Goal: Information Seeking & Learning: Learn about a topic

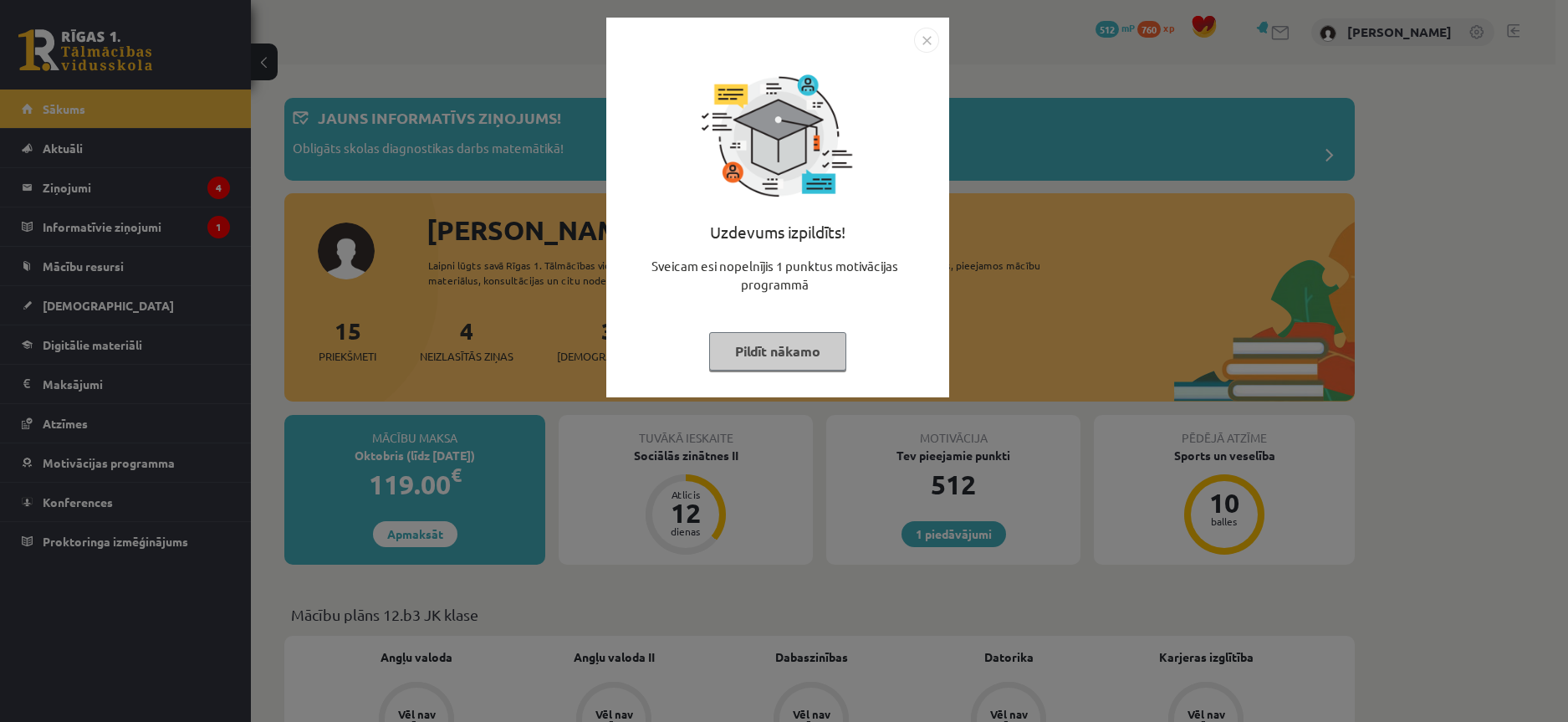
click at [924, 41] on img "Close" at bounding box center [927, 40] width 25 height 25
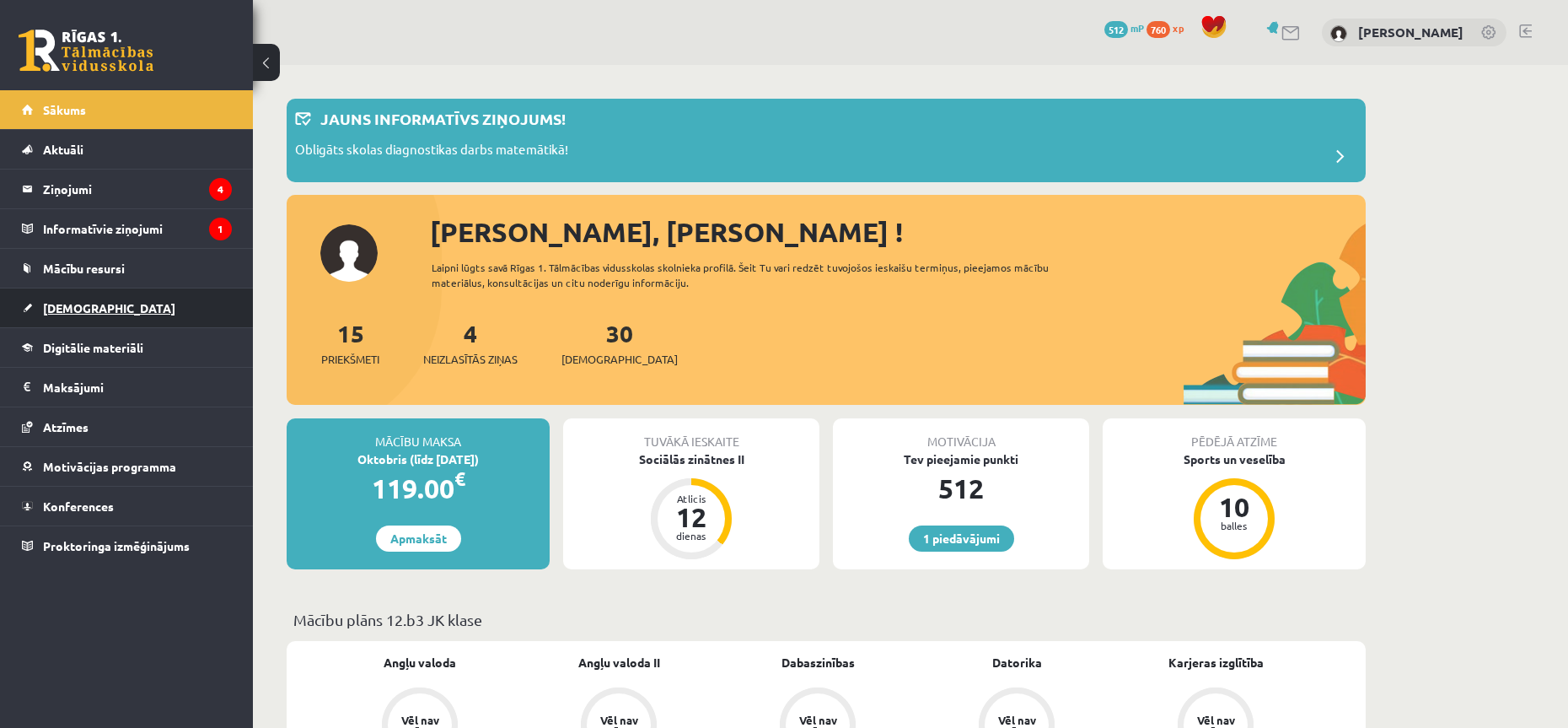
click at [91, 313] on span "[DEMOGRAPHIC_DATA]" at bounding box center [109, 307] width 132 height 15
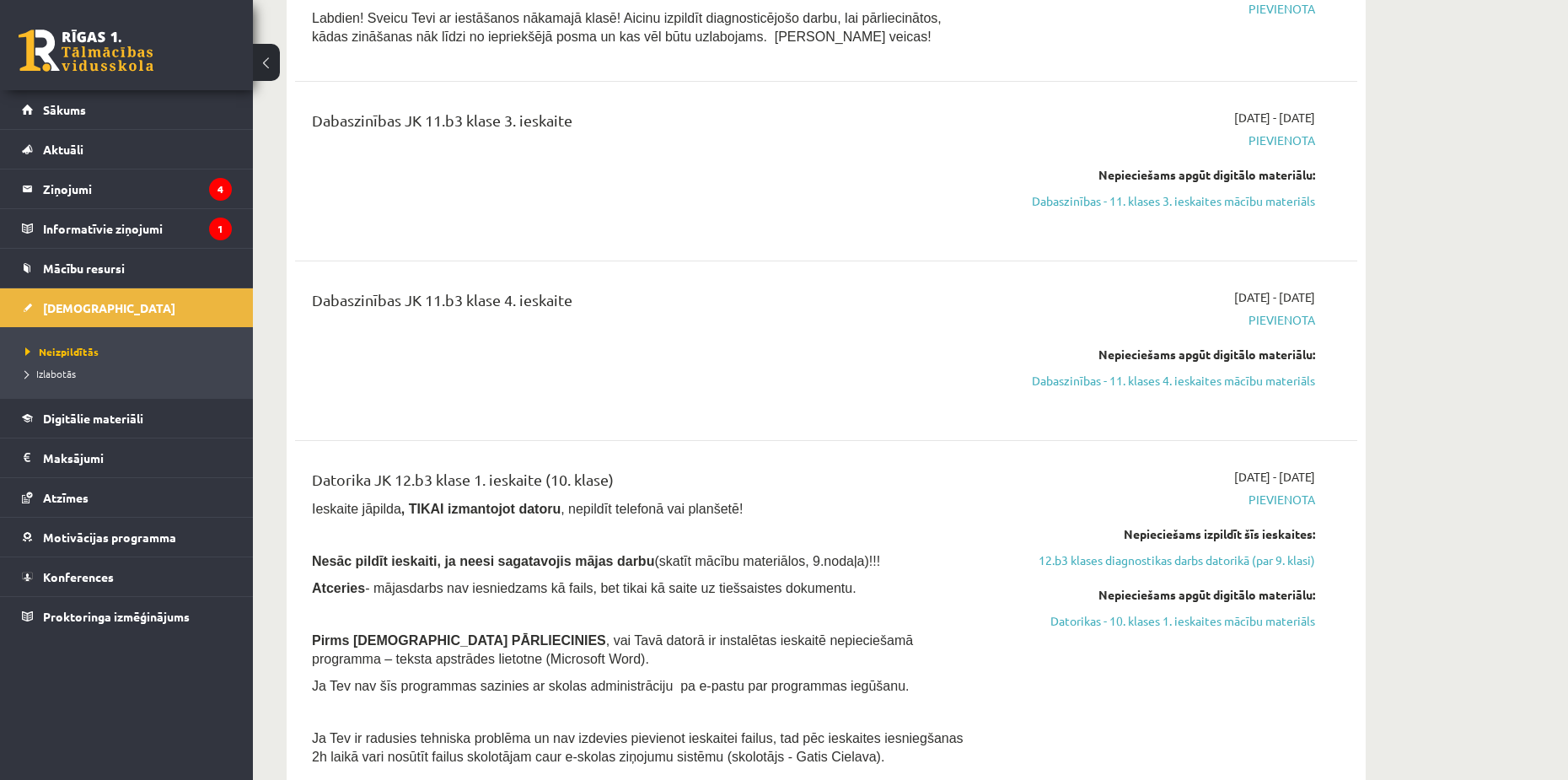
scroll to position [3457, 0]
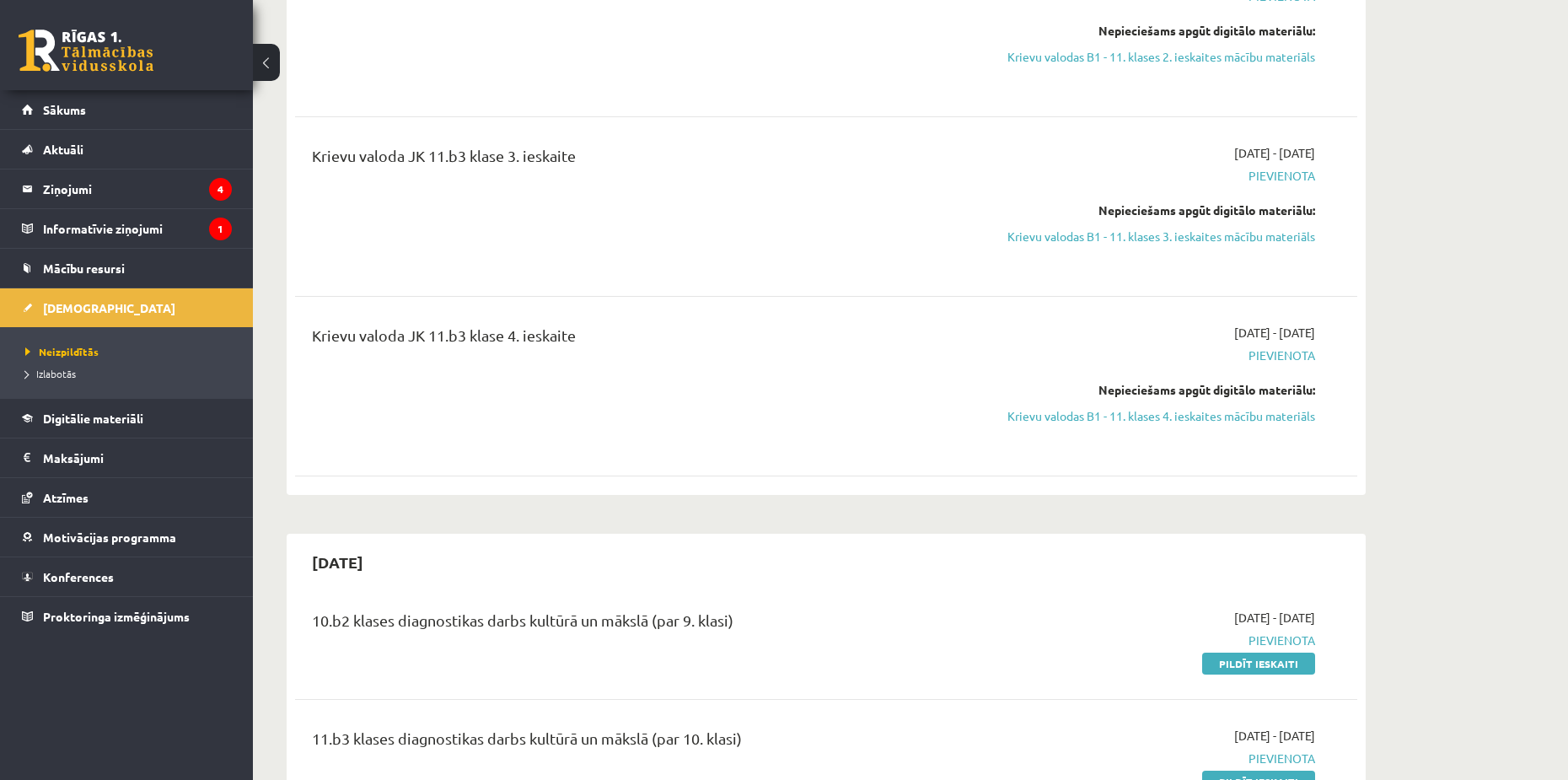
scroll to position [2555, 0]
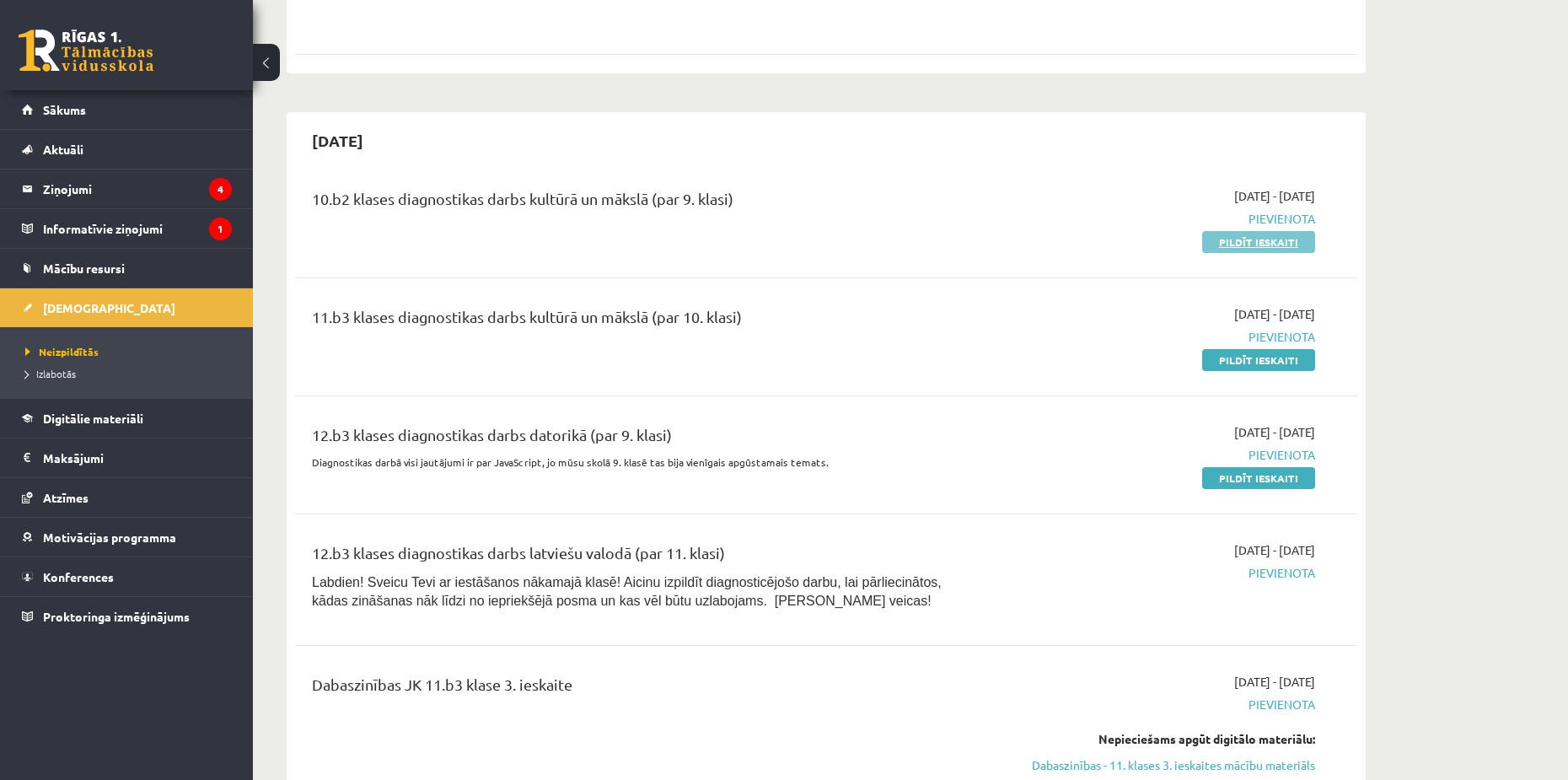
click at [1232, 253] on link "Pildīt ieskaiti" at bounding box center [1259, 241] width 113 height 22
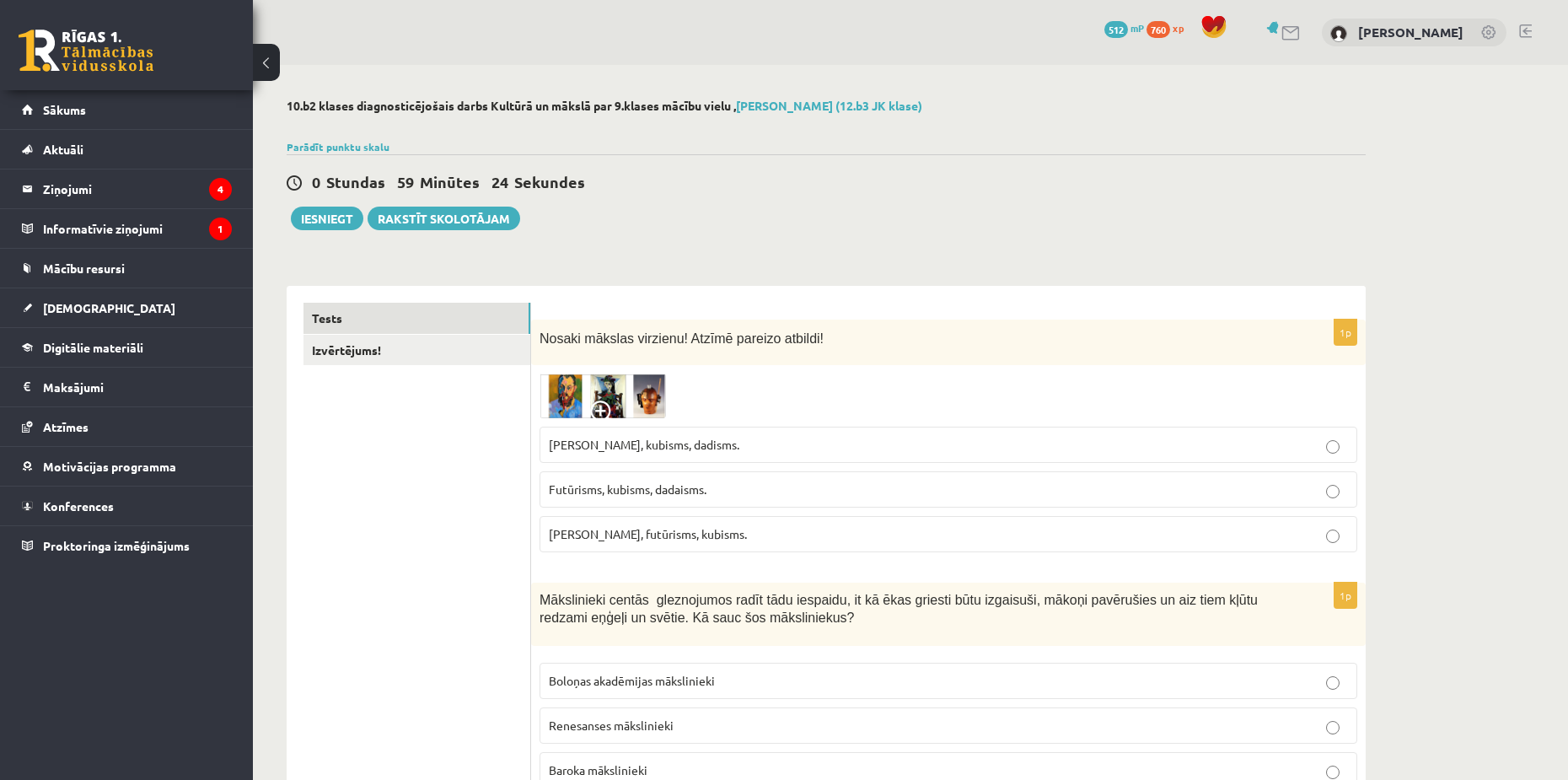
scroll to position [253, 0]
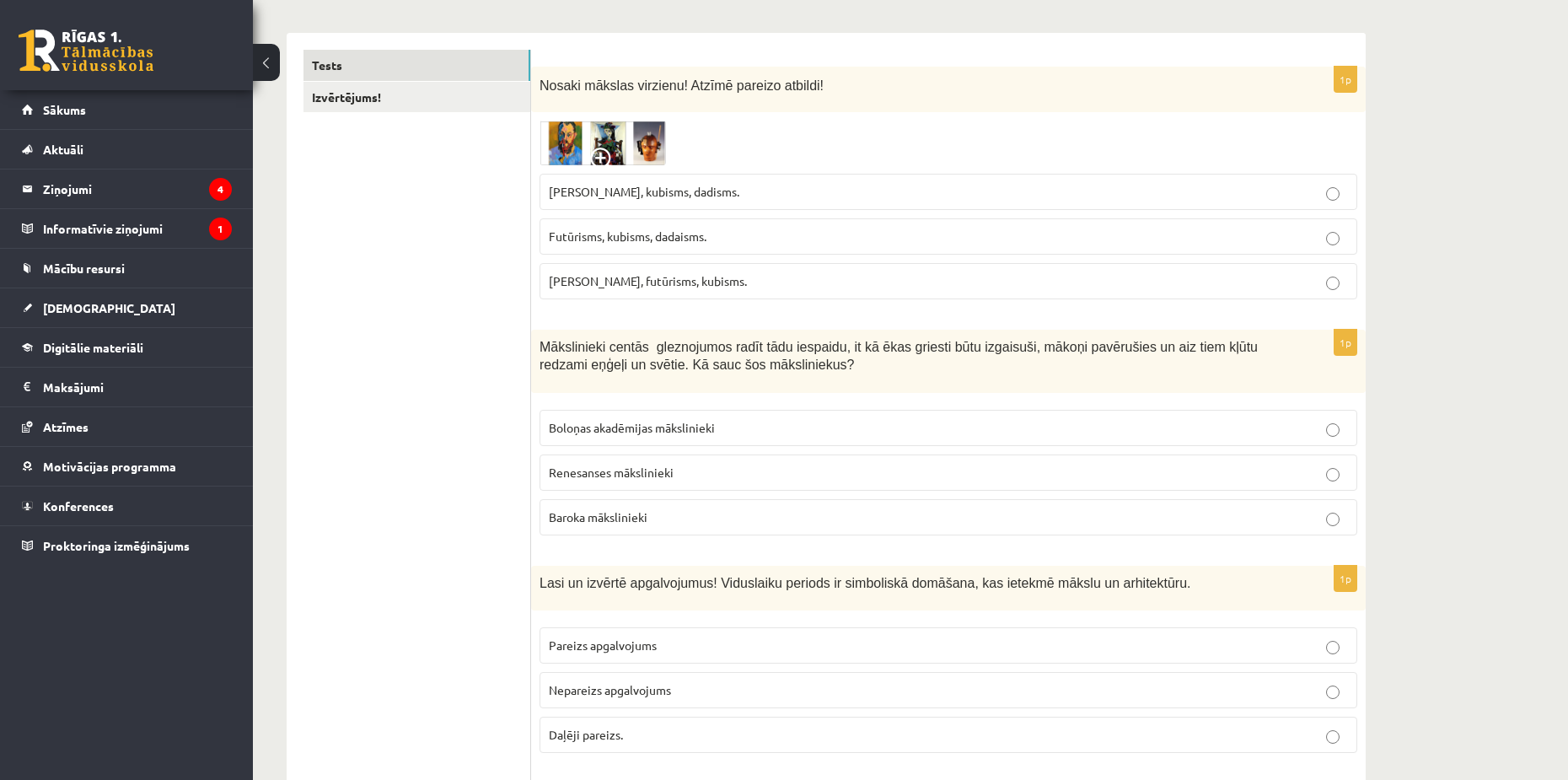
click at [648, 277] on span "Fovisms, futūrisms, kubisms." at bounding box center [648, 280] width 198 height 15
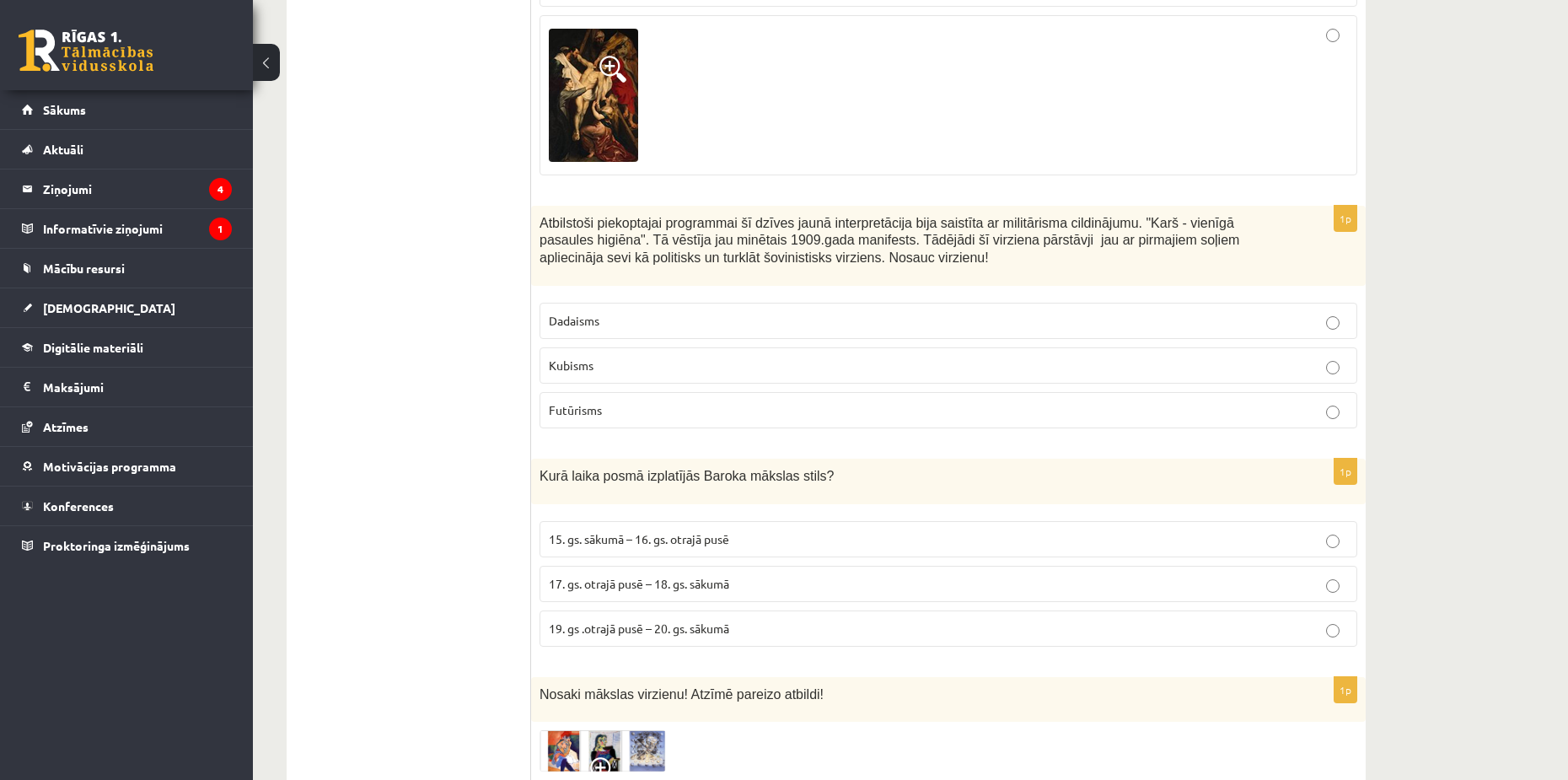
scroll to position [5144, 0]
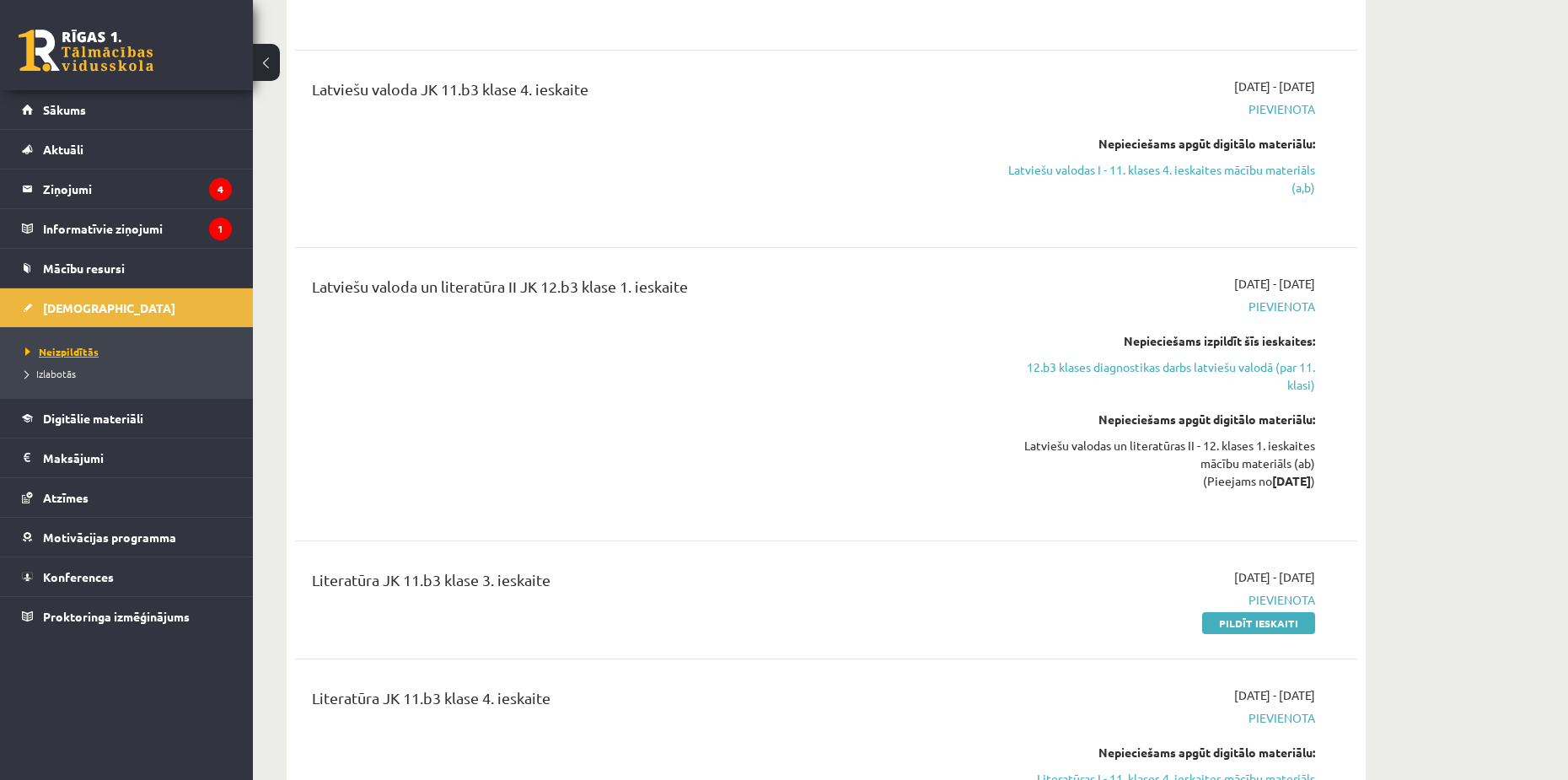
scroll to position [6435, 0]
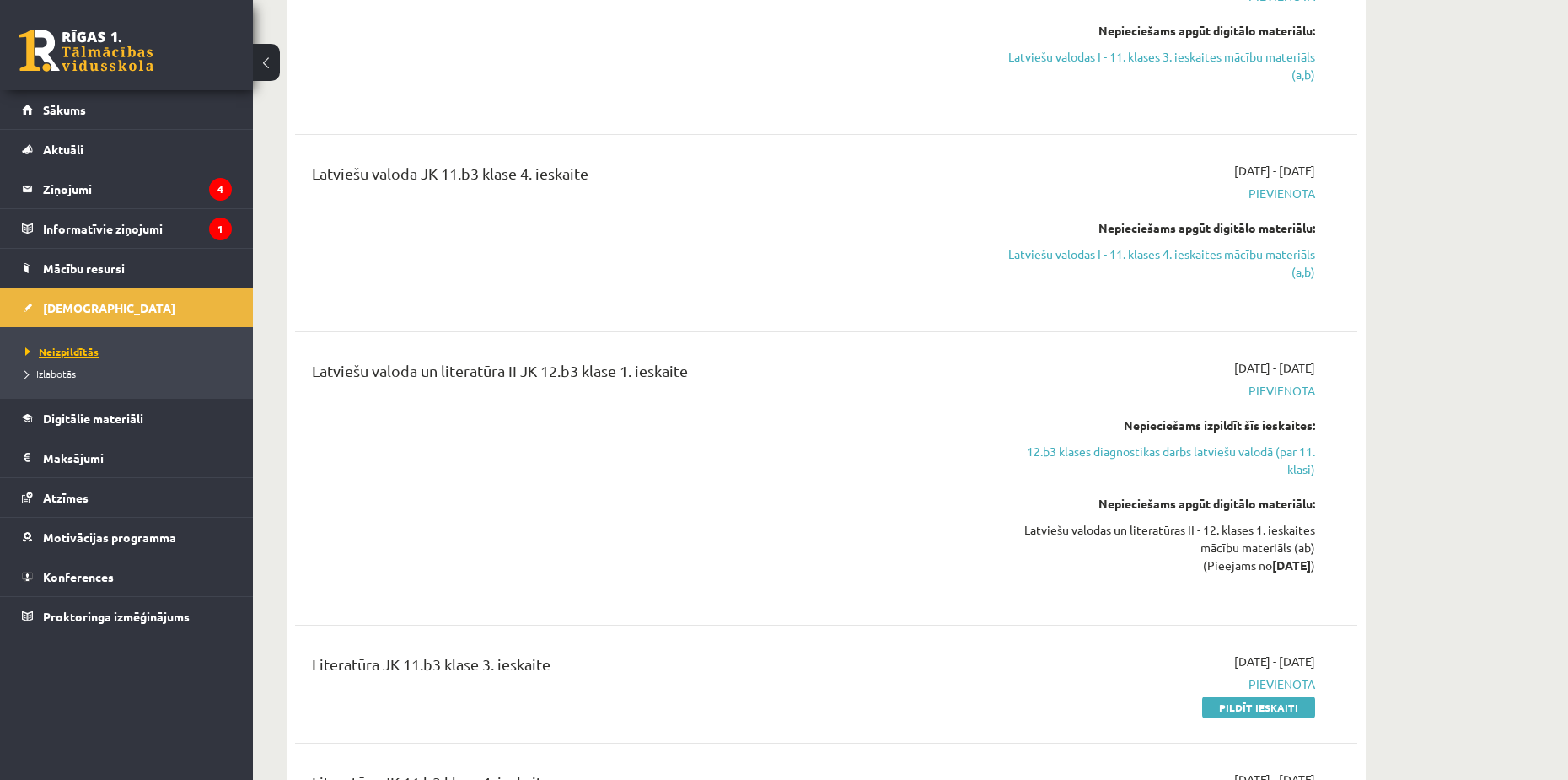
click at [63, 355] on span "Neizpildītās" at bounding box center [62, 351] width 74 height 13
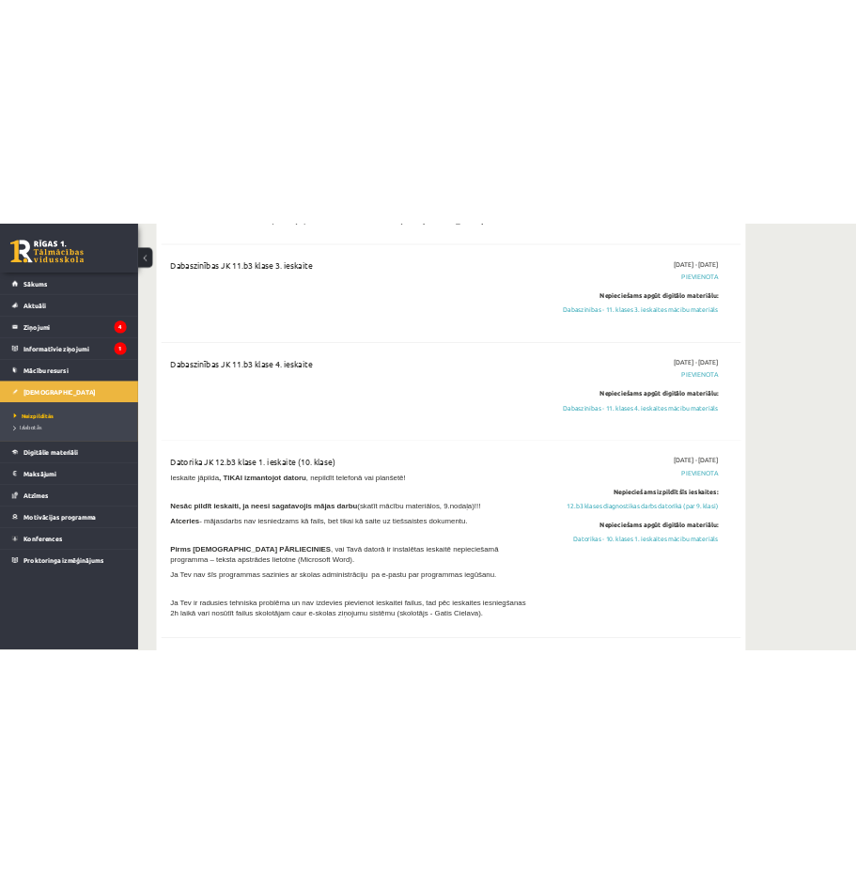
scroll to position [3664, 0]
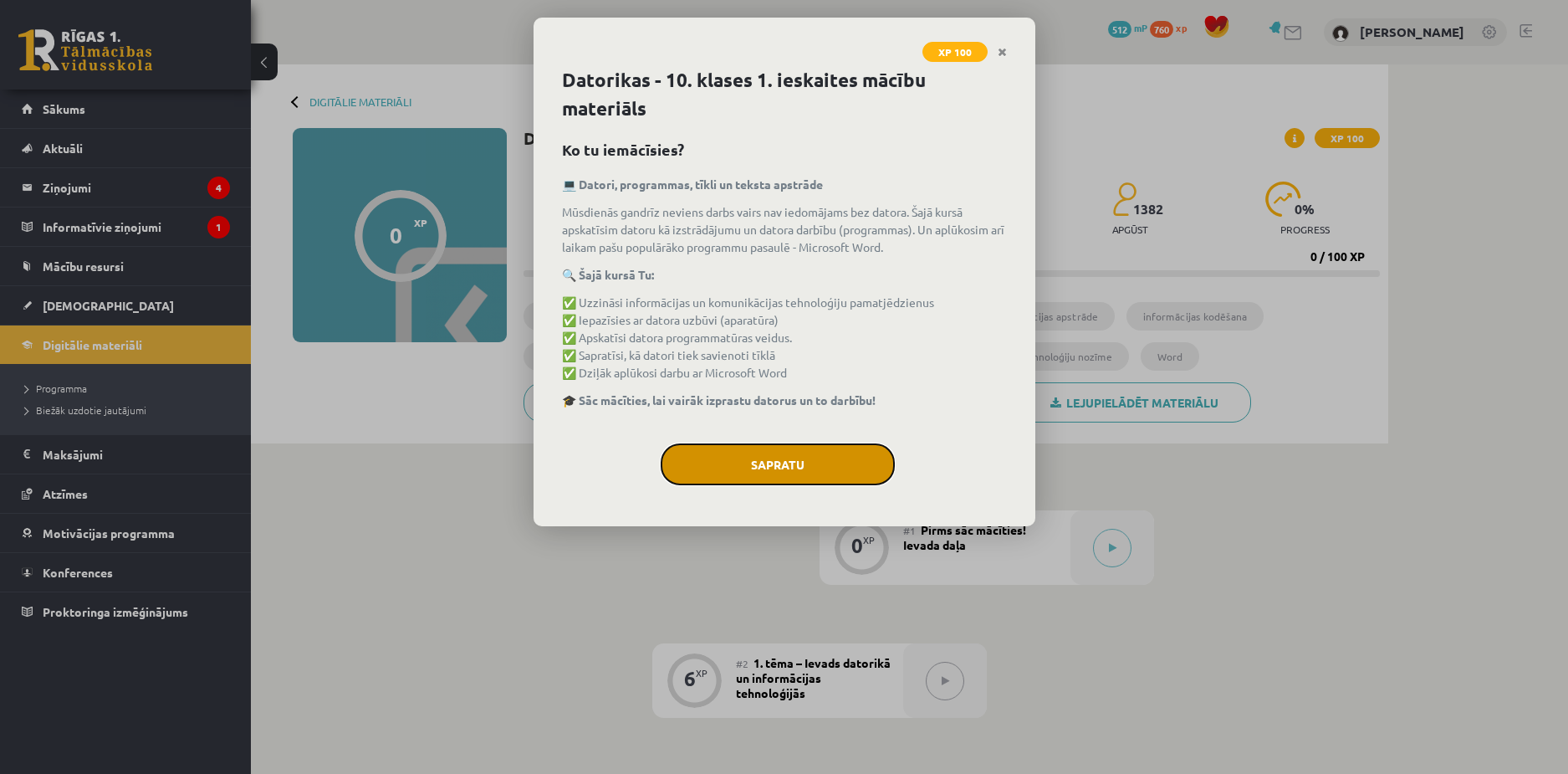
click at [764, 460] on button "Sapratu" at bounding box center [777, 464] width 234 height 42
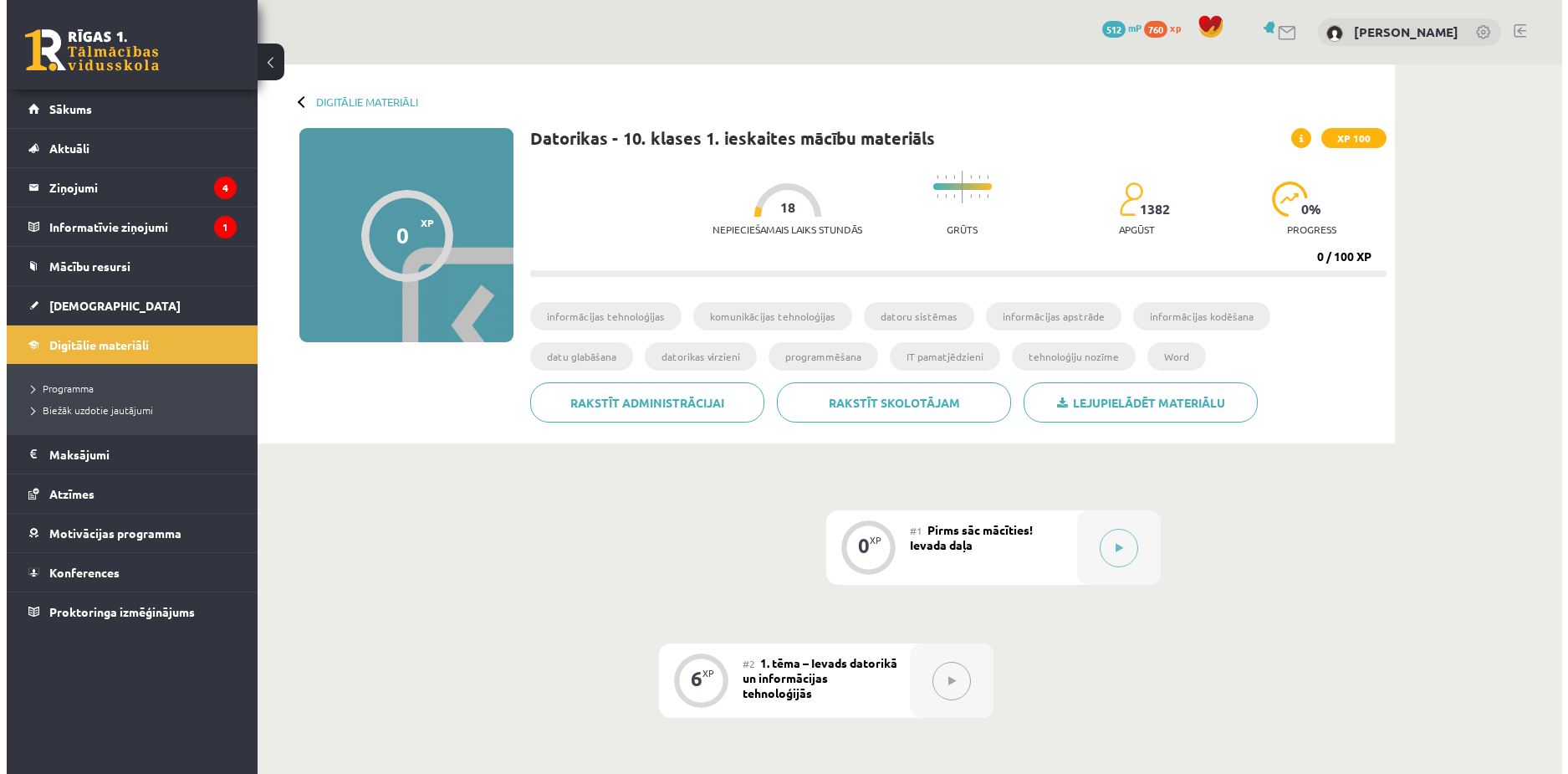
scroll to position [251, 0]
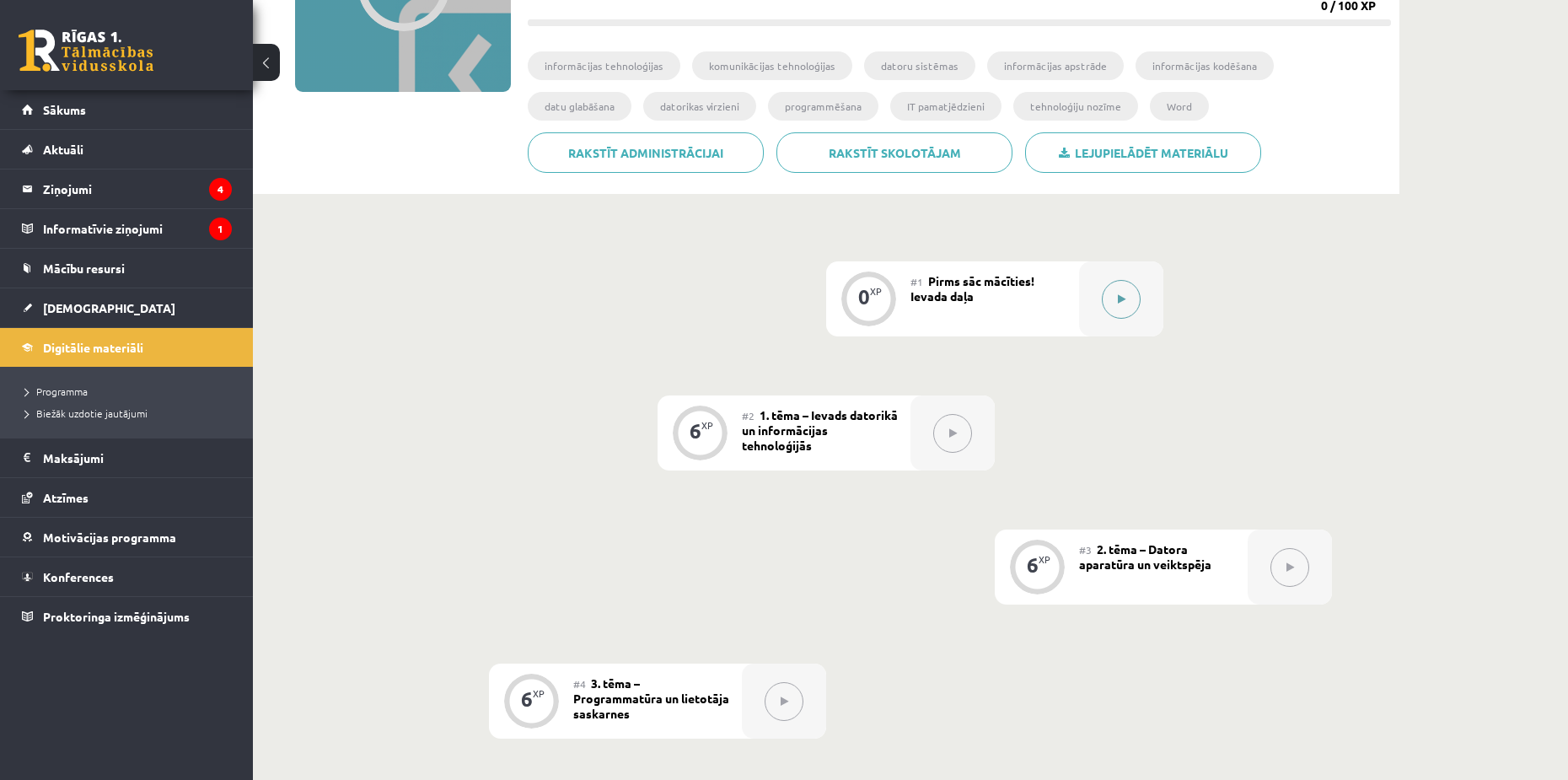
click at [1125, 294] on icon at bounding box center [1122, 299] width 7 height 10
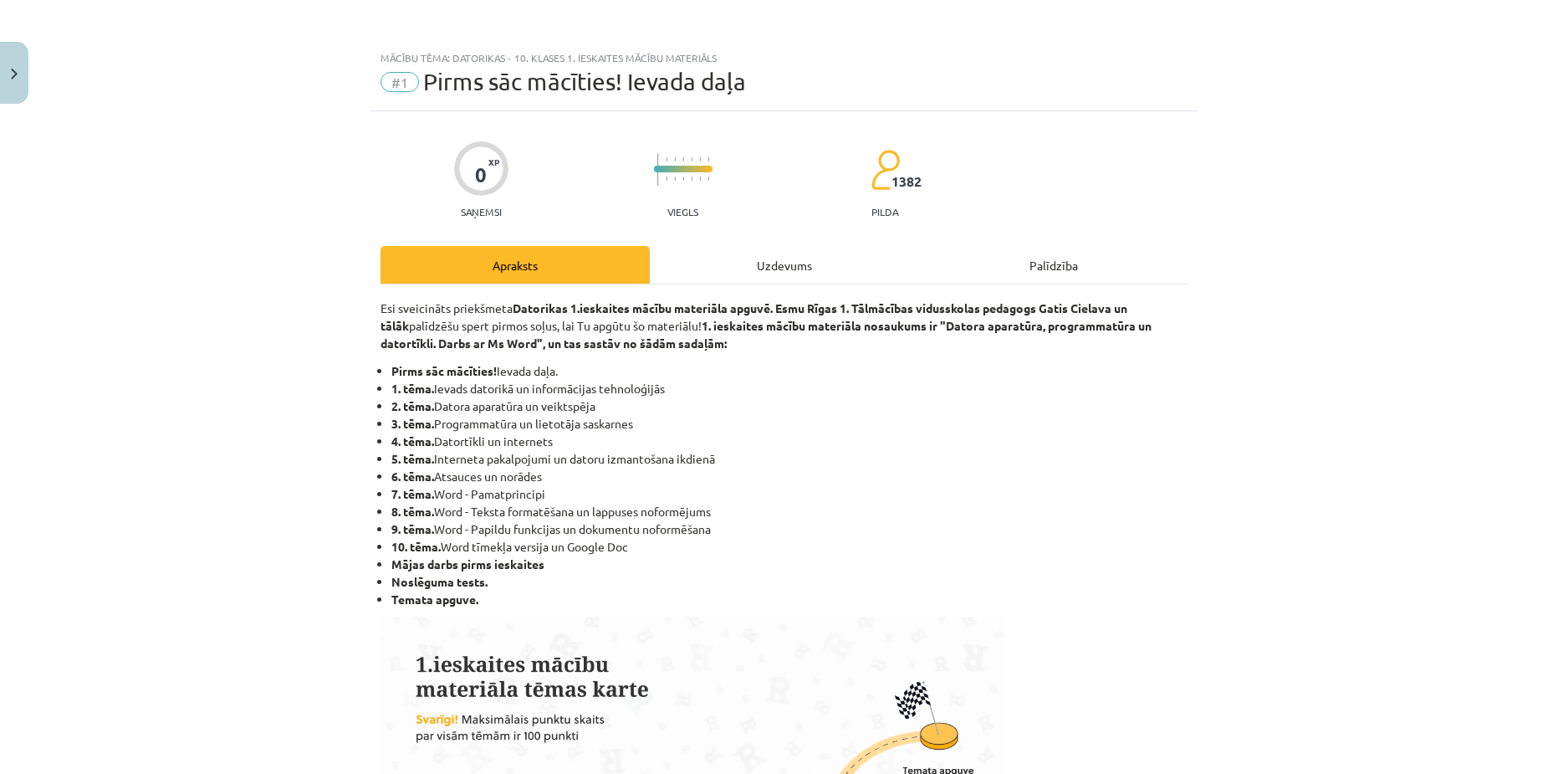
click at [764, 262] on div "Uzdevums" at bounding box center [784, 265] width 269 height 37
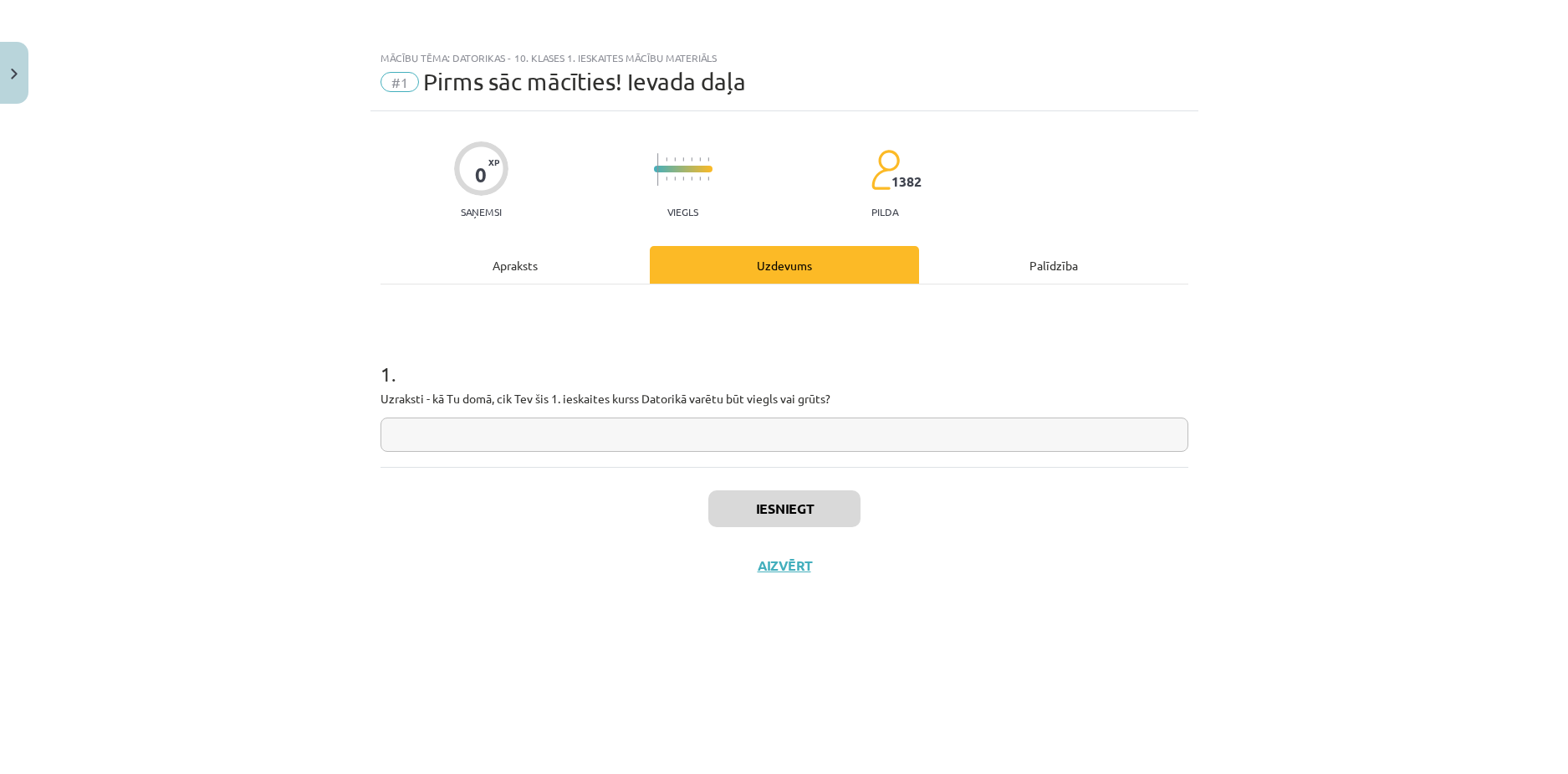
click at [811, 434] on input "text" at bounding box center [784, 435] width 808 height 35
type input "*"
type input "********"
click at [798, 516] on button "Iesniegt" at bounding box center [784, 509] width 152 height 37
click at [791, 580] on button "Nākamā nodarbība" at bounding box center [784, 576] width 164 height 38
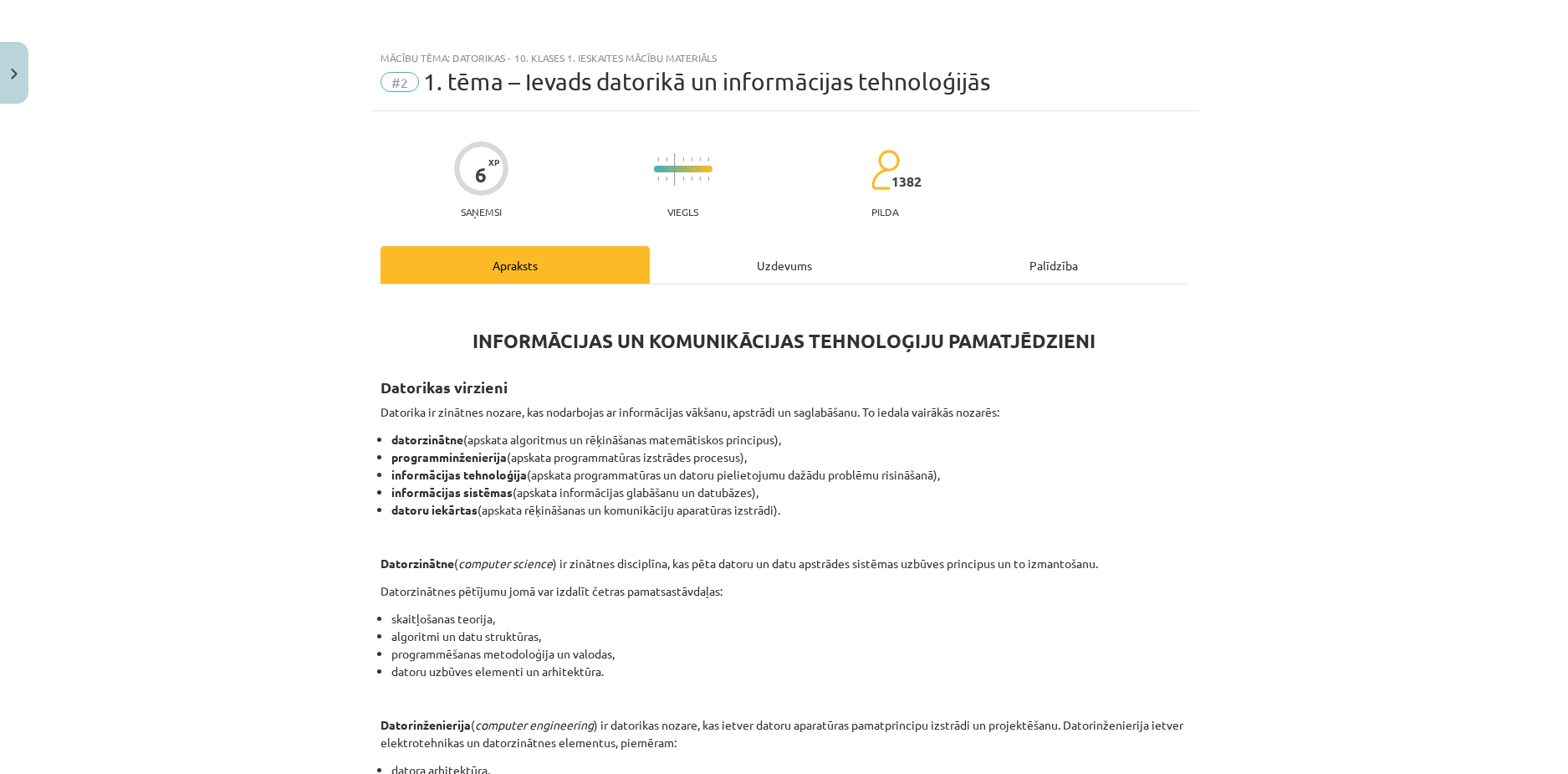
click at [752, 258] on div "Uzdevums" at bounding box center [784, 265] width 269 height 37
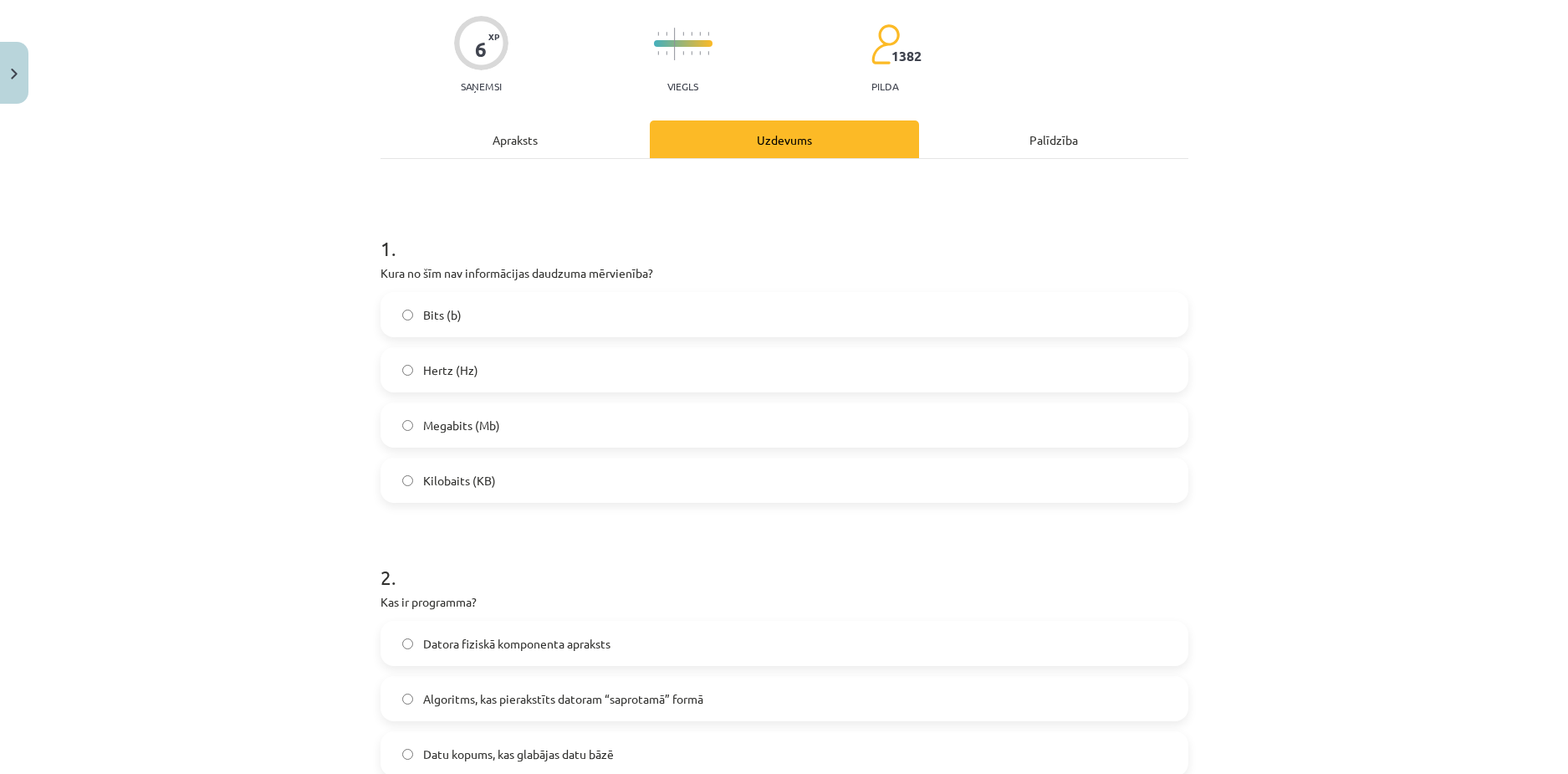
scroll to position [209, 0]
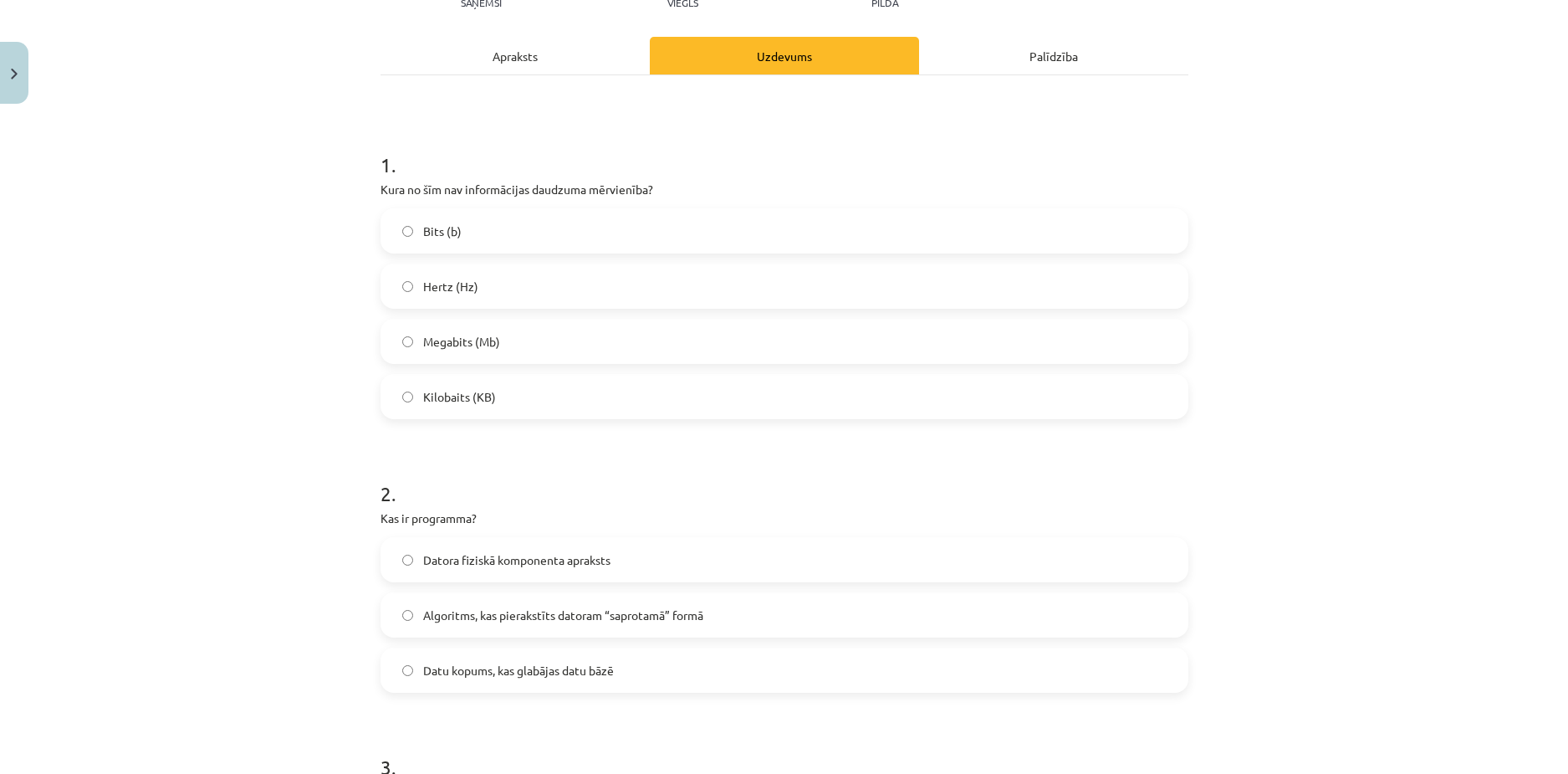
click at [411, 293] on label "Hertz (Hz)" at bounding box center [784, 286] width 805 height 42
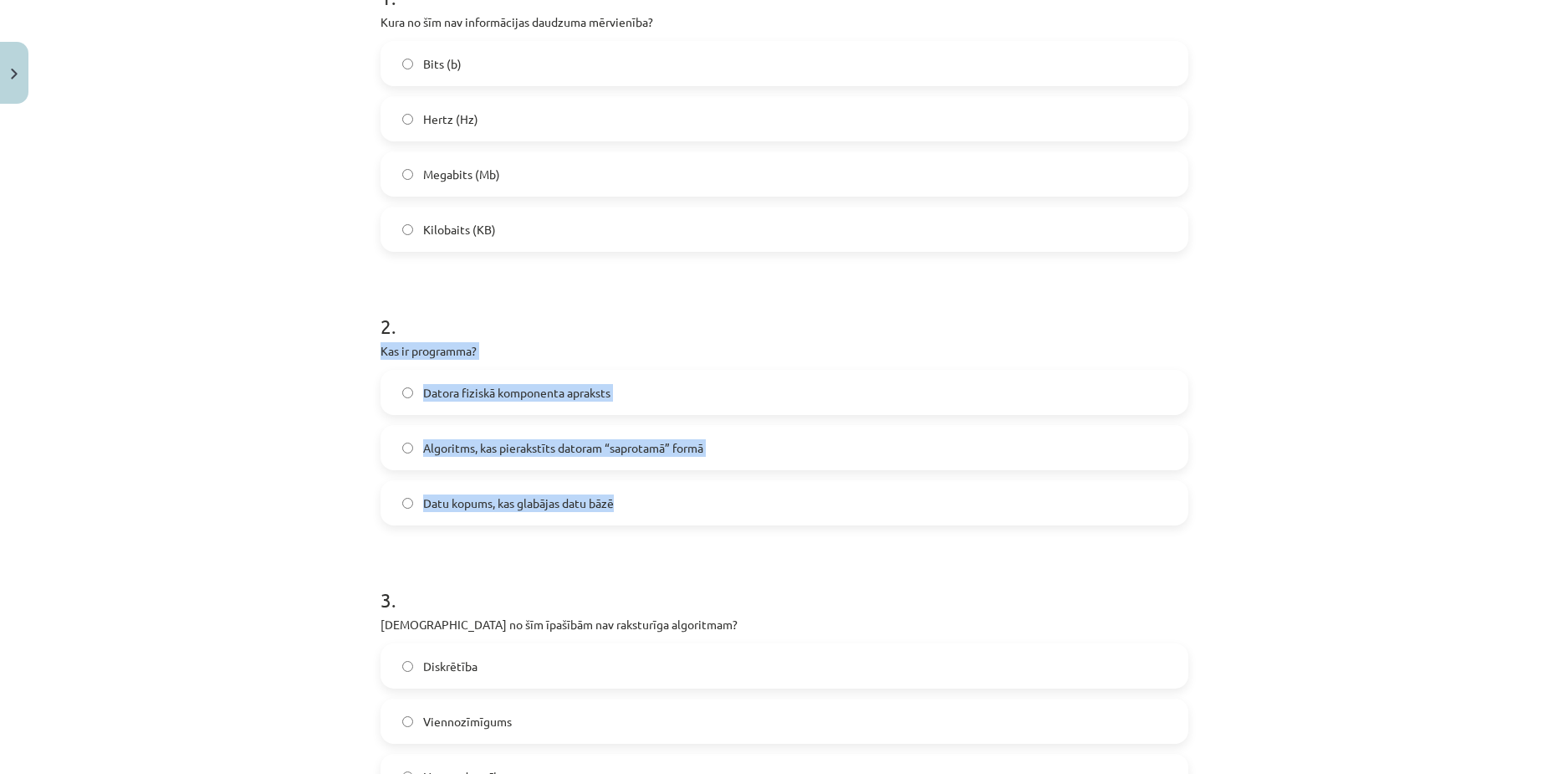
drag, startPoint x: 362, startPoint y: 351, endPoint x: 656, endPoint y: 505, distance: 331.9
click at [656, 505] on div "Mācību tēma: Datorikas - 10. klases 1. ieskaites mācību materiāls #2 1. tēma – …" at bounding box center [784, 387] width 1568 height 774
copy div "Kas ir programma? Datora fiziskā komponenta apraksts Algoritms, kas pierakstīts…"
click at [573, 449] on span "Algoritms, kas pierakstīts datoram “saprotamā” formā" at bounding box center [563, 448] width 280 height 18
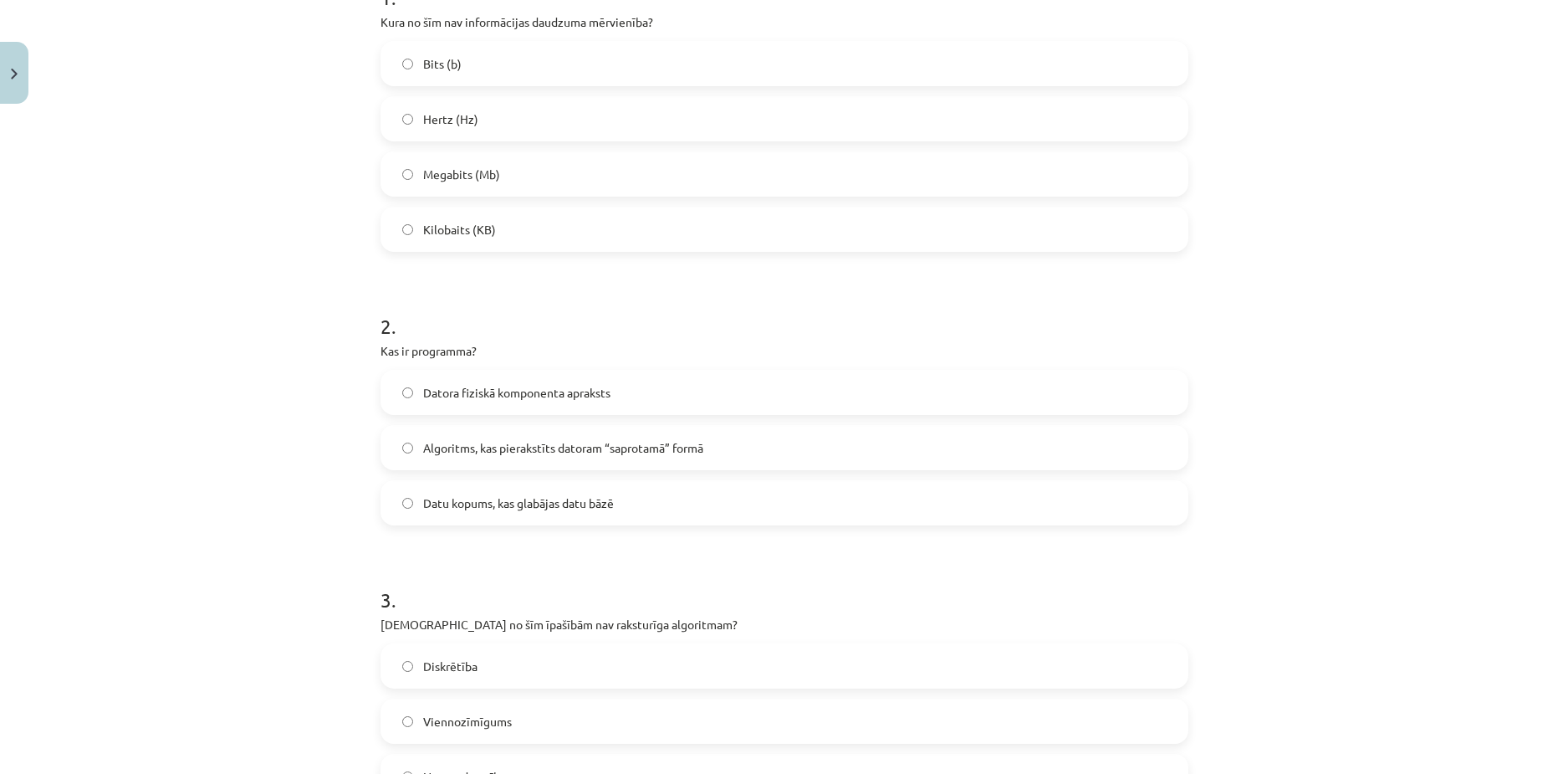
scroll to position [628, 0]
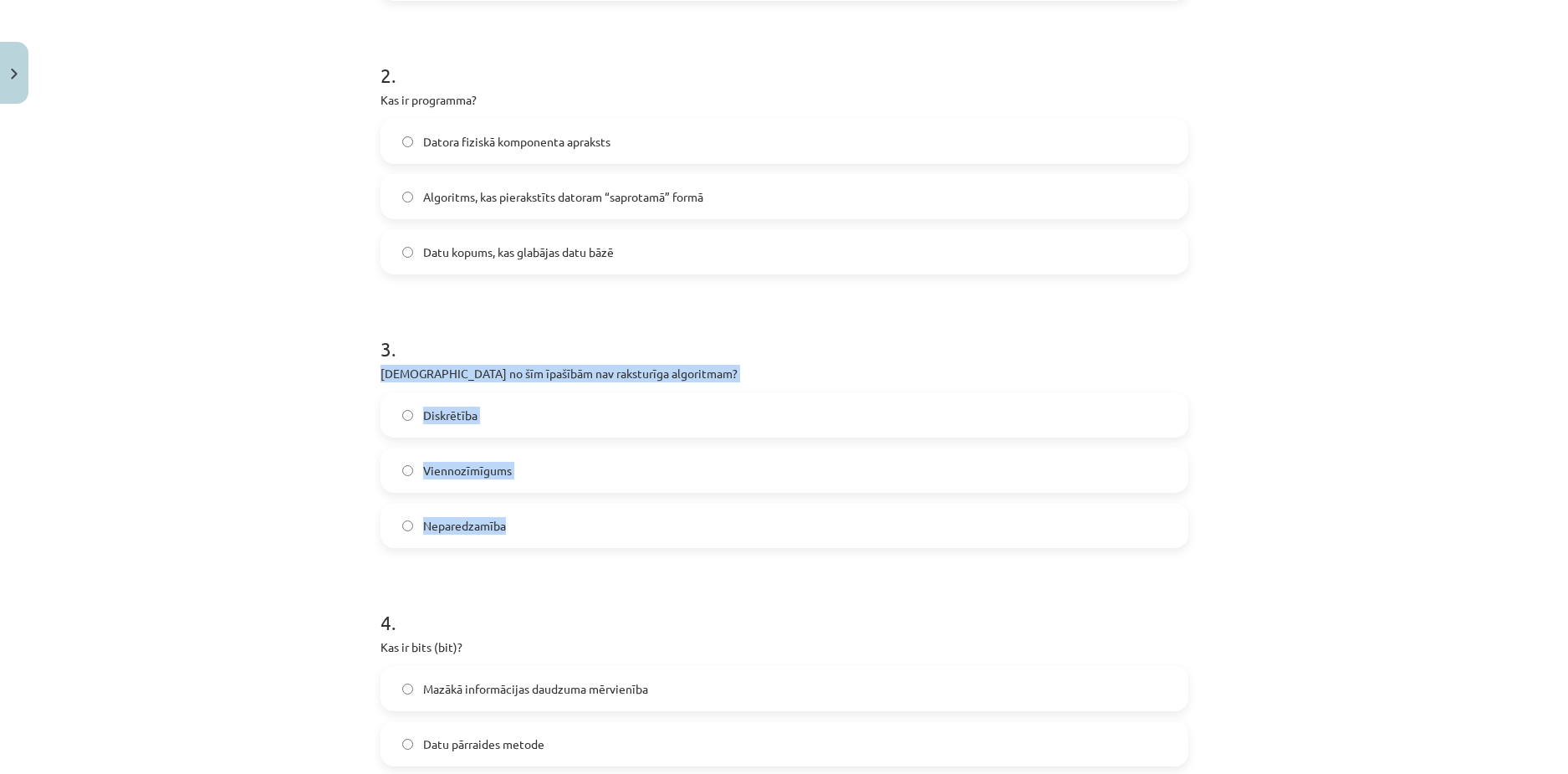
drag, startPoint x: 358, startPoint y: 373, endPoint x: 545, endPoint y: 534, distance: 246.8
click at [545, 534] on div "Mācību tēma: Datorikas - 10. klases 1. ieskaites mācību materiāls #2 1. tēma – …" at bounding box center [784, 387] width 1568 height 774
copy div "[DEMOGRAPHIC_DATA] no šīm īpašībām nav raksturīga algoritmam? Diskrētība Vienno…"
click at [482, 532] on span "Neparedzamība" at bounding box center [464, 526] width 83 height 18
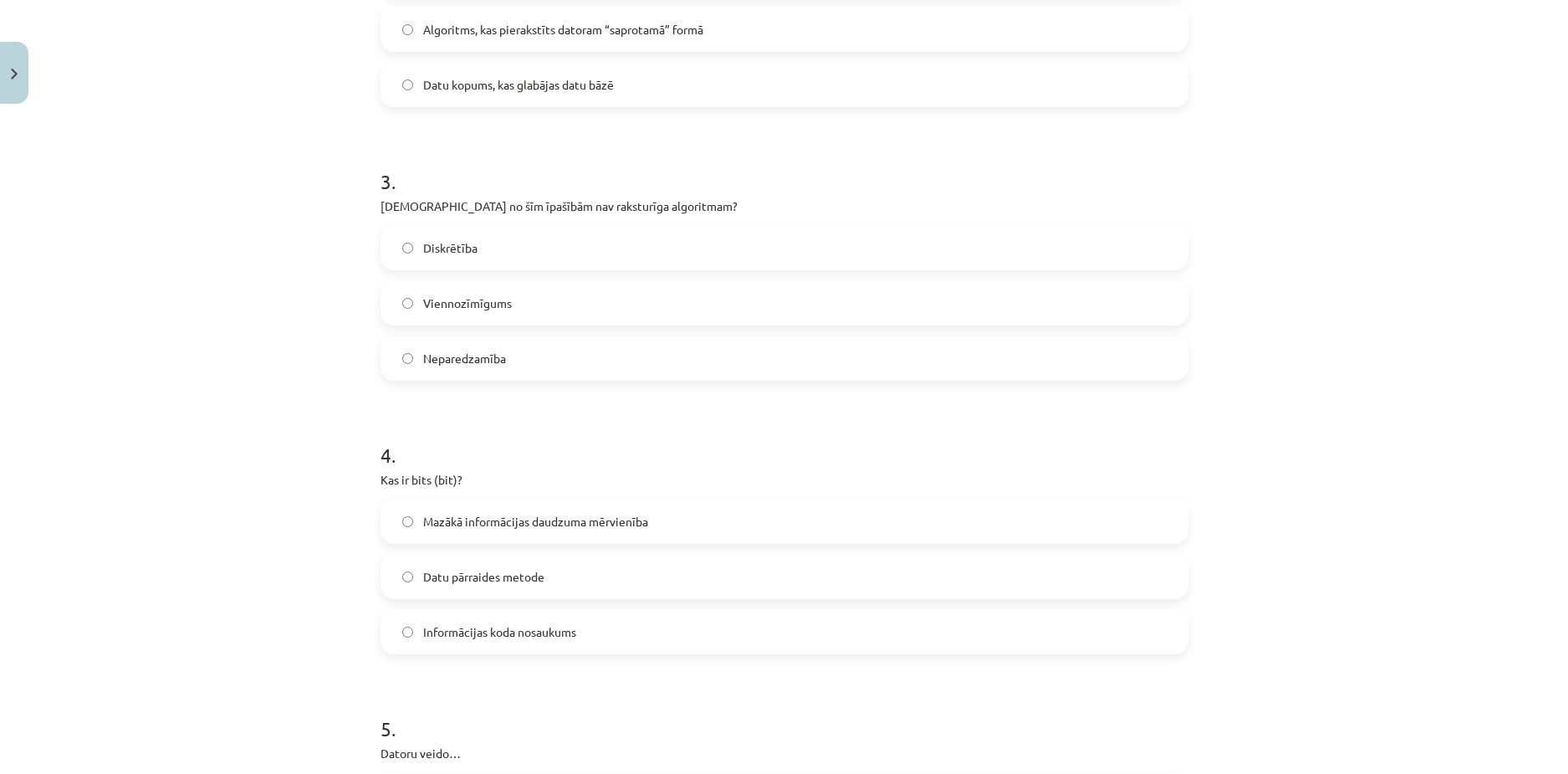
scroll to position [962, 0]
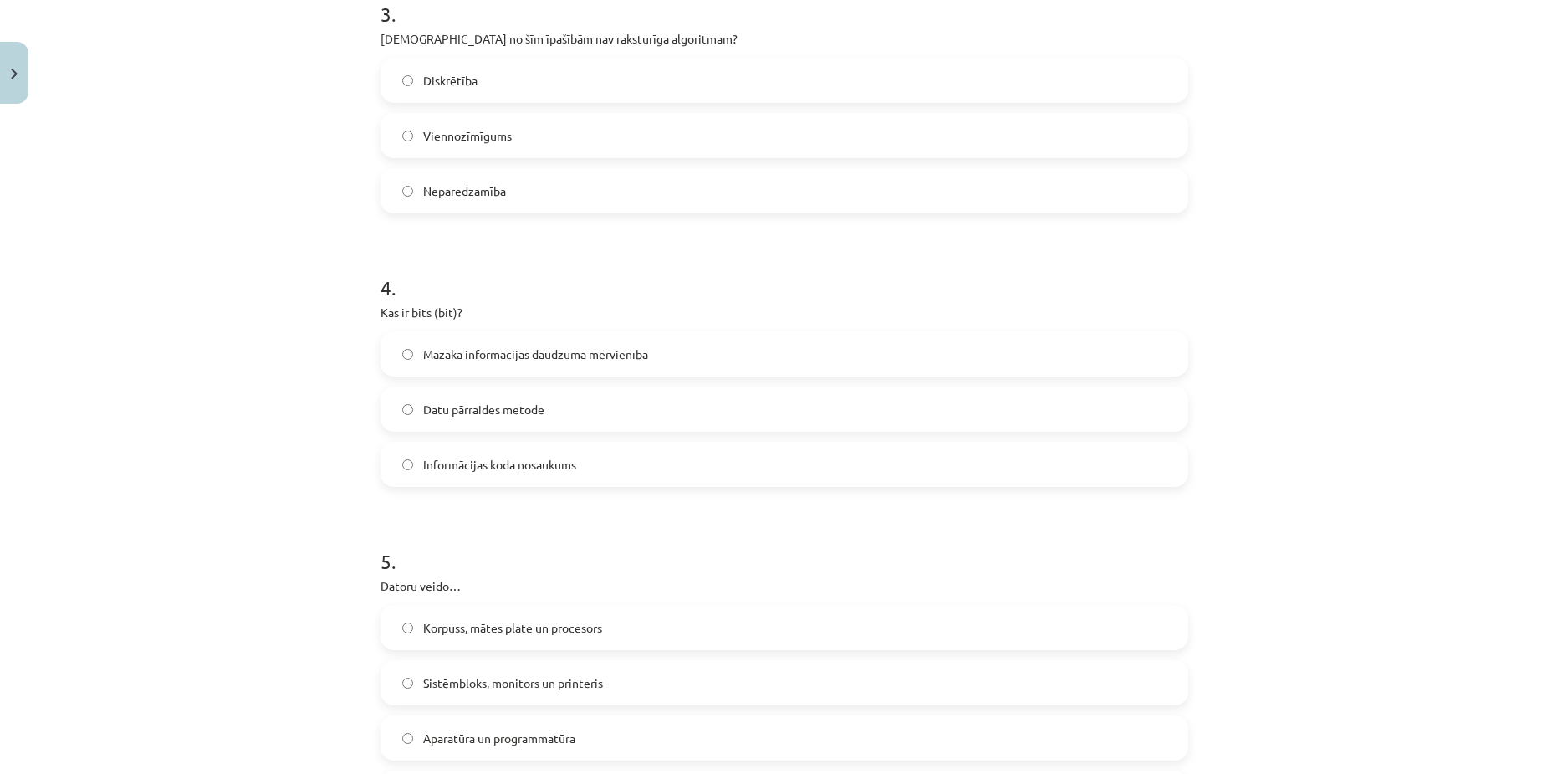
click at [440, 371] on label "Mazākā informācijas daudzuma mērvienība" at bounding box center [784, 354] width 805 height 42
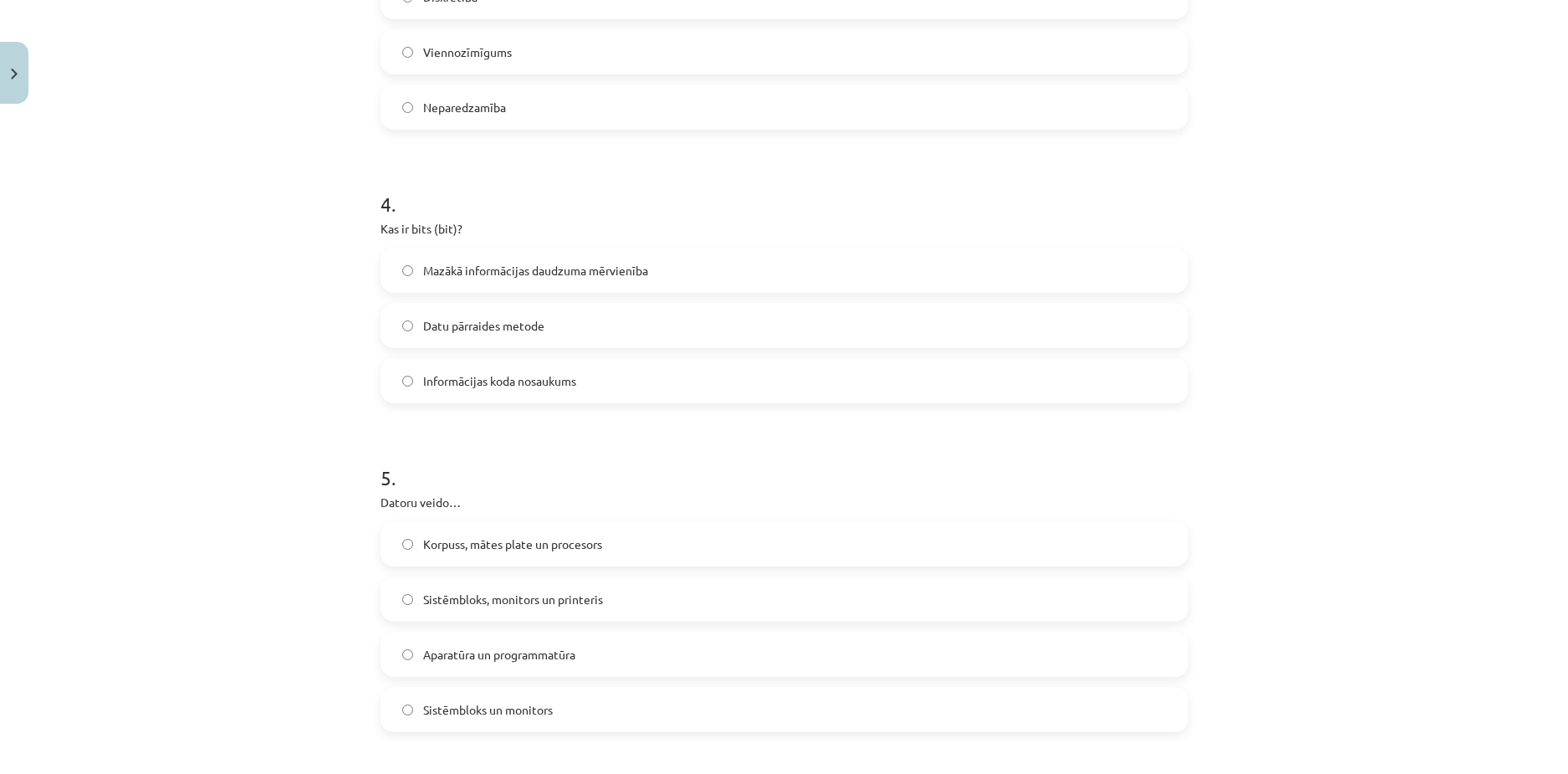
scroll to position [1213, 0]
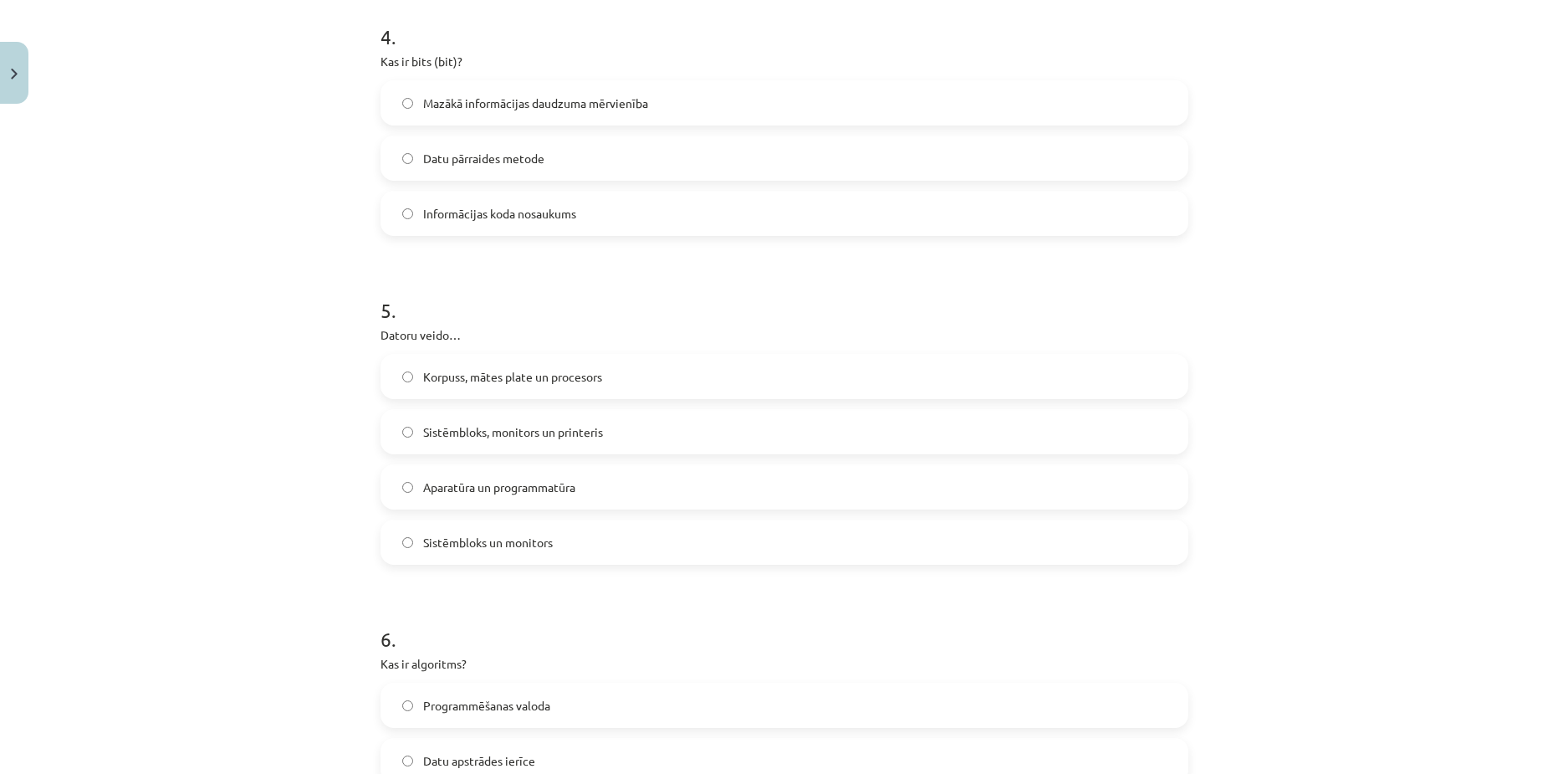
click at [423, 374] on span "Korpuss, mātes plate un procesors" at bounding box center [512, 377] width 179 height 18
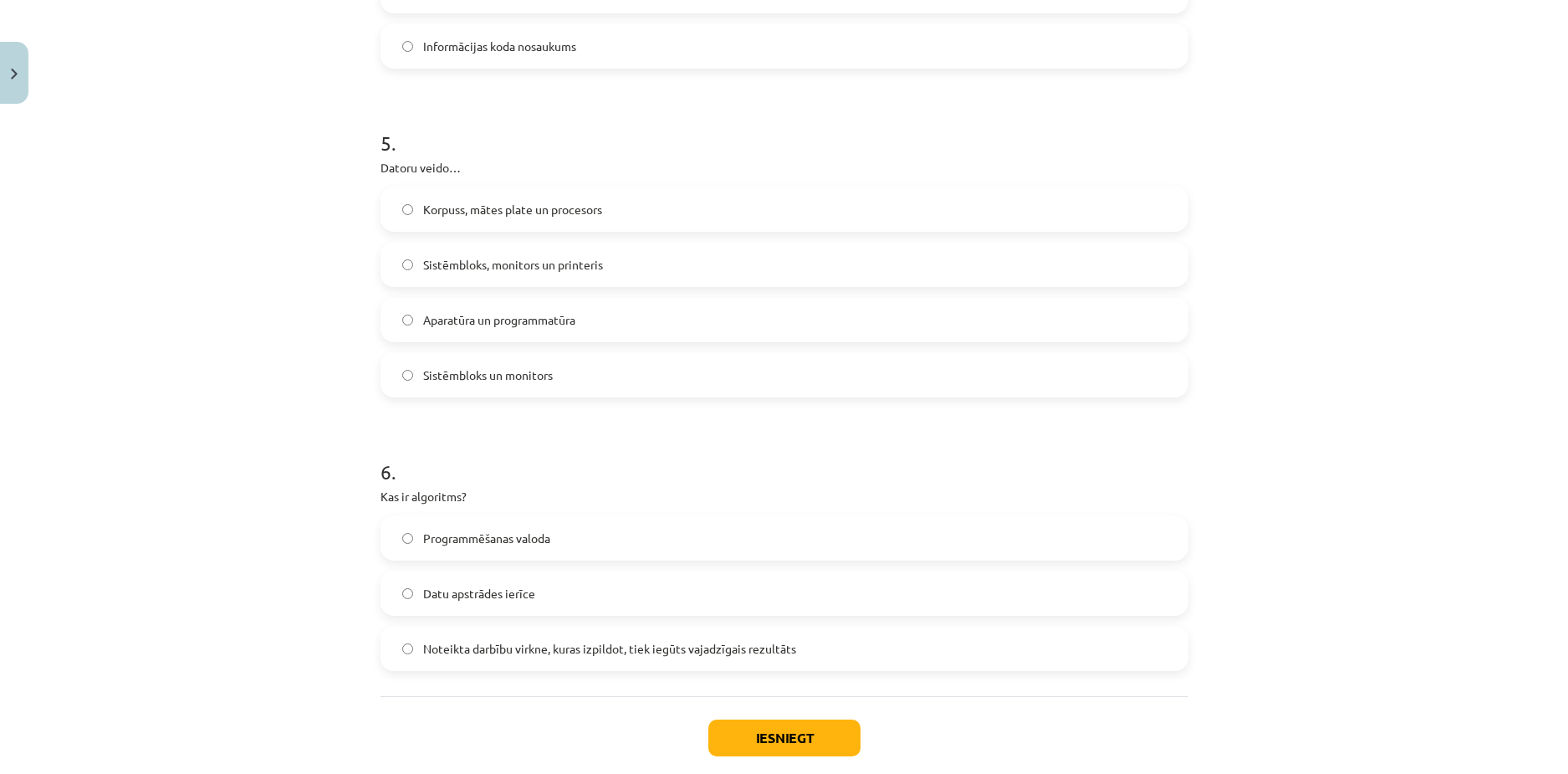
scroll to position [1464, 0]
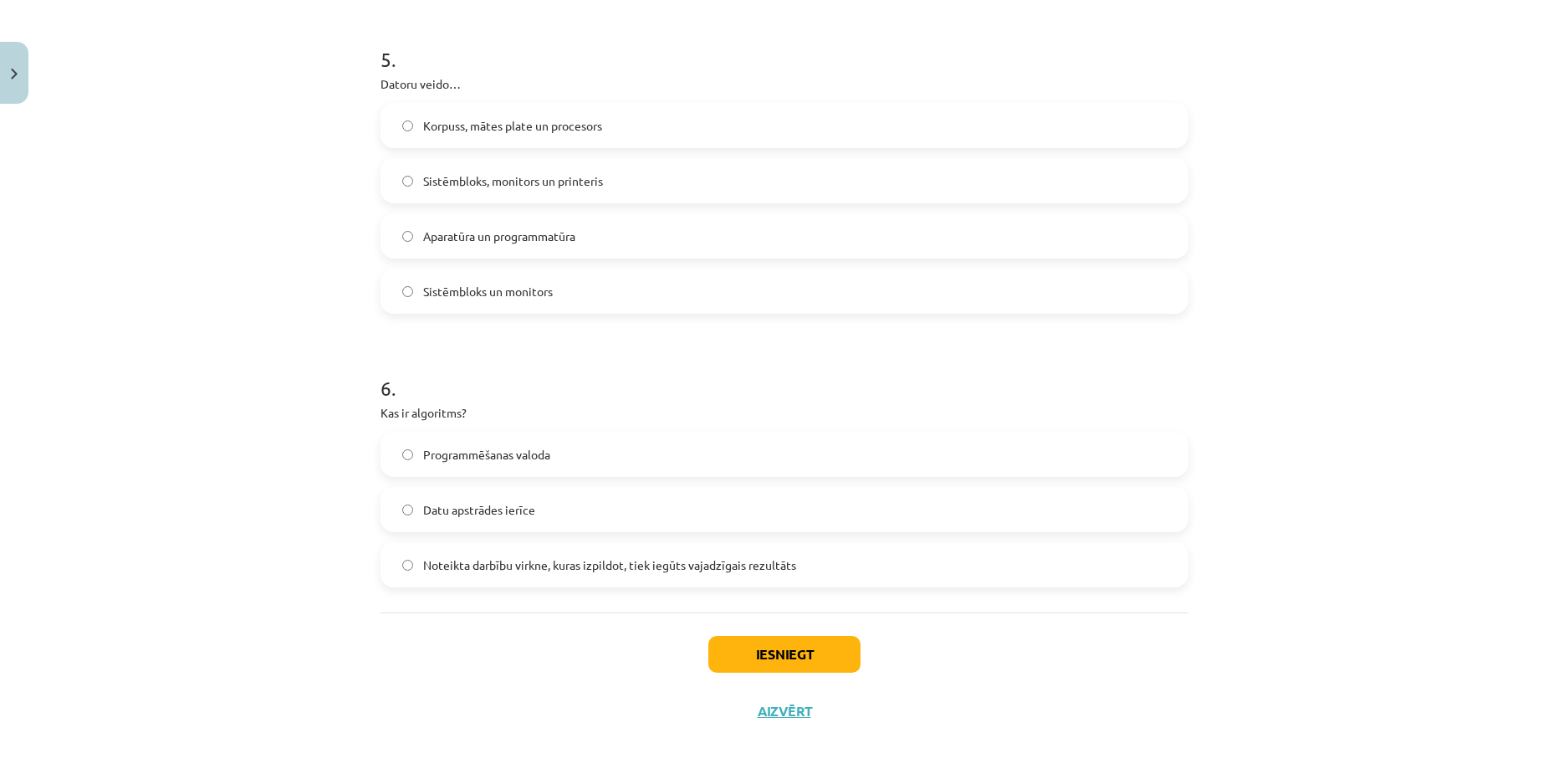
click at [423, 514] on span "Datu apstrādes ierīce" at bounding box center [479, 510] width 112 height 18
click at [459, 576] on label "Noteikta darbību virkne, kuras izpildot, tiek iegūts vajadzīgais rezultāts" at bounding box center [784, 565] width 805 height 42
click at [738, 643] on button "Iesniegt" at bounding box center [784, 654] width 152 height 37
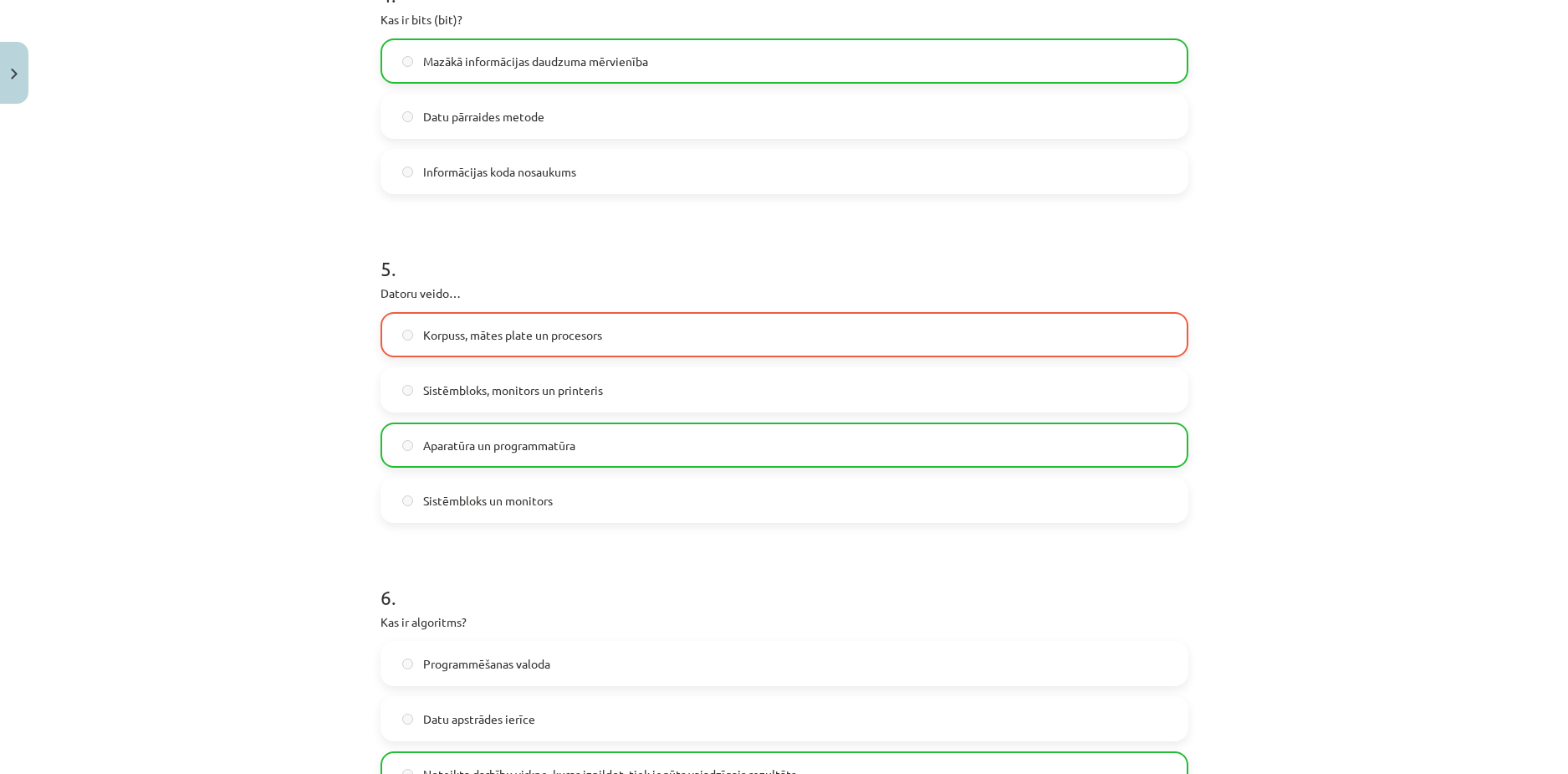
scroll to position [1526, 0]
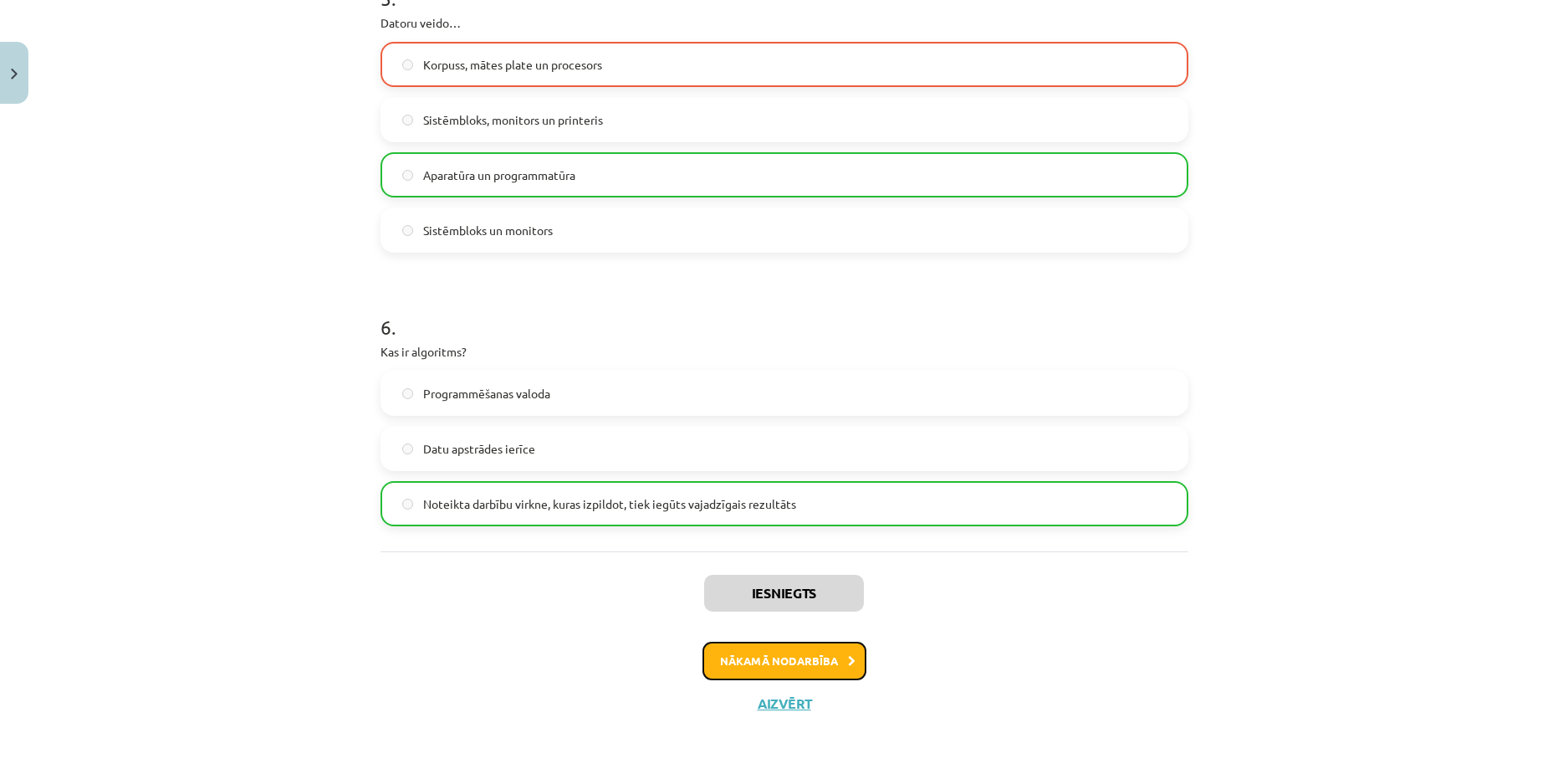
click at [794, 668] on button "Nākamā nodarbība" at bounding box center [784, 661] width 164 height 38
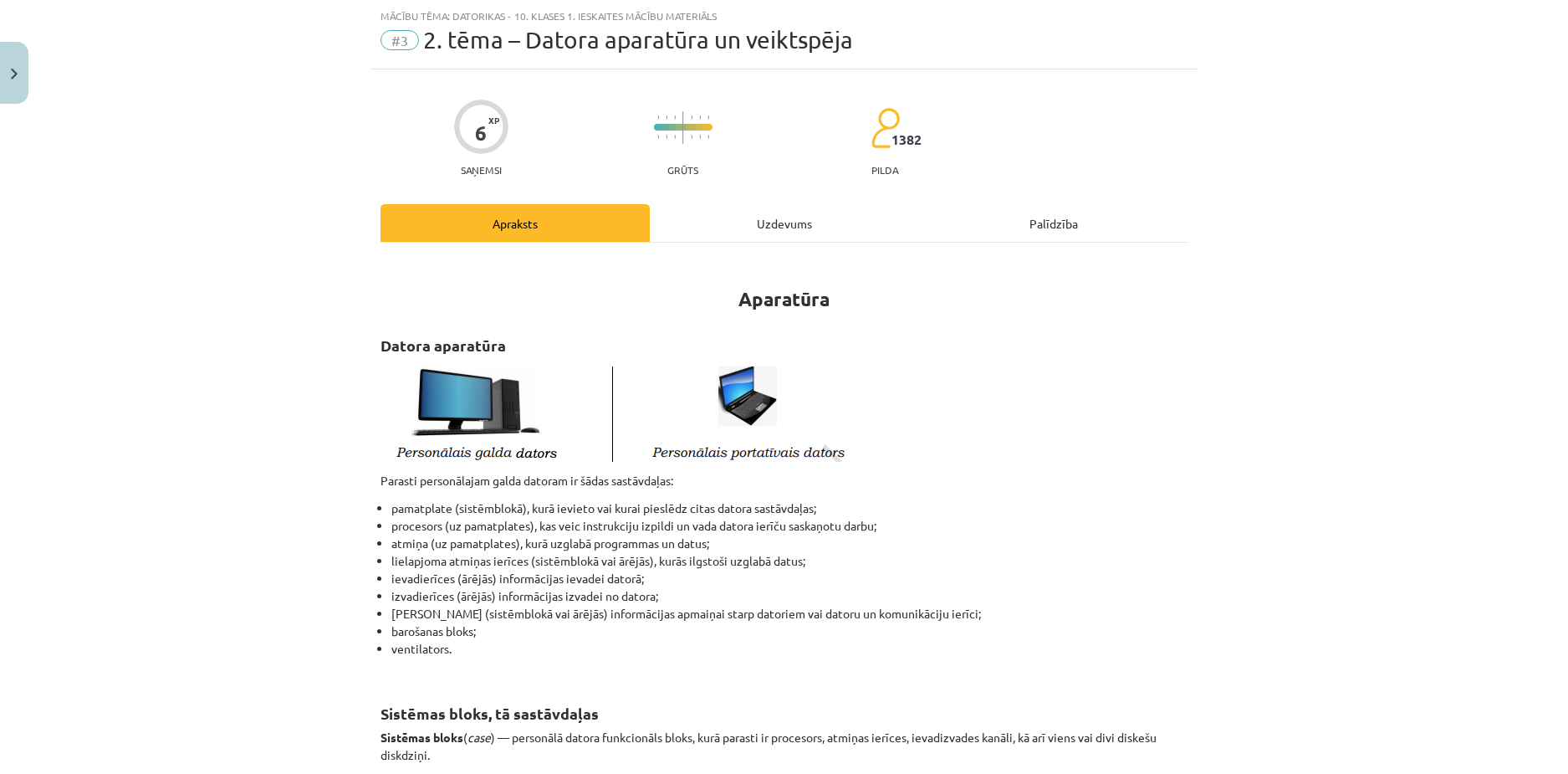
click at [737, 217] on div "Uzdevums" at bounding box center [784, 223] width 269 height 37
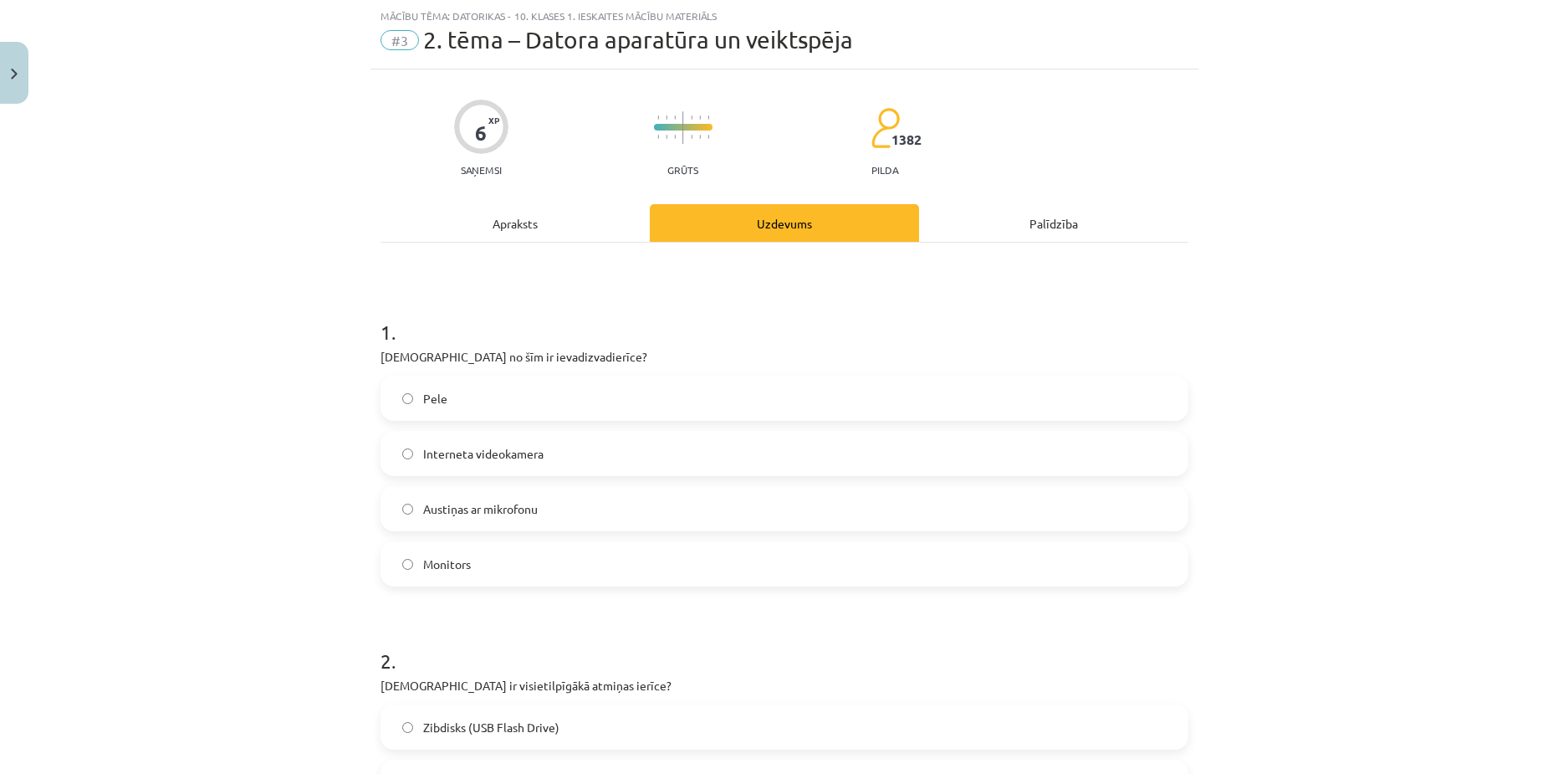
drag, startPoint x: 362, startPoint y: 350, endPoint x: 569, endPoint y: 564, distance: 297.7
click at [566, 570] on div "Mācību tēma: Datorikas - 10. klases 1. ieskaites mācību materiāls #3 2. tēma – …" at bounding box center [784, 387] width 1568 height 774
copy div "[DEMOGRAPHIC_DATA] no šīm ir ievadizvadierīce? Pele Interneta videokamera Austi…"
click at [458, 522] on label "Austiņas ar mikrofonu" at bounding box center [784, 509] width 805 height 42
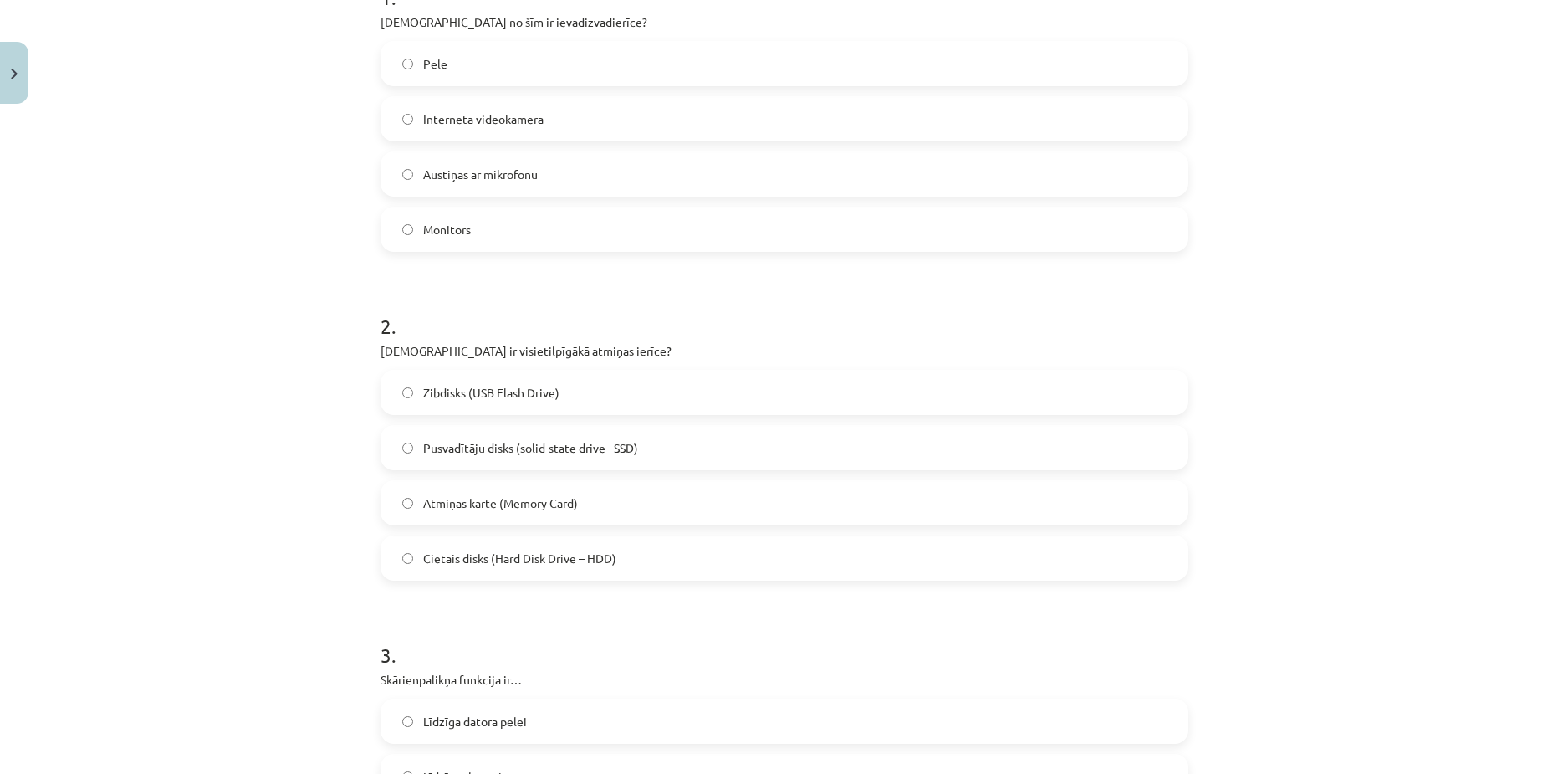
scroll to position [460, 0]
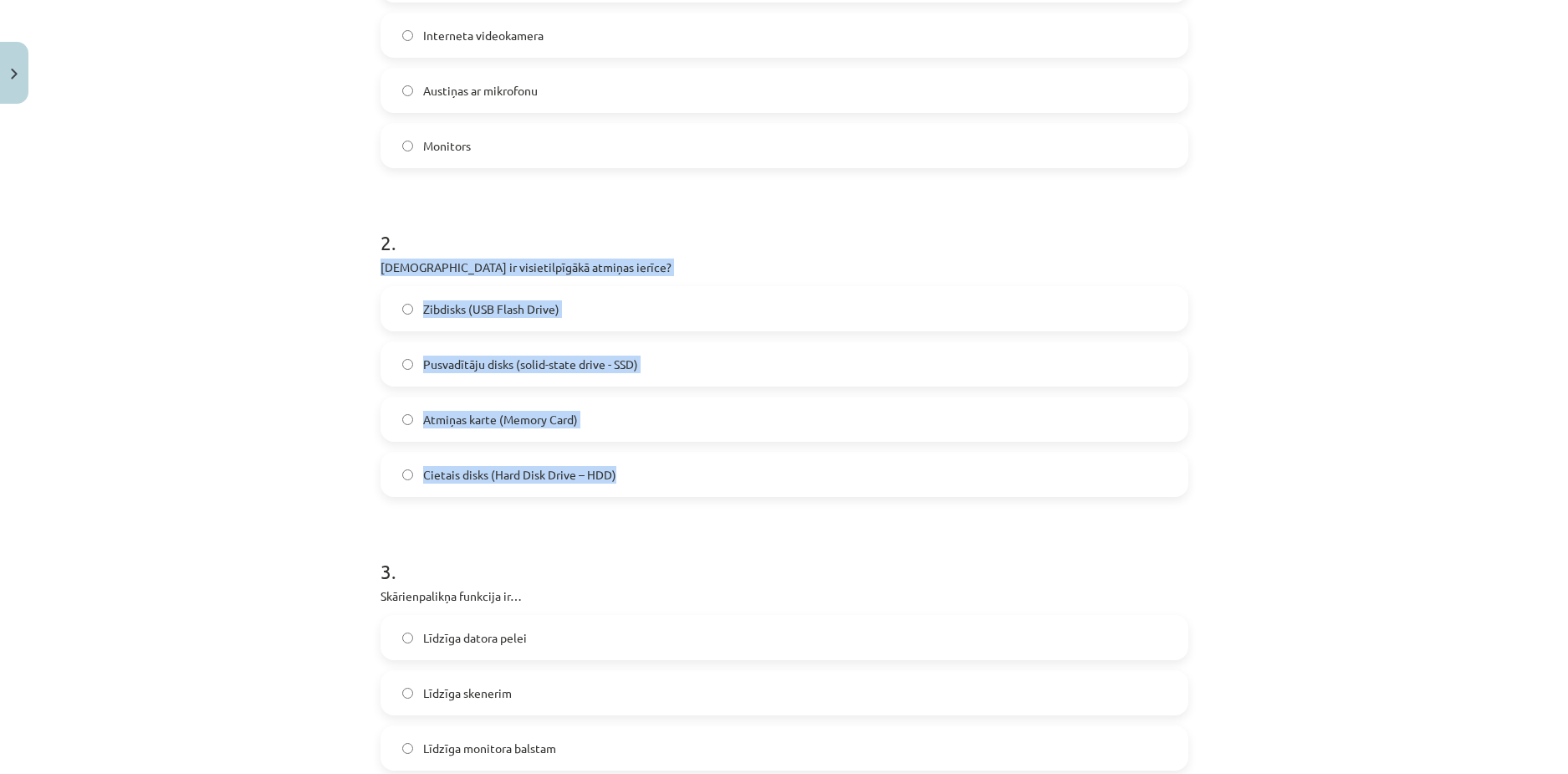
drag, startPoint x: 345, startPoint y: 260, endPoint x: 617, endPoint y: 483, distance: 351.7
click at [617, 483] on div "Mācību tēma: Datorikas - 10. klases 1. ieskaites mācību materiāls #3 2. tēma – …" at bounding box center [784, 387] width 1568 height 774
click at [565, 474] on span "Cietais disks (Hard Disk Drive – HDD)" at bounding box center [519, 475] width 193 height 18
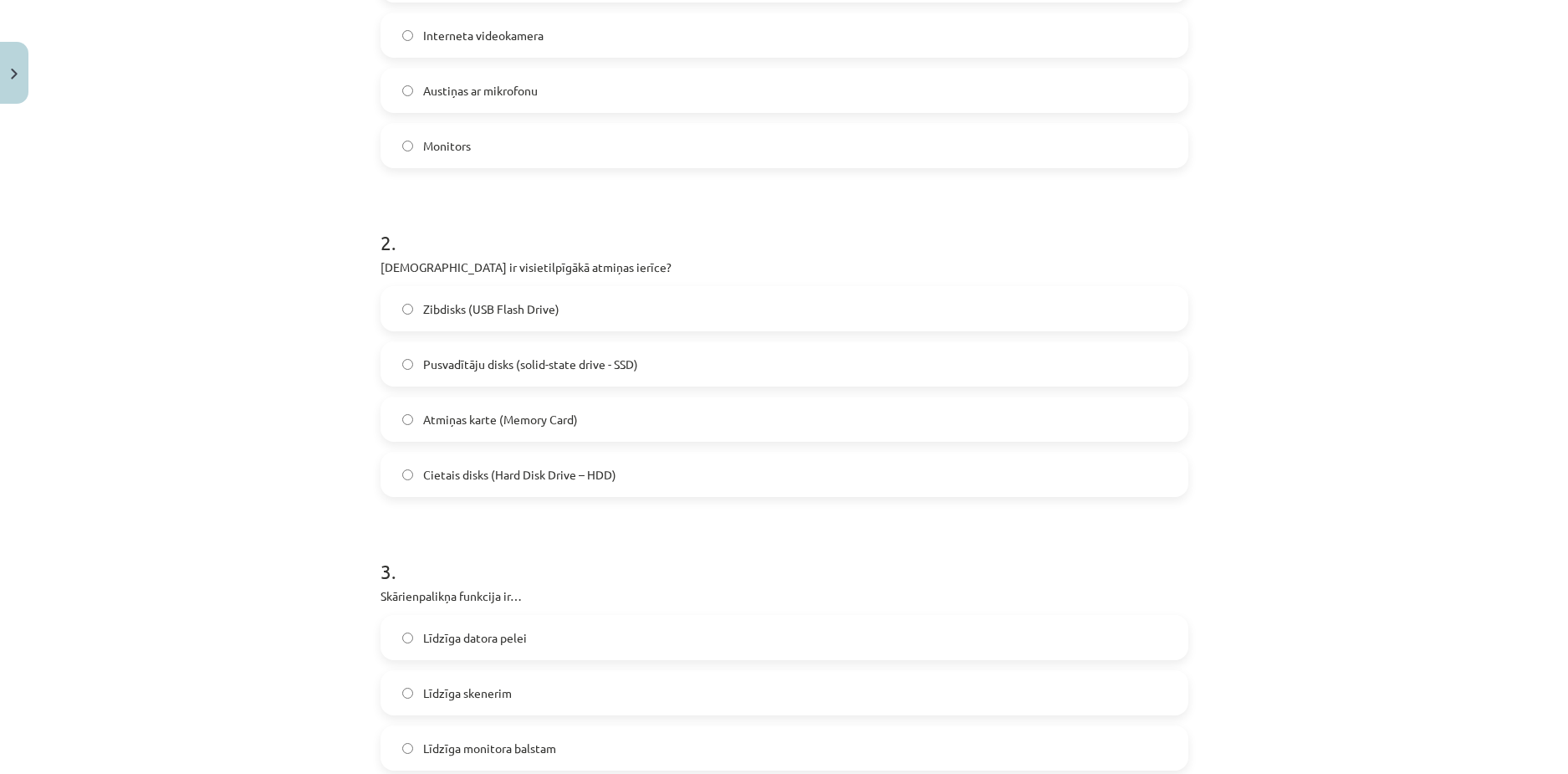
click at [423, 363] on span "Pusvadītāju disks (solid-state drive - SSD)" at bounding box center [530, 364] width 215 height 18
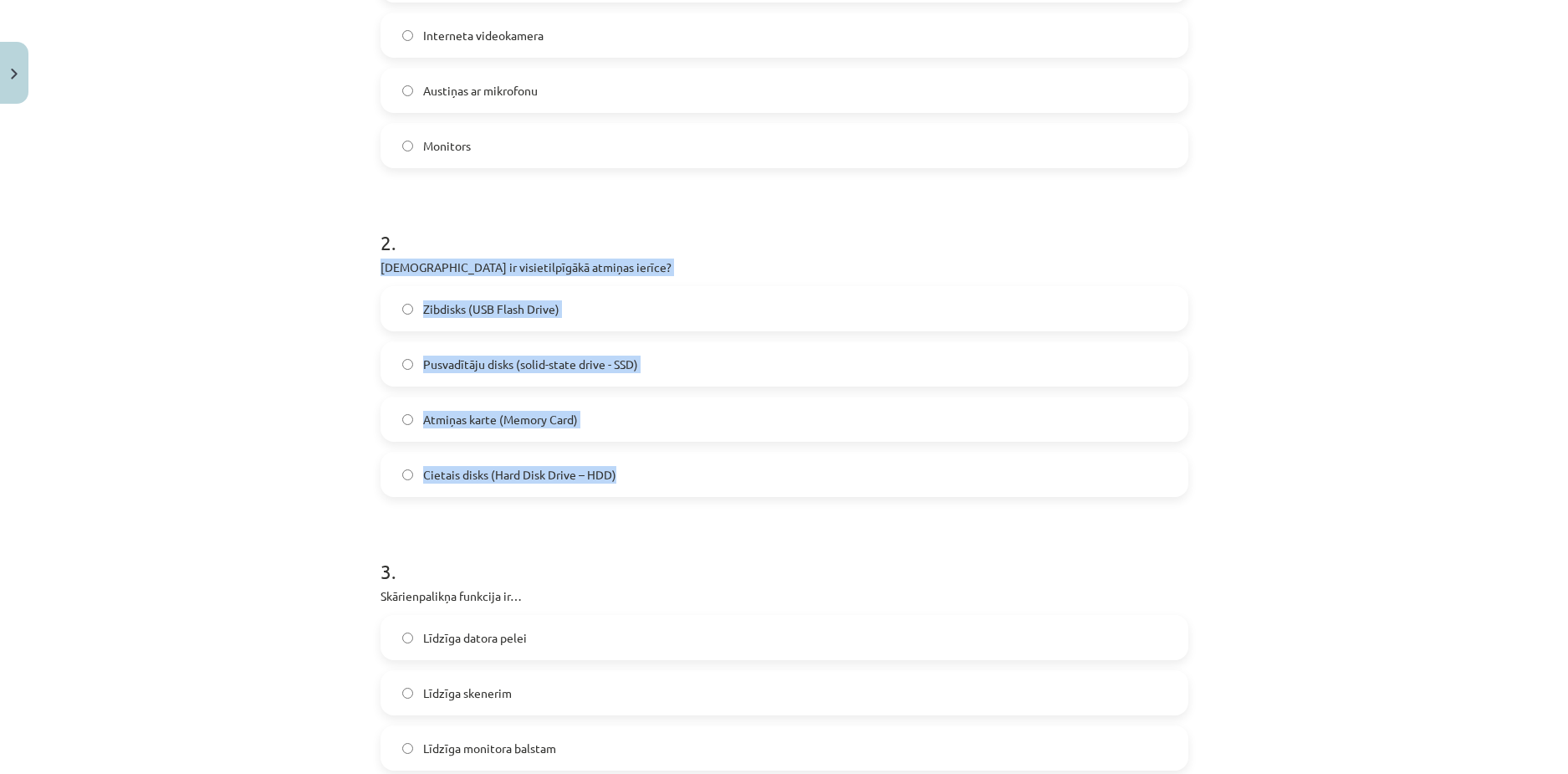
drag, startPoint x: 358, startPoint y: 266, endPoint x: 620, endPoint y: 485, distance: 341.5
click at [620, 485] on div "Mācību tēma: Datorikas - 10. klases 1. ieskaites mācību materiāls #3 2. tēma – …" at bounding box center [784, 387] width 1568 height 774
copy div "[DEMOGRAPHIC_DATA] ir visietilpīgākā atmiņas ierīce? Zibdisks (USB Flash Drive)…"
click at [496, 480] on span "Cietais disks (Hard Disk Drive – HDD)" at bounding box center [519, 475] width 193 height 18
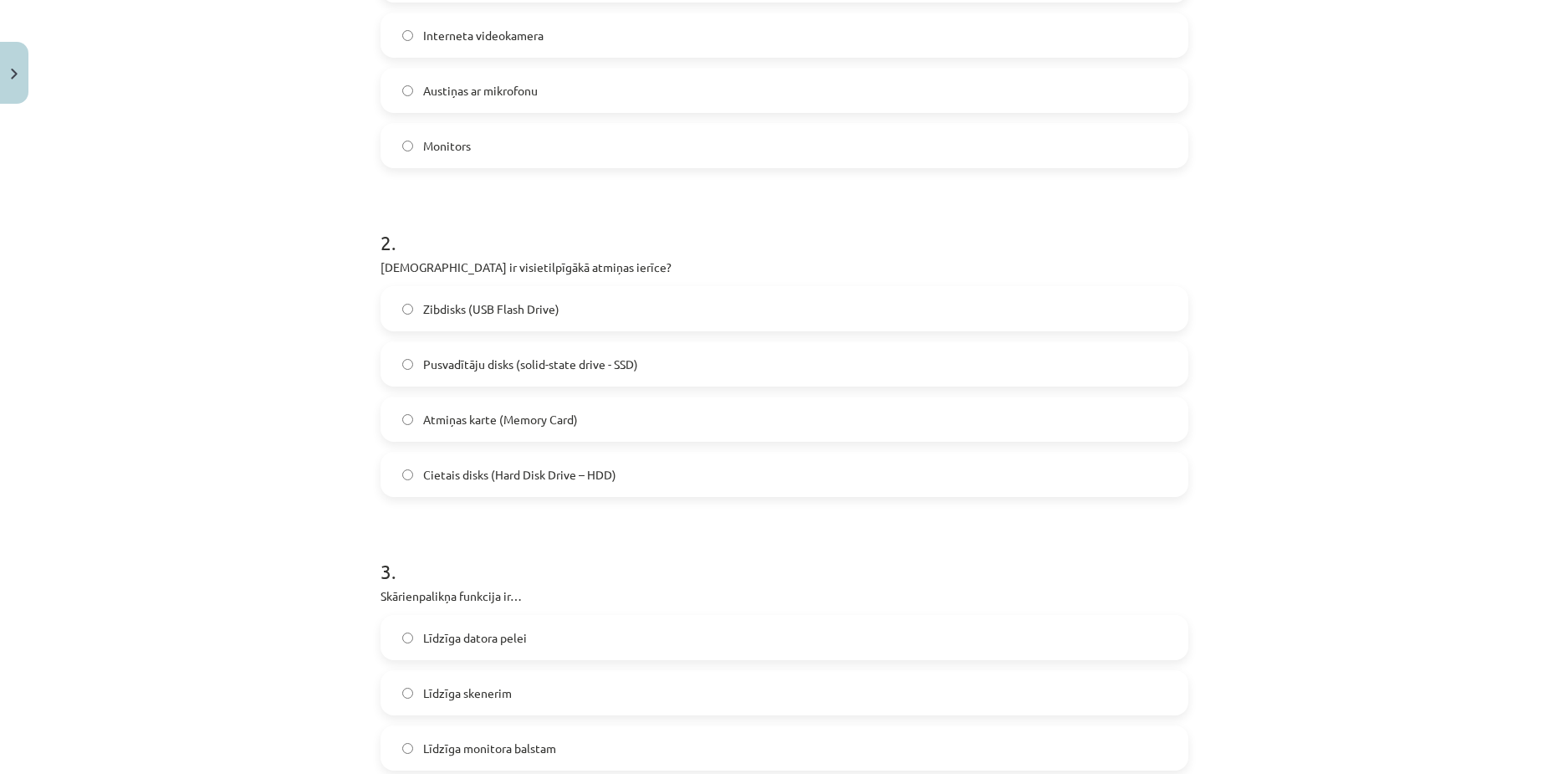
scroll to position [878, 0]
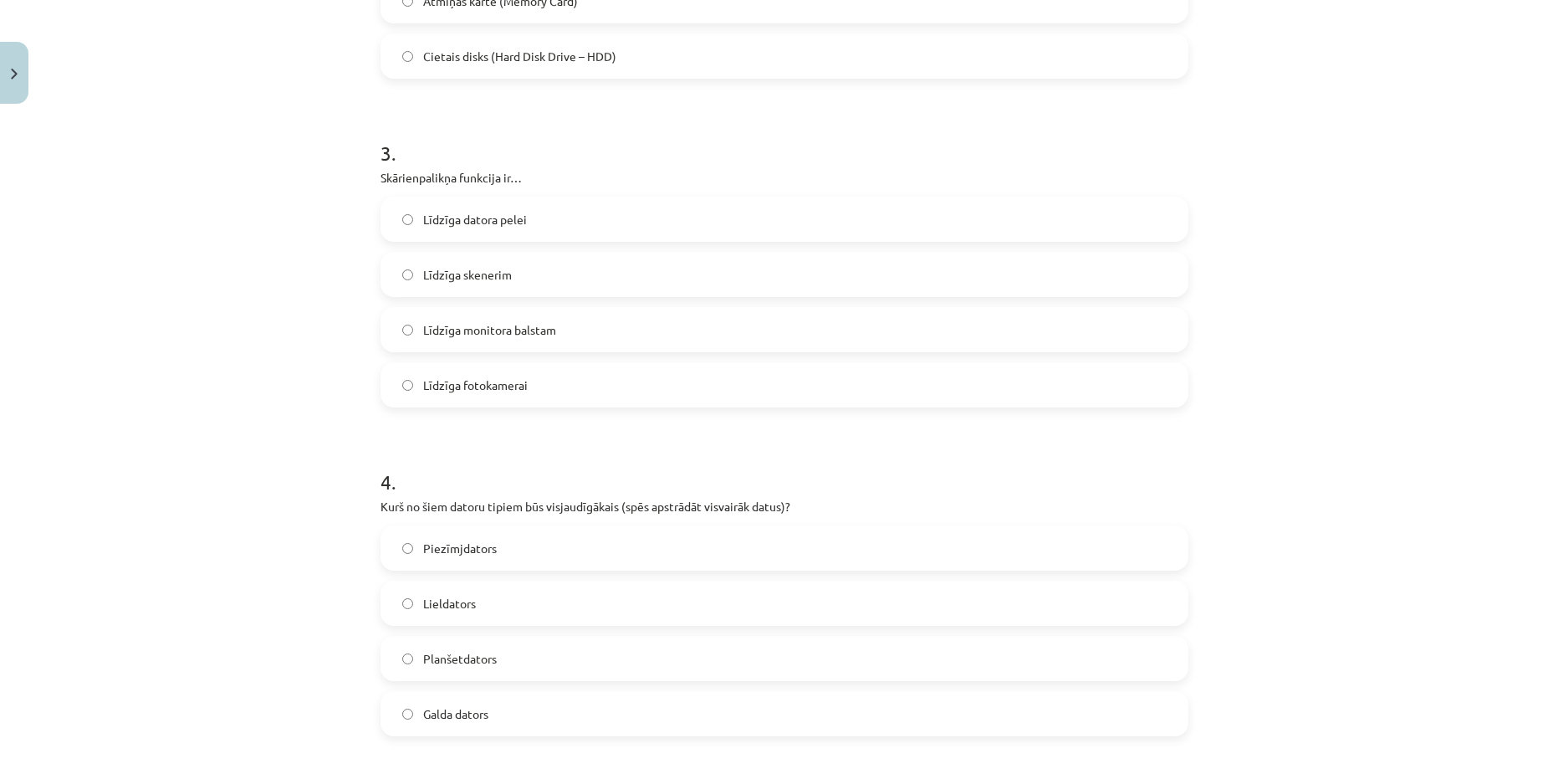
click at [413, 217] on label "Līdzīga datora pelei" at bounding box center [784, 219] width 805 height 42
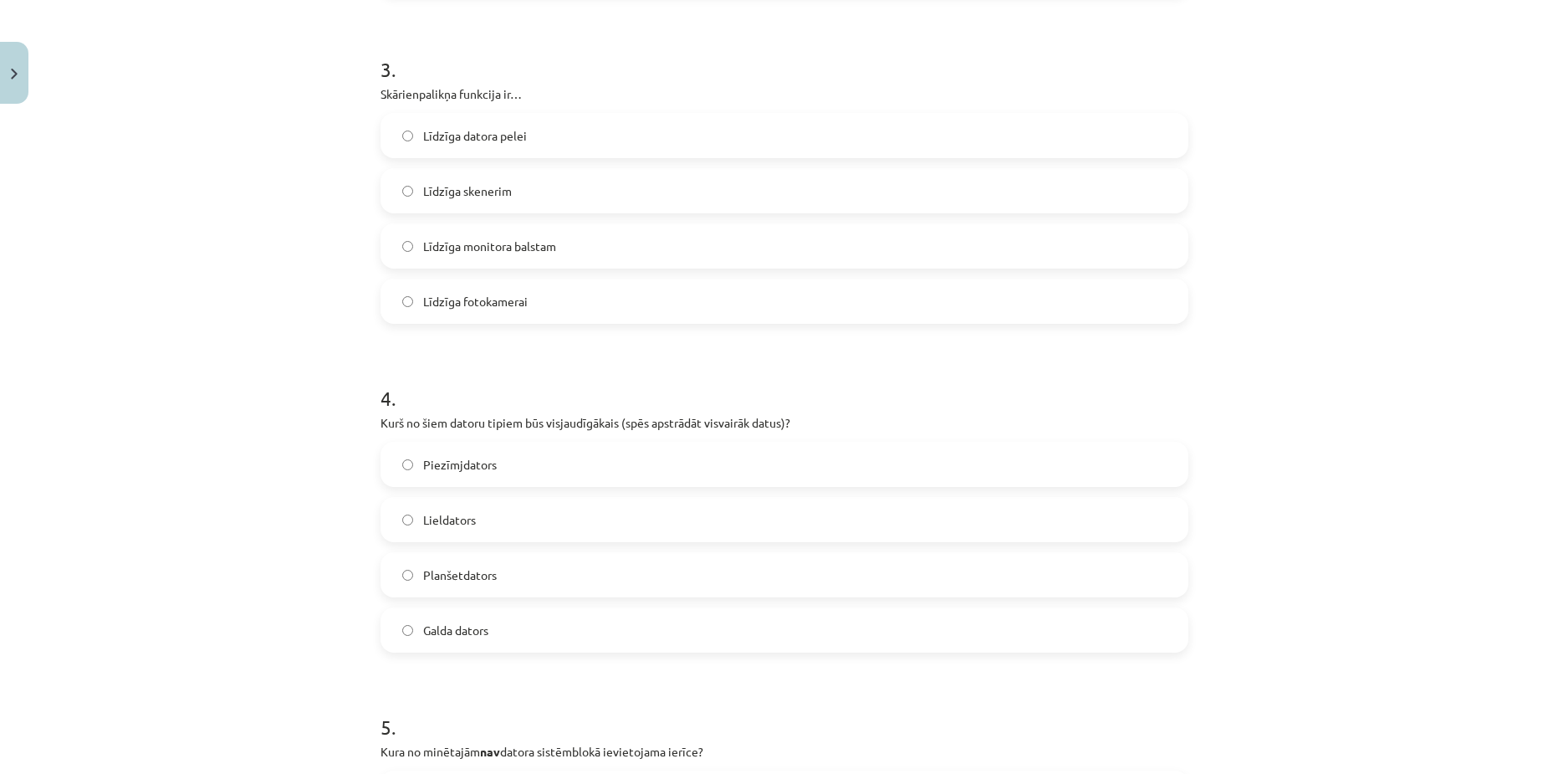
scroll to position [1129, 0]
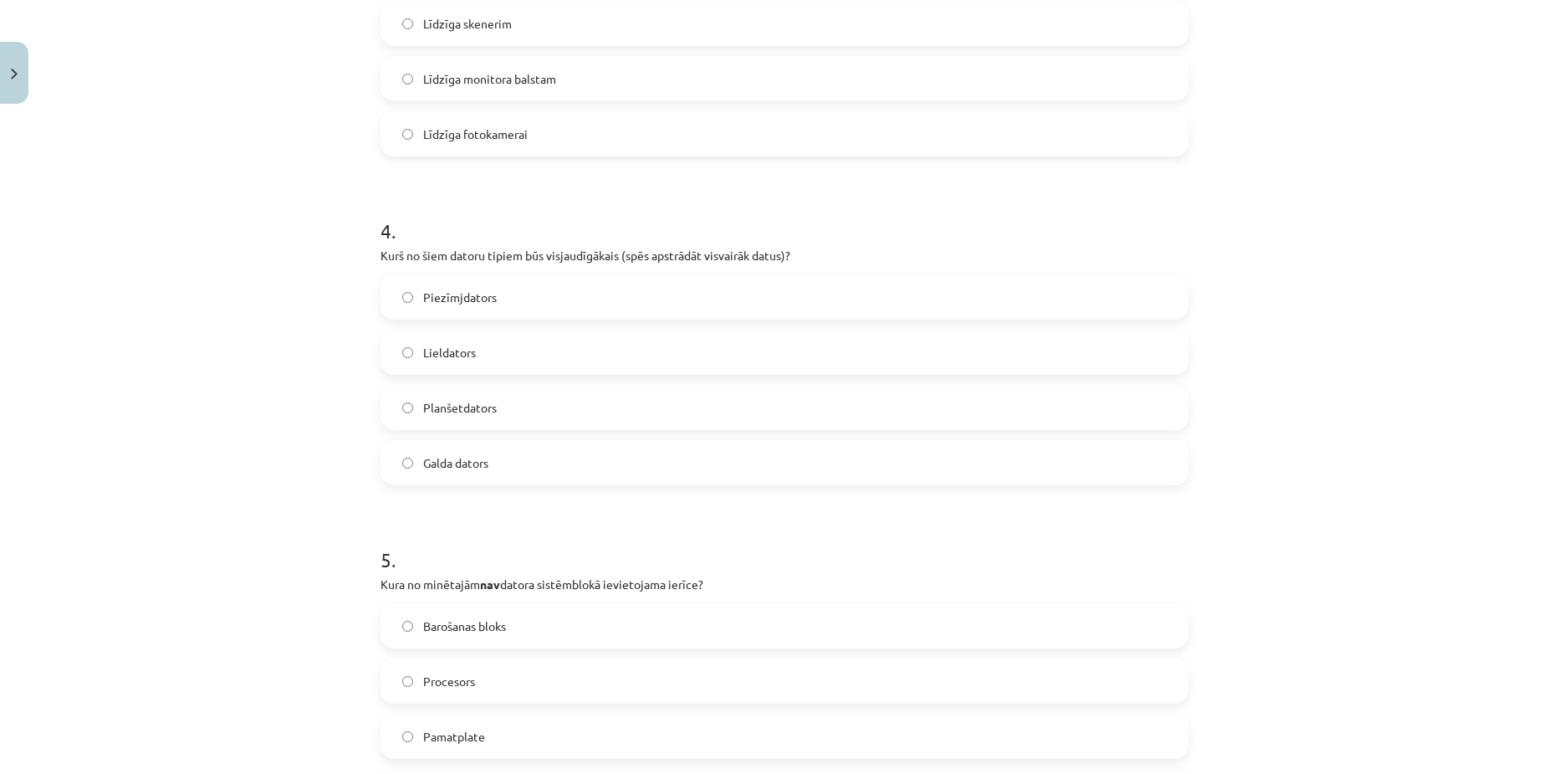
click at [439, 460] on span "Galda dators" at bounding box center [455, 463] width 65 height 18
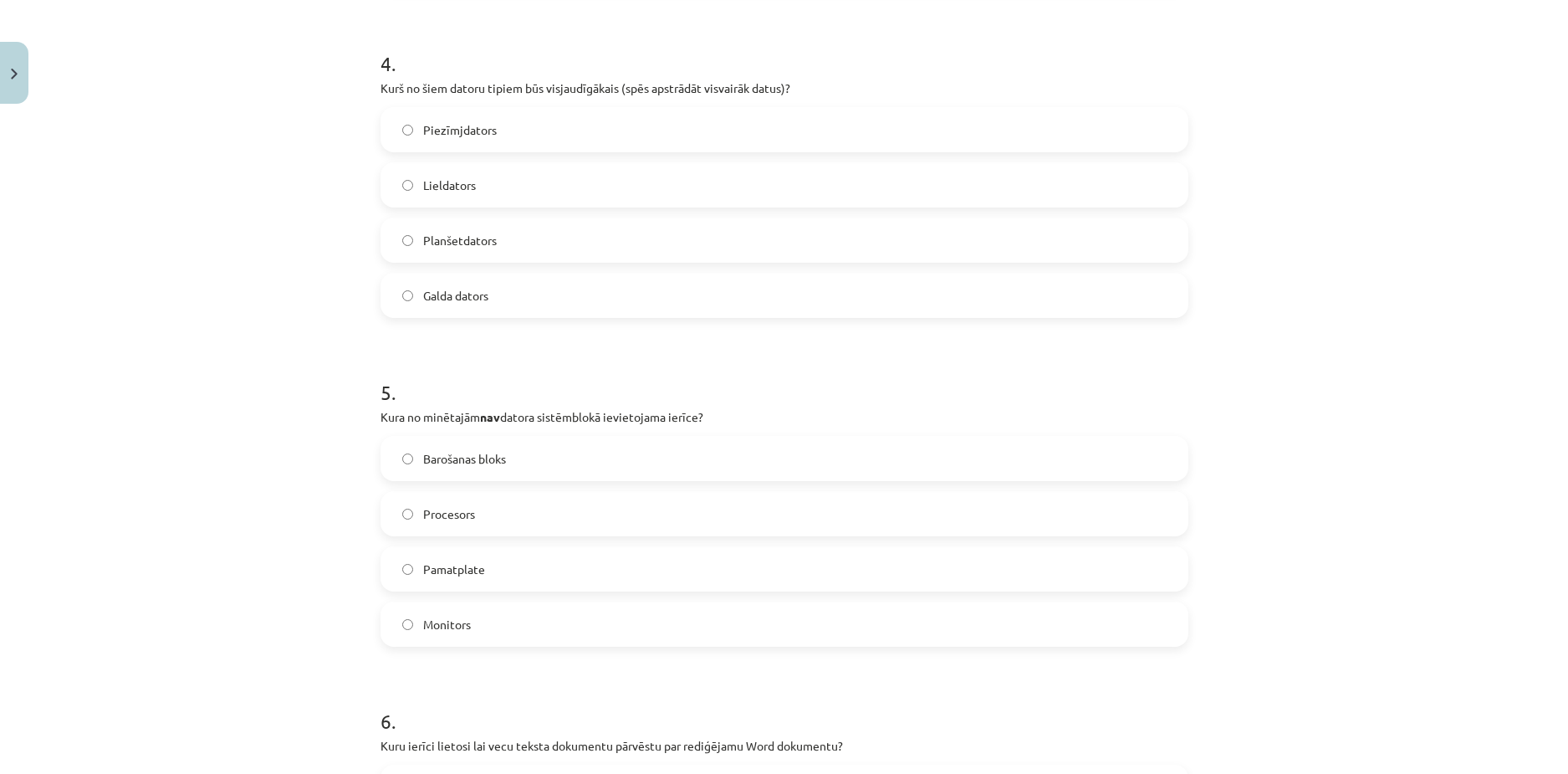
scroll to position [1381, 0]
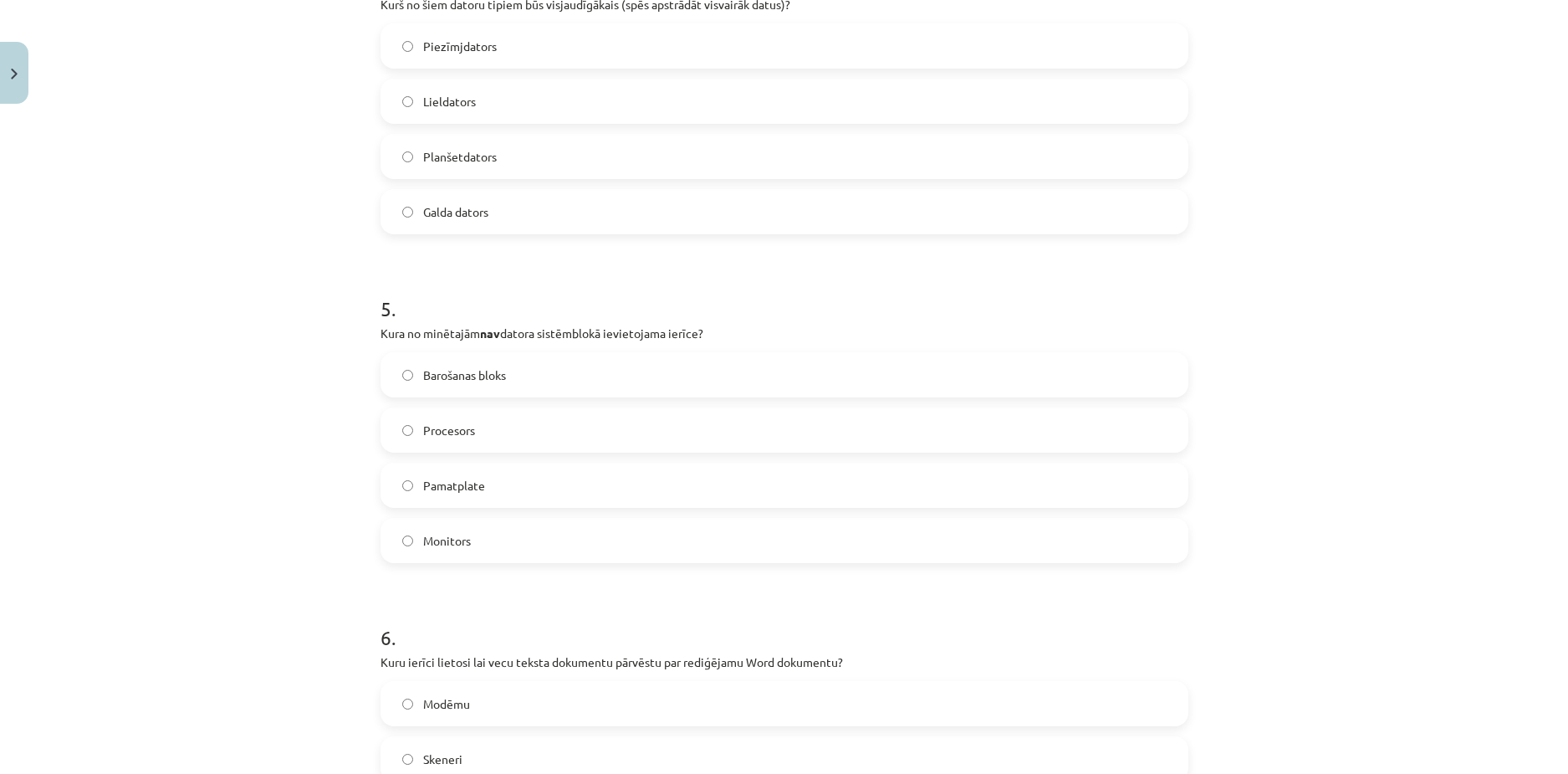
click at [443, 546] on span "Monitors" at bounding box center [447, 541] width 48 height 18
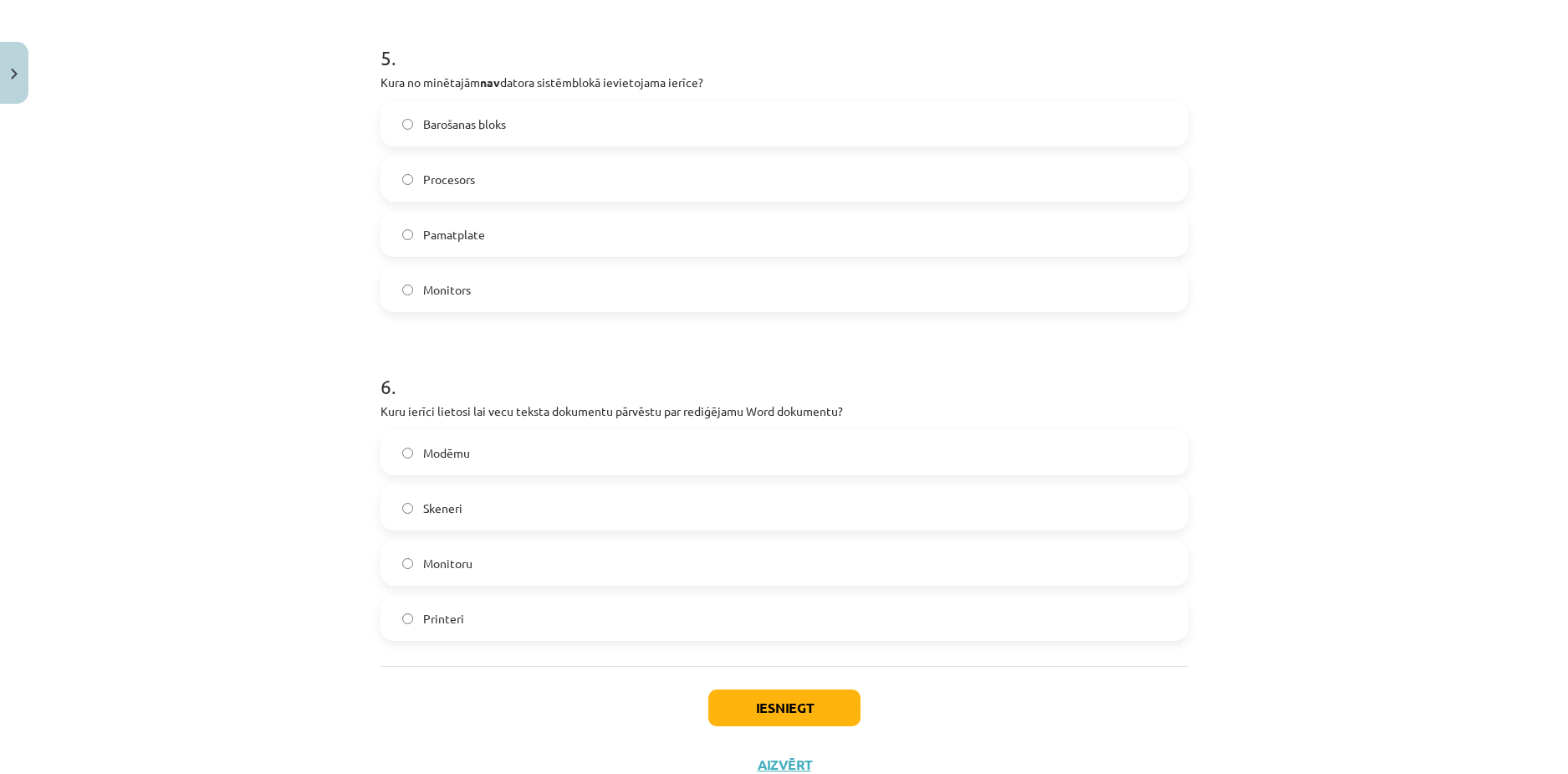
scroll to position [1692, 0]
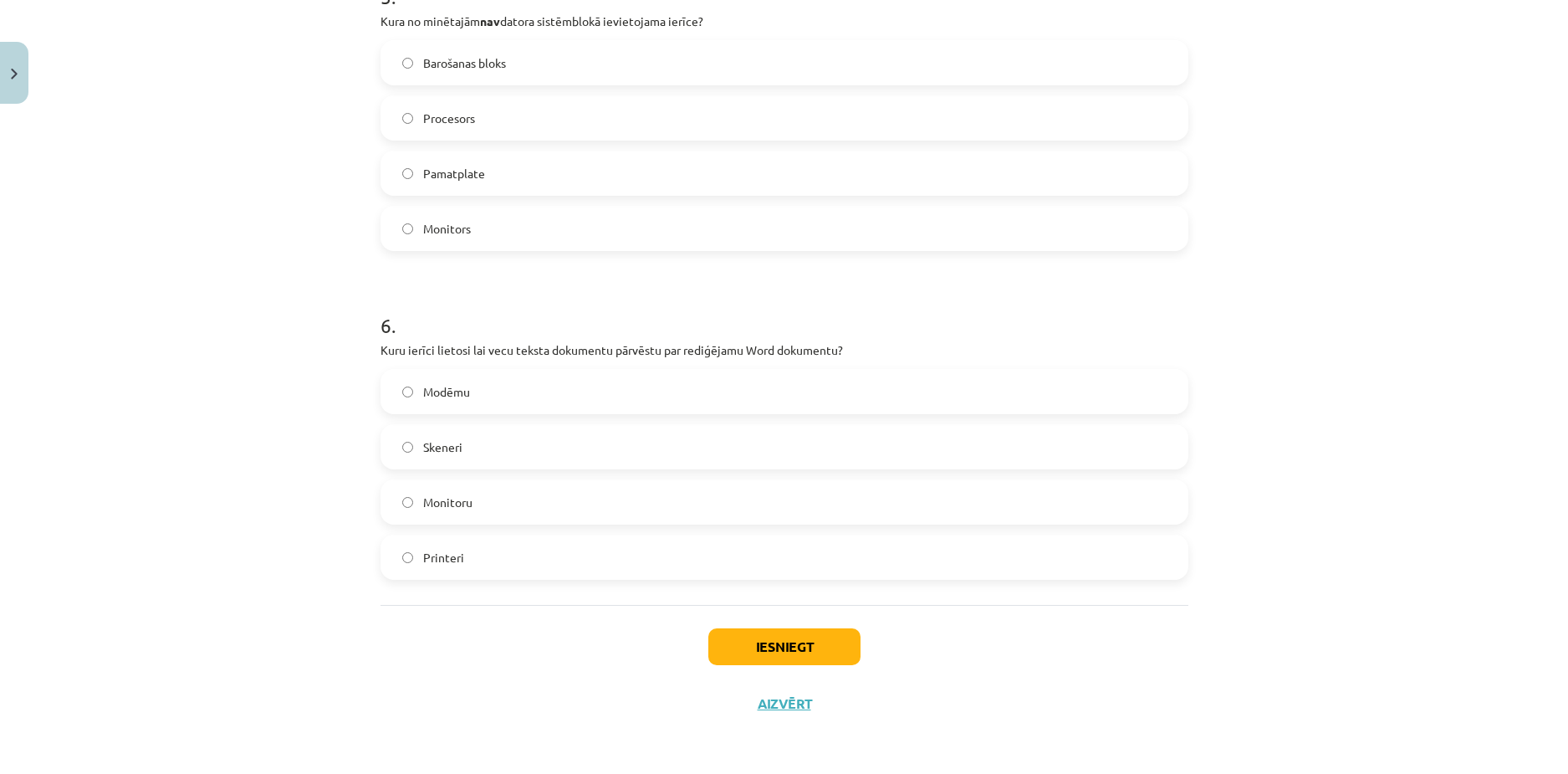
click at [435, 401] on label "Modēmu" at bounding box center [784, 391] width 805 height 42
click at [434, 452] on span "Skeneri" at bounding box center [443, 447] width 39 height 18
click at [429, 500] on span "Monitoru" at bounding box center [447, 502] width 49 height 18
click at [430, 558] on span "Printeri" at bounding box center [443, 558] width 41 height 18
click at [435, 395] on span "Modēmu" at bounding box center [446, 392] width 47 height 18
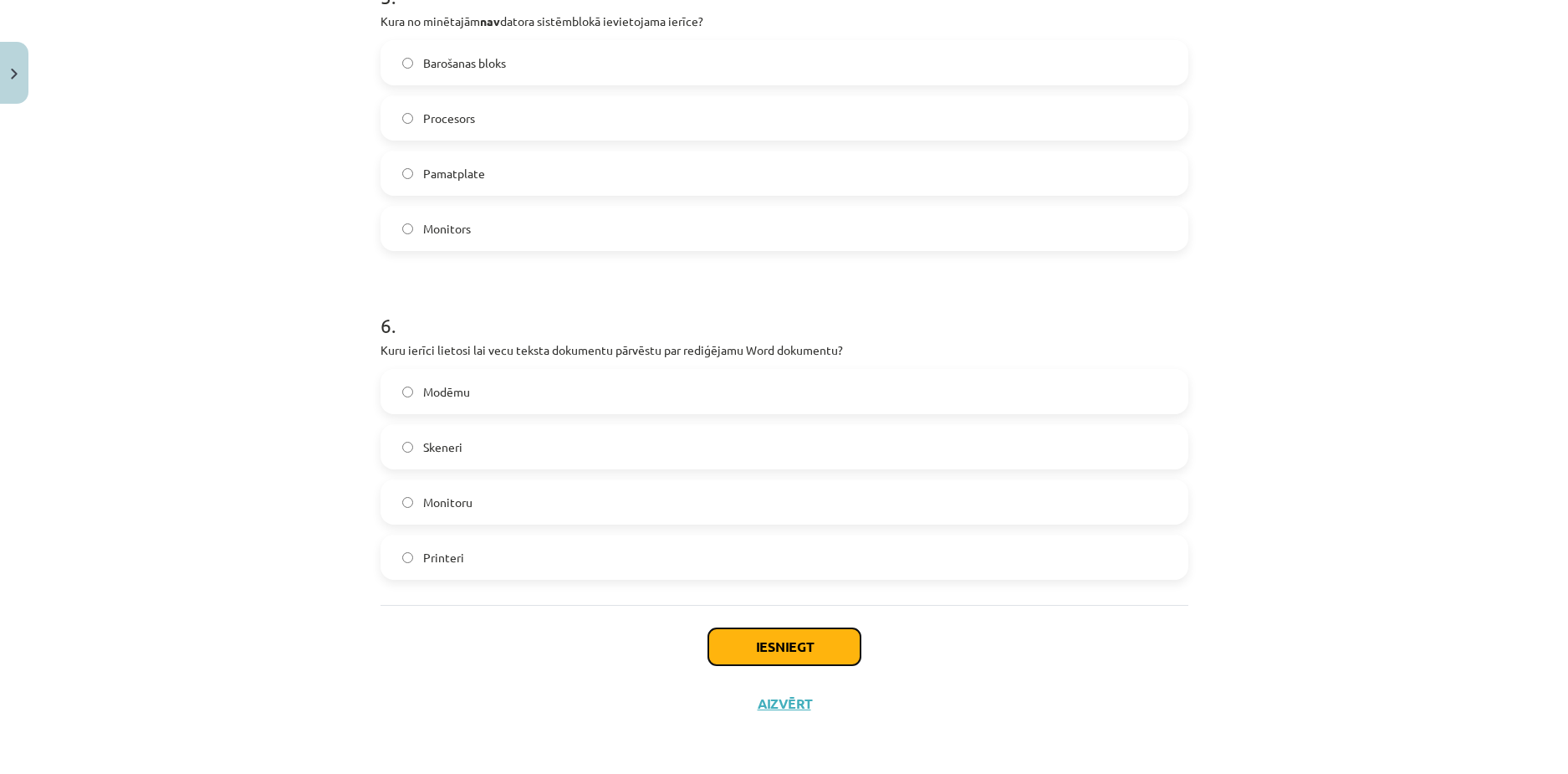
click at [750, 643] on button "Iesniegt" at bounding box center [784, 647] width 152 height 37
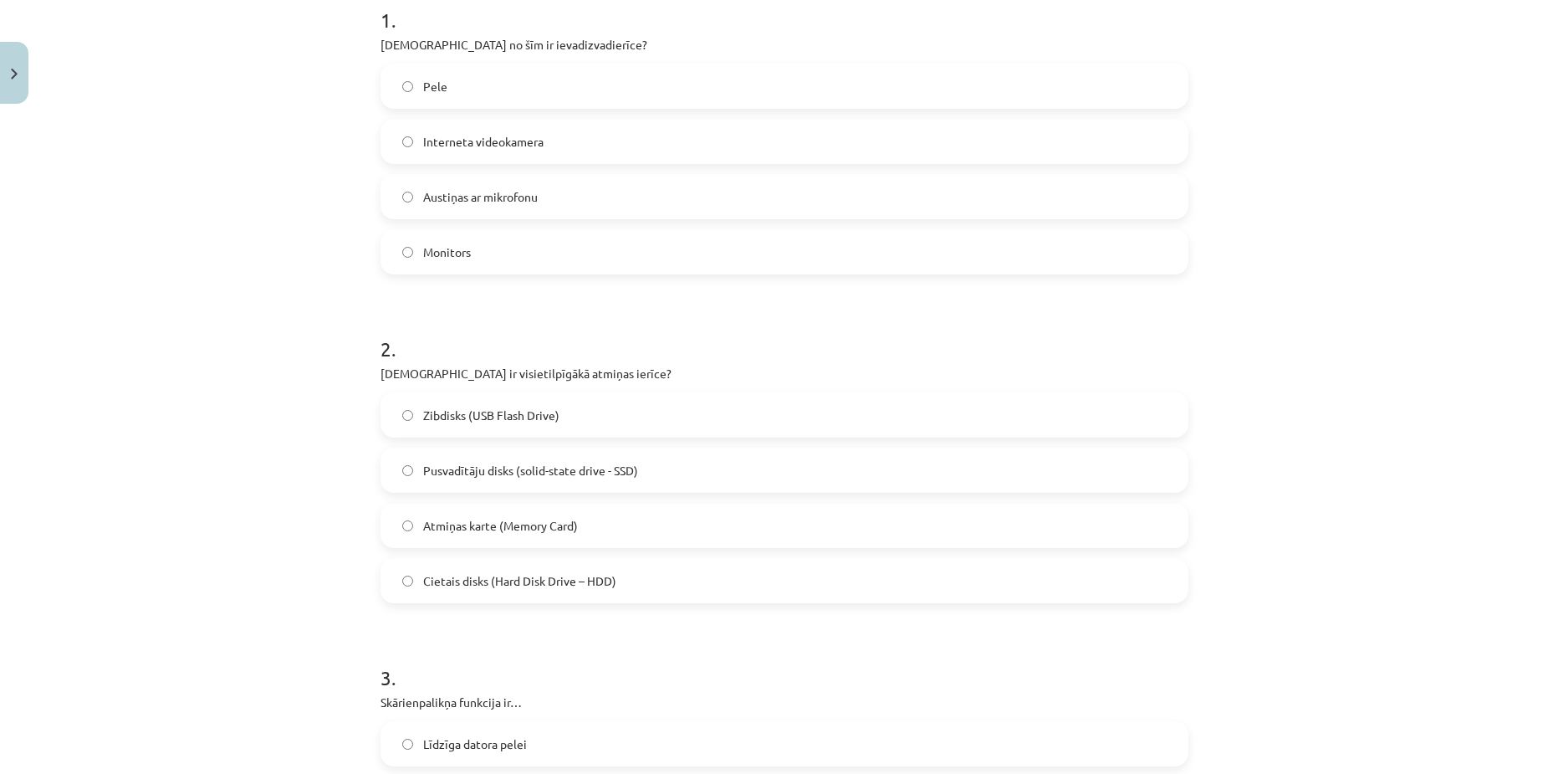
scroll to position [0, 0]
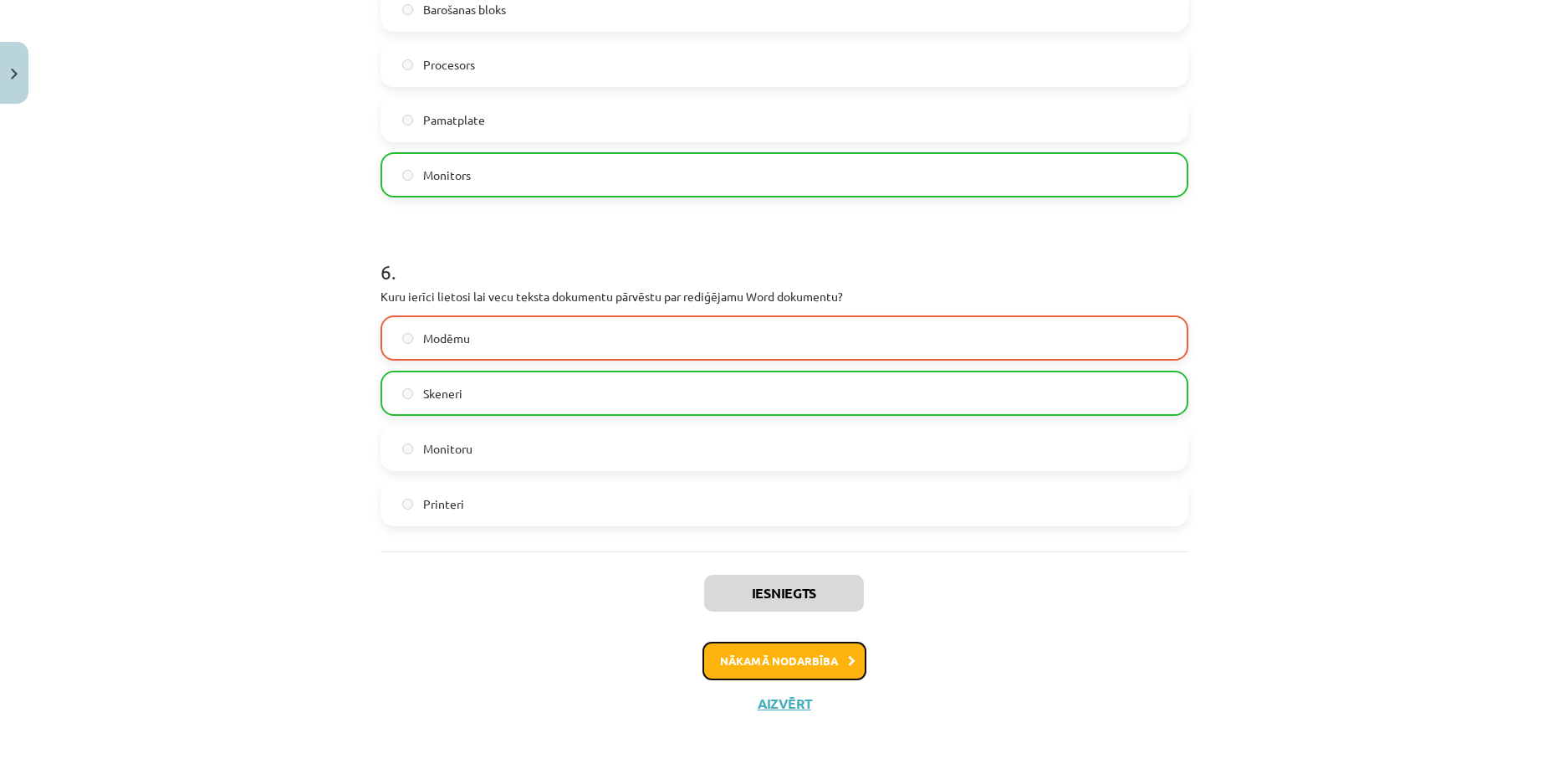
click at [749, 655] on button "Nākamā nodarbība" at bounding box center [784, 661] width 164 height 38
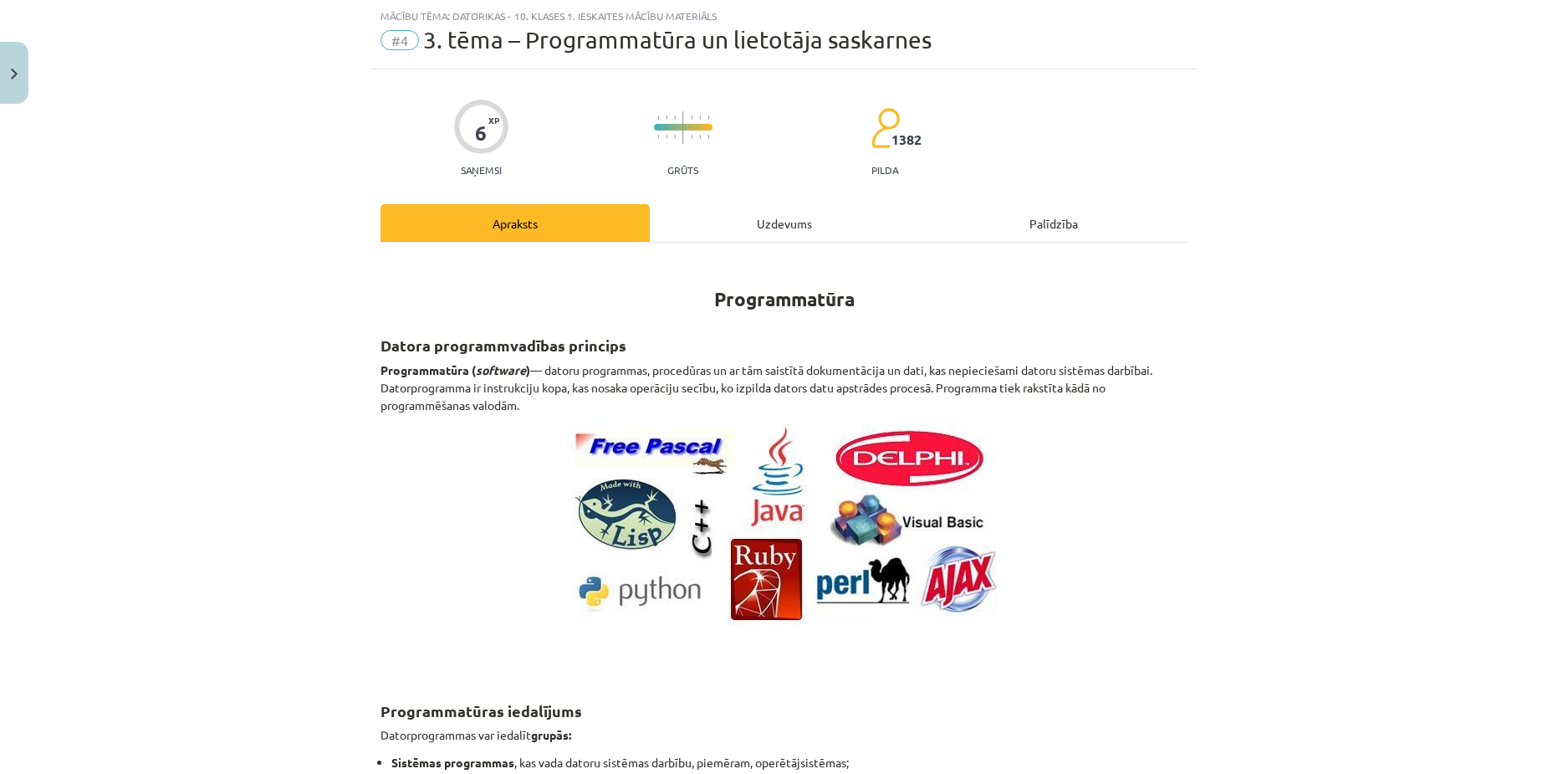
click at [737, 207] on div "Uzdevums" at bounding box center [784, 223] width 269 height 37
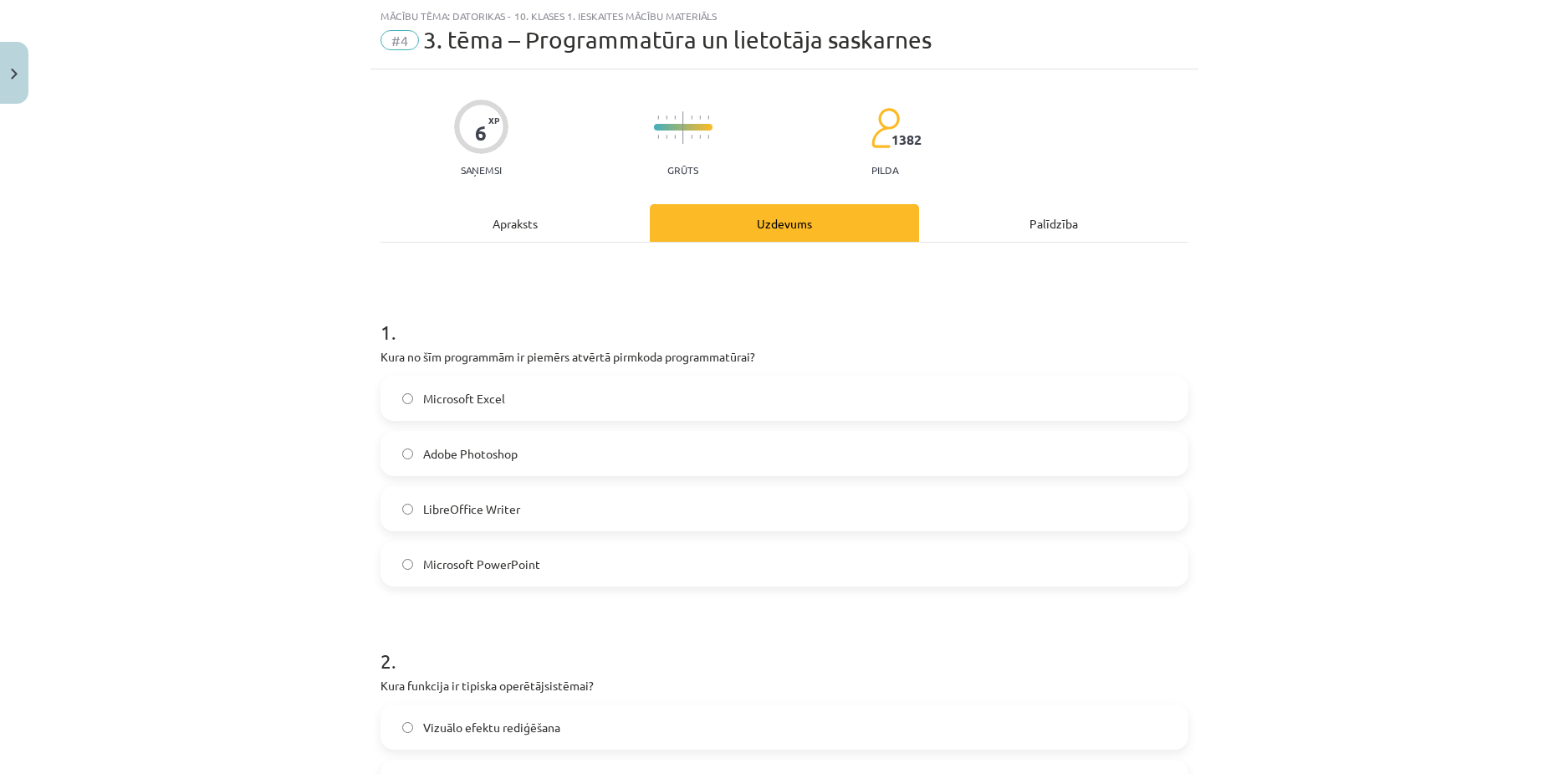
click at [449, 512] on span "LibreOffice Writer" at bounding box center [471, 509] width 97 height 18
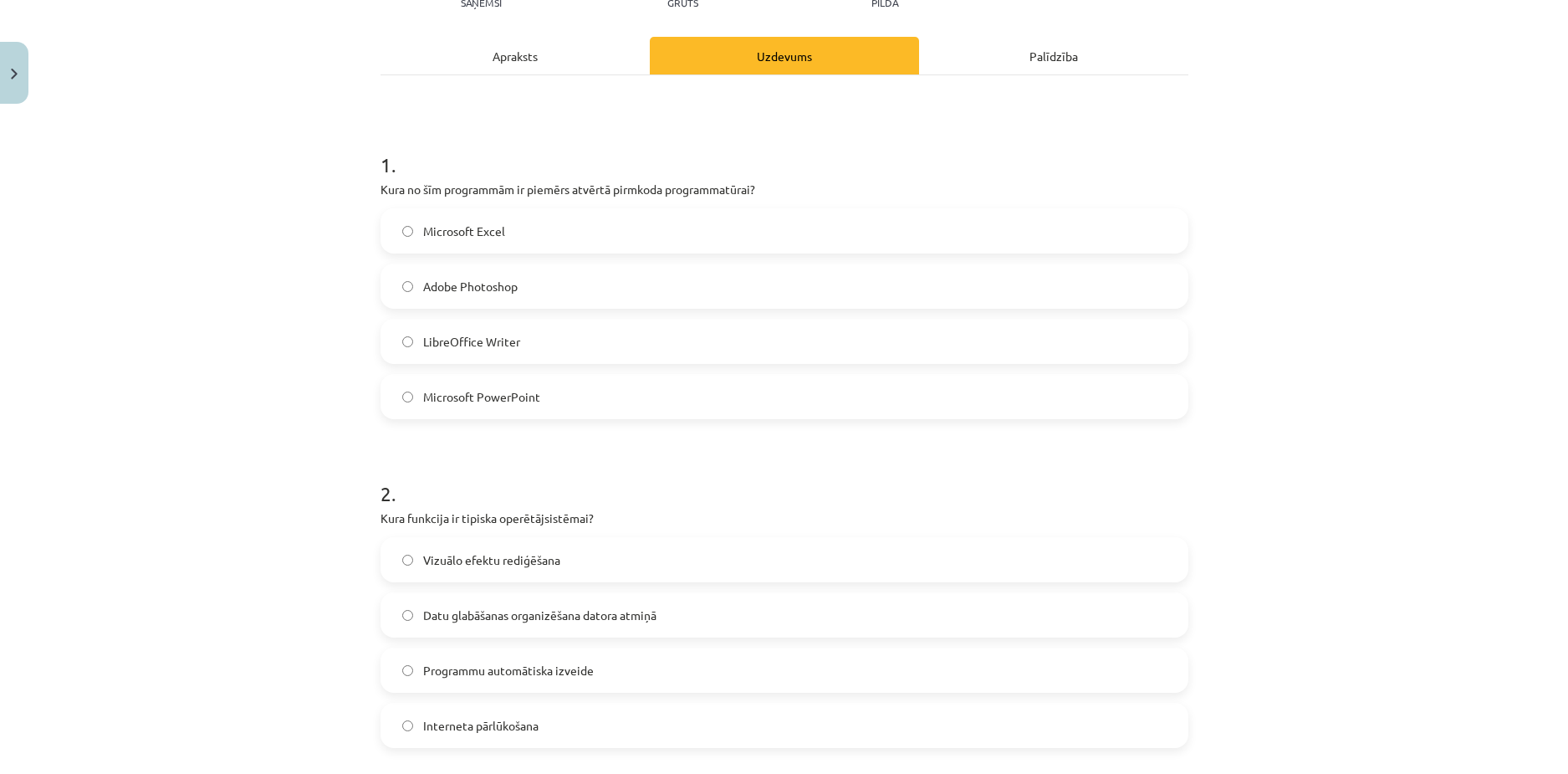
scroll to position [293, 0]
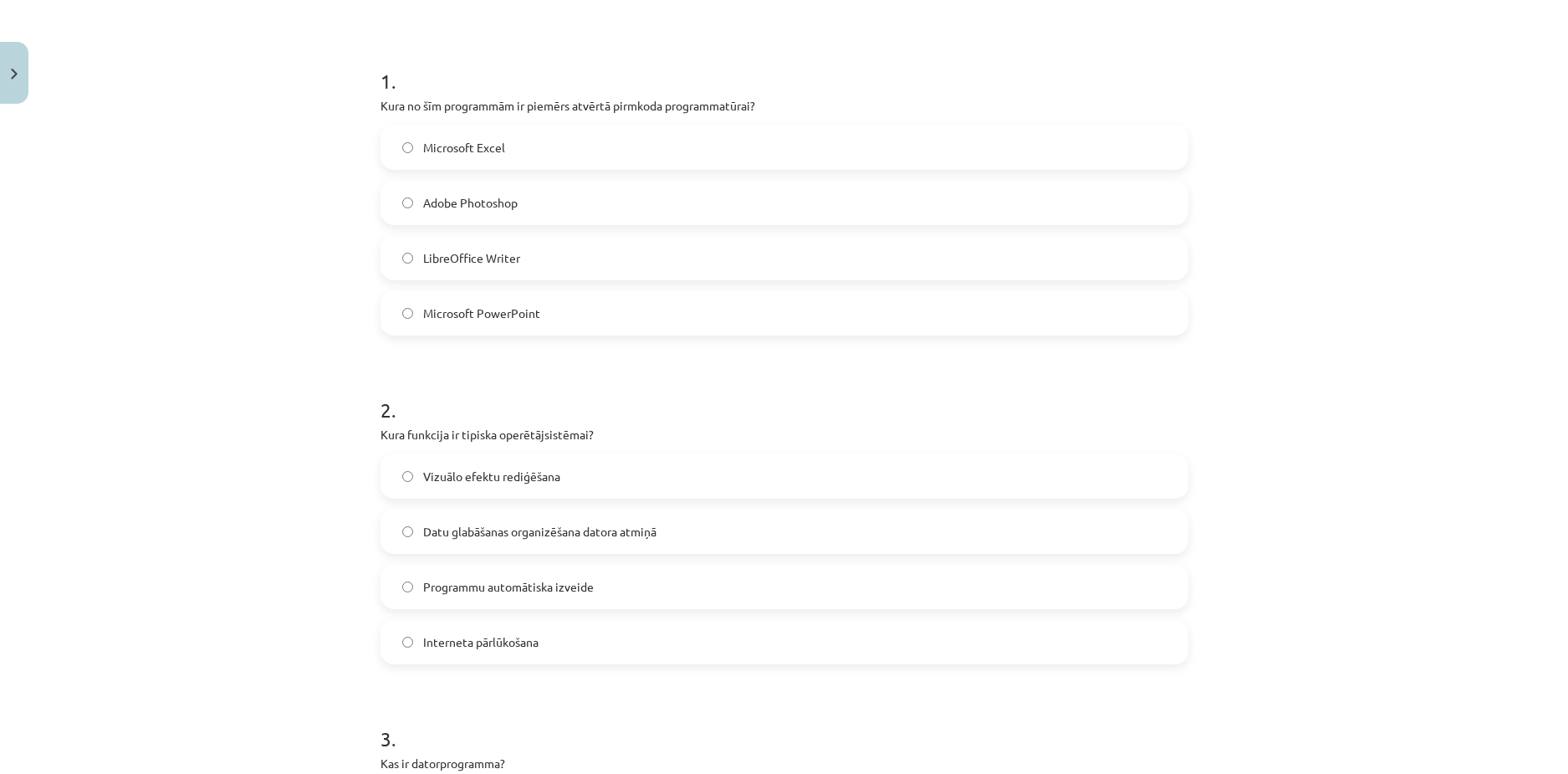
drag, startPoint x: 354, startPoint y: 428, endPoint x: 603, endPoint y: 648, distance: 332.3
click at [603, 648] on div "Mācību tēma: Datorikas - 10. klases 1. ieskaites mācību materiāls #4 3. tēma – …" at bounding box center [784, 387] width 1568 height 774
copy div "Kura funkcija ir tipiska operētājsistēmai? Vizuālo efektu rediģēšana Datu glabā…"
click at [548, 525] on span "Datu glabāšanas organizēšana datora atmiņā" at bounding box center [540, 532] width 233 height 18
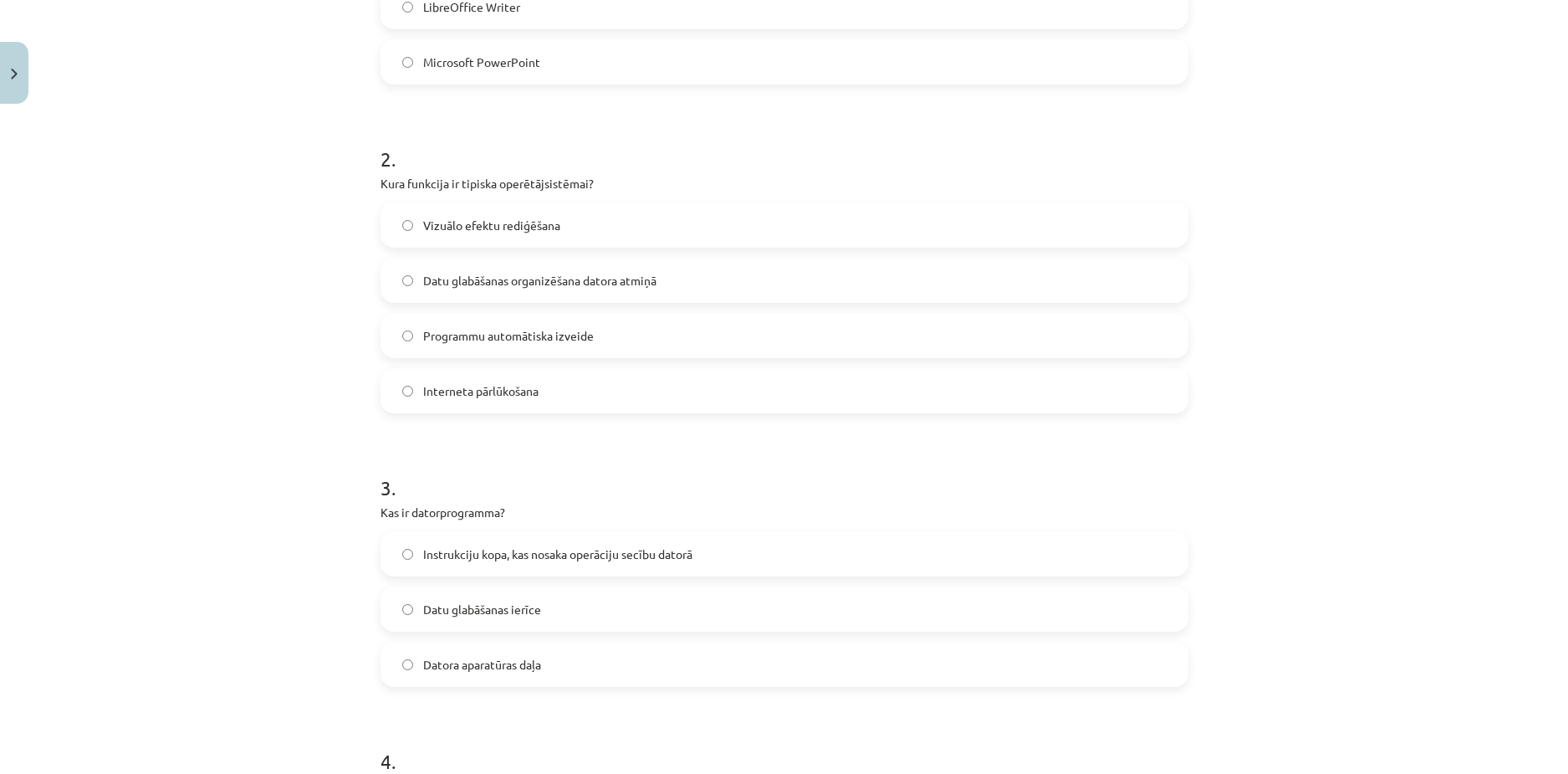
scroll to position [712, 0]
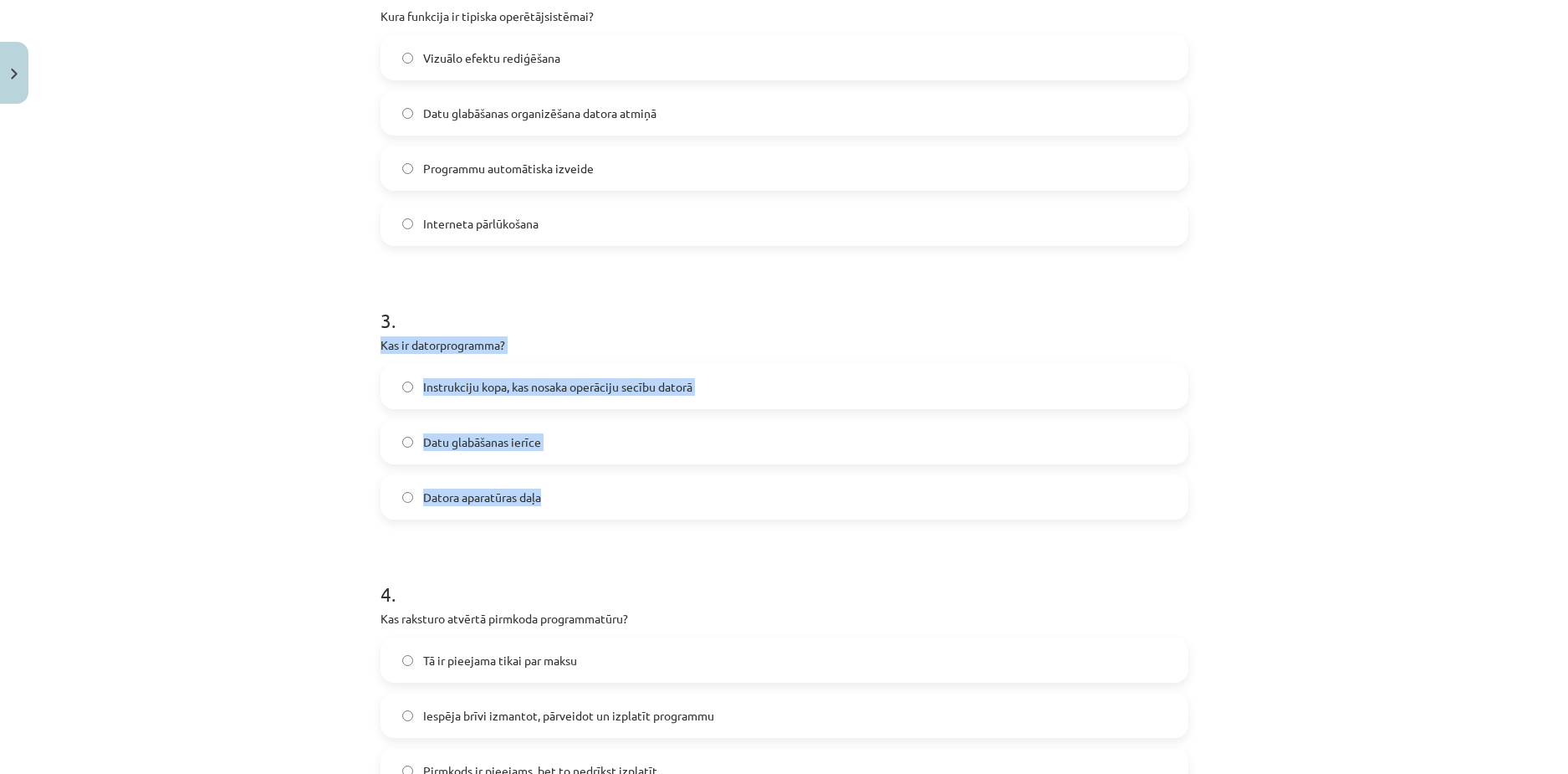
drag, startPoint x: 357, startPoint y: 343, endPoint x: 601, endPoint y: 480, distance: 279.8
click at [601, 480] on div "Mācību tēma: Datorikas - 10. klases 1. ieskaites mācību materiāls #4 3. tēma – …" at bounding box center [784, 387] width 1568 height 774
copy div "Kas ir datorprogramma? Instrukciju kopa, kas nosaka operāciju secību datorā Dat…"
click at [568, 394] on span "Instrukciju kopa, kas nosaka operāciju secību datorā" at bounding box center [557, 387] width 269 height 18
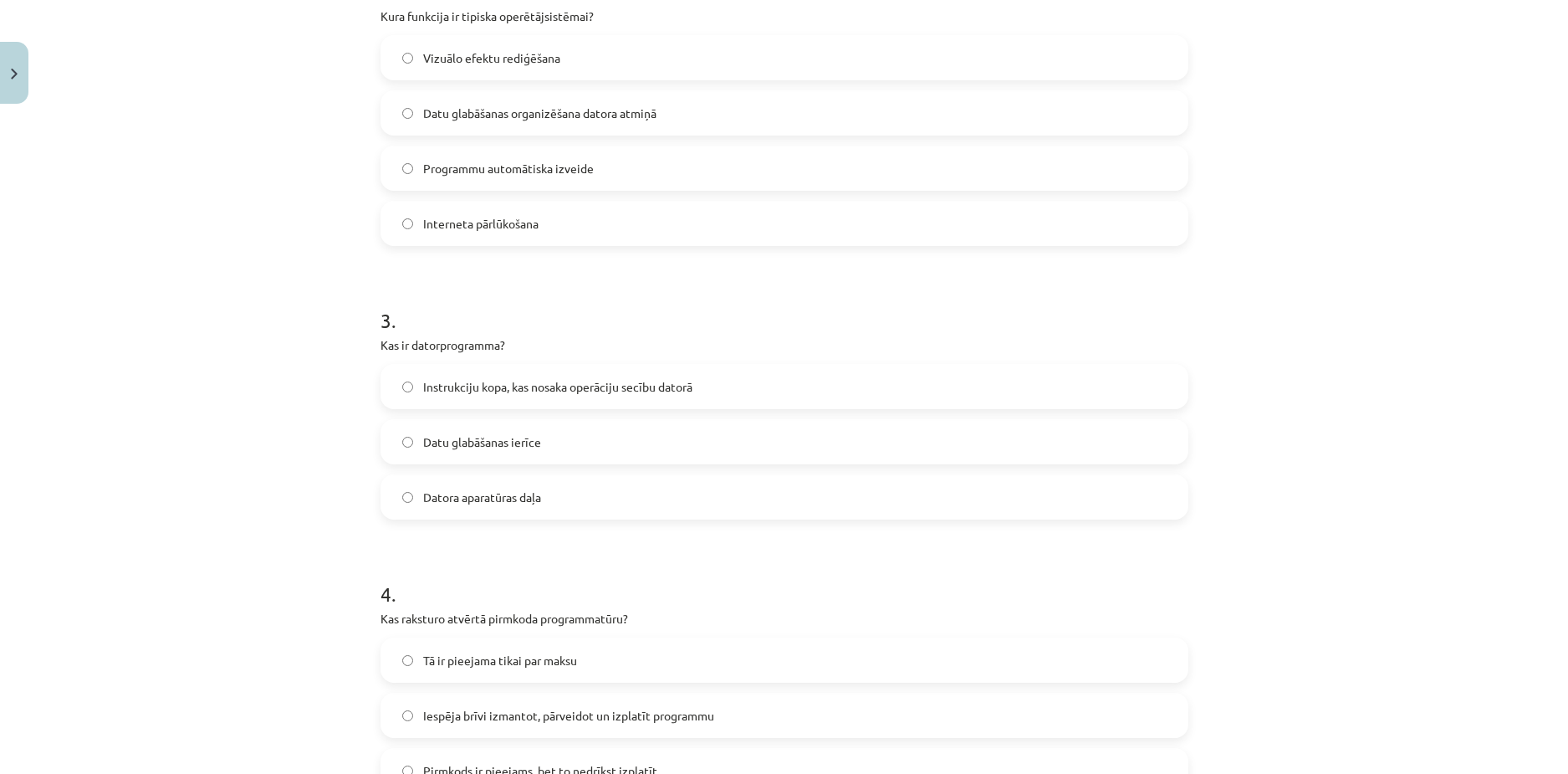
click at [483, 453] on label "Datu glabāšanas ierīce" at bounding box center [784, 442] width 805 height 42
click at [480, 501] on span "Datora aparatūras daļa" at bounding box center [482, 498] width 118 height 18
click at [527, 379] on span "Instrukciju kopa, kas nosaka operāciju secību datorā" at bounding box center [557, 387] width 269 height 18
click at [491, 501] on span "Datora aparatūras daļa" at bounding box center [482, 498] width 118 height 18
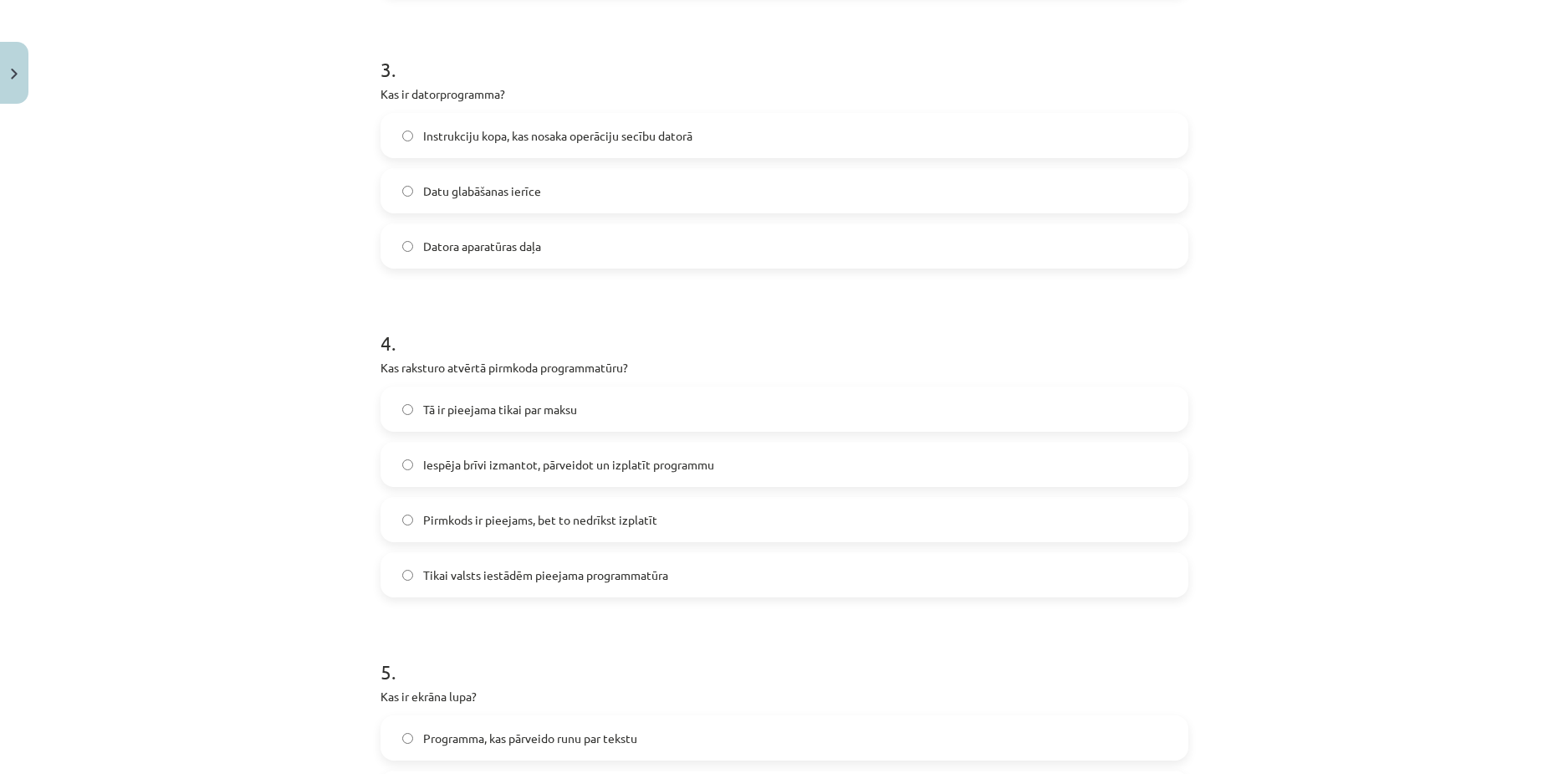
scroll to position [1046, 0]
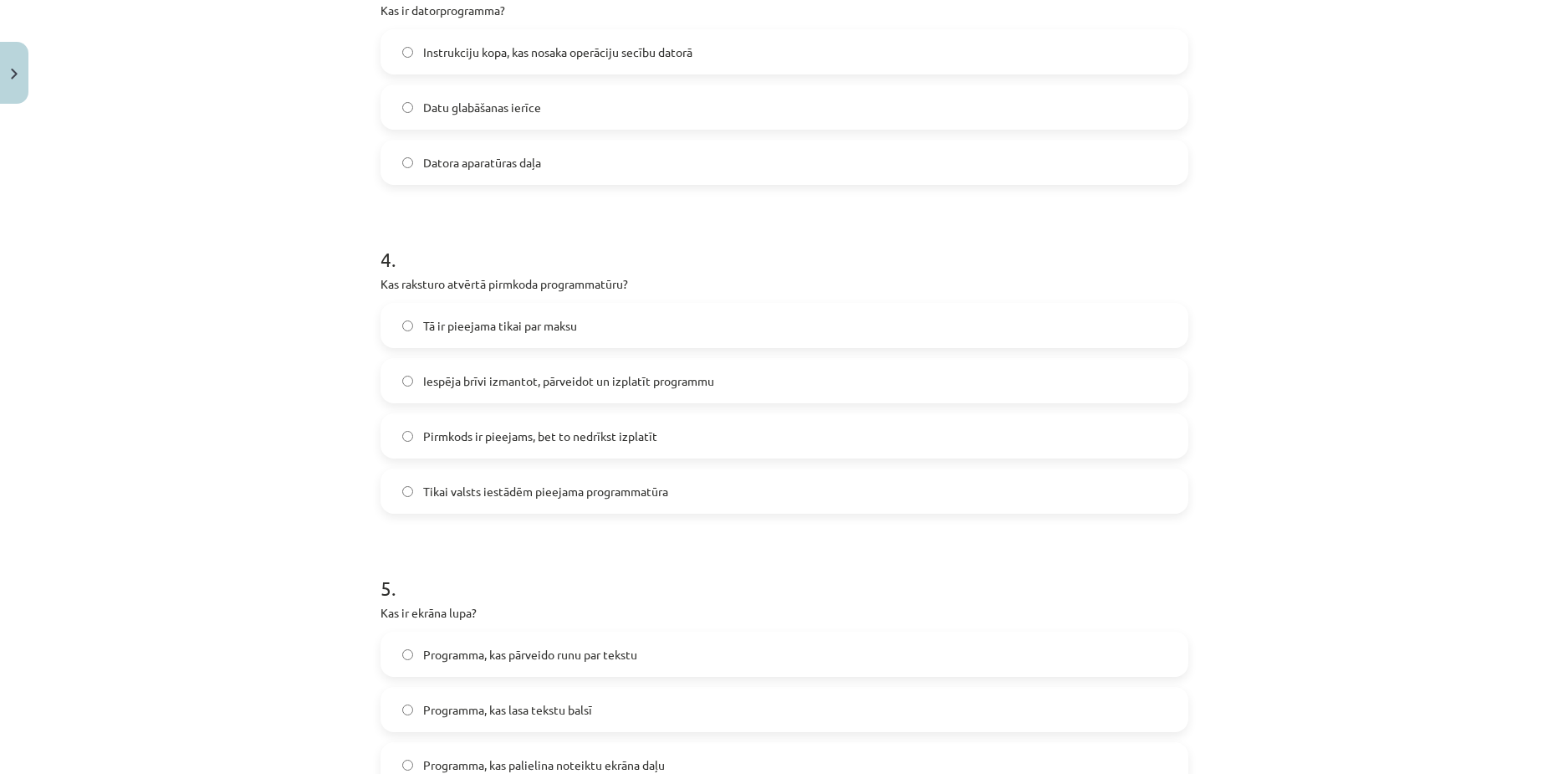
drag, startPoint x: 349, startPoint y: 280, endPoint x: 695, endPoint y: 500, distance: 410.0
click at [695, 500] on div "Mācību tēma: Datorikas - 10. klases 1. ieskaites mācību materiāls #4 3. tēma – …" at bounding box center [784, 387] width 1568 height 774
copy div "Kas raksturo atvērtā pirmkoda programmatūru? Tā ir pieejama tikai par maksu Ies…"
click at [452, 385] on span "Iespēja brīvi izmantot, pārveidot un izplatīt programmu" at bounding box center [568, 381] width 291 height 18
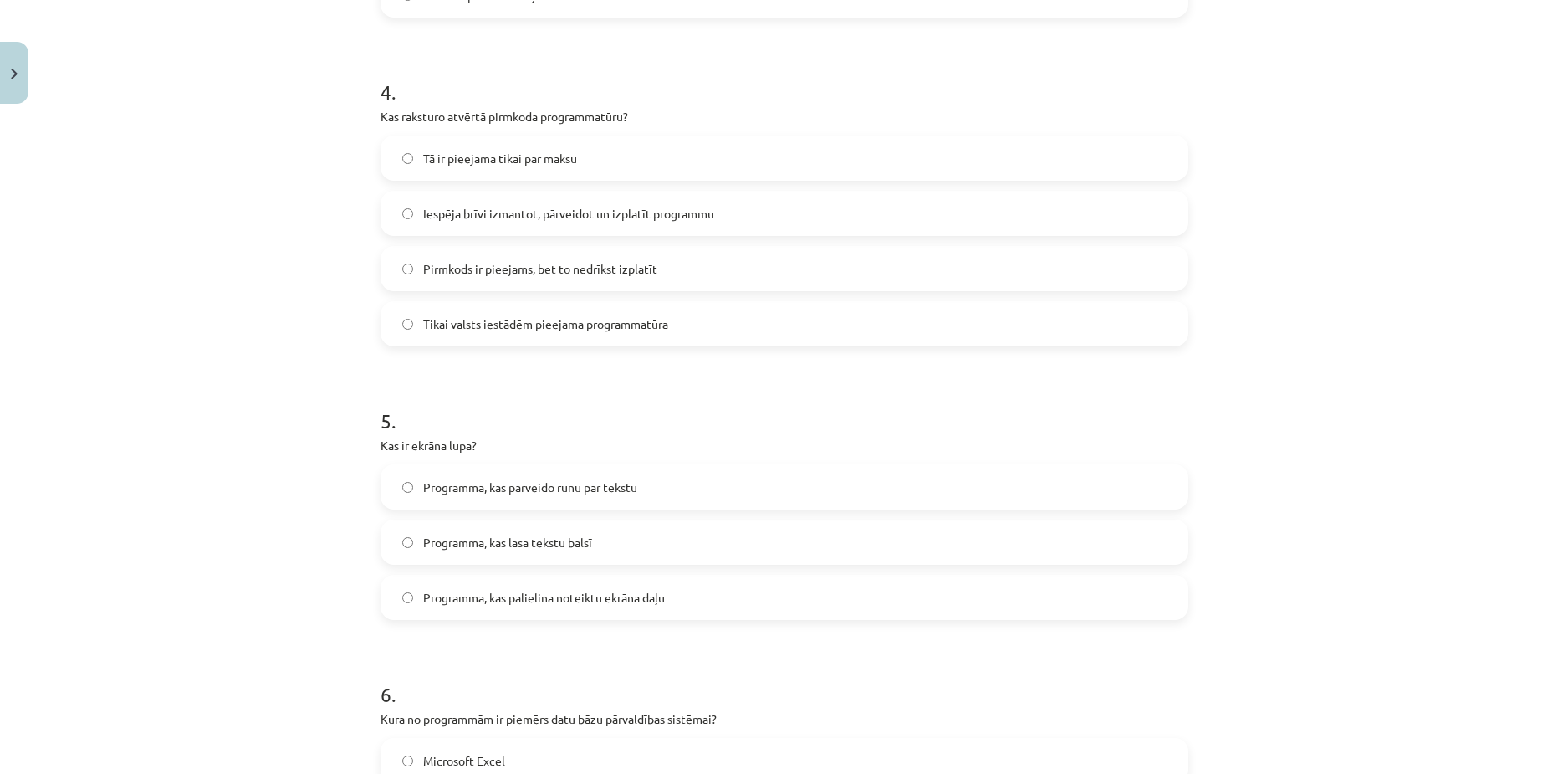
scroll to position [1464, 0]
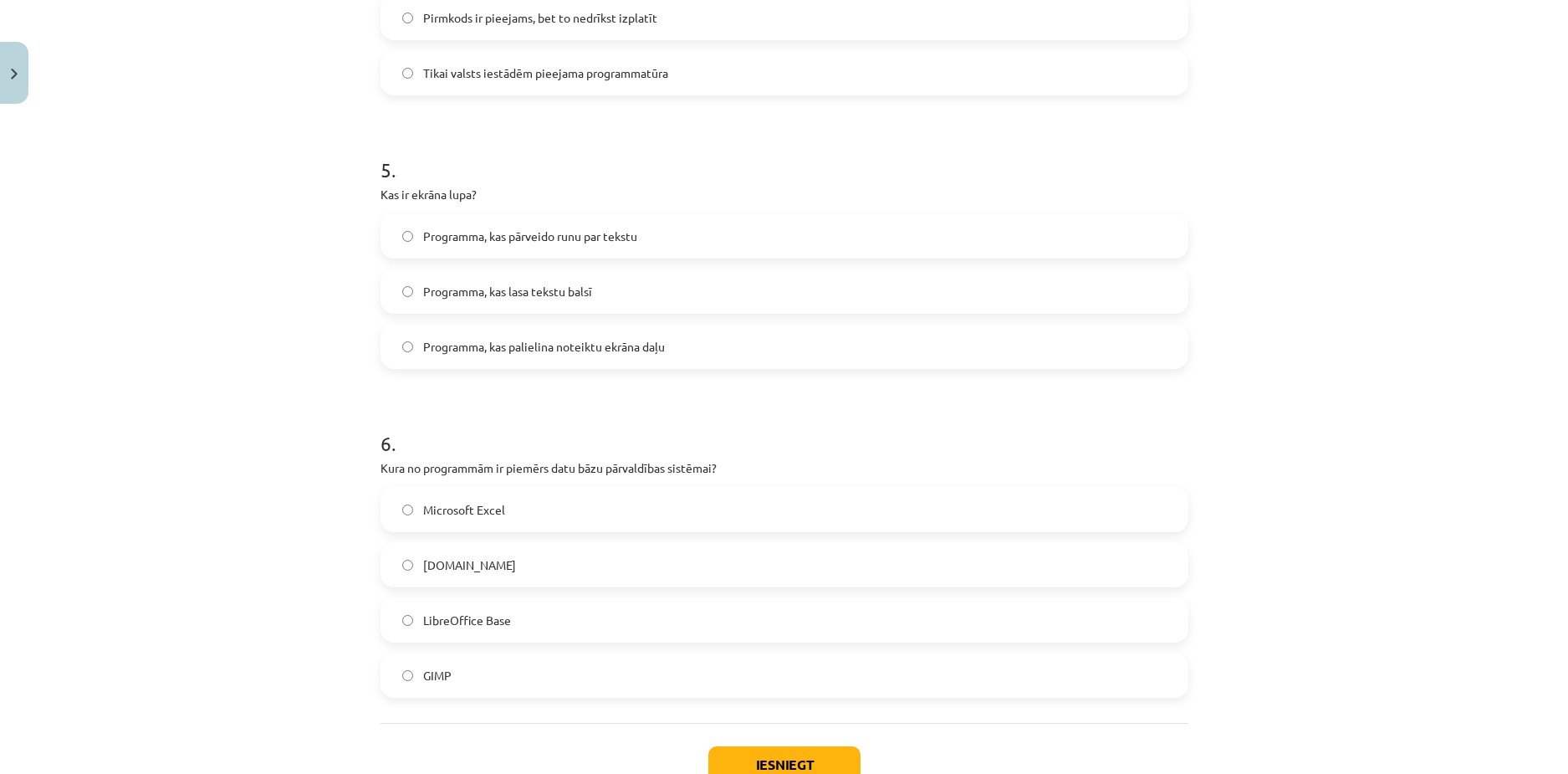
click at [439, 347] on span "Programma, kas palielina noteiktu ekrāna daļu" at bounding box center [543, 347] width 241 height 18
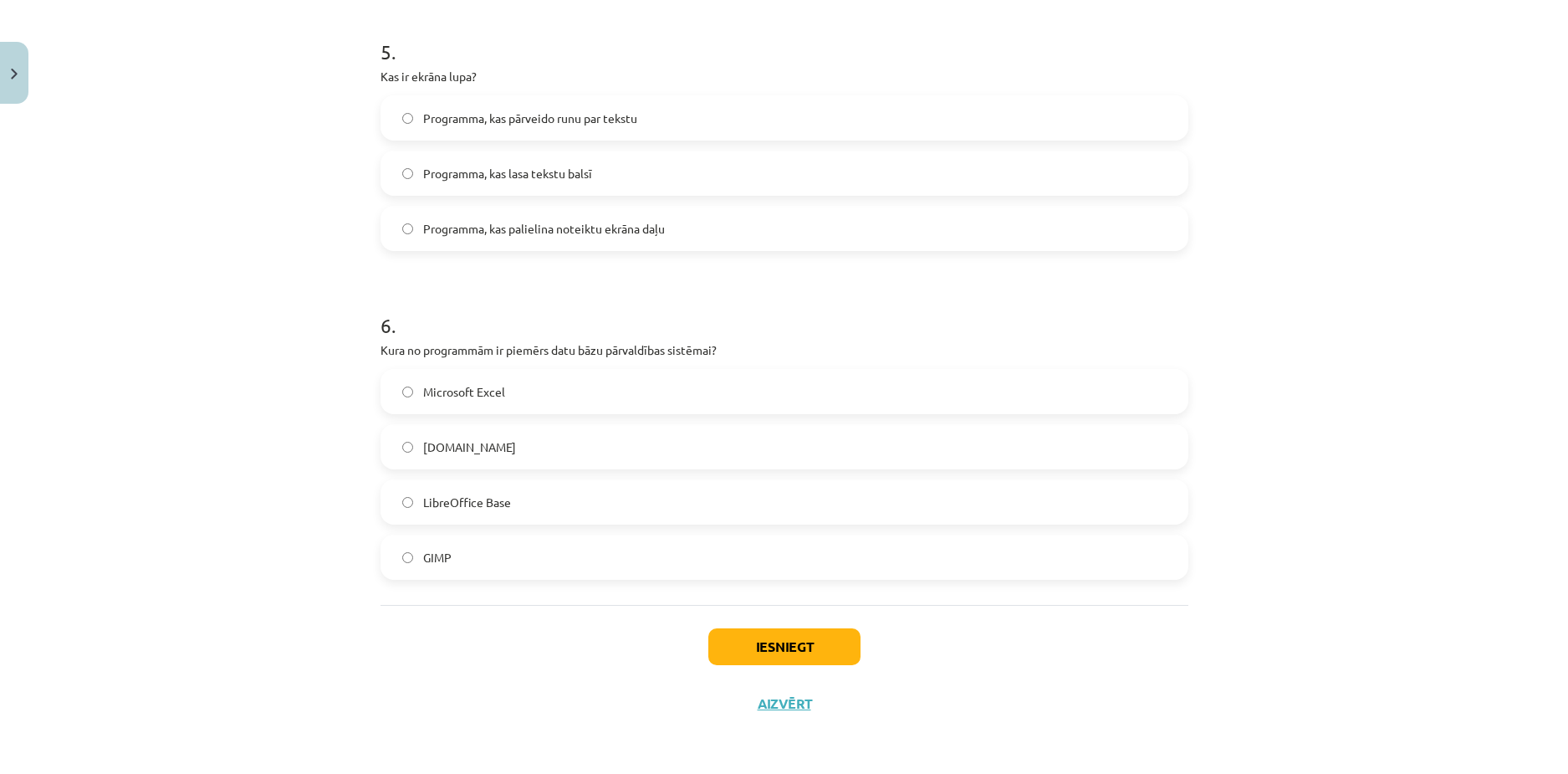
click at [412, 397] on label "Microsoft Excel" at bounding box center [784, 391] width 805 height 42
click at [741, 642] on button "Iesniegt" at bounding box center [784, 647] width 152 height 37
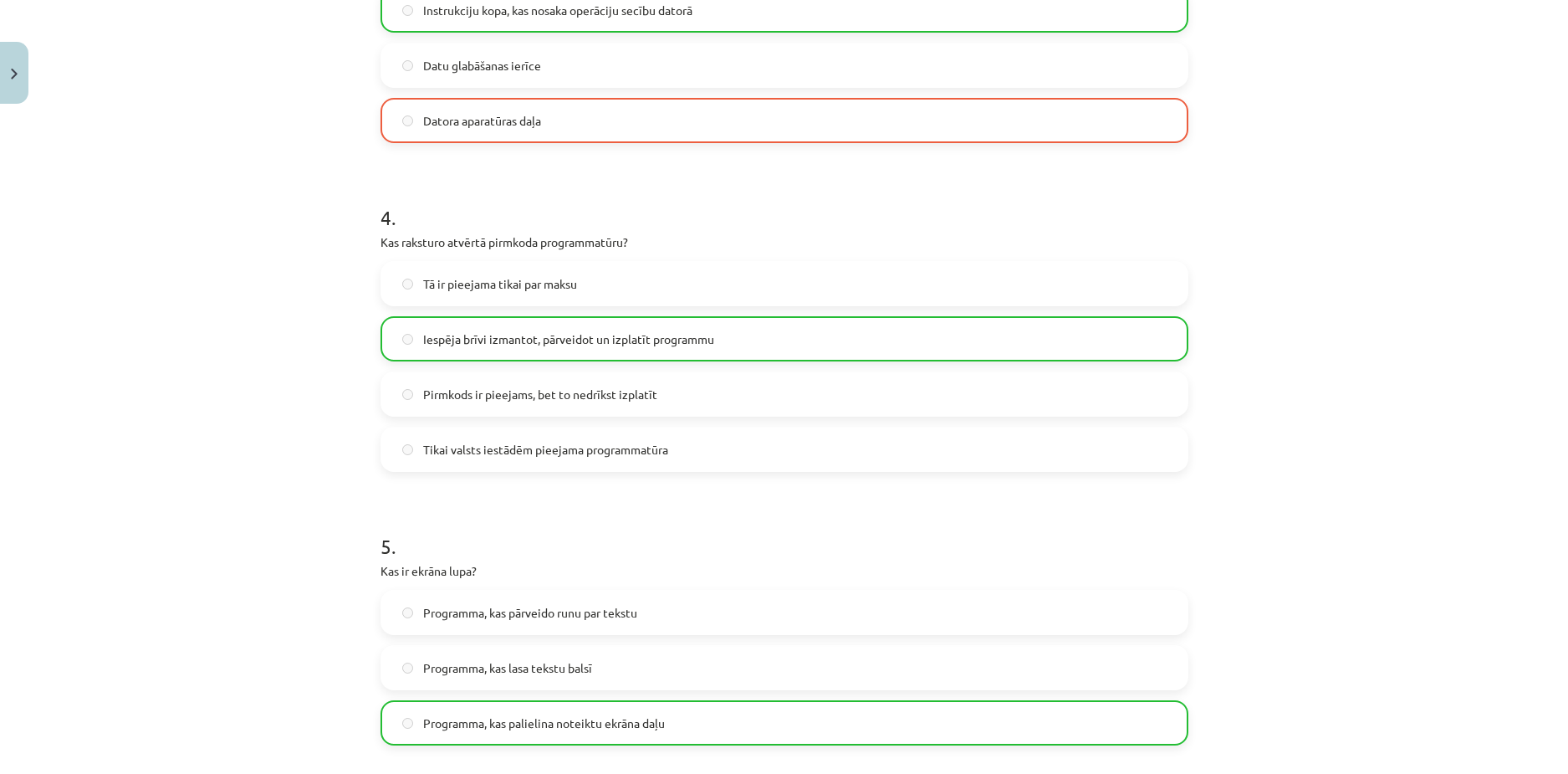
scroll to position [1636, 0]
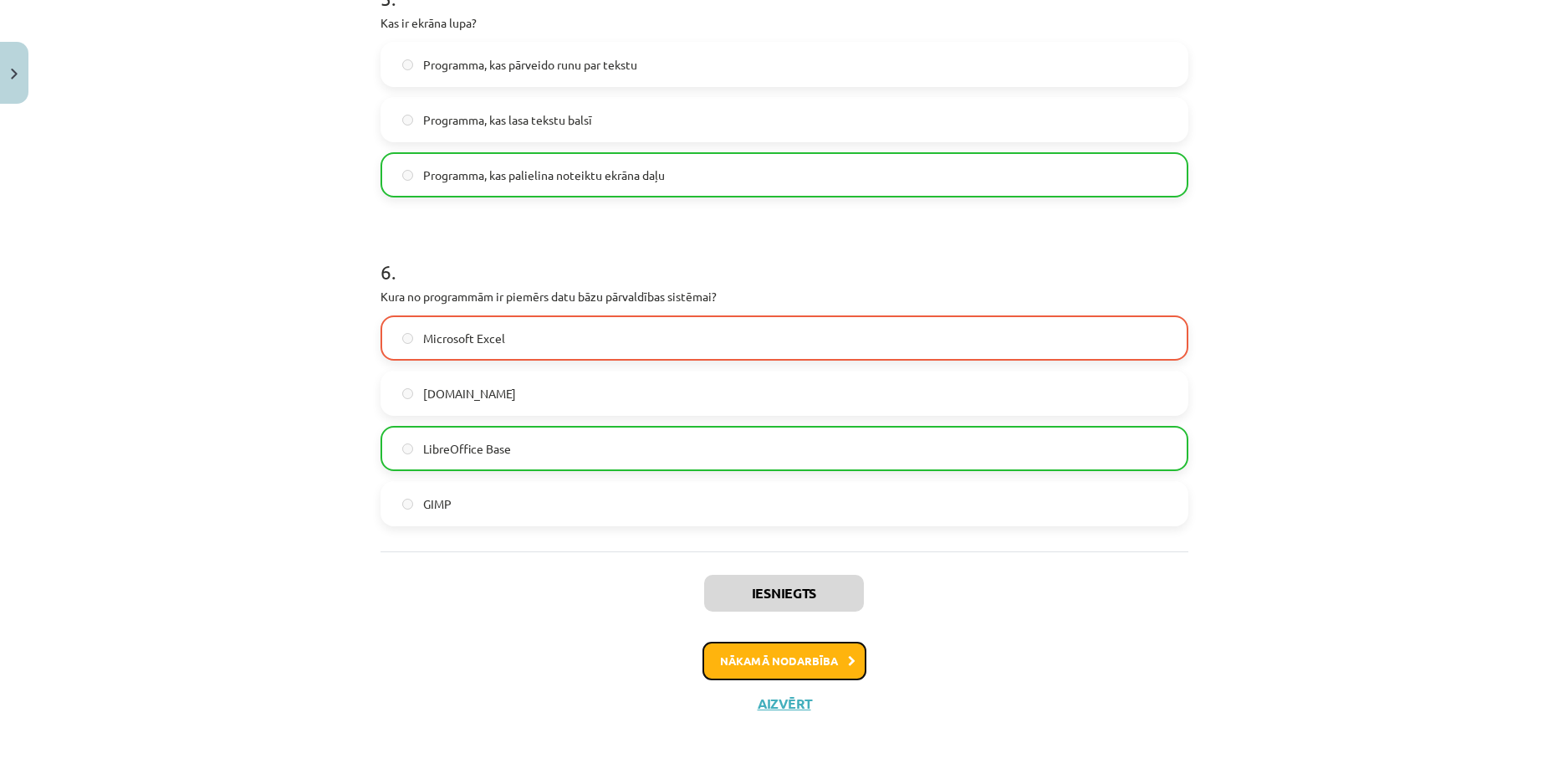
click at [783, 664] on button "Nākamā nodarbība" at bounding box center [784, 661] width 164 height 38
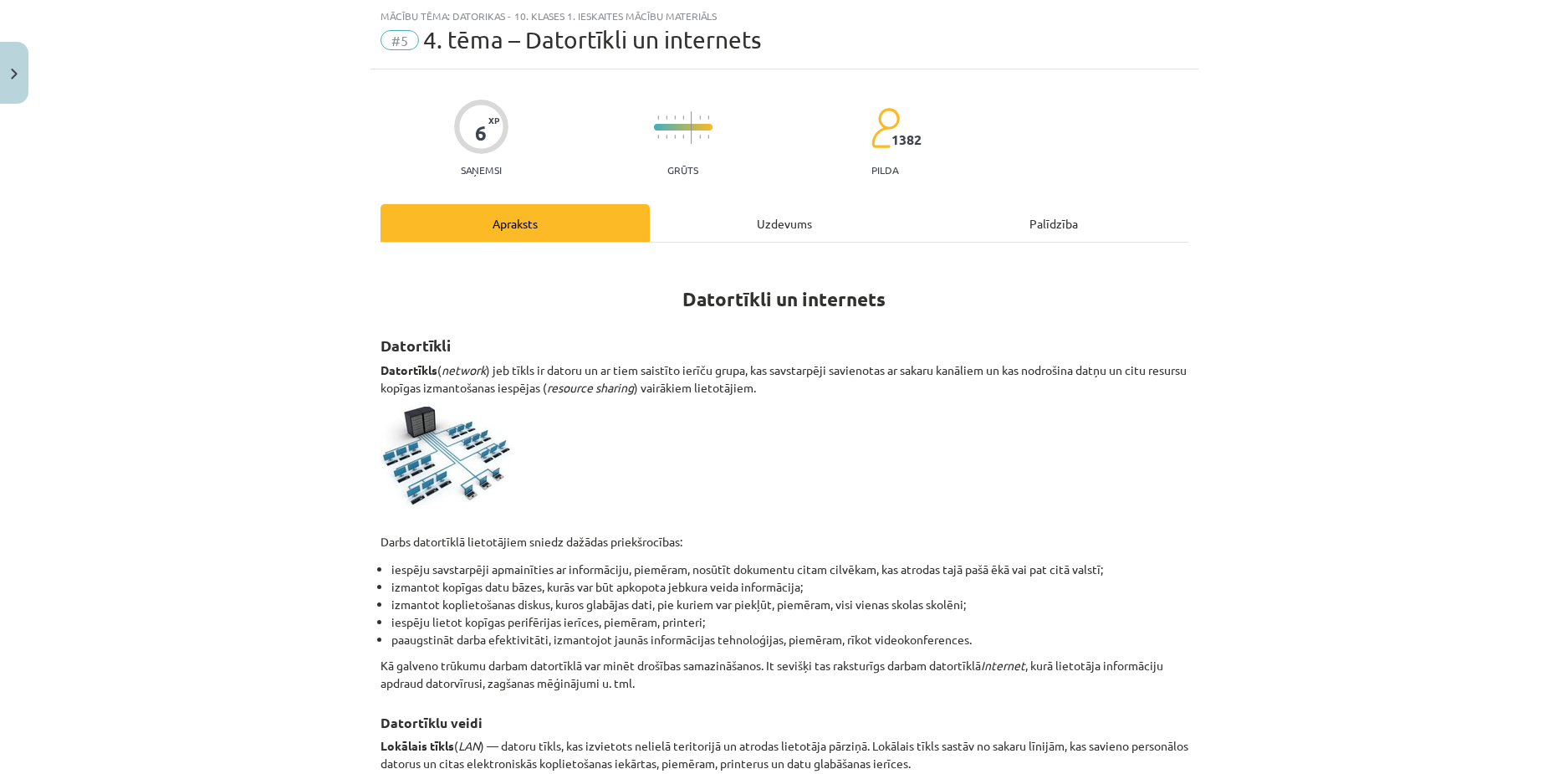
click at [740, 206] on div "Uzdevums" at bounding box center [784, 223] width 269 height 37
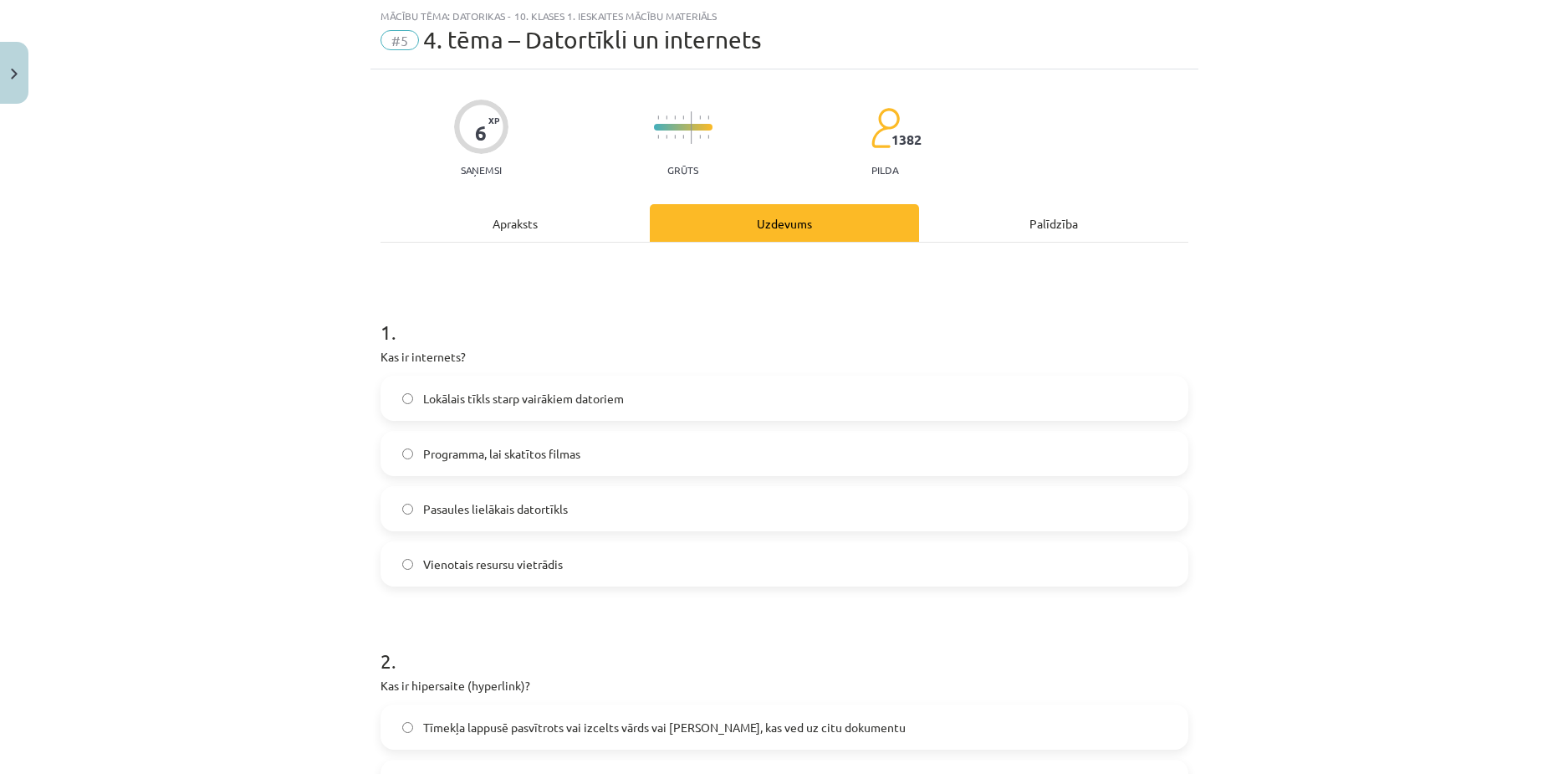
scroll to position [209, 0]
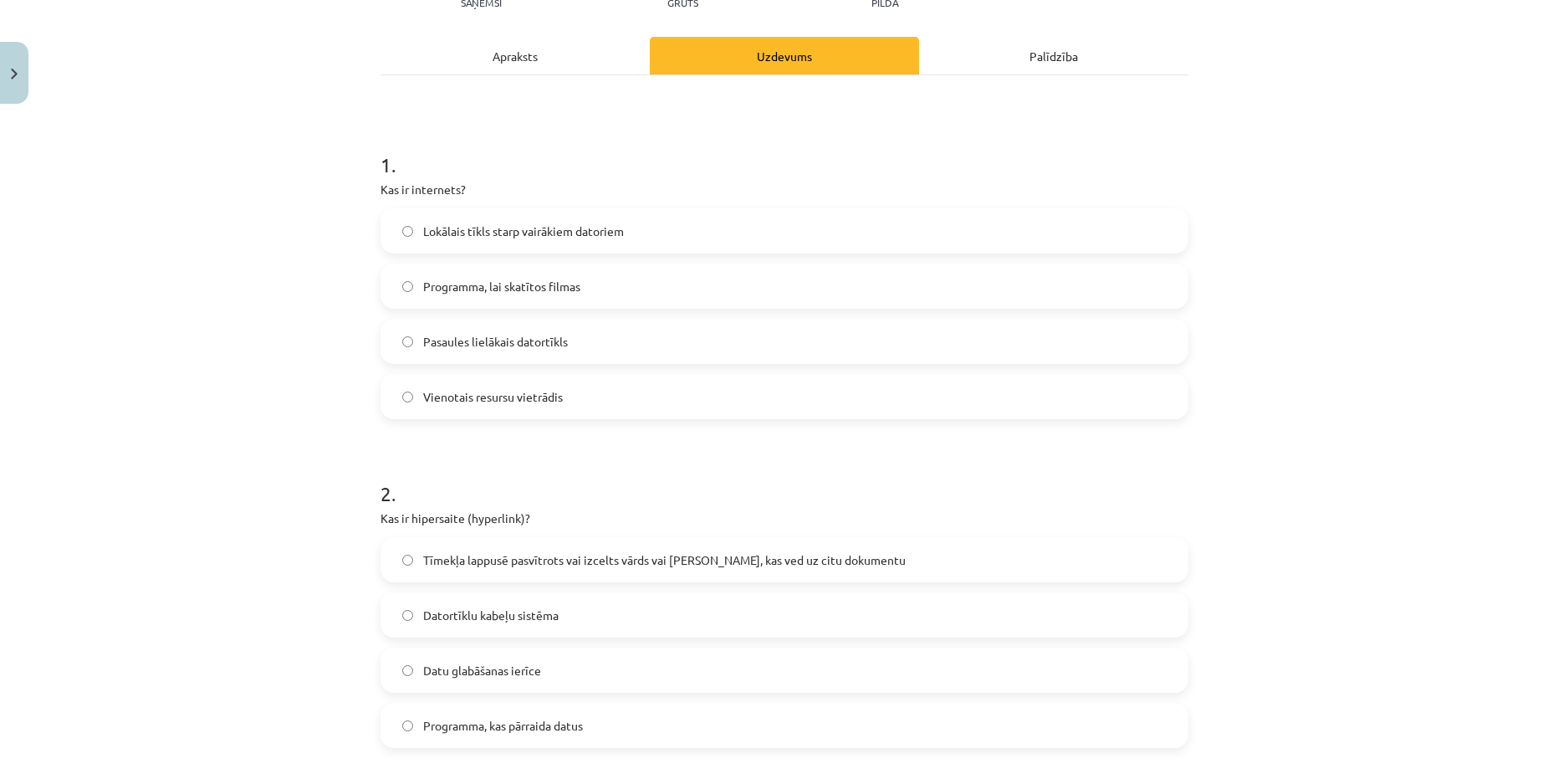
click at [437, 232] on span "Lokālais tīkls starp vairākiem datoriem" at bounding box center [523, 232] width 200 height 18
click at [428, 346] on span "Pasaules lielākais datortīkls" at bounding box center [495, 342] width 145 height 18
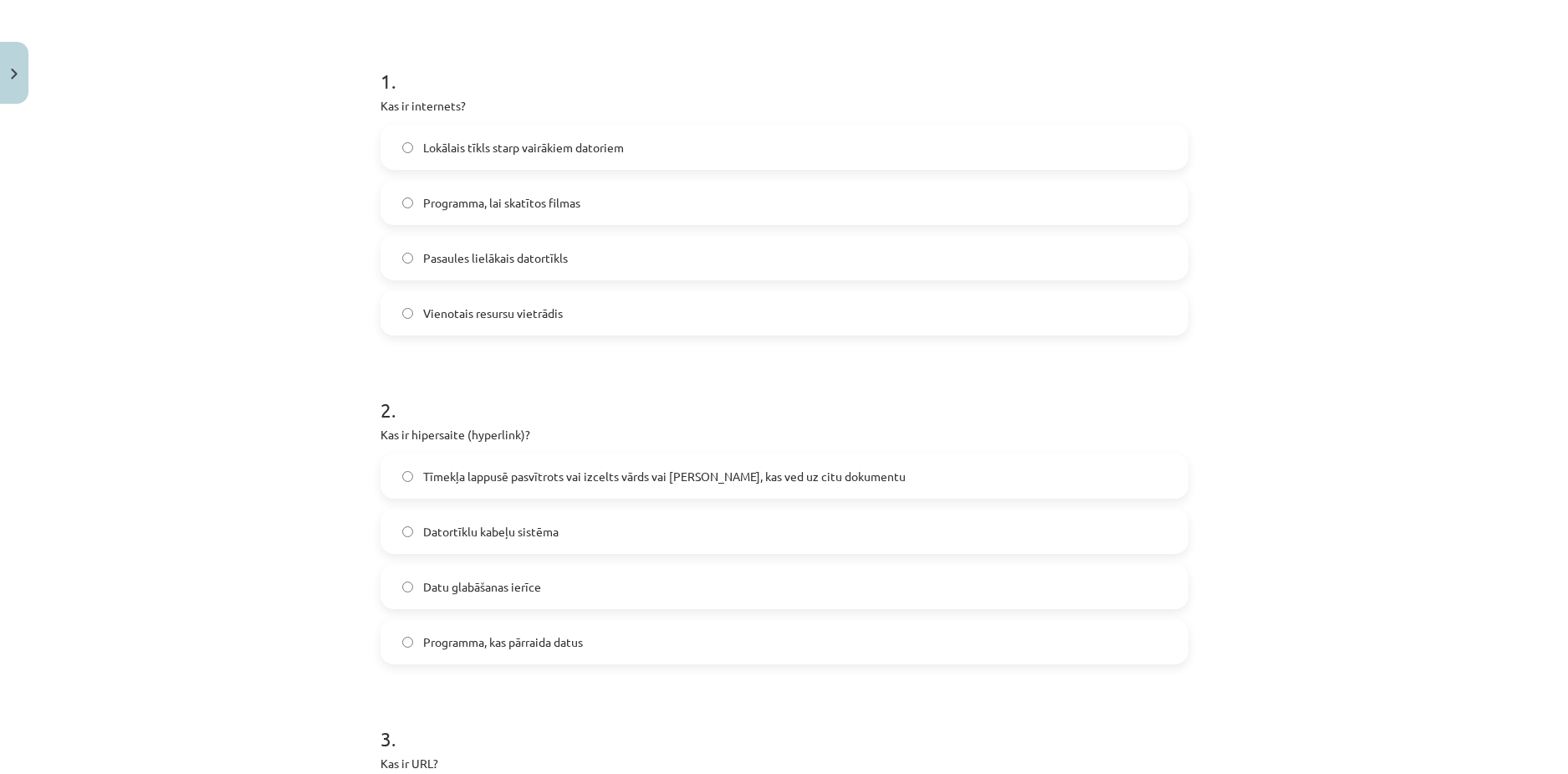
scroll to position [460, 0]
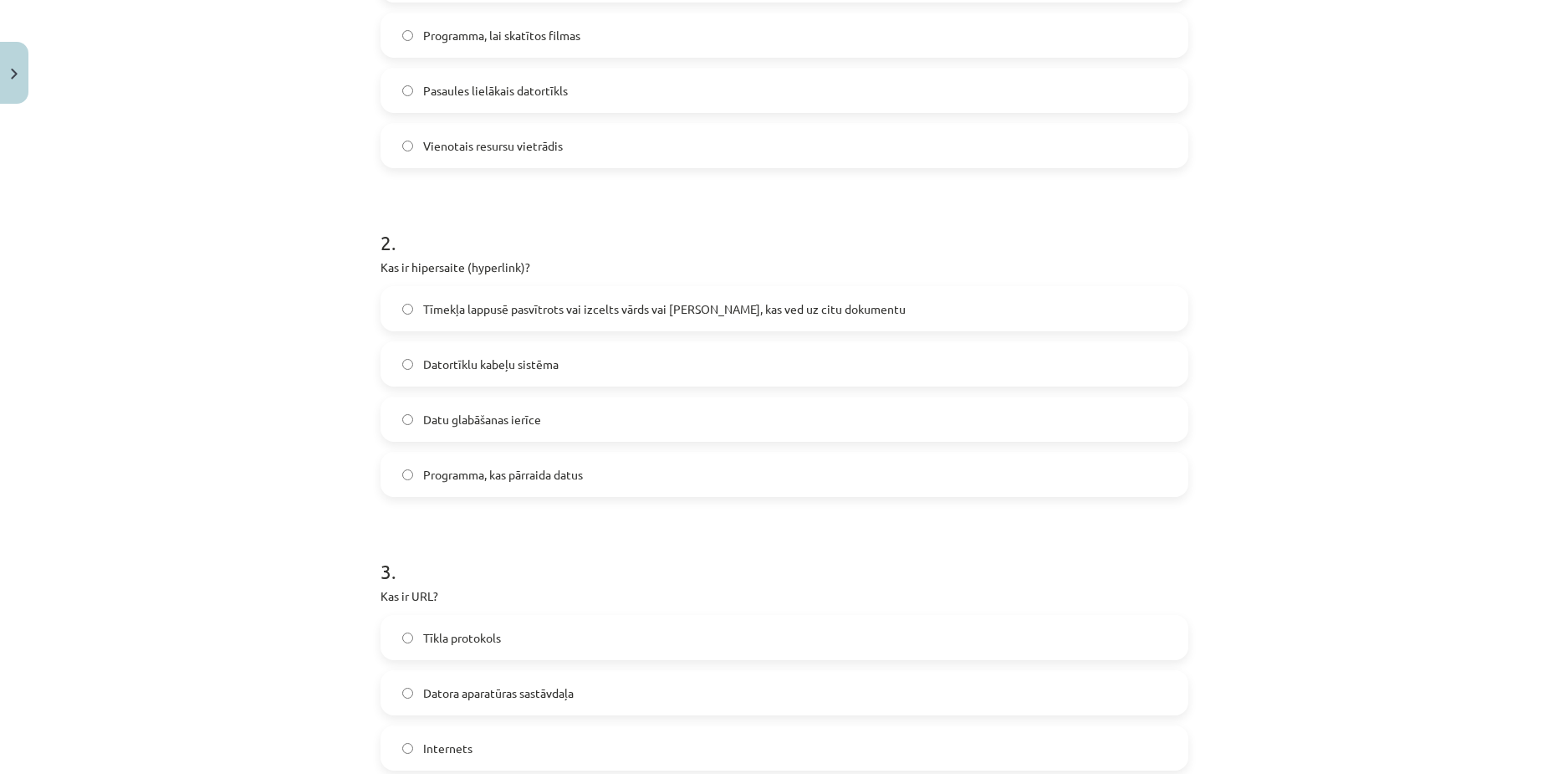
click at [441, 474] on span "Programma, kas pārraida datus" at bounding box center [502, 475] width 159 height 18
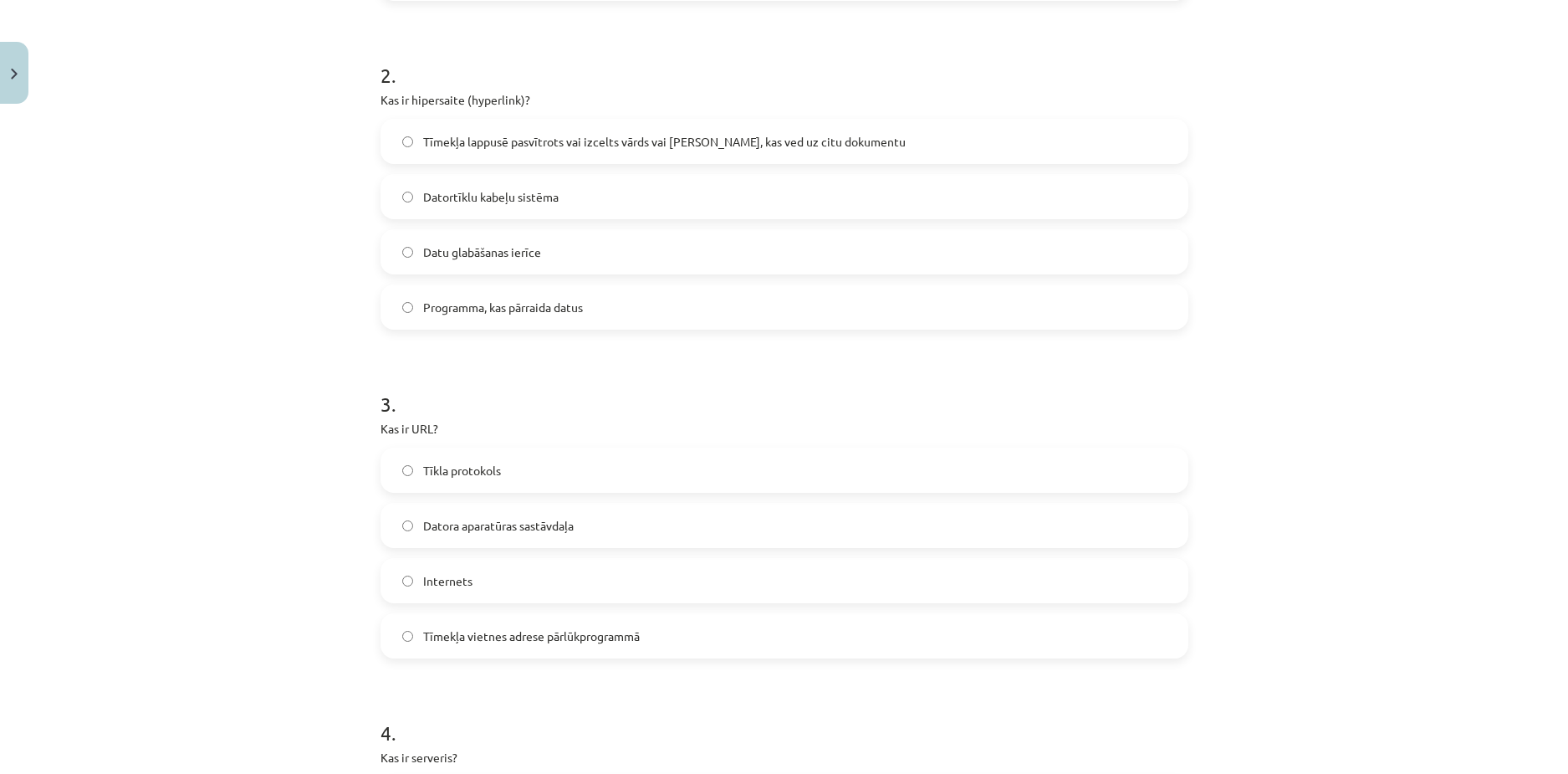
scroll to position [712, 0]
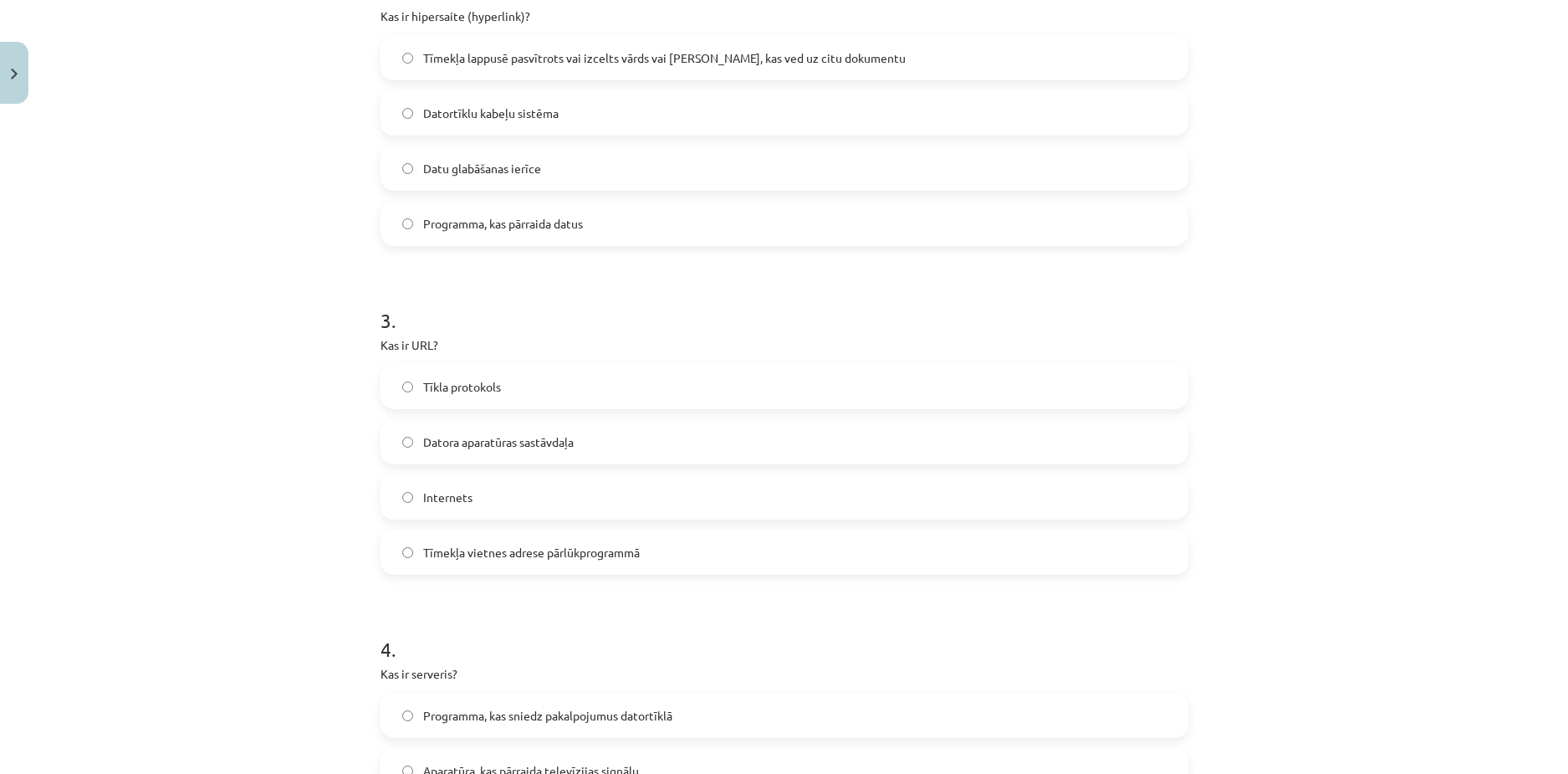
click at [414, 499] on label "Internets" at bounding box center [784, 497] width 805 height 42
click at [412, 547] on label "Tīmekļa vietnes adrese pārlūkprogrammā" at bounding box center [784, 552] width 805 height 42
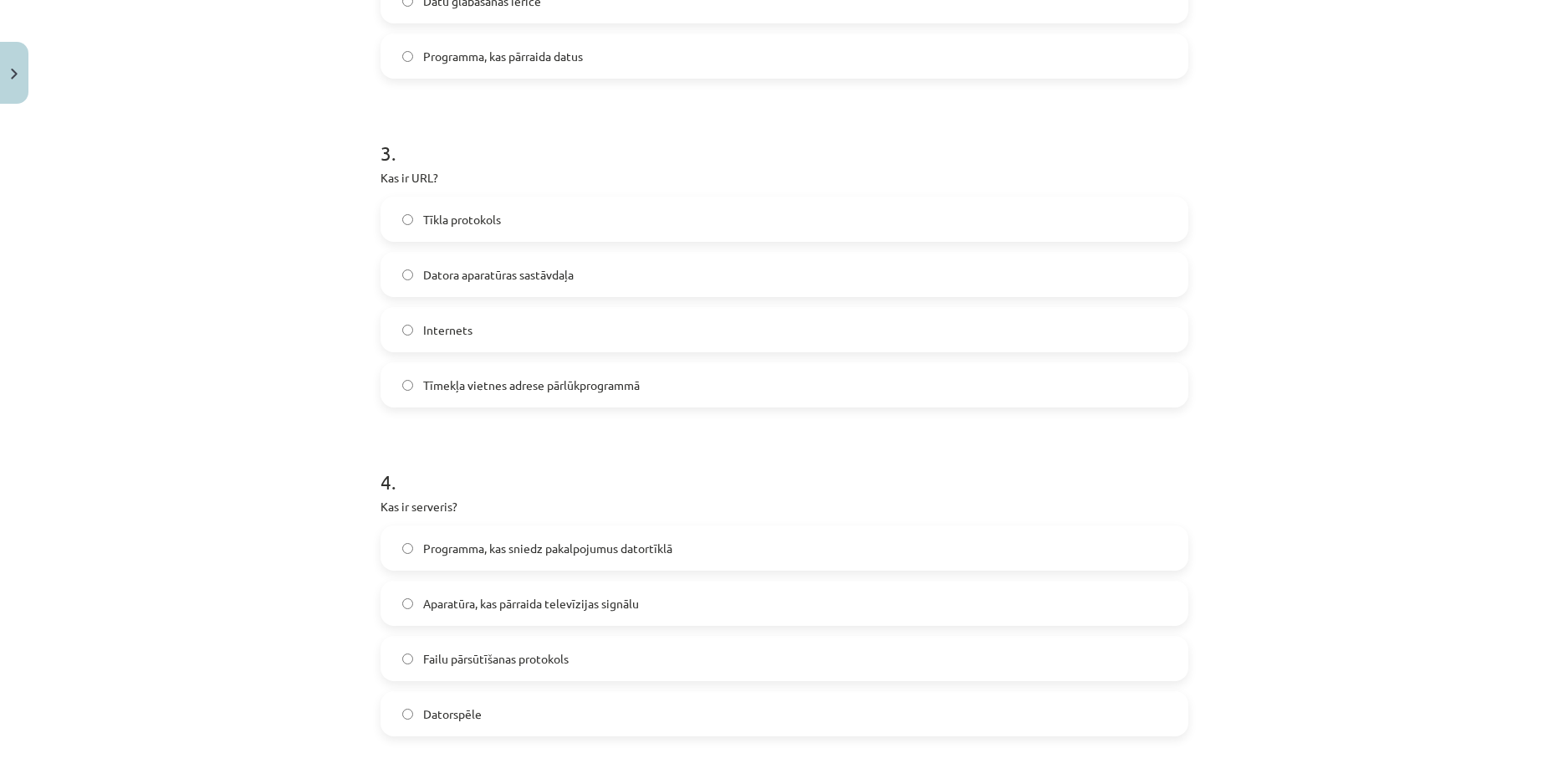
scroll to position [1129, 0]
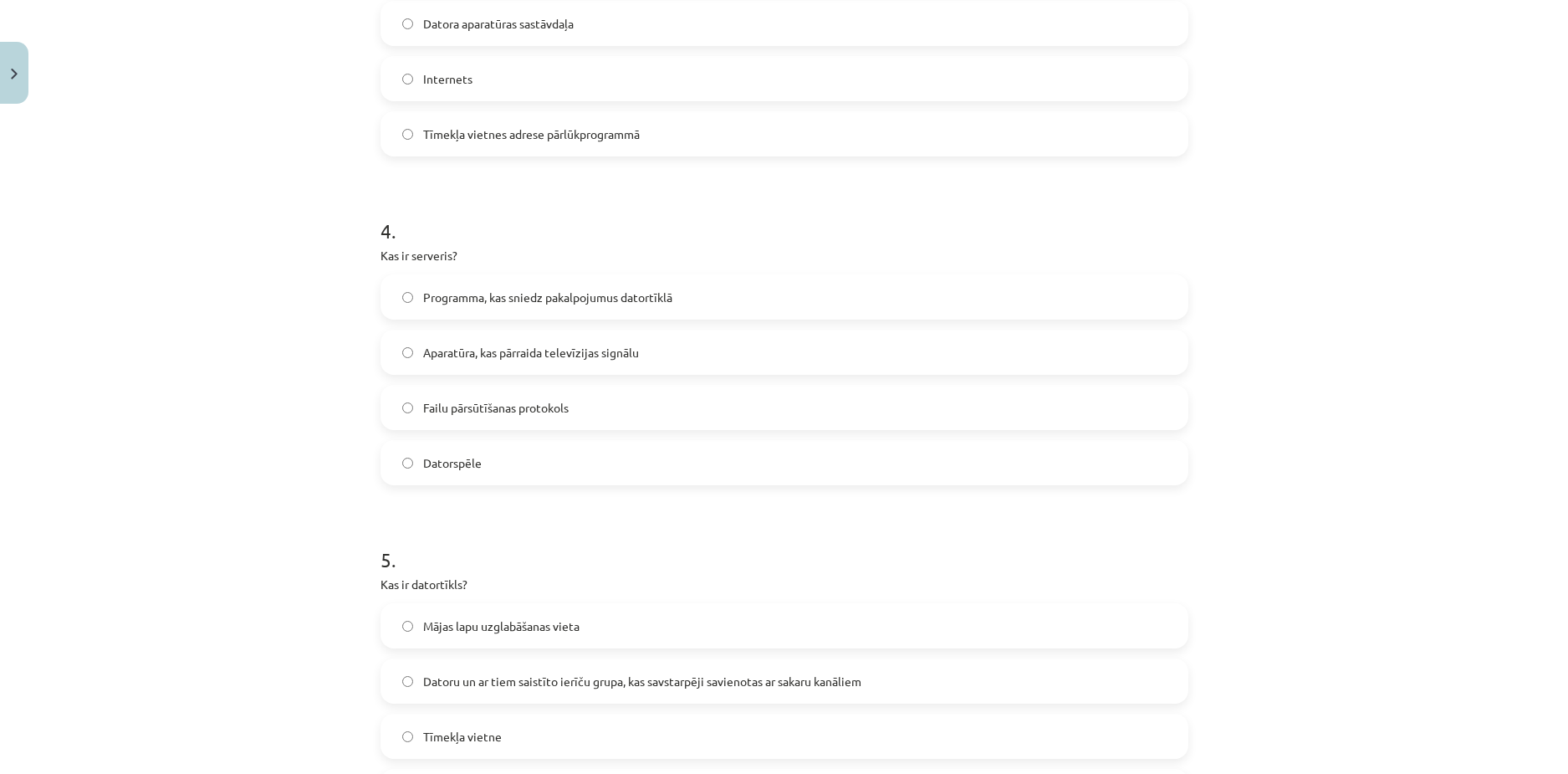
click at [584, 307] on label "Programma, kas sniedz pakalpojumus datortīklā" at bounding box center [784, 297] width 805 height 42
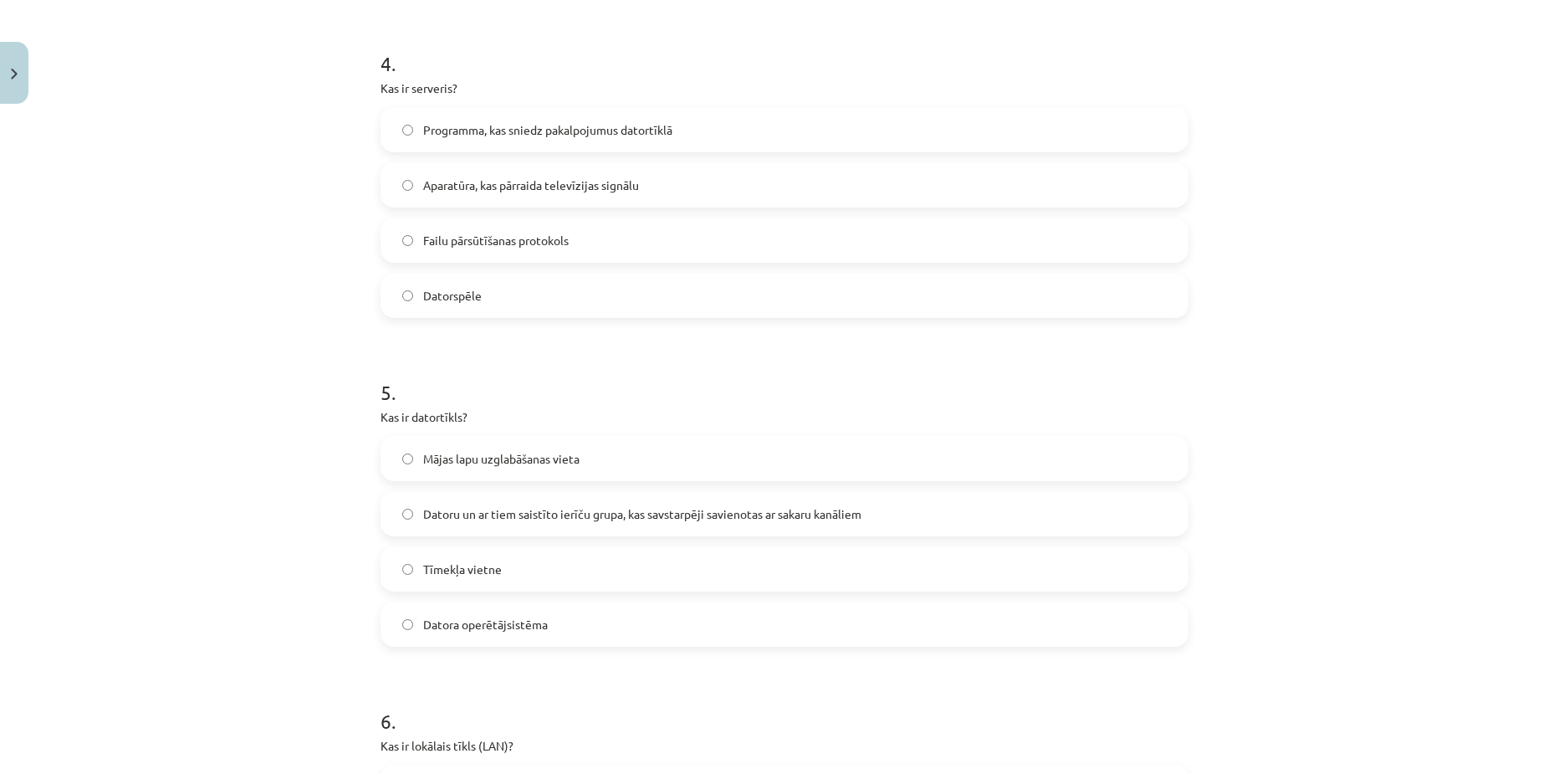
scroll to position [1381, 0]
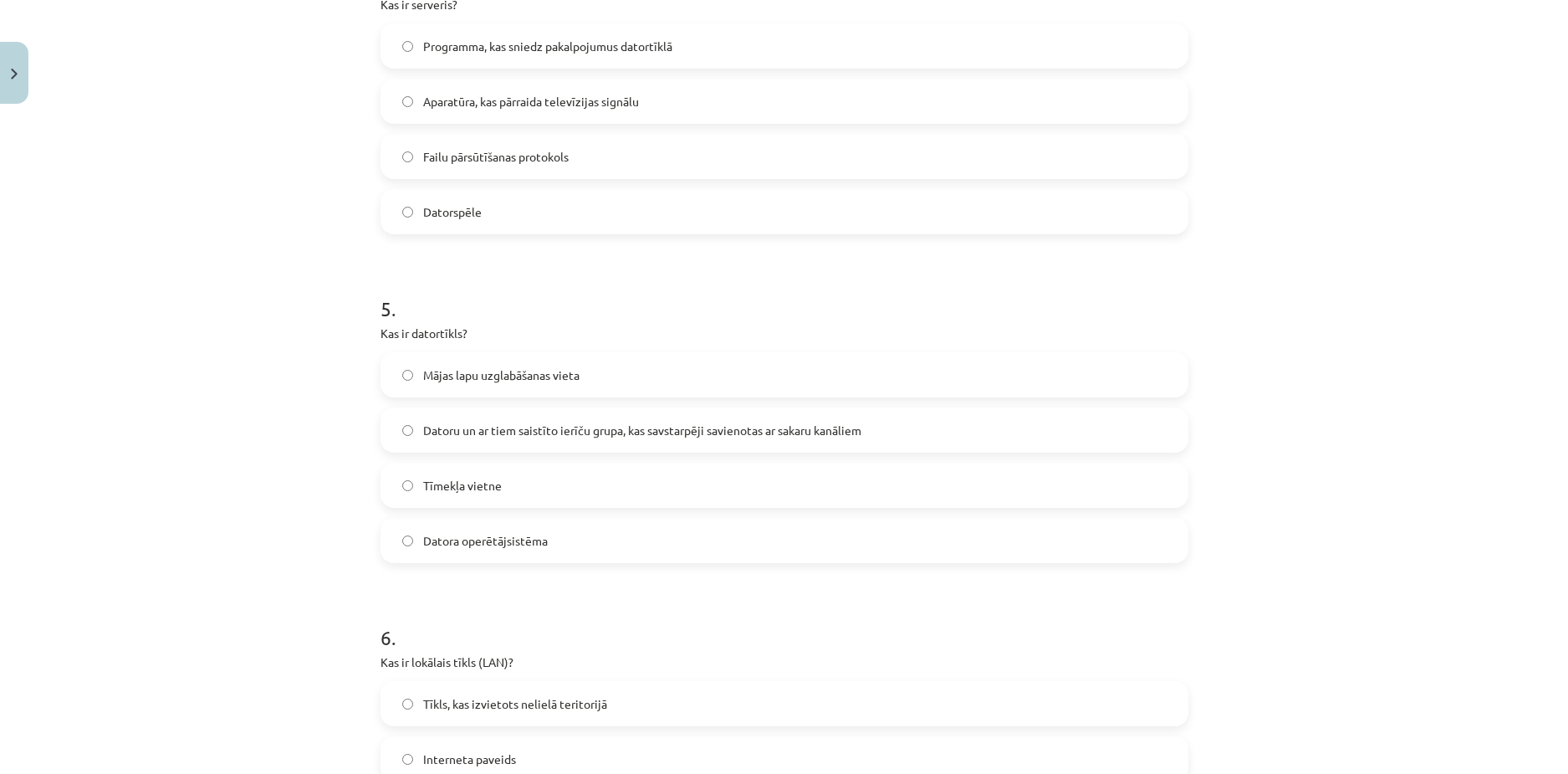
click at [416, 431] on label "Datoru un ar tiem saistīto ierīču grupa, kas savstarpēji savienotas ar sakaru k…" at bounding box center [784, 429] width 805 height 42
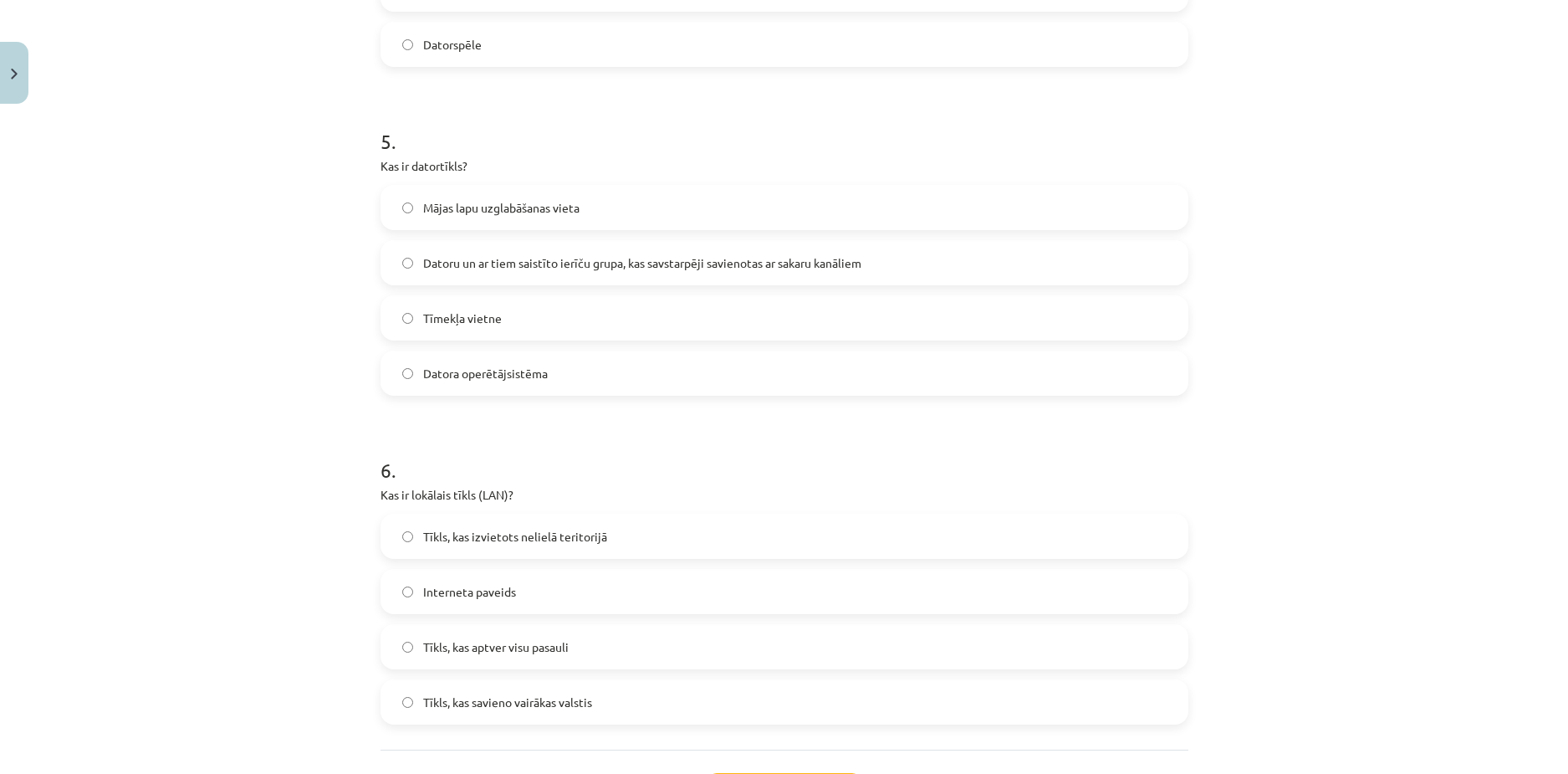
scroll to position [1692, 0]
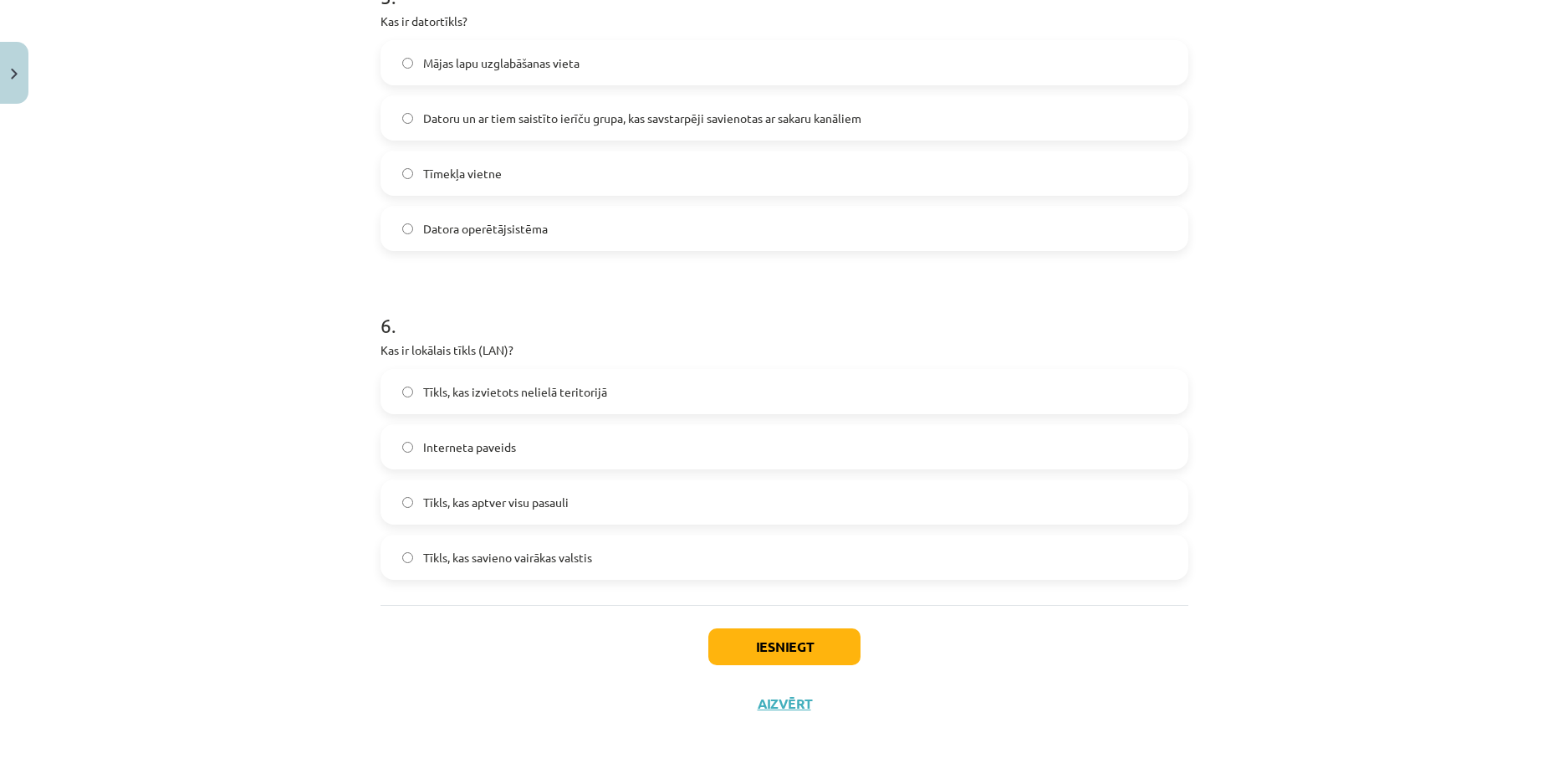
click at [408, 449] on label "Interneta paveids" at bounding box center [784, 446] width 805 height 42
click at [423, 504] on span "Tīkls, kas aptver visu pasauli" at bounding box center [495, 502] width 145 height 18
click at [423, 556] on span "Tīkls, kas savieno vairākas valstis" at bounding box center [508, 558] width 169 height 18
click at [423, 449] on span "Interneta paveids" at bounding box center [469, 447] width 93 height 18
click at [432, 383] on span "Tīkls, kas izvietots nelielā teritorijā" at bounding box center [515, 392] width 184 height 18
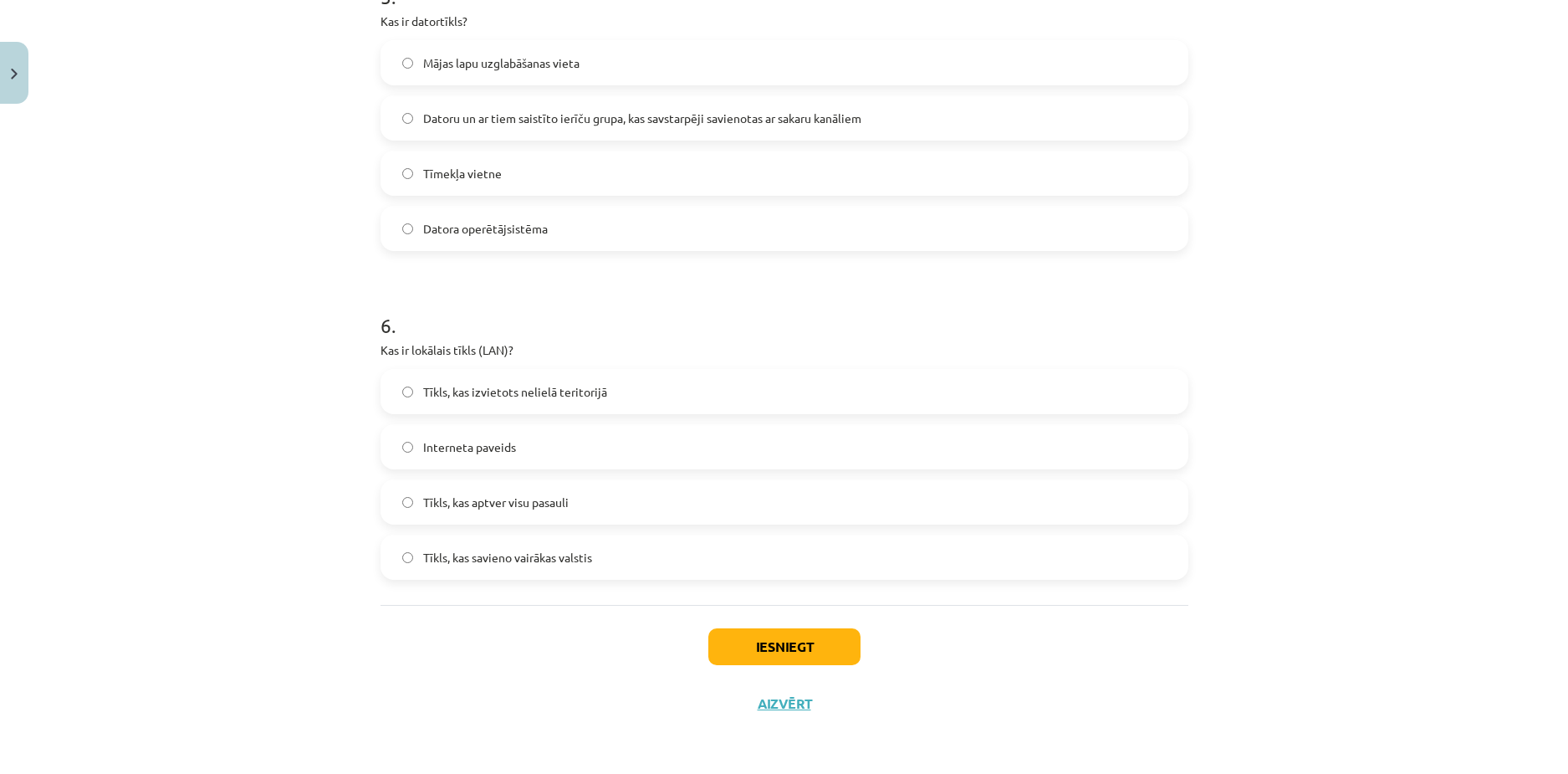
click at [432, 436] on label "Interneta paveids" at bounding box center [784, 446] width 805 height 42
click at [772, 647] on button "Iesniegt" at bounding box center [784, 647] width 152 height 37
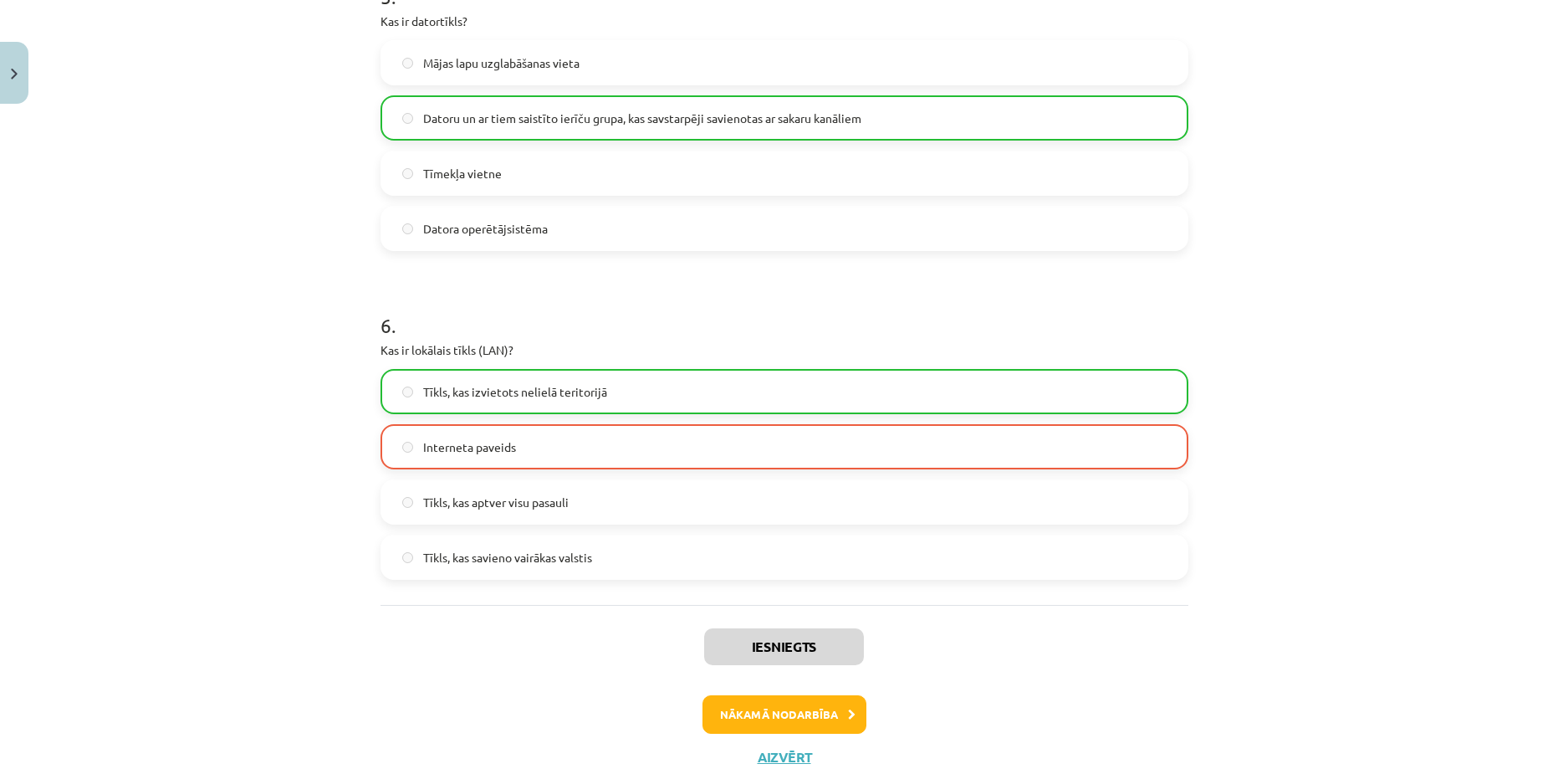
scroll to position [1747, 0]
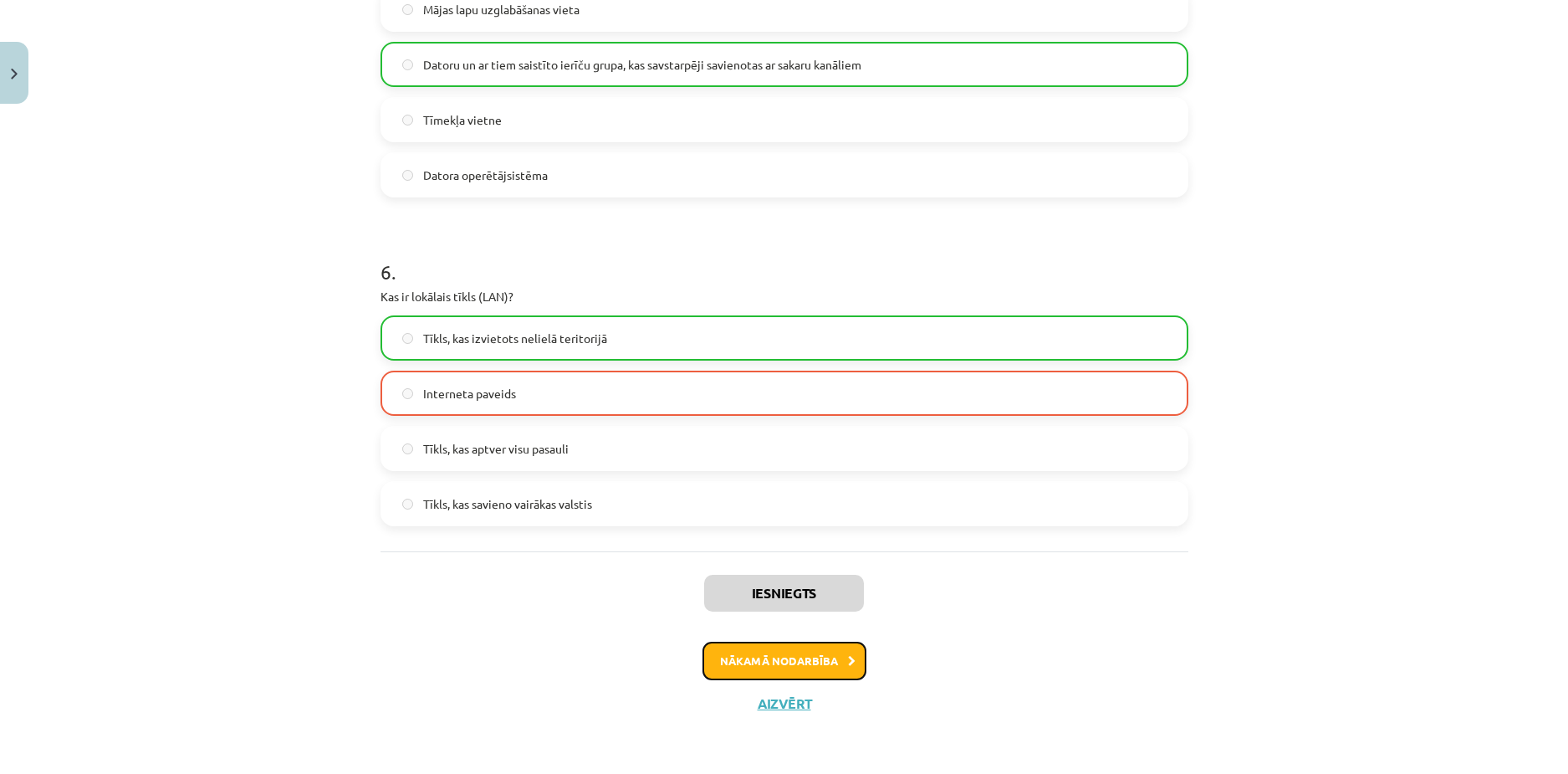
click at [787, 656] on button "Nākamā nodarbība" at bounding box center [784, 661] width 164 height 38
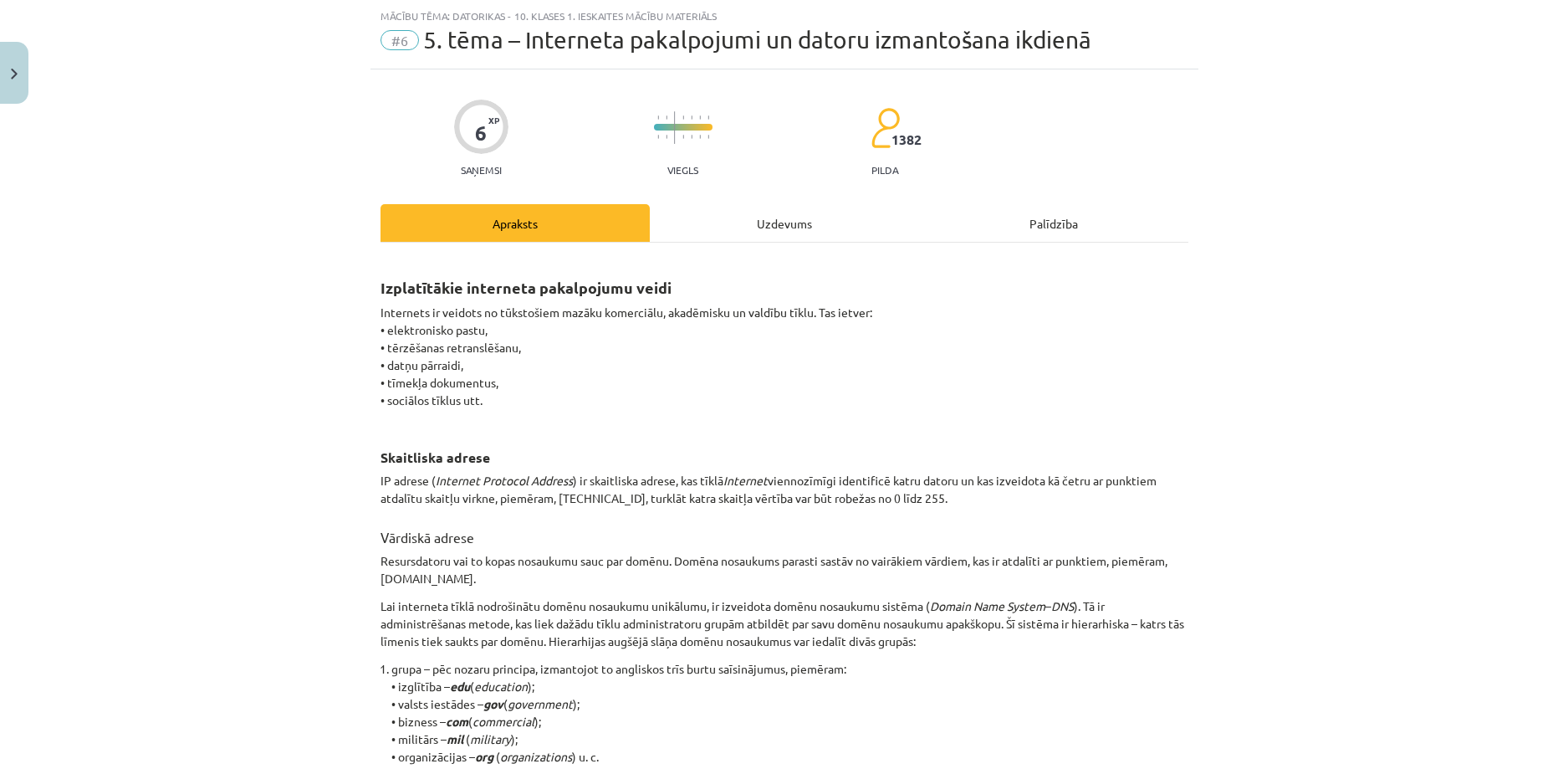
click at [735, 220] on div "Uzdevums" at bounding box center [784, 223] width 269 height 37
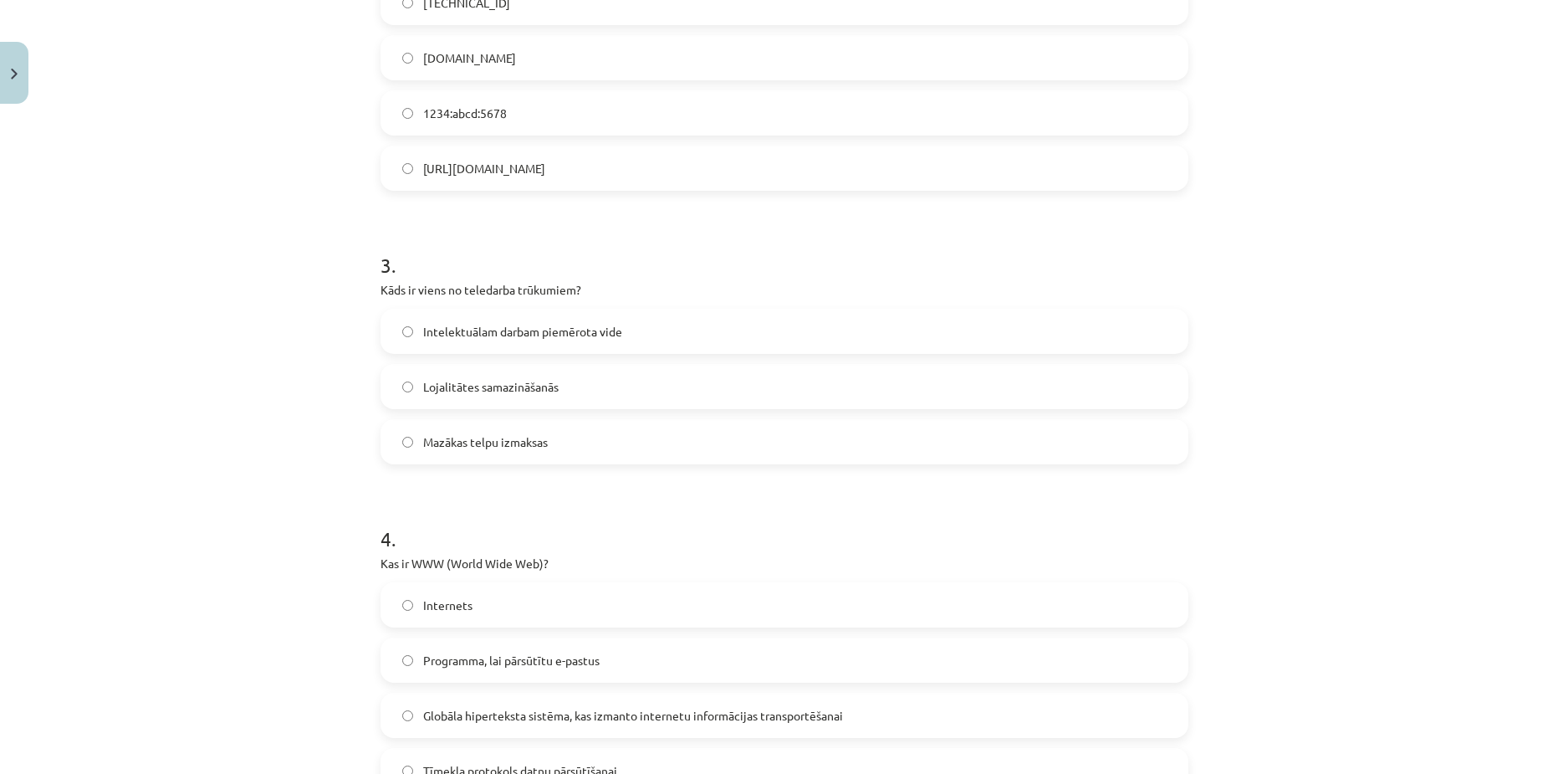
scroll to position [293, 0]
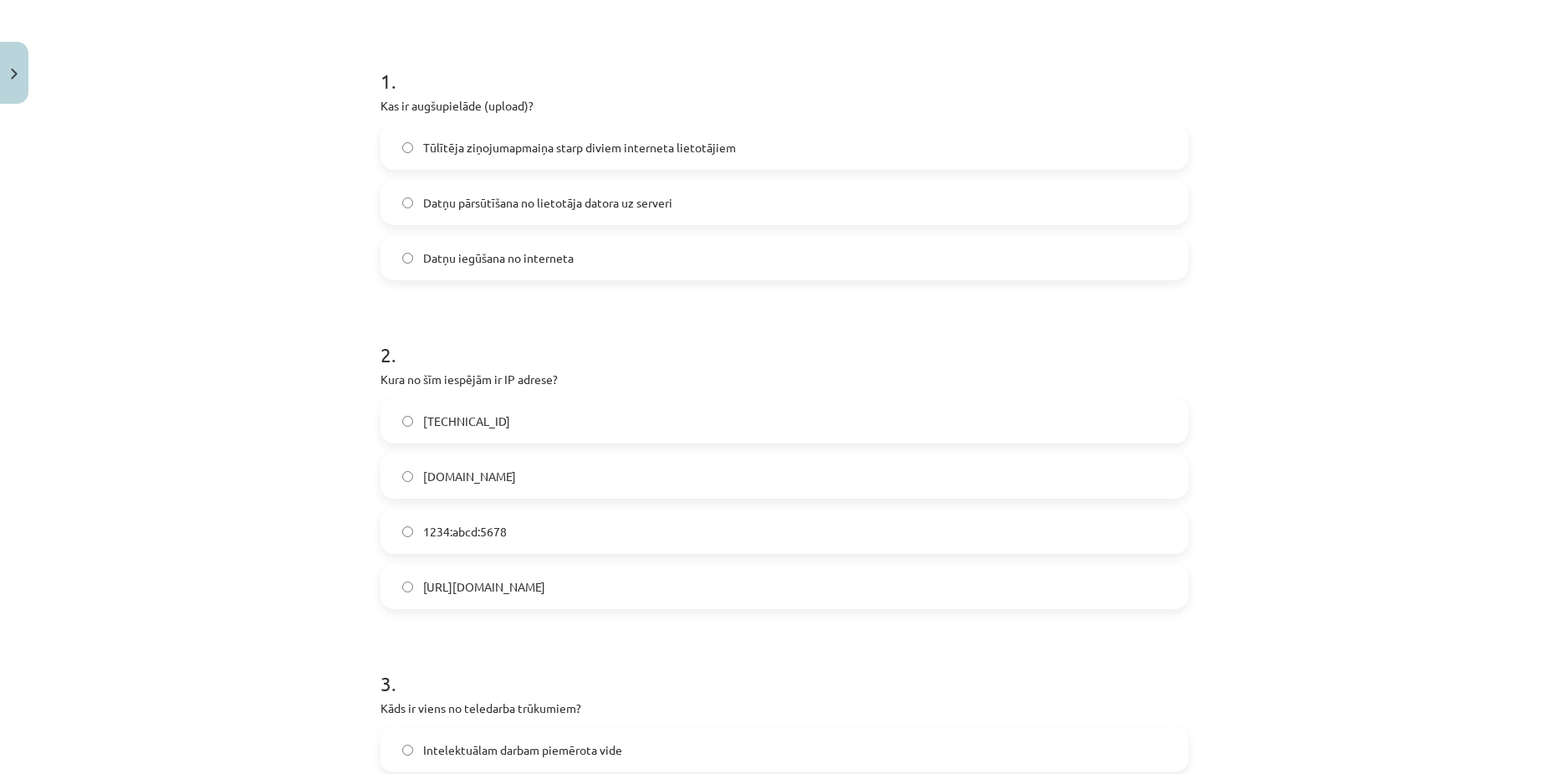
click at [467, 417] on span "[TECHNICAL_ID]" at bounding box center [467, 421] width 87 height 18
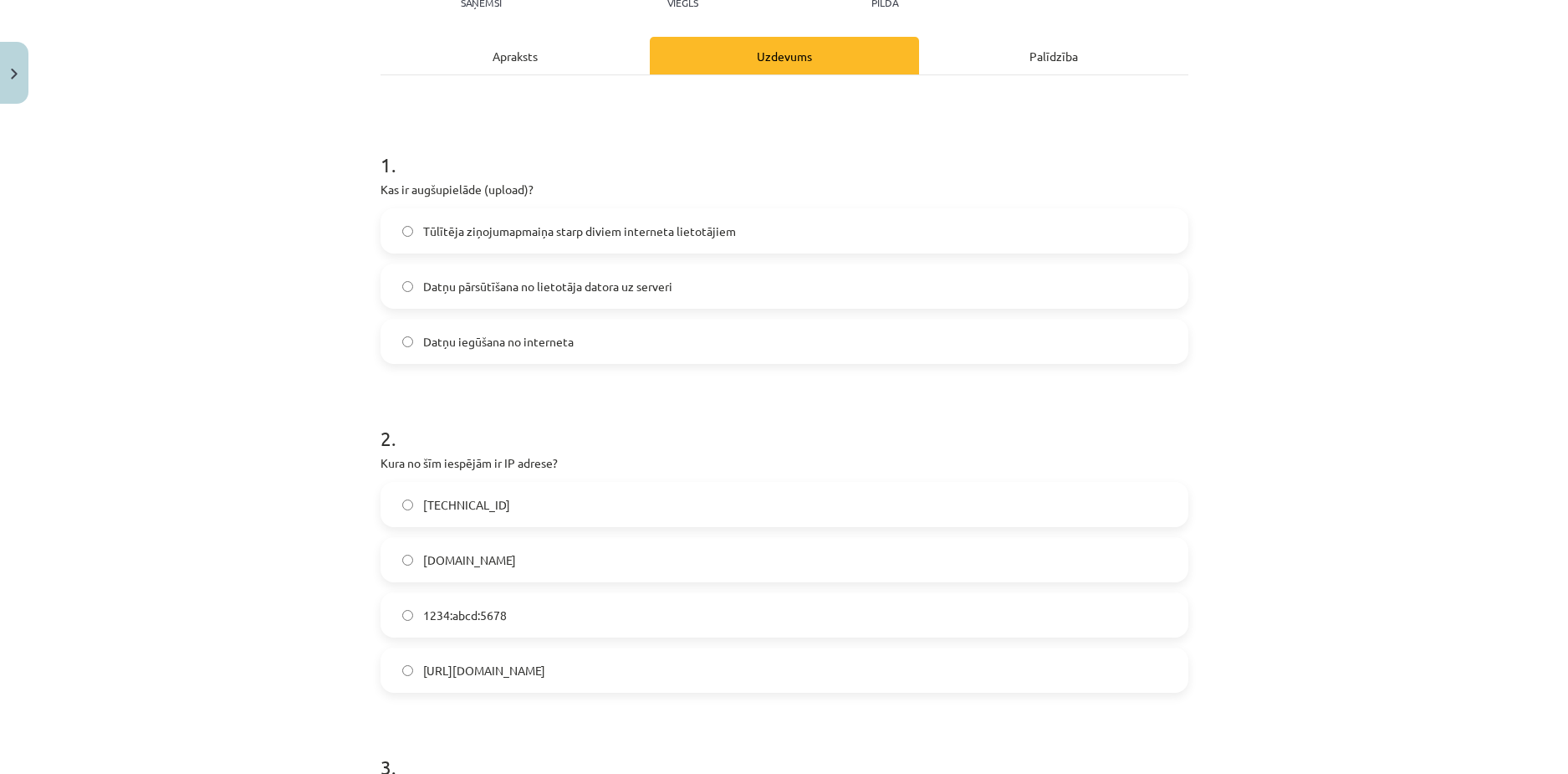
scroll to position [126, 0]
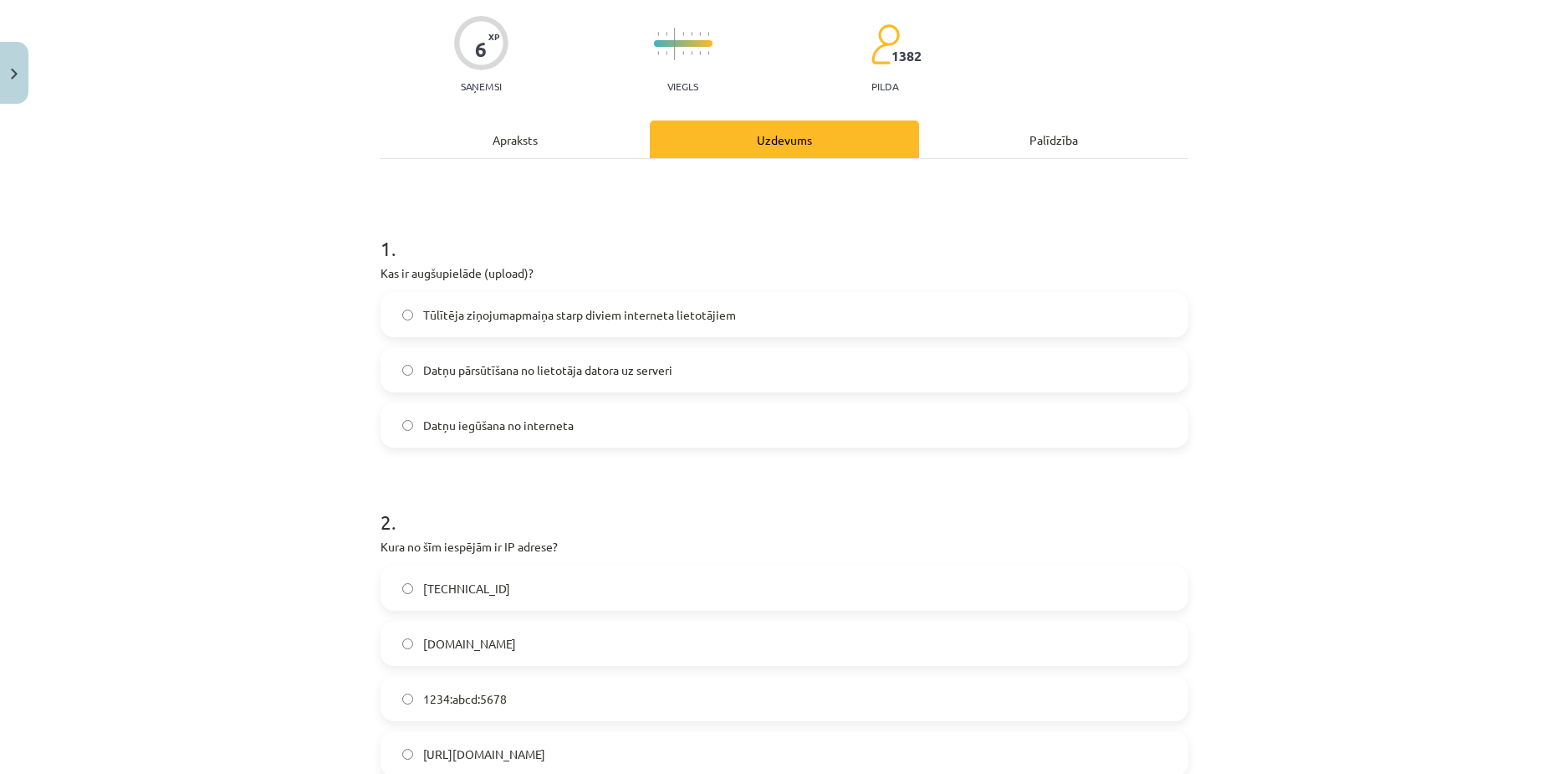
click at [423, 428] on span "Datņu iegūšana no interneta" at bounding box center [498, 426] width 150 height 18
click at [407, 366] on label "Datņu pārsūtīšana no lietotāja datora uz serveri" at bounding box center [784, 370] width 805 height 42
click at [446, 418] on span "Datņu iegūšana no interneta" at bounding box center [498, 426] width 150 height 18
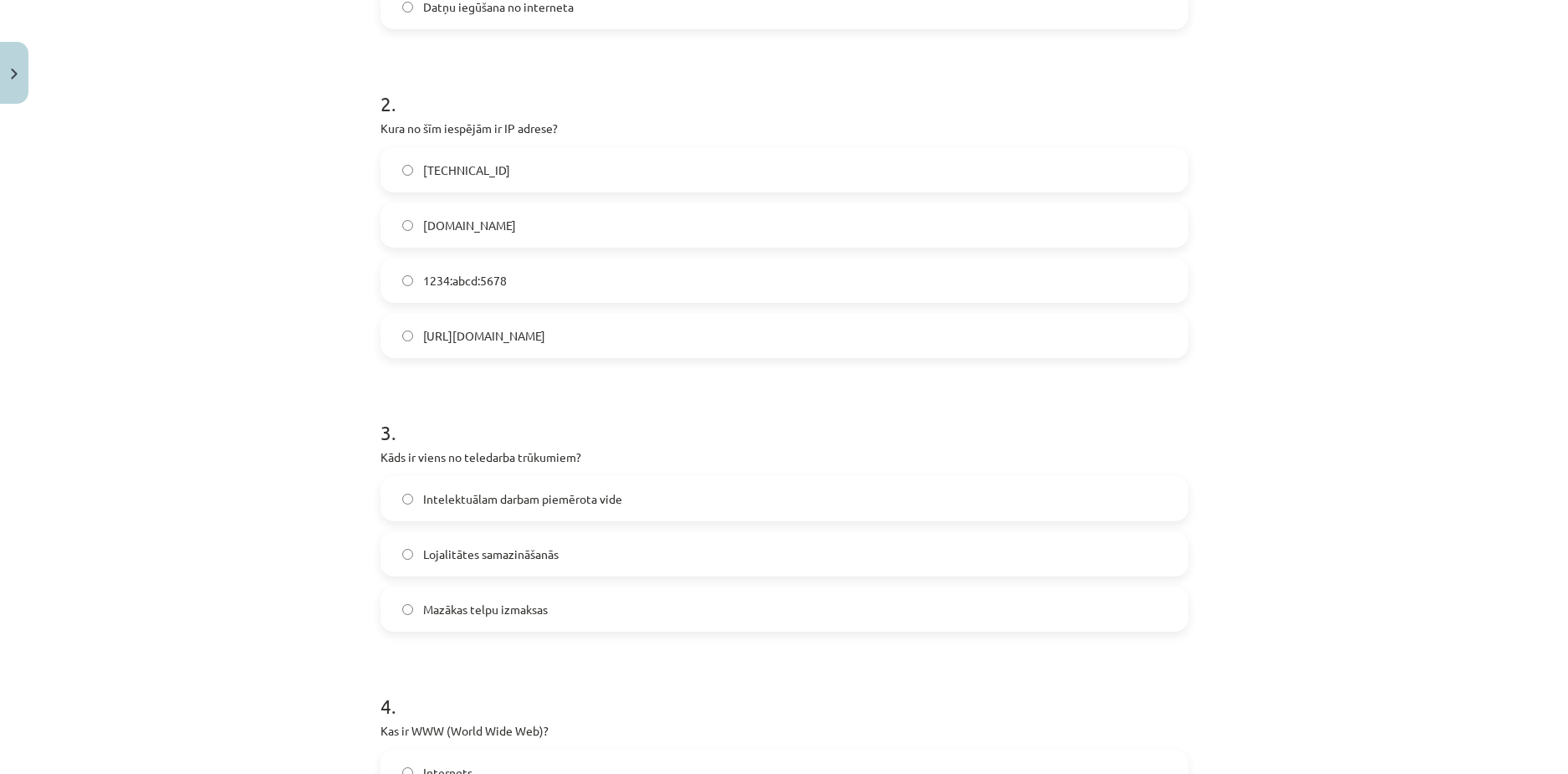
scroll to position [628, 0]
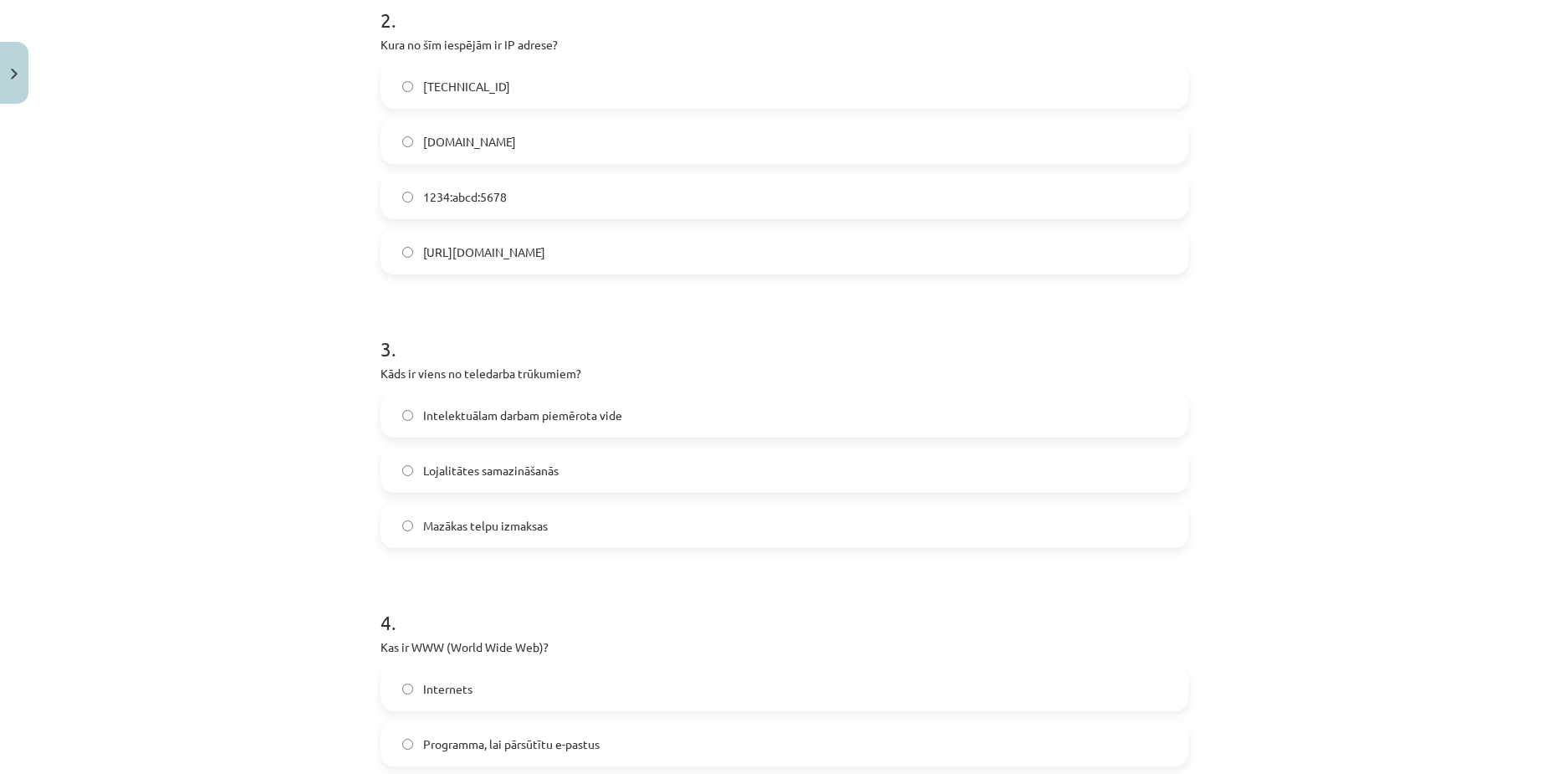
click at [424, 477] on span "Lojalitātes samazināšanās" at bounding box center [491, 471] width 135 height 18
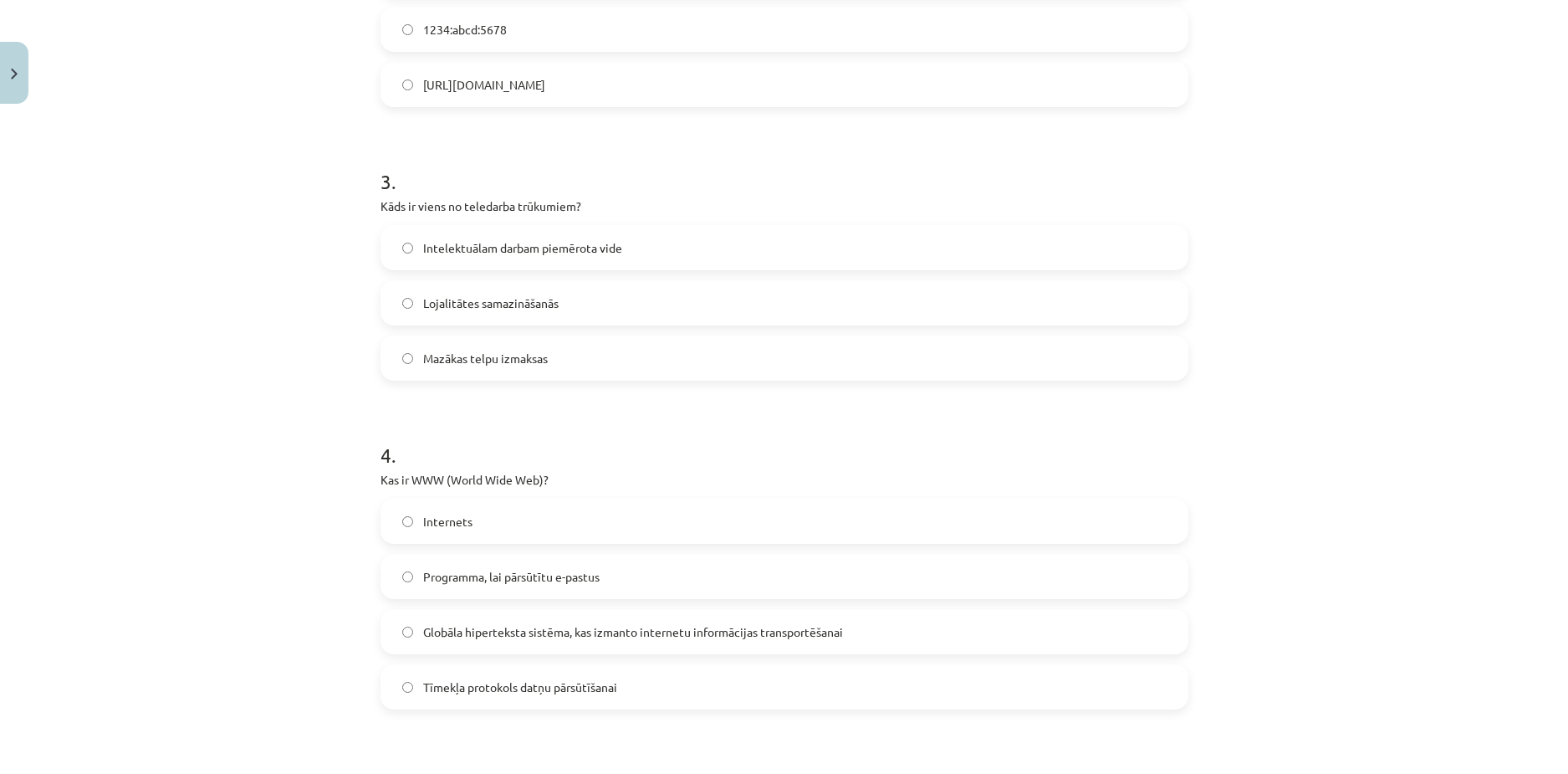
scroll to position [878, 0]
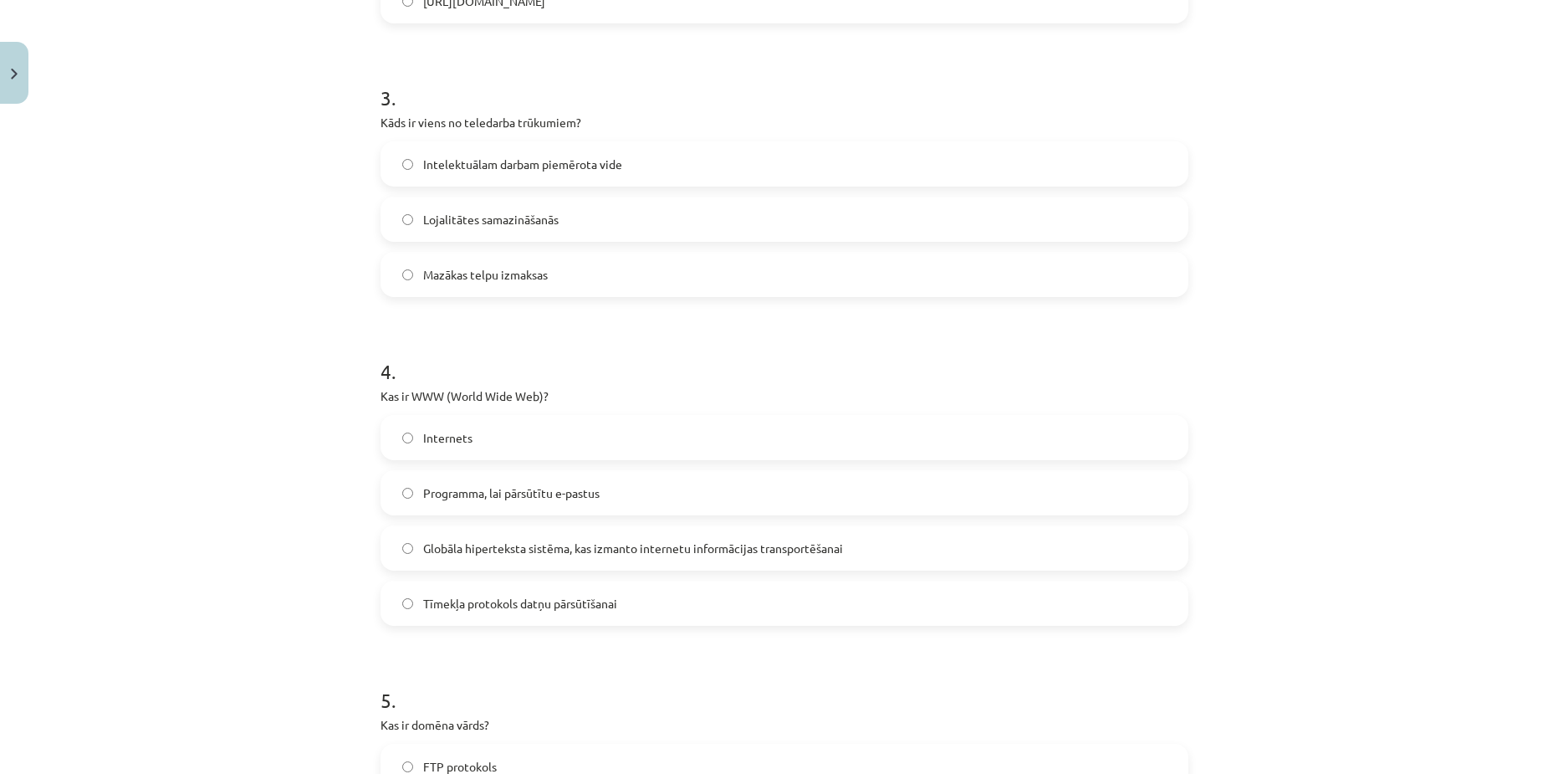
click at [415, 451] on label "Internets" at bounding box center [784, 437] width 805 height 42
click at [457, 551] on span "Globāla hiperteksta sistēma, kas izmanto internetu informācijas transportēšanai" at bounding box center [633, 549] width 420 height 18
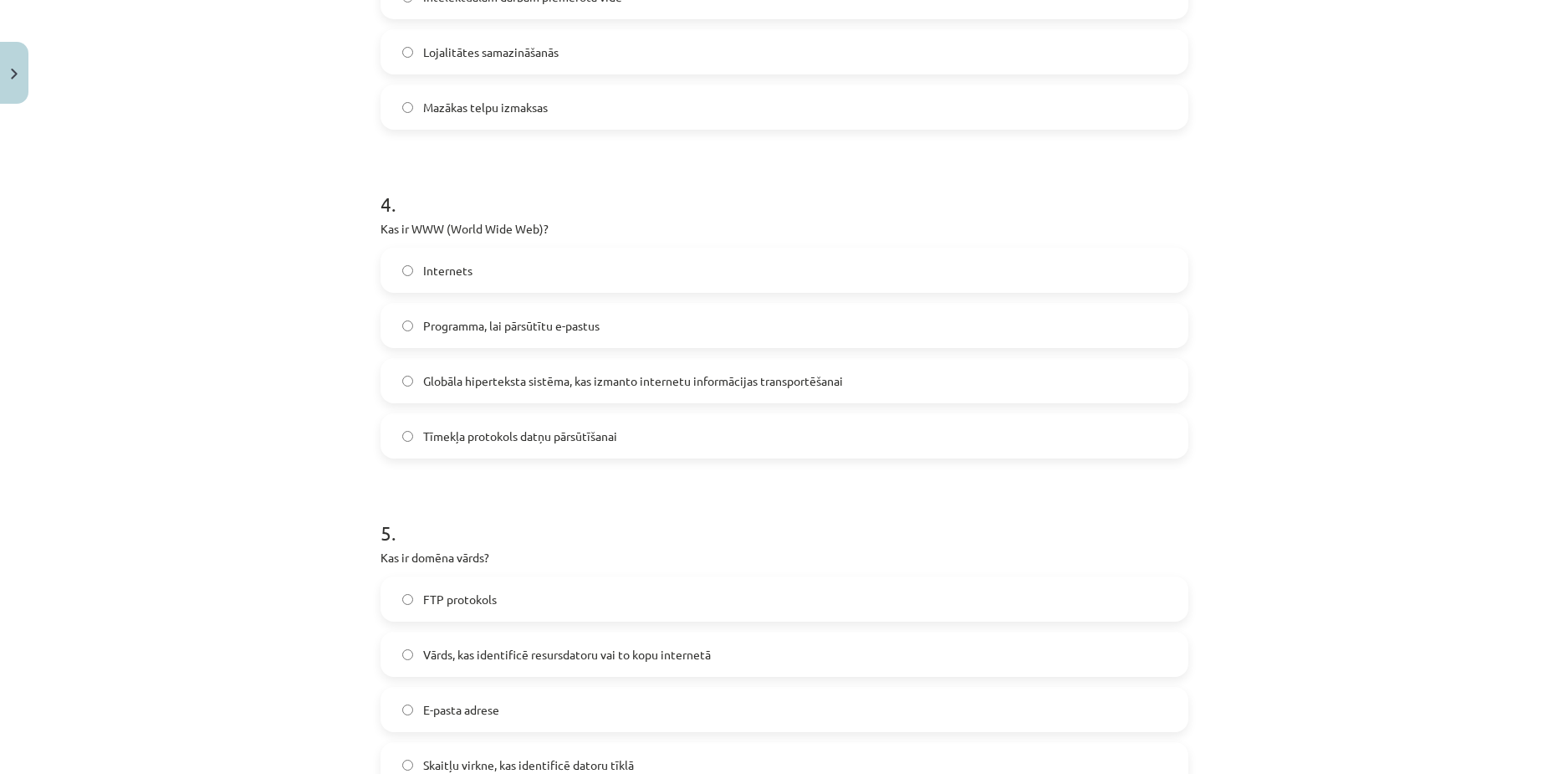
scroll to position [1129, 0]
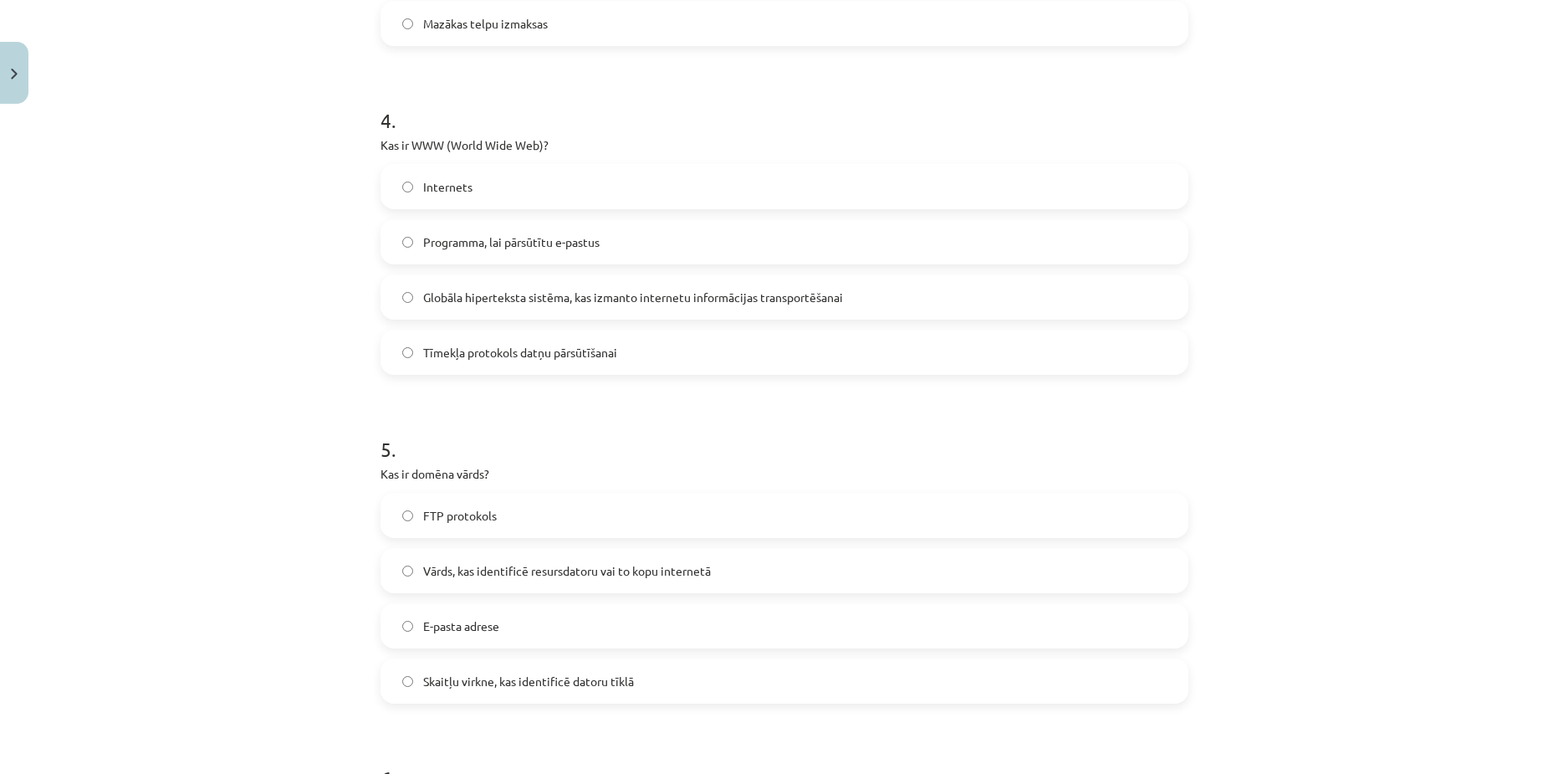
click at [415, 570] on label "Vārds, kas identificē resursdatoru vai to kopu internetā" at bounding box center [784, 570] width 805 height 42
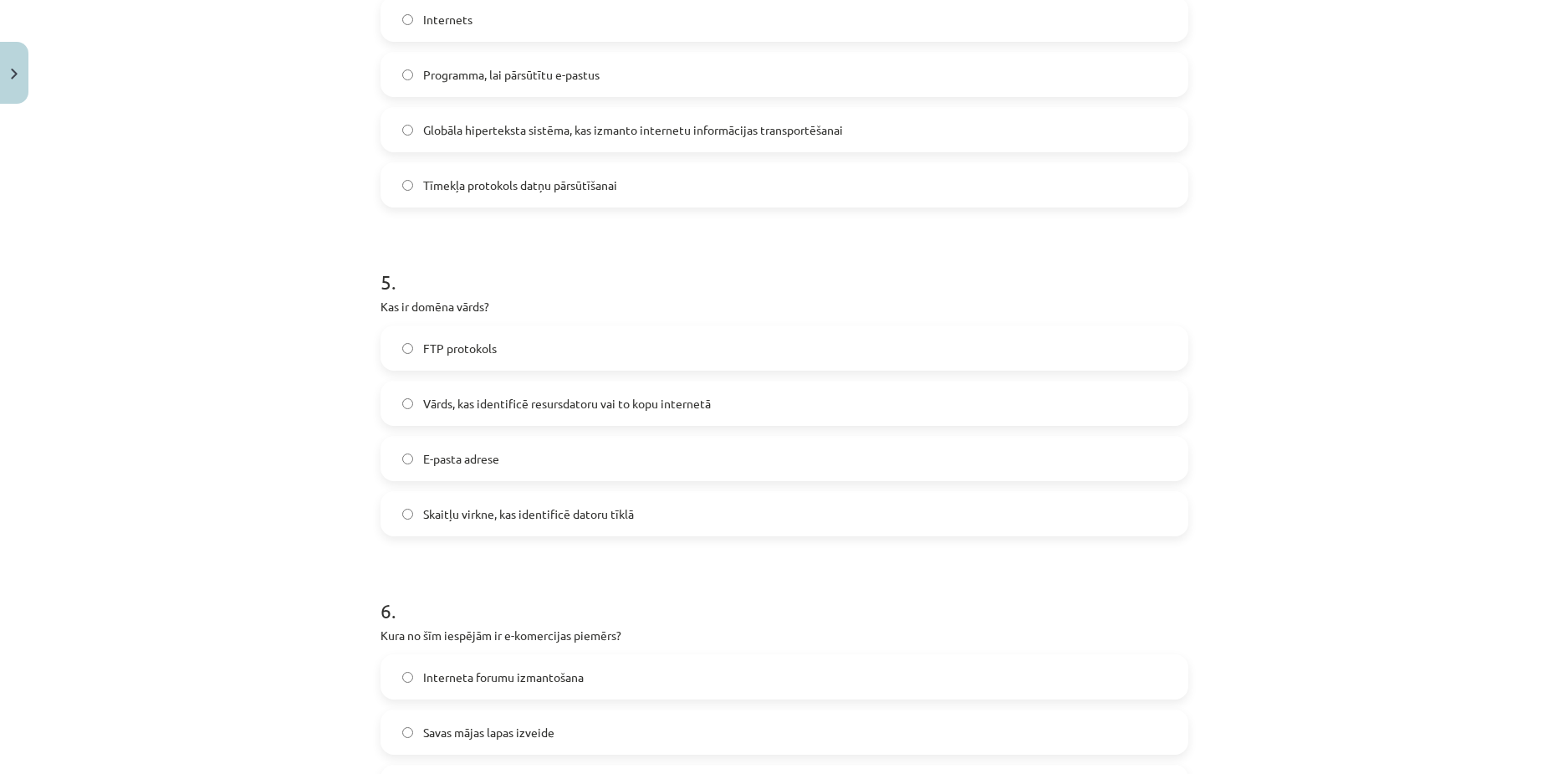
scroll to position [1464, 0]
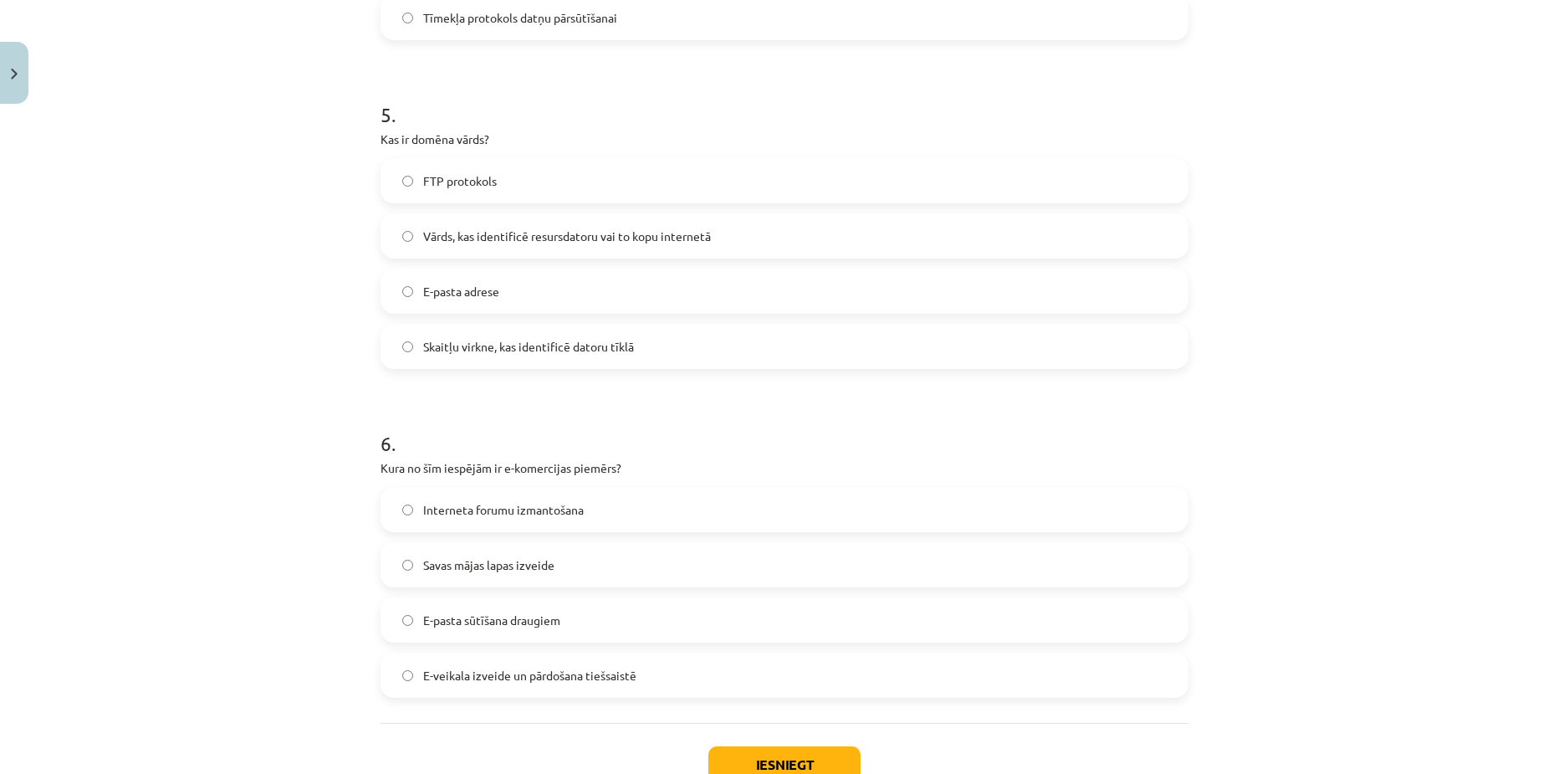
click at [418, 523] on label "Interneta forumu izmantošana" at bounding box center [784, 509] width 805 height 42
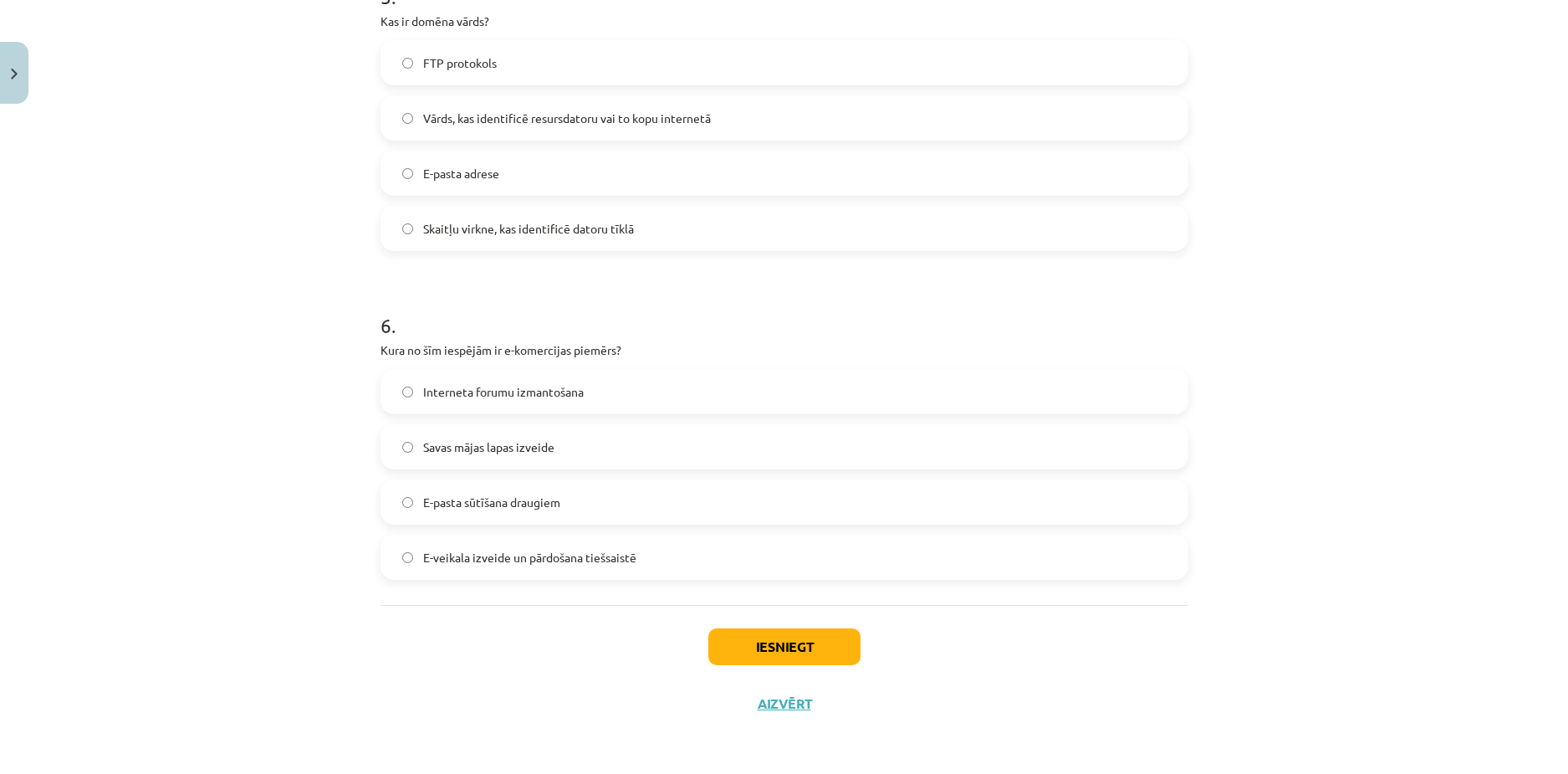
click at [504, 564] on span "E-veikala izveide un pārdošana tiešsaistē" at bounding box center [530, 558] width 214 height 18
click at [731, 640] on button "Iesniegt" at bounding box center [784, 647] width 152 height 37
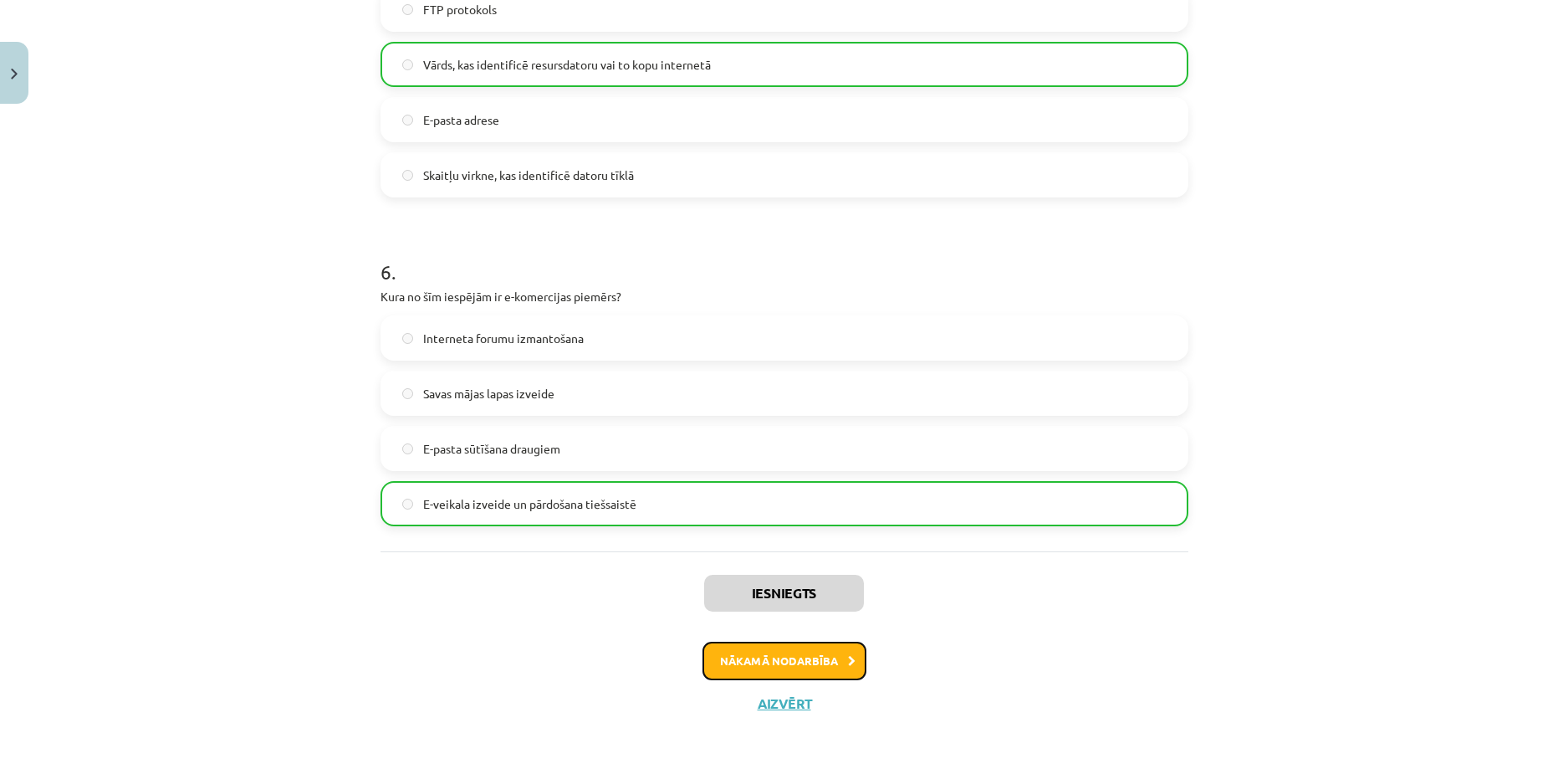
click at [793, 656] on button "Nākamā nodarbība" at bounding box center [784, 661] width 164 height 38
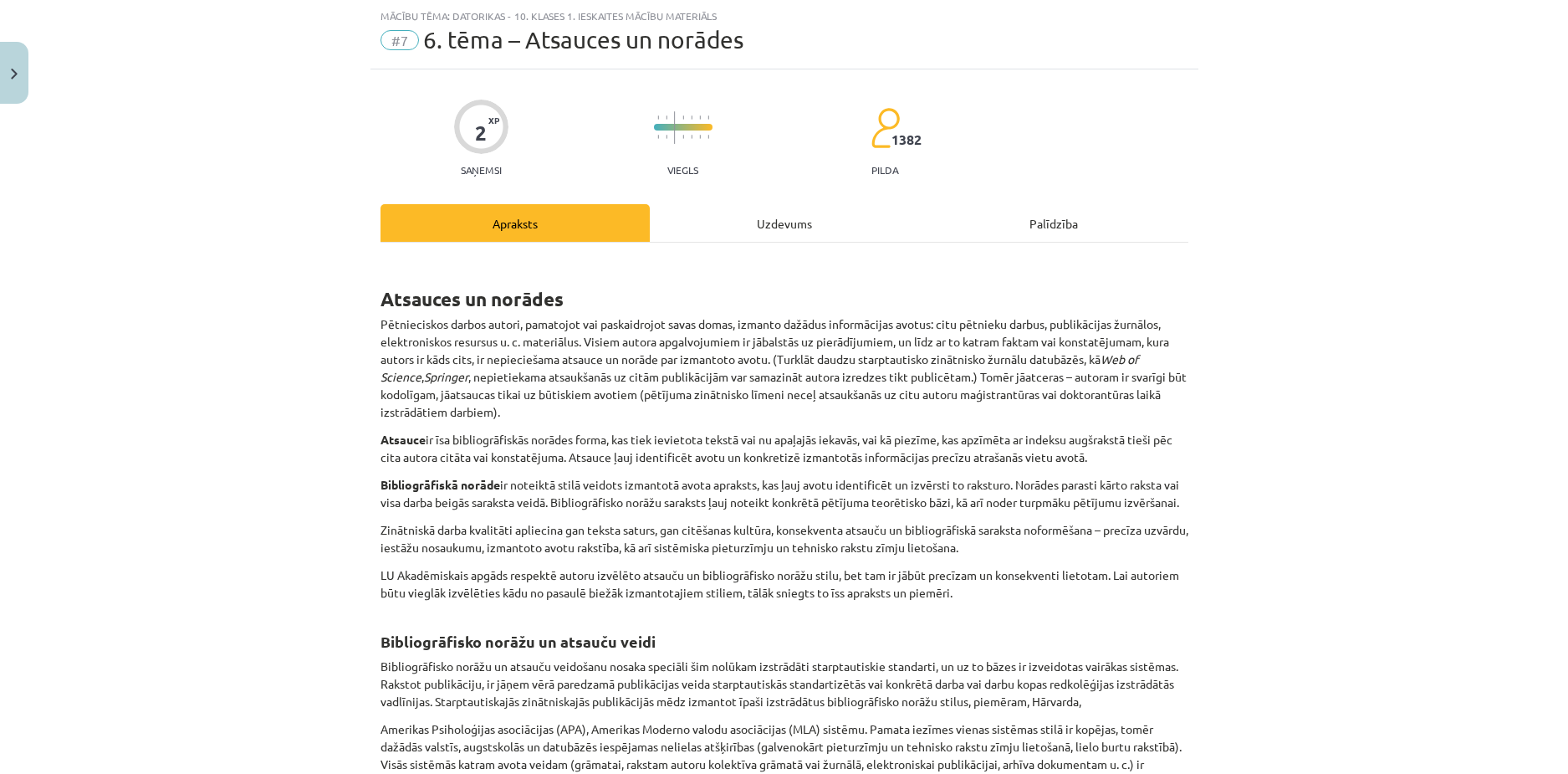
click at [723, 235] on div "Uzdevums" at bounding box center [784, 223] width 269 height 37
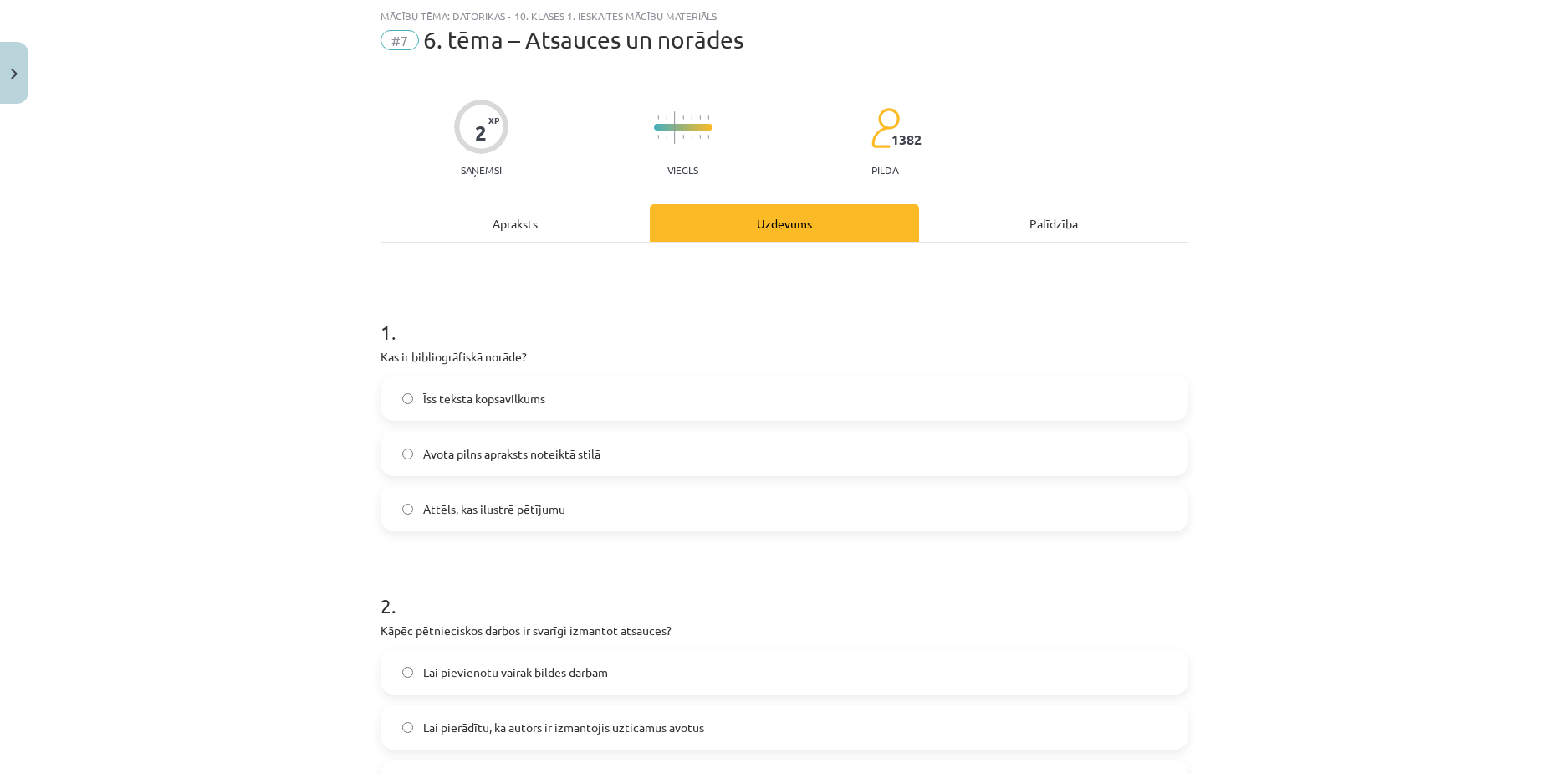
click at [532, 452] on span "Avota pilns apraksts noteiktā stilā" at bounding box center [511, 454] width 177 height 18
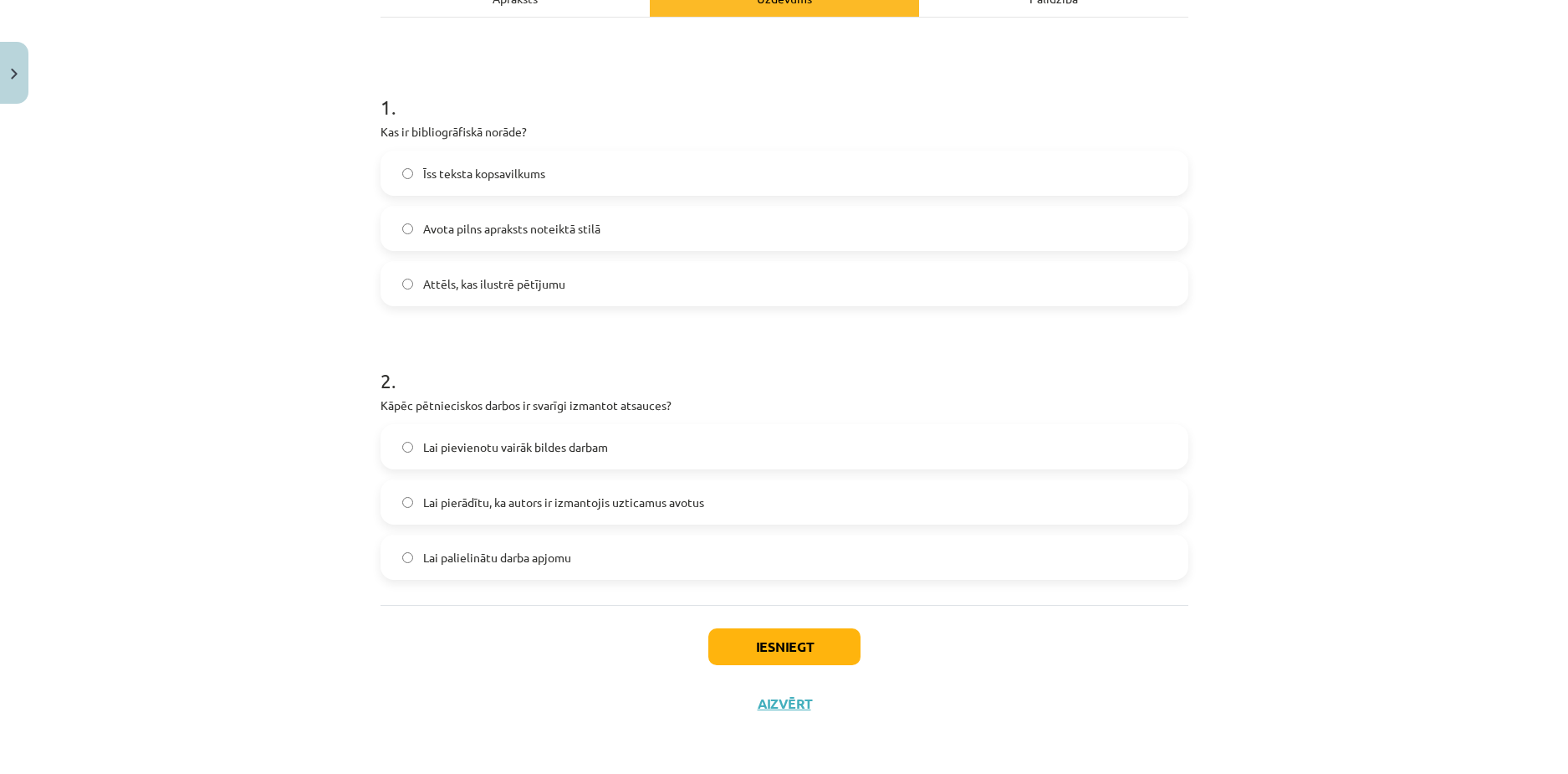
click at [544, 499] on span "Lai pierādītu, ka autors ir izmantojis uzticamus avotus" at bounding box center [564, 502] width 281 height 18
click at [777, 631] on button "Iesniegt" at bounding box center [784, 647] width 152 height 37
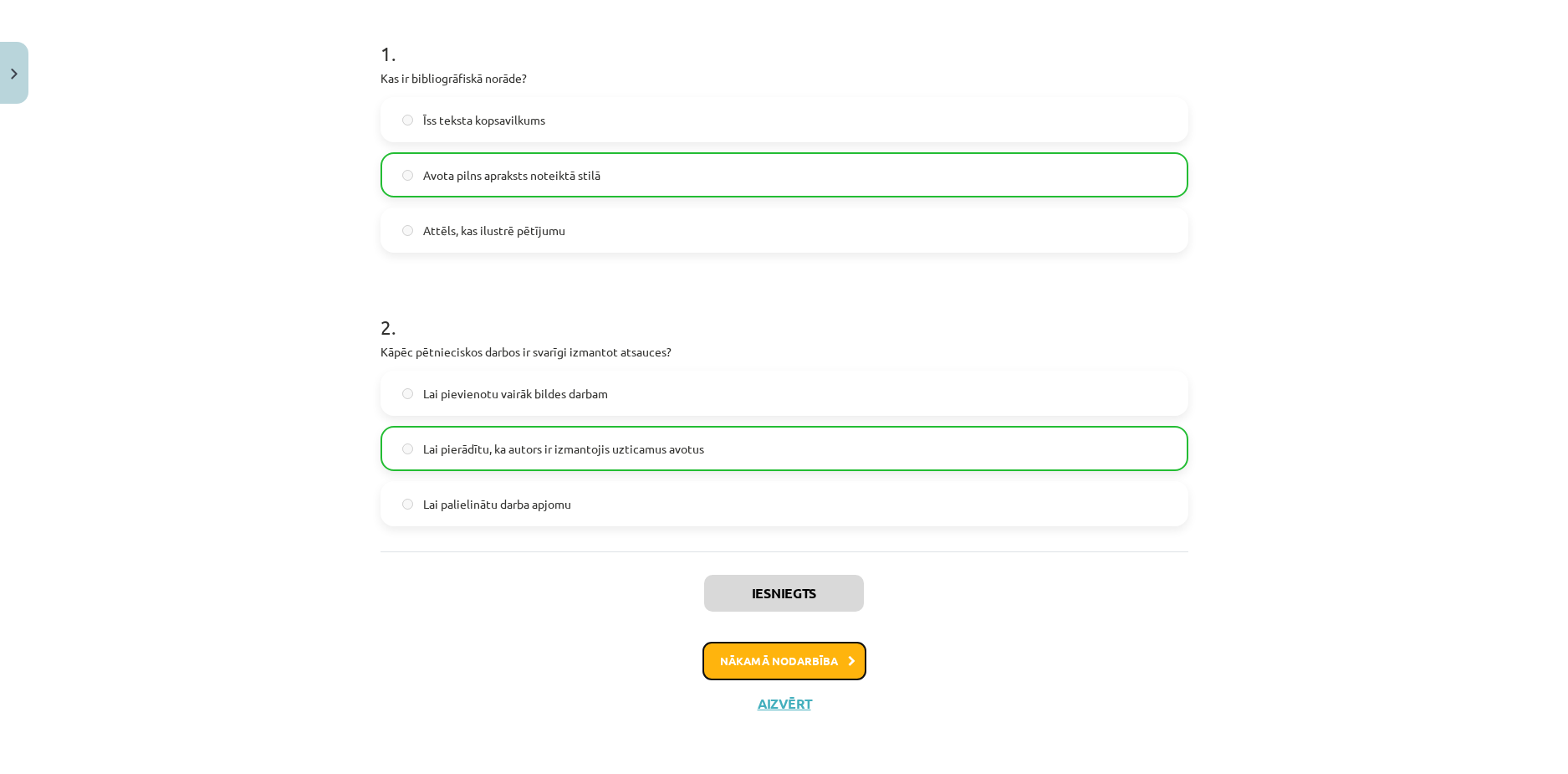
click at [780, 666] on button "Nākamā nodarbība" at bounding box center [784, 661] width 164 height 38
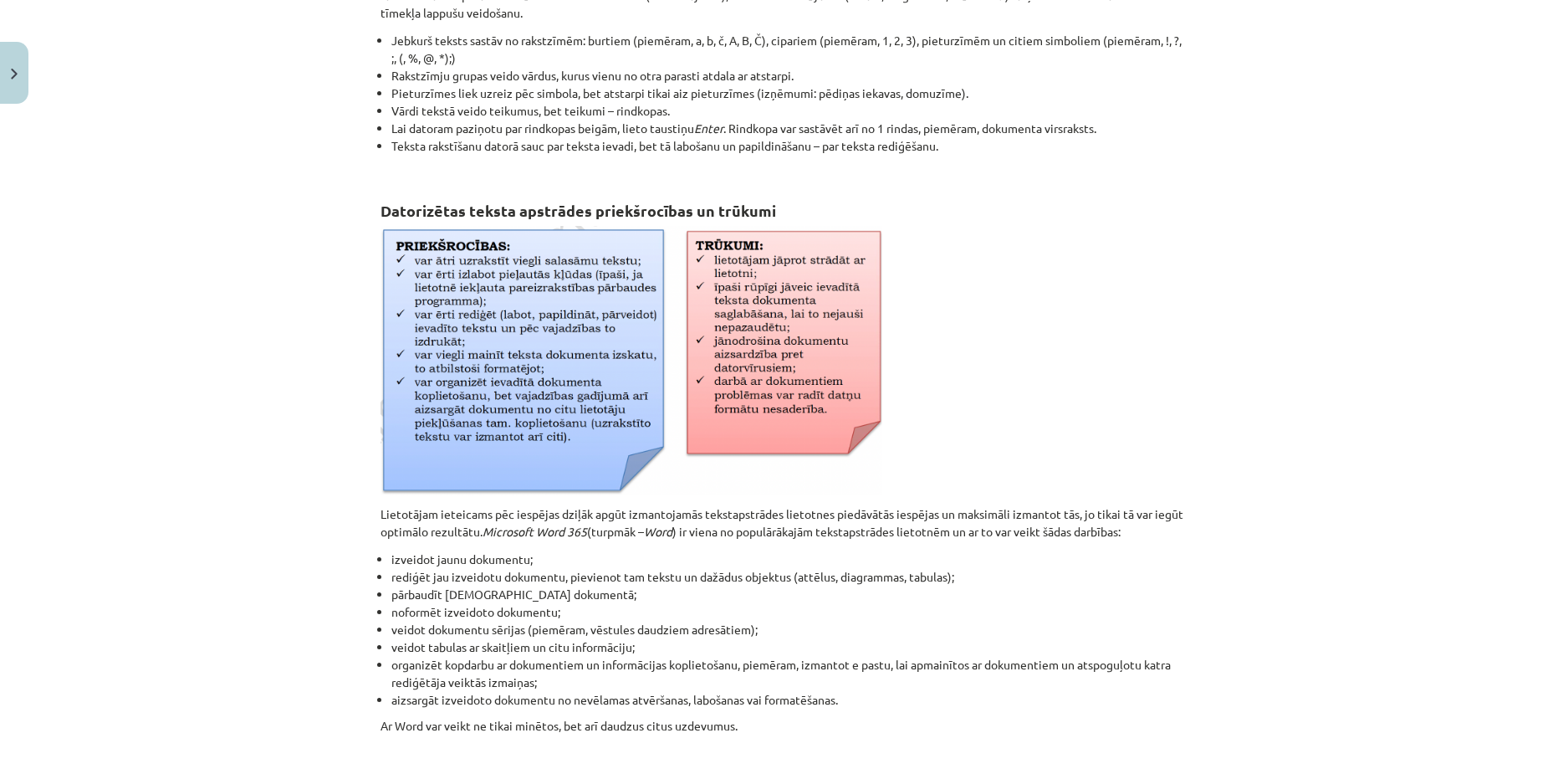
scroll to position [0, 0]
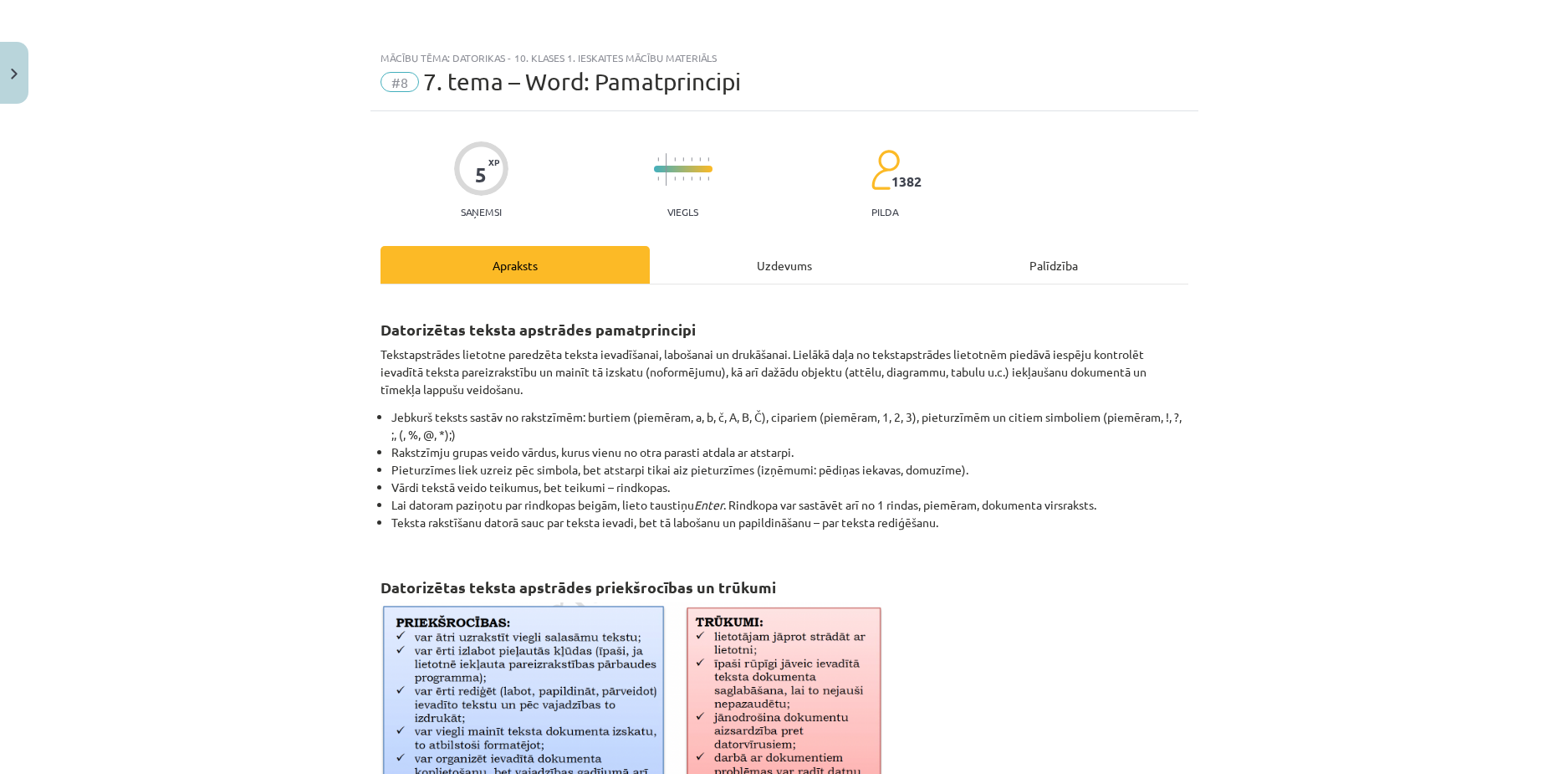
click at [736, 277] on div "Uzdevums" at bounding box center [784, 265] width 269 height 37
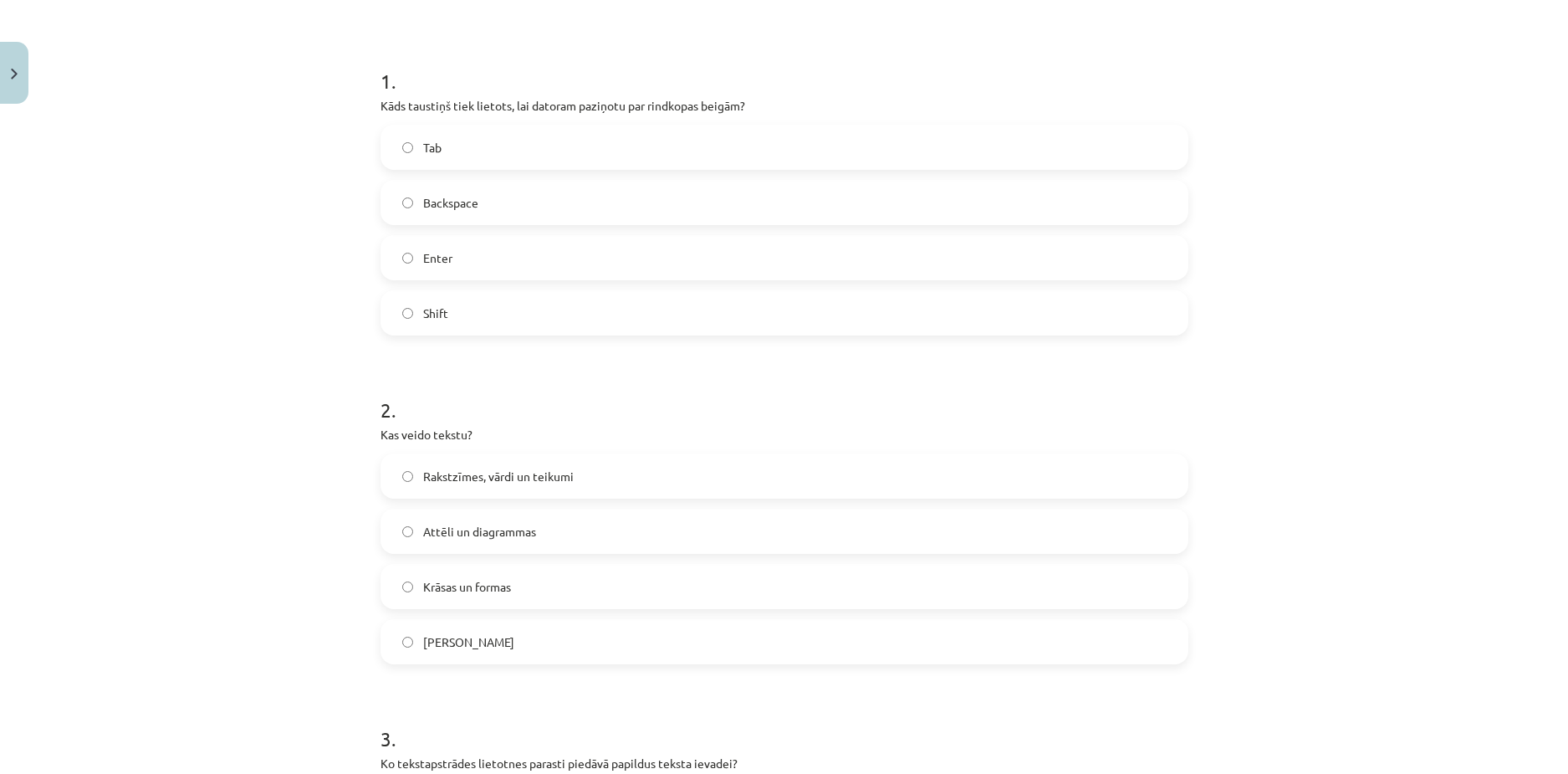
scroll to position [460, 0]
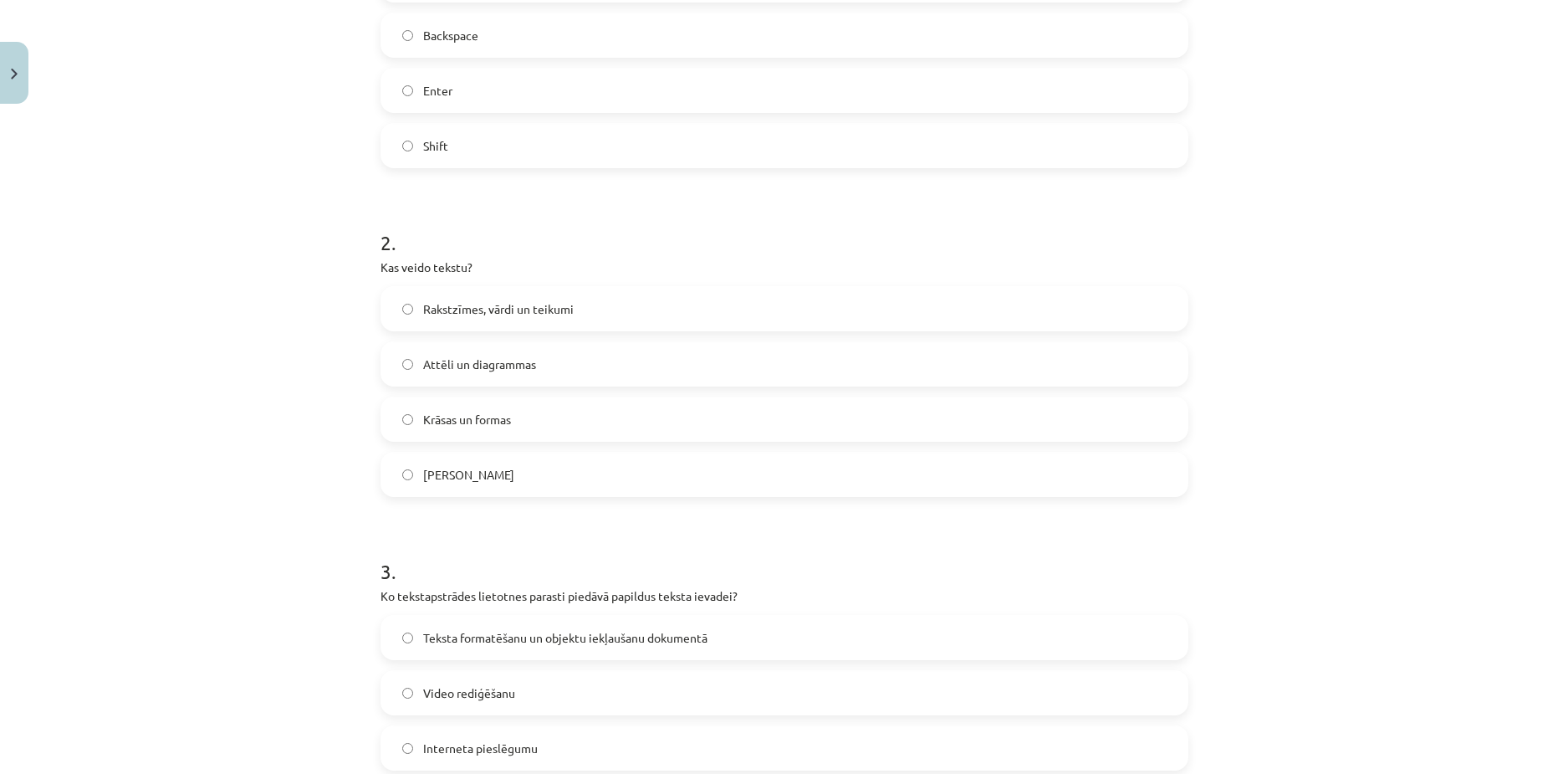
click at [429, 320] on label "Rakstzīmes, vārdi un teikumi" at bounding box center [784, 308] width 805 height 42
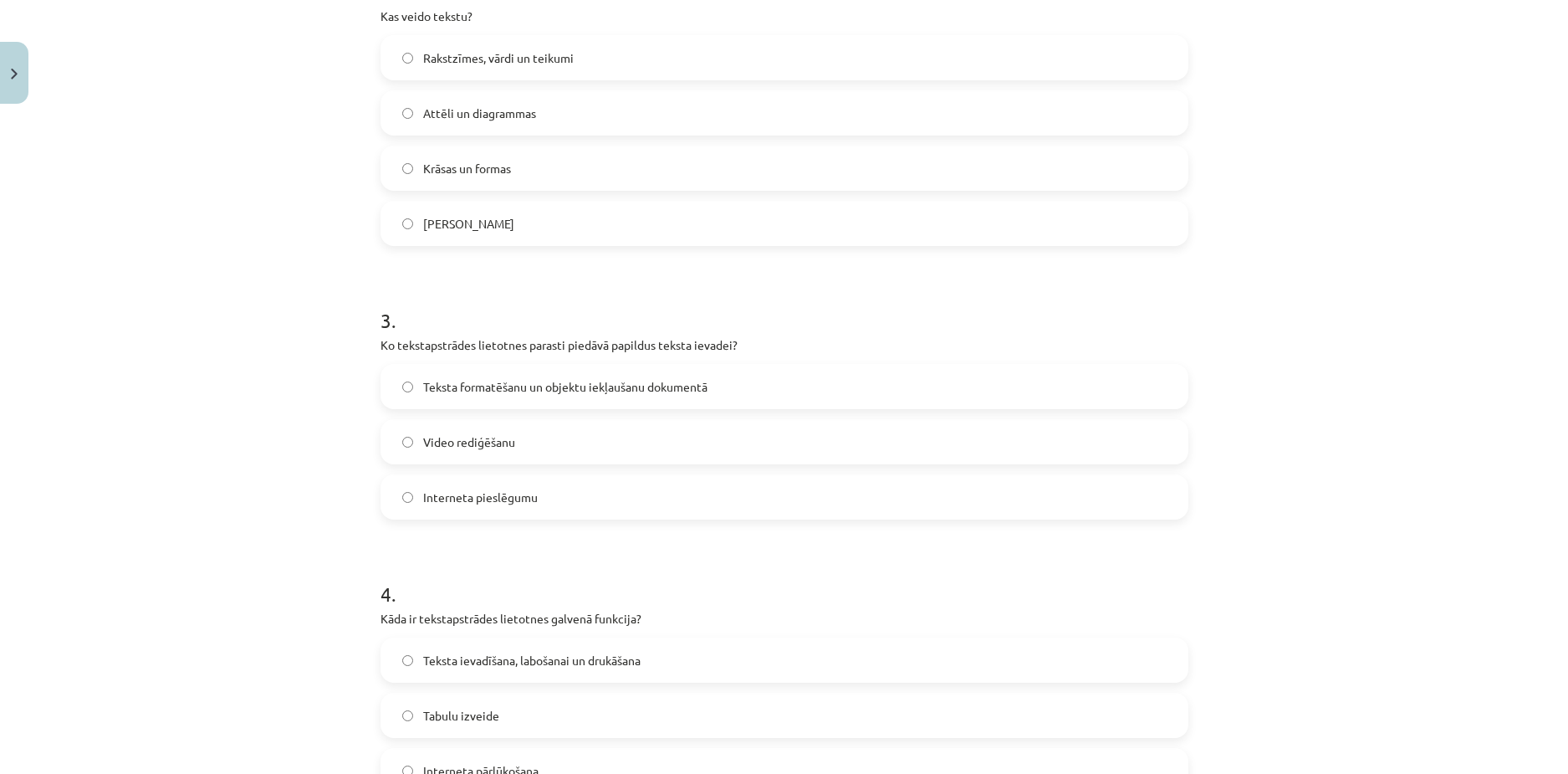
click at [451, 386] on span "Teksta formatēšanu un objektu iekļaušanu dokumentā" at bounding box center [565, 387] width 284 height 18
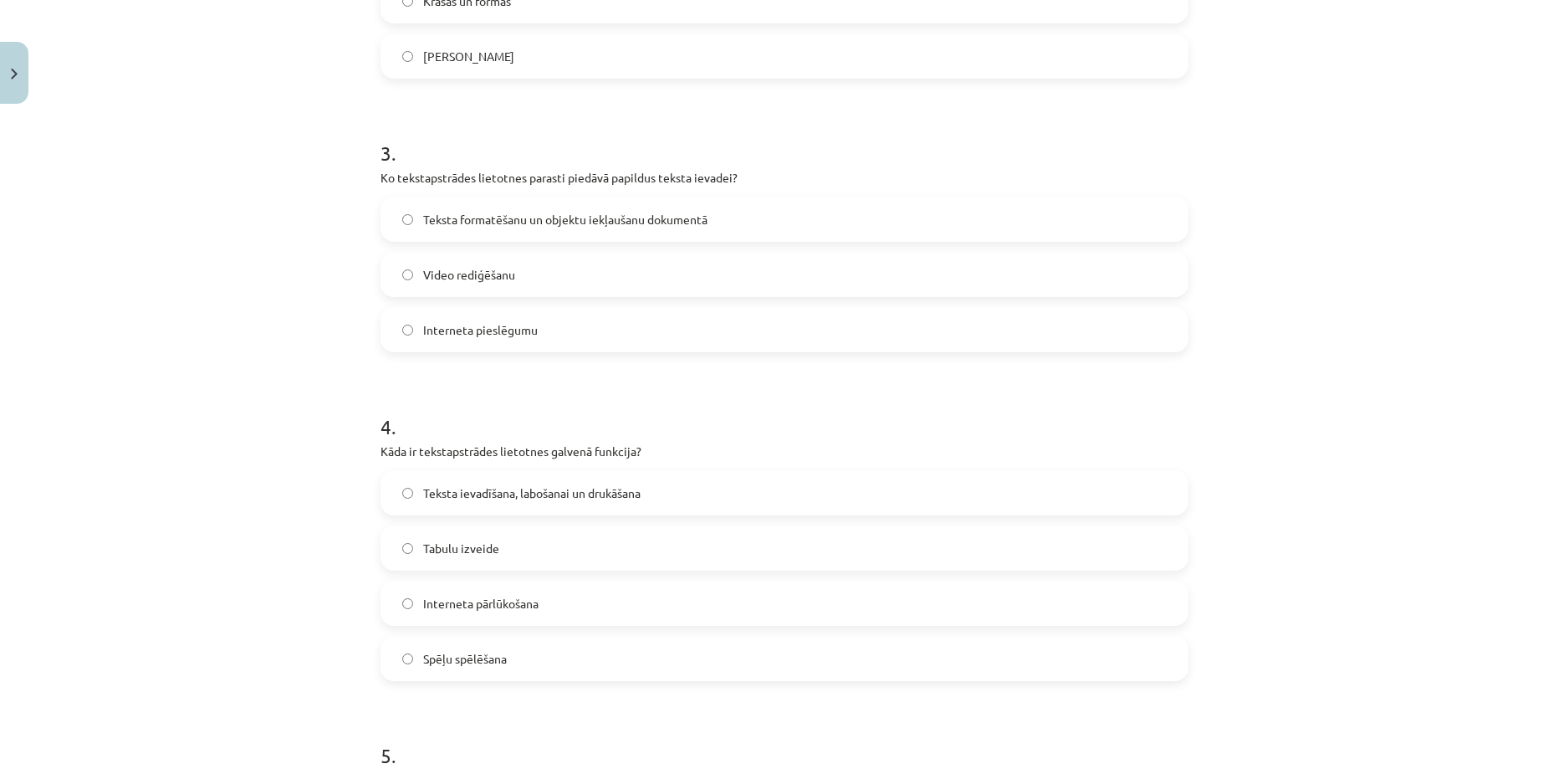
click at [492, 501] on label "Teksta ievadīšana, labošanai un drukāšana" at bounding box center [784, 493] width 805 height 42
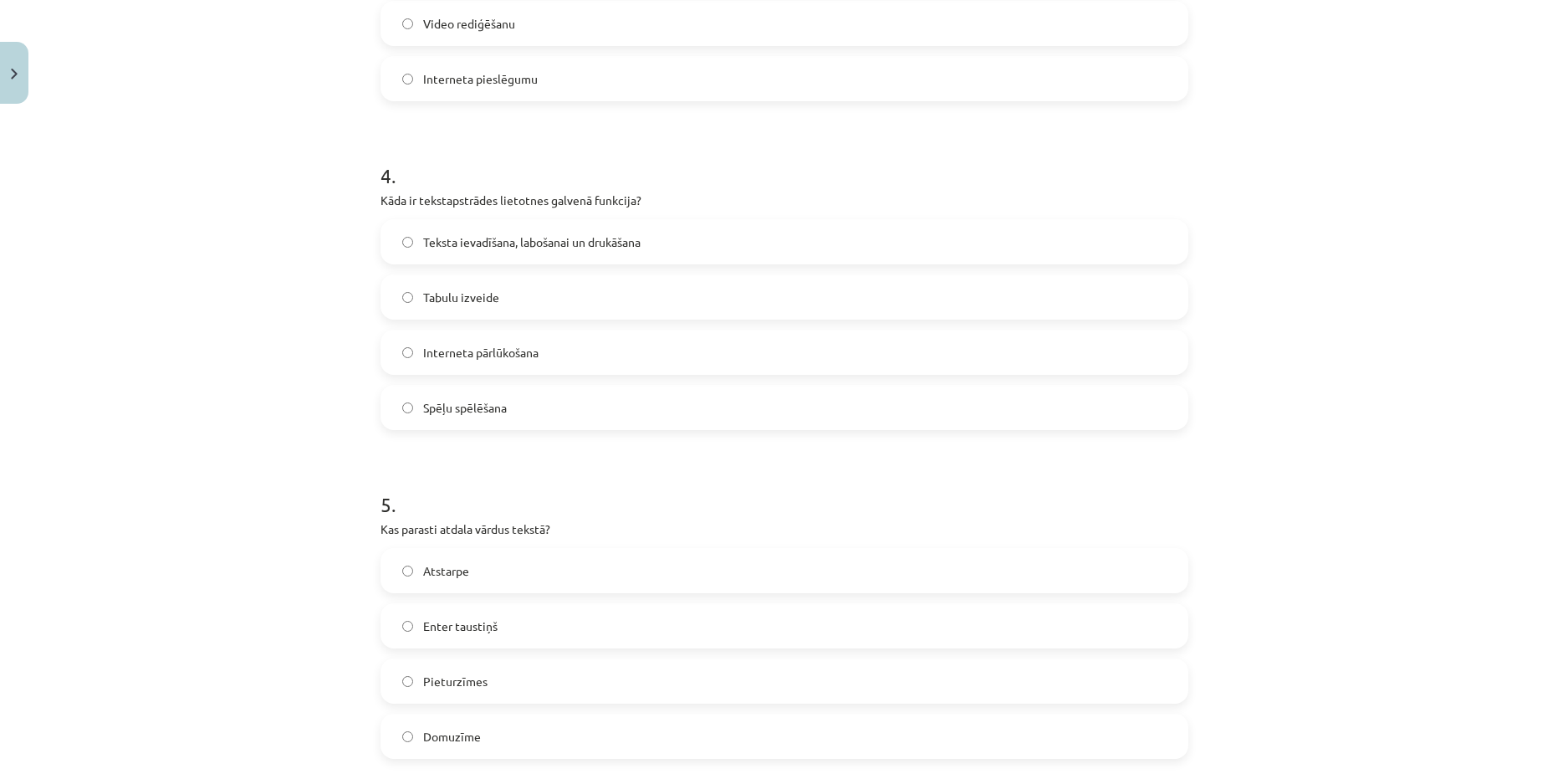
scroll to position [1297, 0]
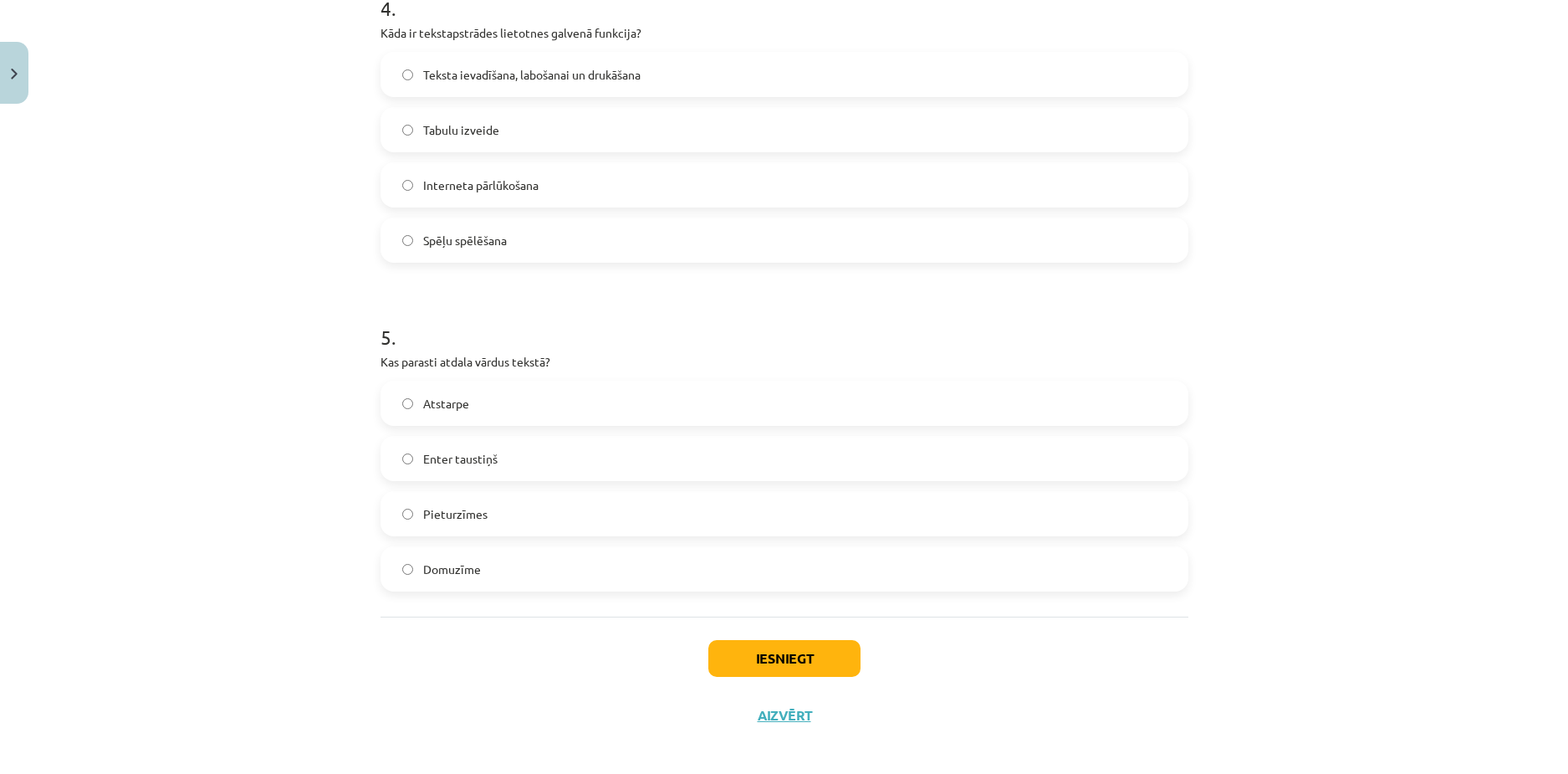
click at [446, 463] on span "Enter taustiņš" at bounding box center [460, 459] width 75 height 18
click at [446, 408] on span "Atstarpe" at bounding box center [446, 403] width 46 height 18
click at [727, 641] on button "Iesniegt" at bounding box center [784, 658] width 152 height 37
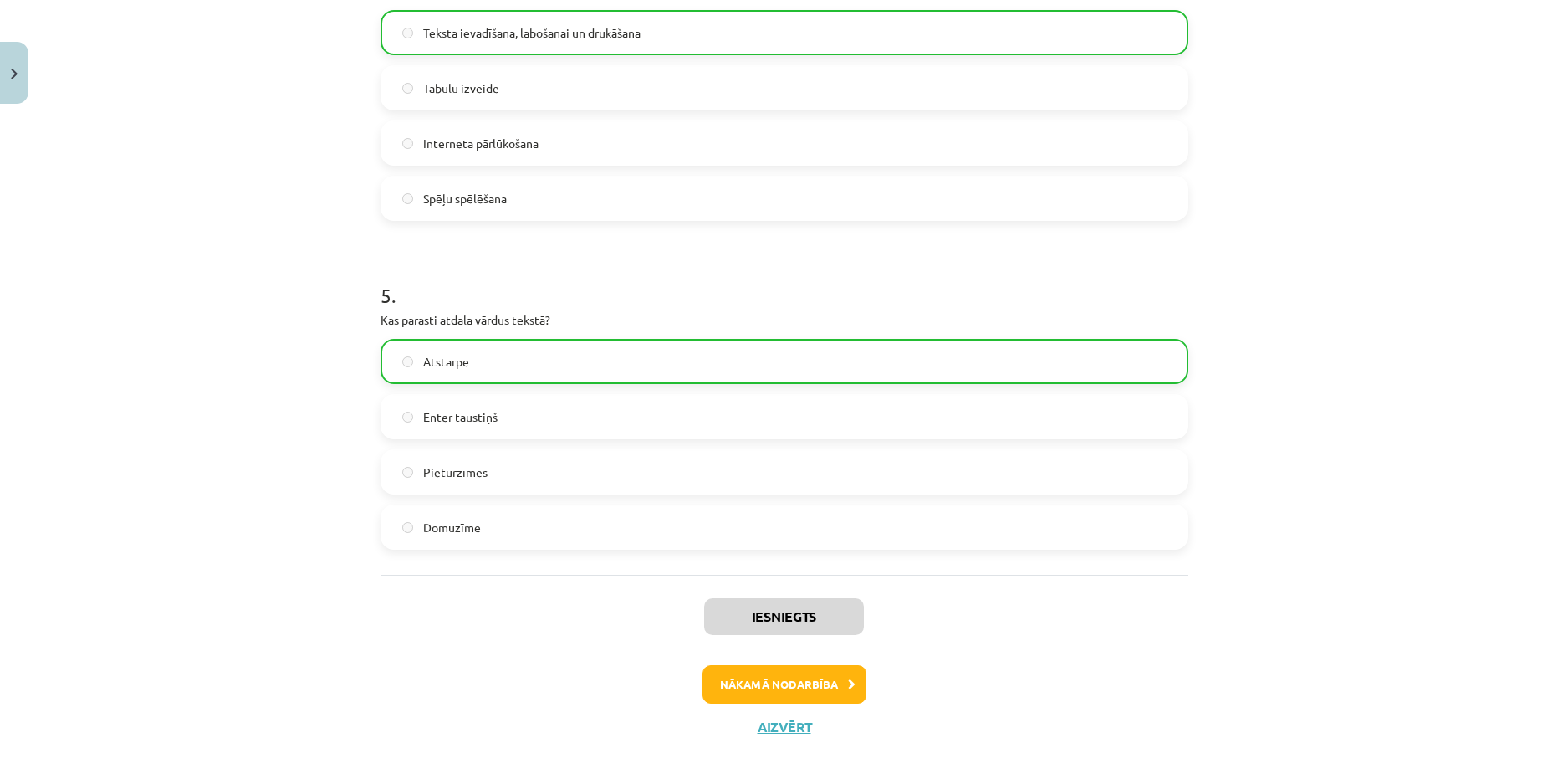
scroll to position [1362, 0]
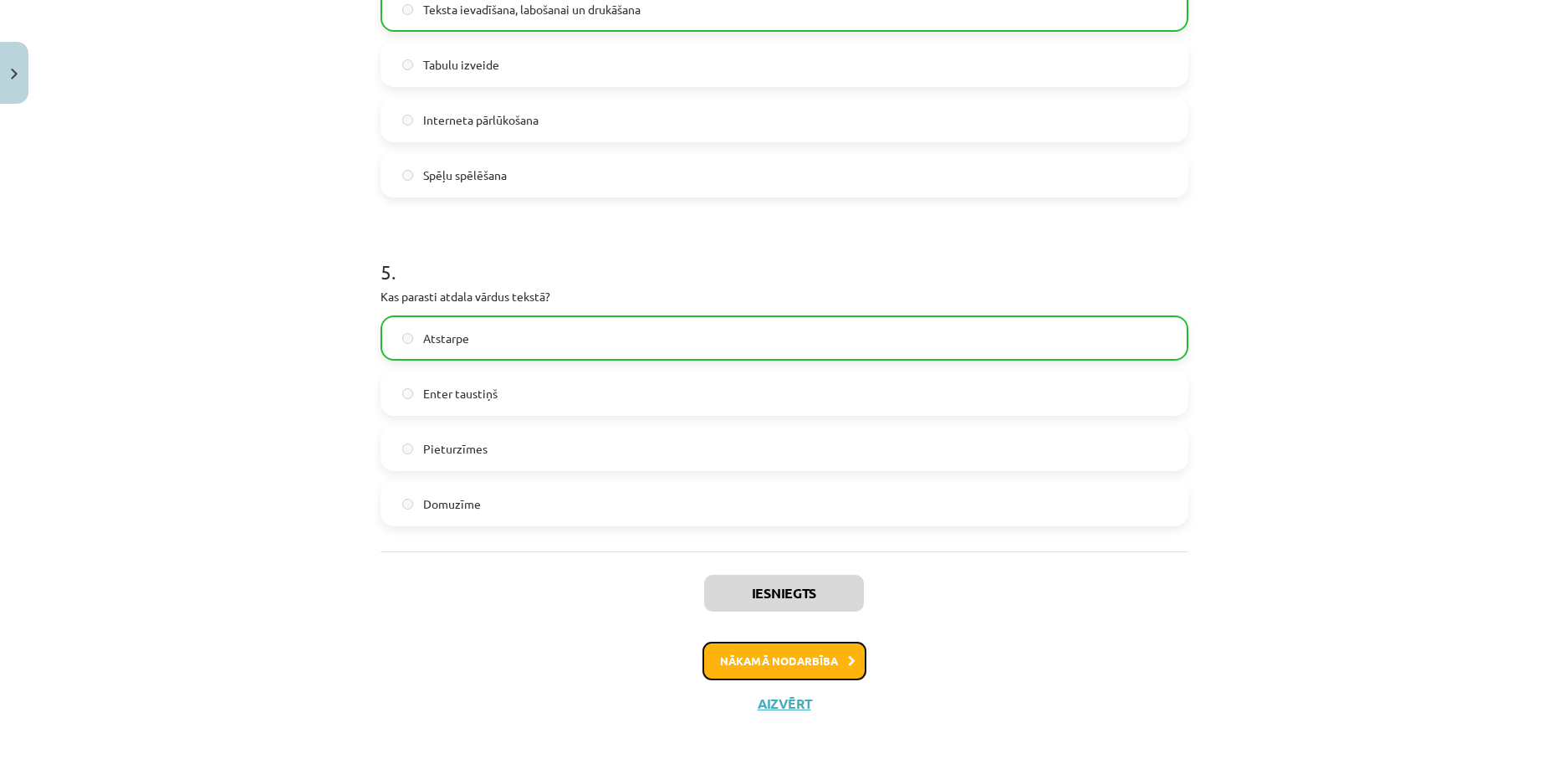
click at [752, 650] on button "Nākamā nodarbība" at bounding box center [784, 661] width 164 height 38
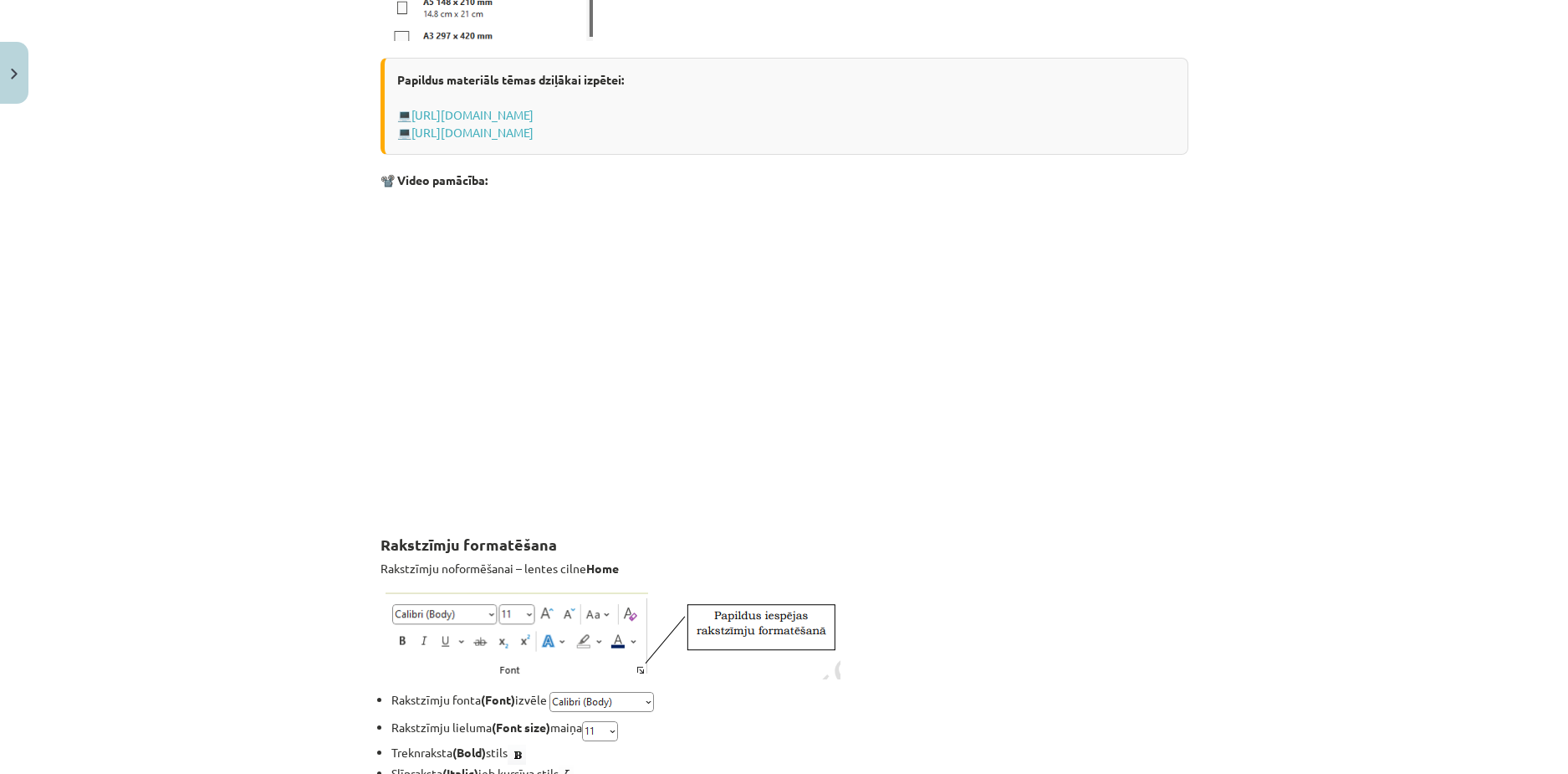
scroll to position [42, 0]
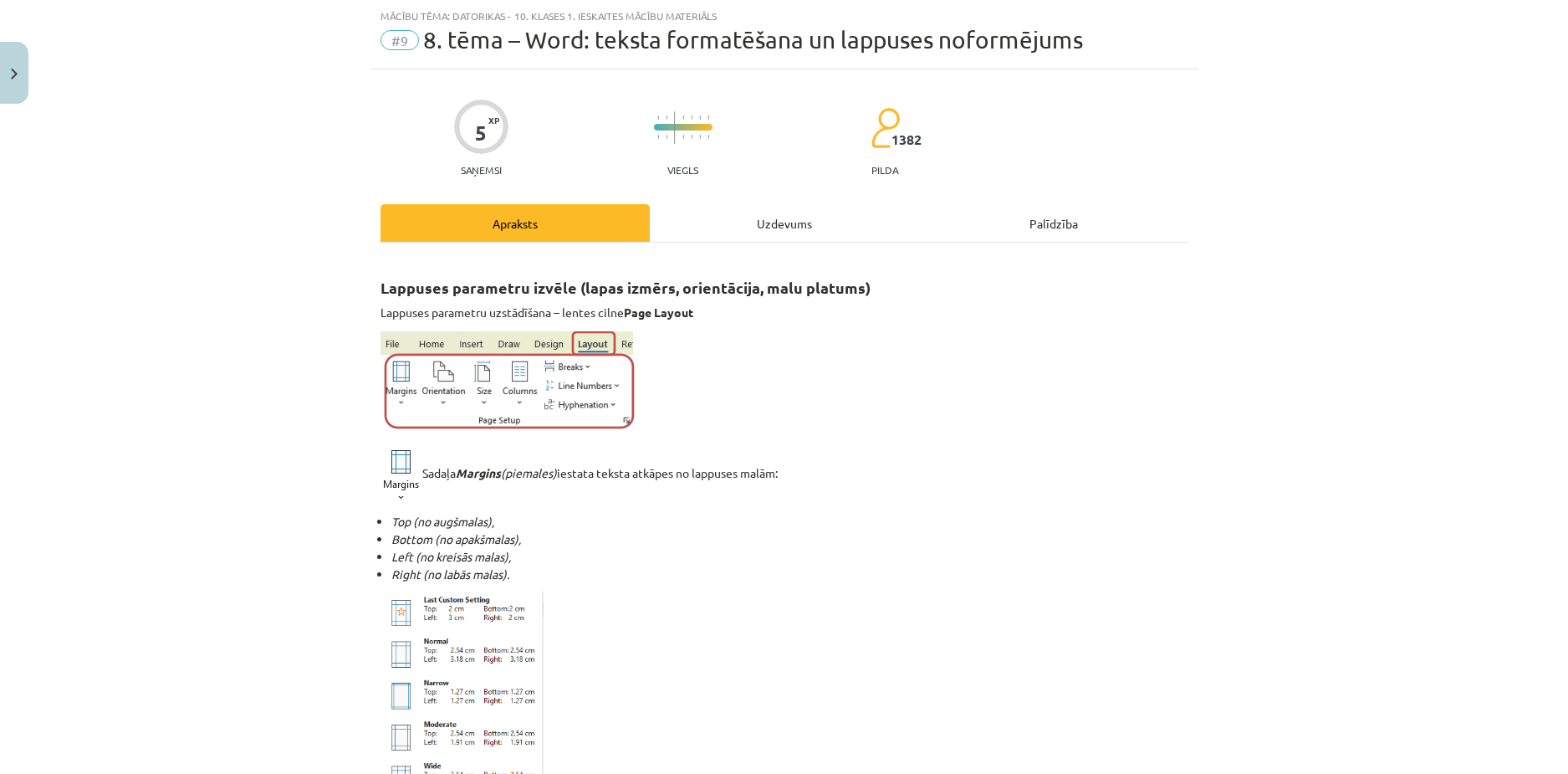
click at [735, 231] on div "Uzdevums" at bounding box center [784, 223] width 269 height 37
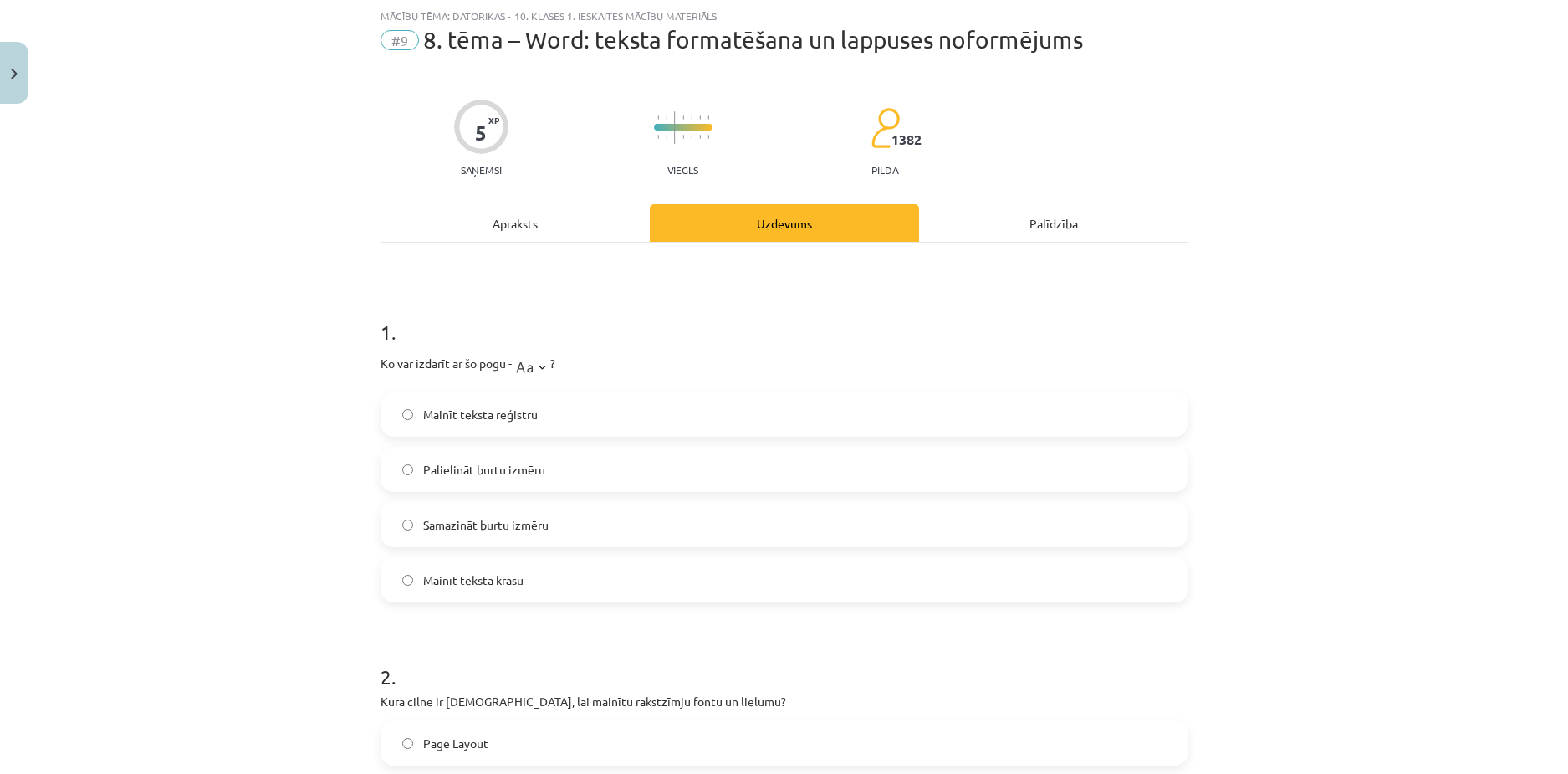
click at [476, 425] on label "Mainīt teksta reģistru" at bounding box center [784, 414] width 805 height 42
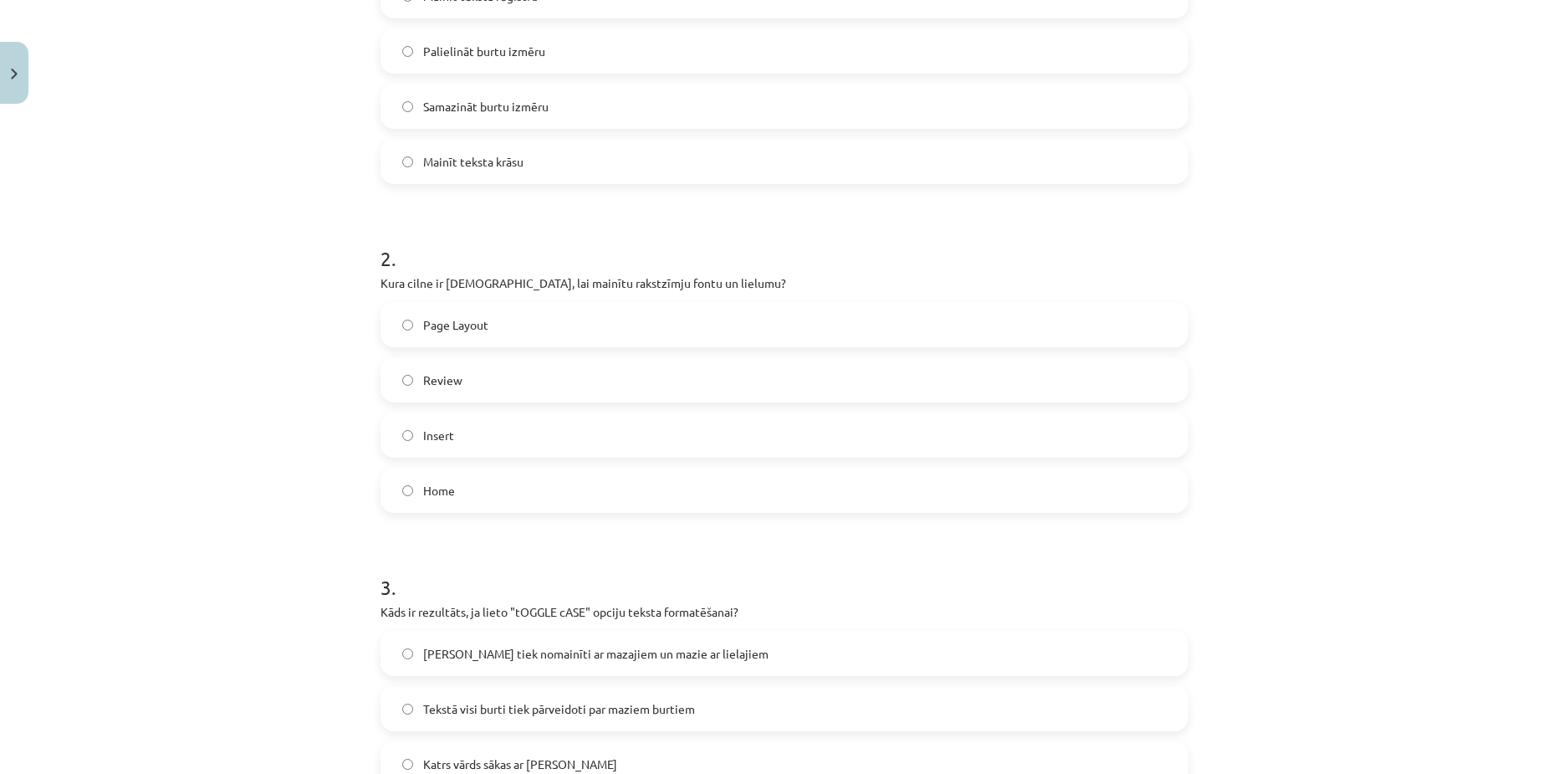
scroll to position [209, 0]
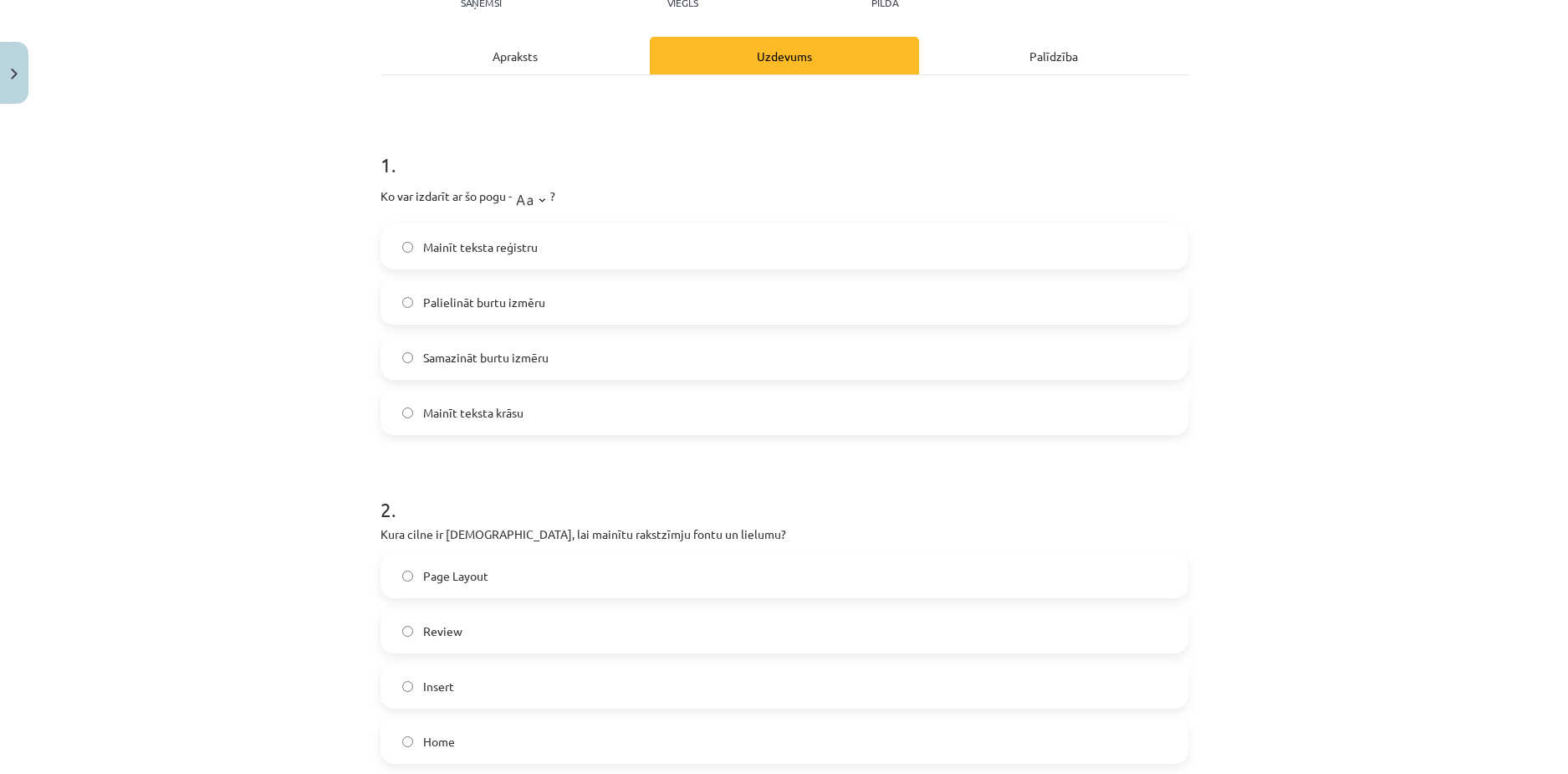
click at [484, 316] on label "Palielināt burtu izmēru" at bounding box center [784, 302] width 805 height 42
click at [481, 359] on span "Samazināt burtu izmēru" at bounding box center [485, 358] width 126 height 18
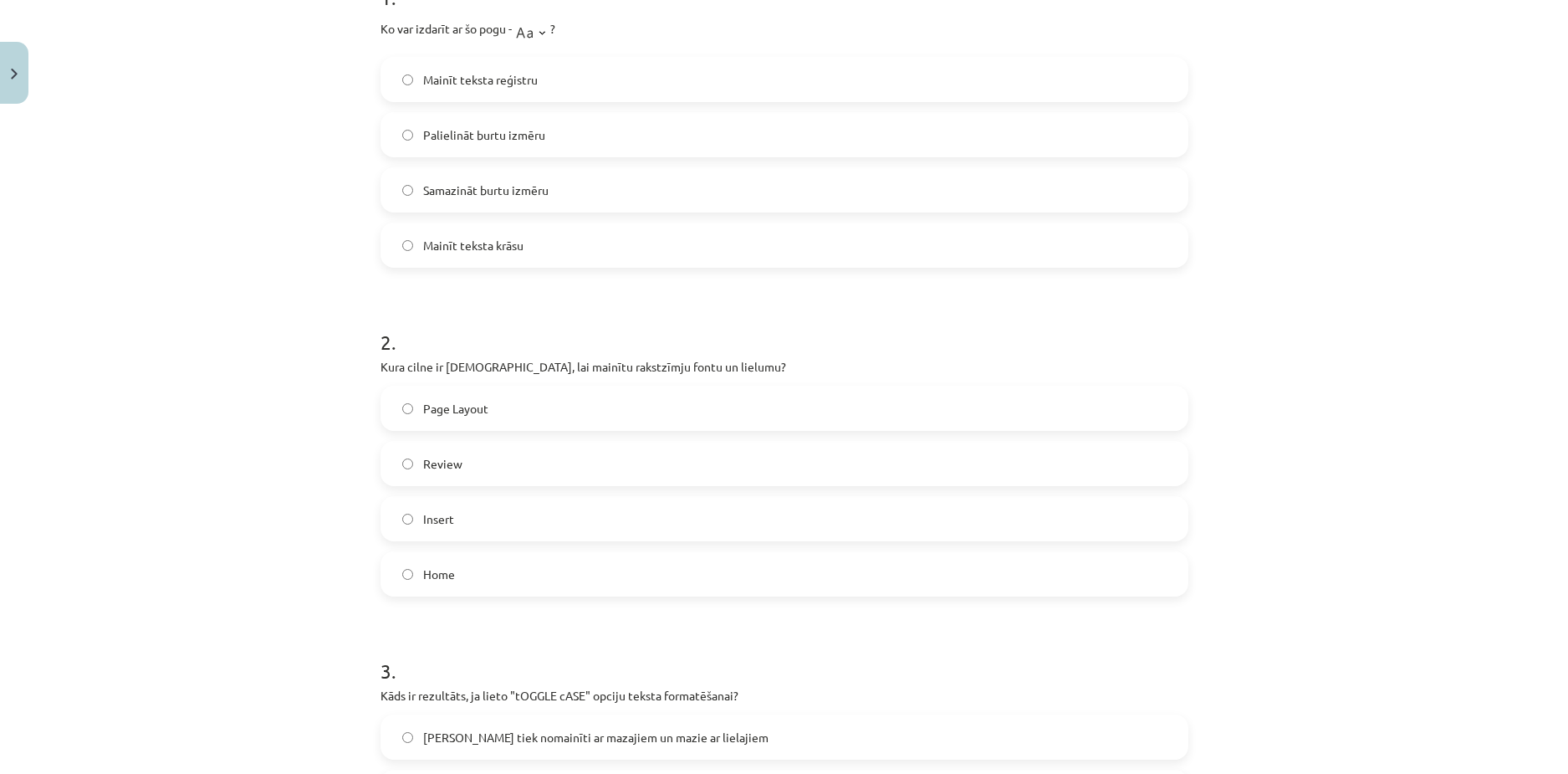
scroll to position [544, 0]
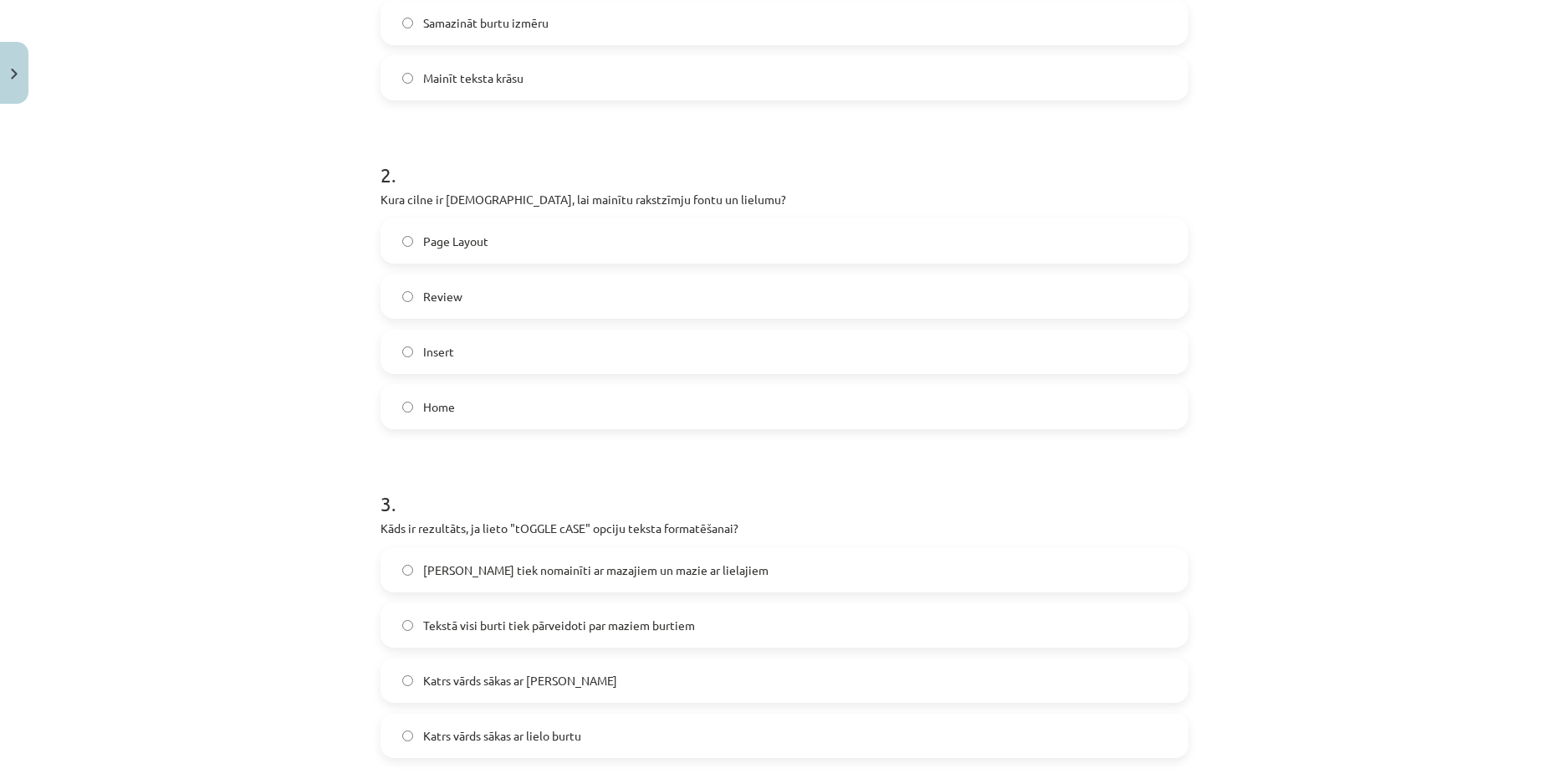
click at [426, 354] on span "Insert" at bounding box center [438, 352] width 31 height 18
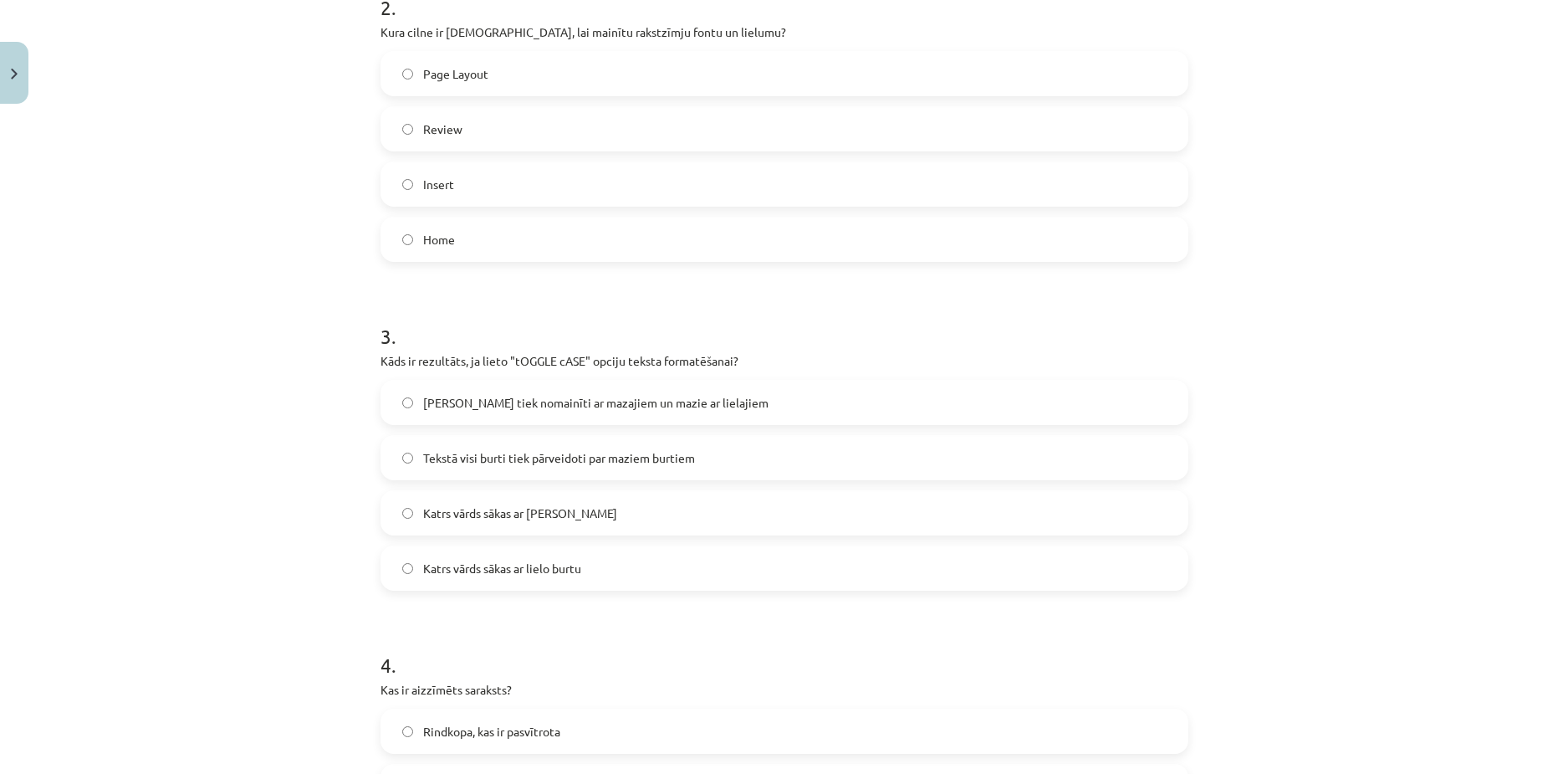
scroll to position [794, 0]
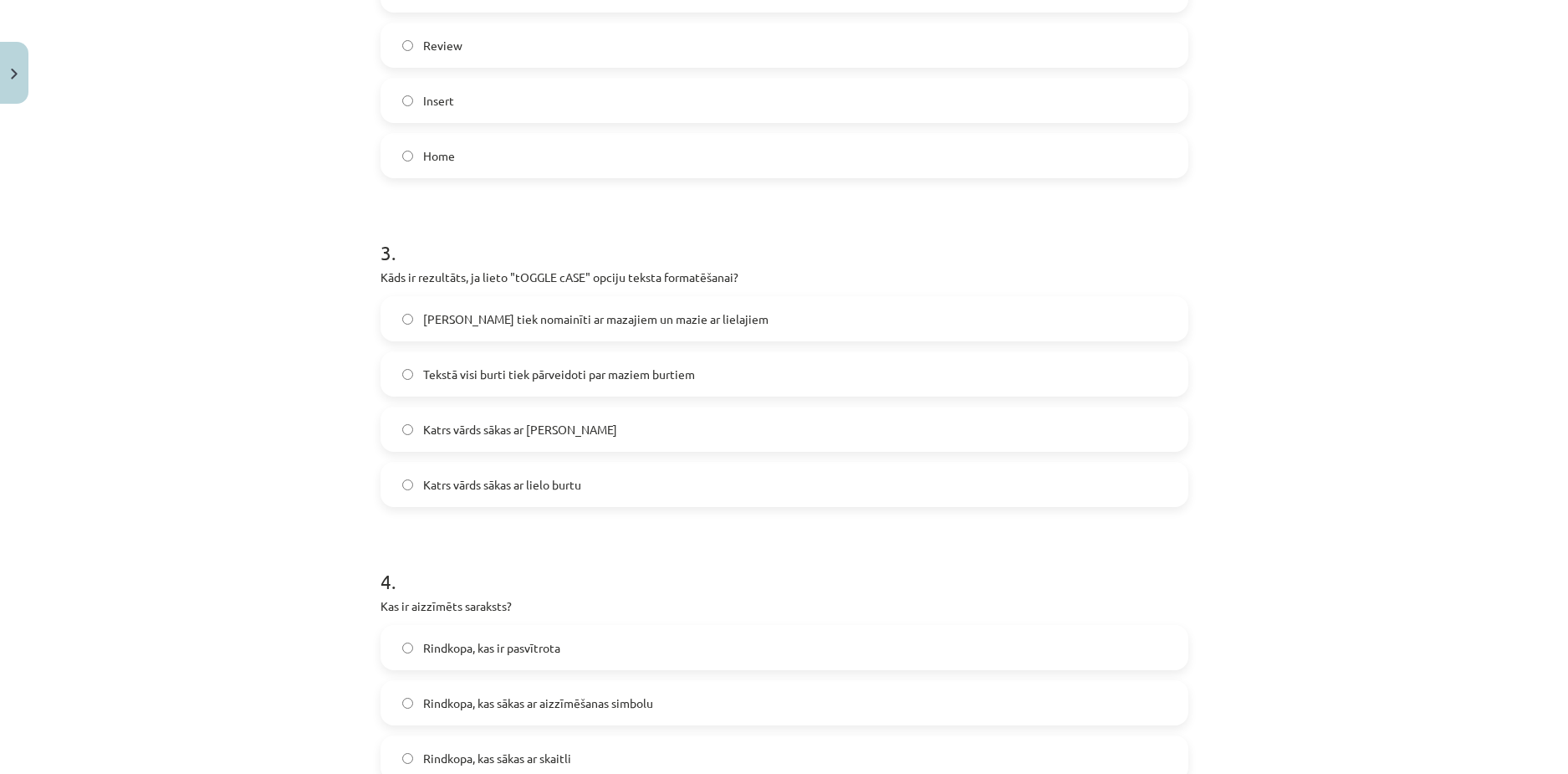
click at [443, 322] on span "[PERSON_NAME] tiek nomainīti ar mazajiem un mazie ar lielajiem" at bounding box center [596, 320] width 345 height 18
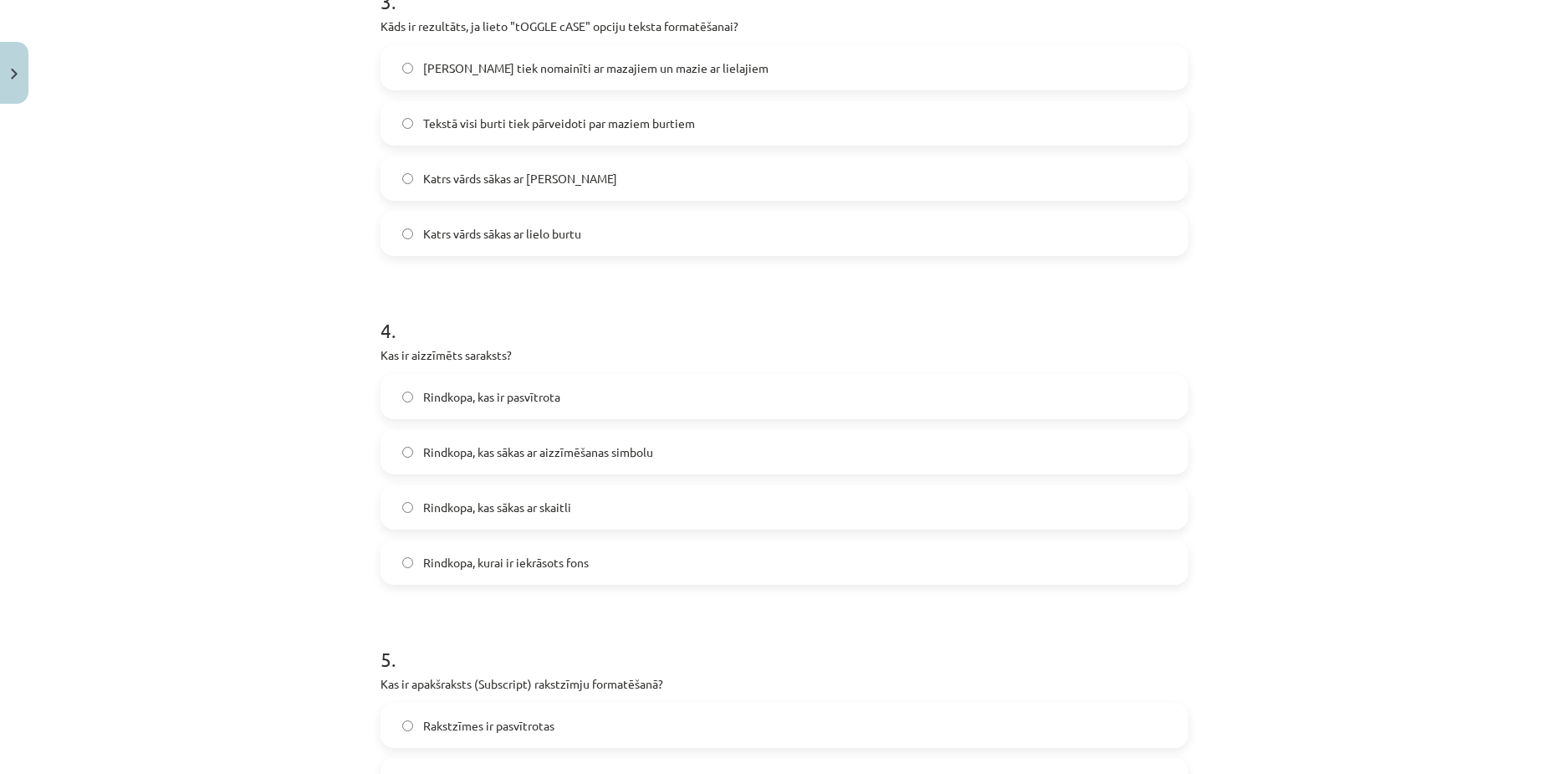
click at [490, 442] on label "Rindkopa, kas sākas ar aizzīmēšanas simbolu" at bounding box center [784, 452] width 805 height 42
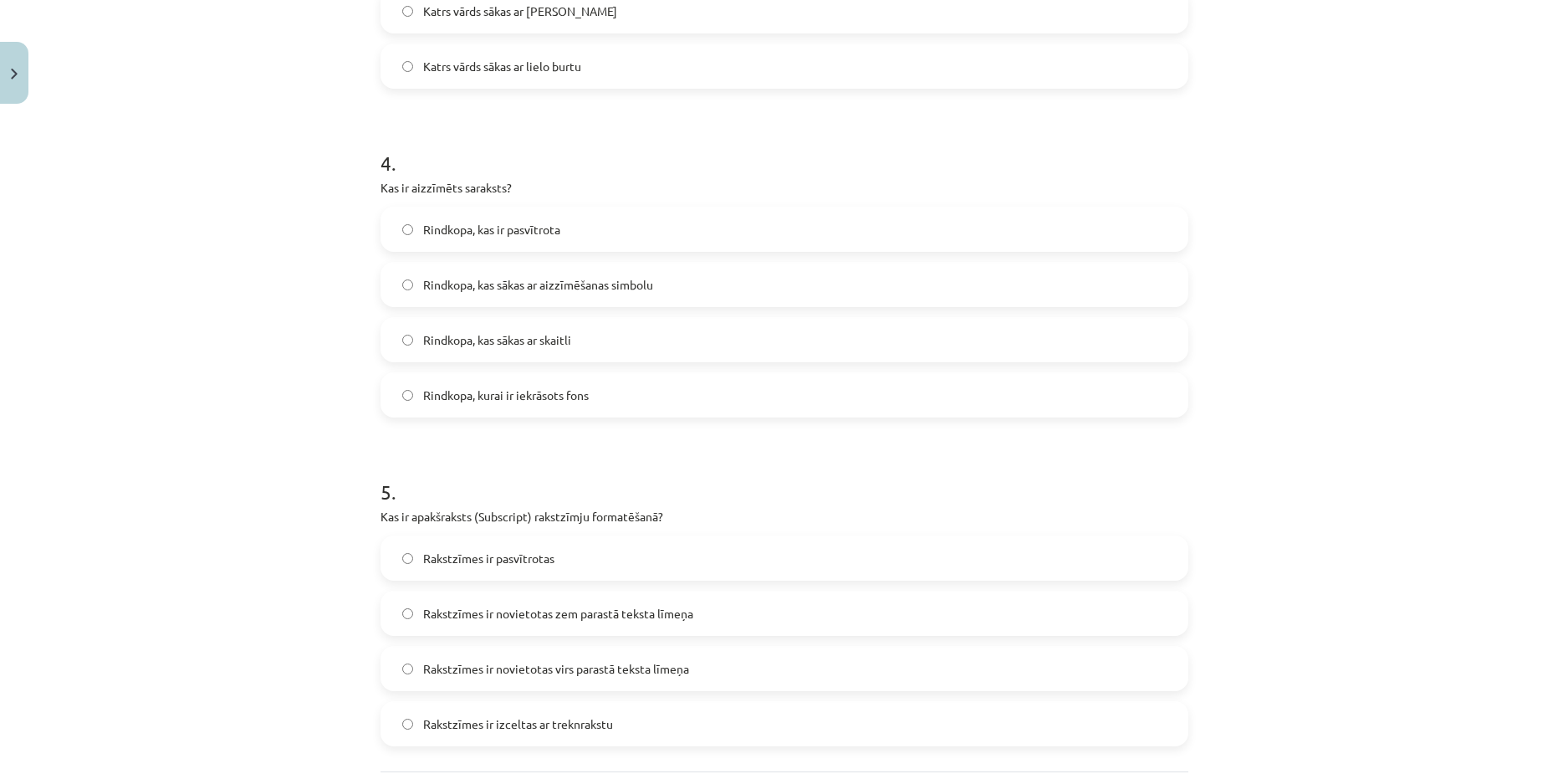
scroll to position [1380, 0]
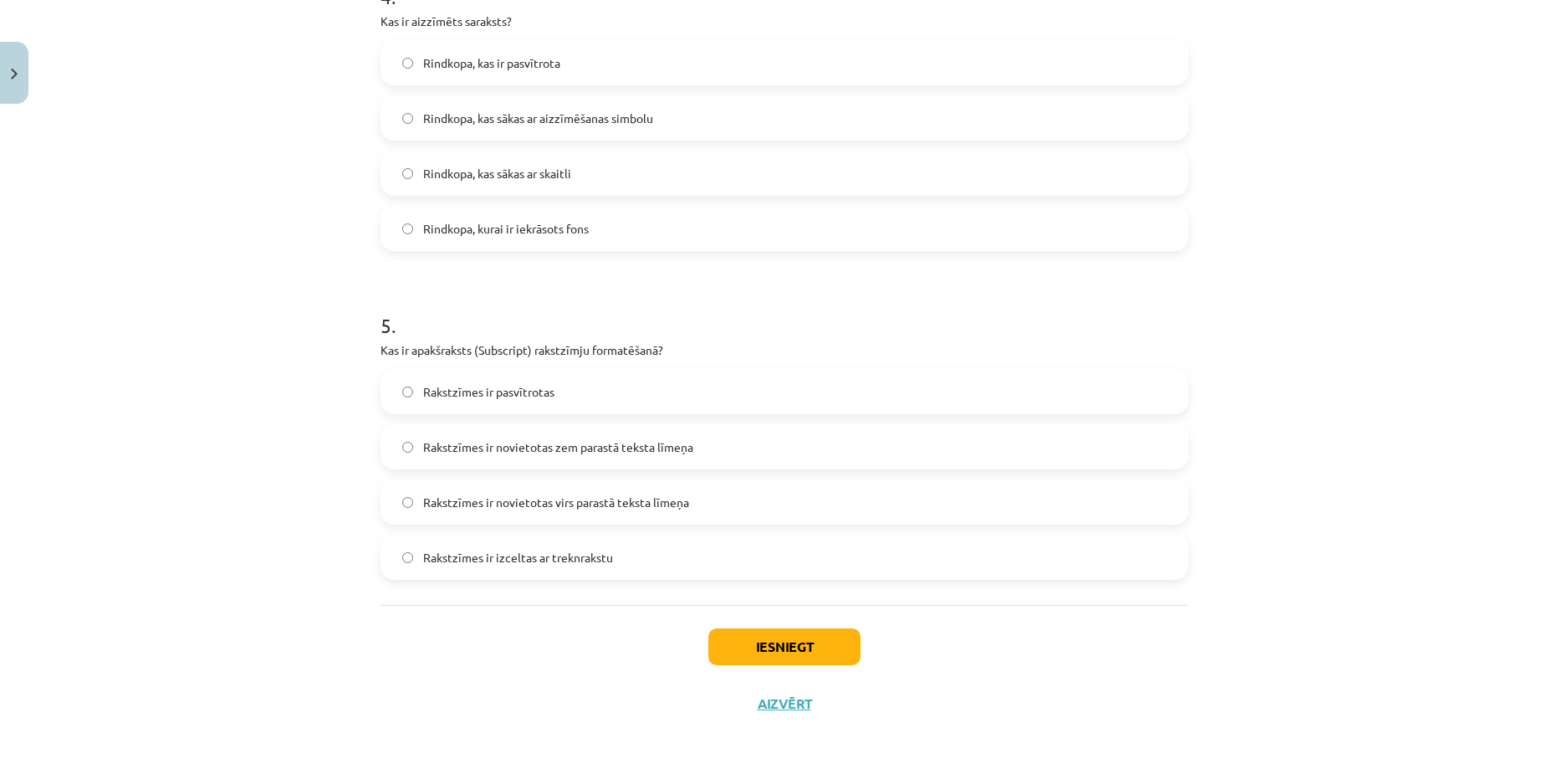
click at [515, 450] on span "Rakstzīmes ir novietotas zem parastā teksta līmeņa" at bounding box center [557, 447] width 270 height 18
click at [771, 648] on button "Iesniegt" at bounding box center [784, 647] width 152 height 37
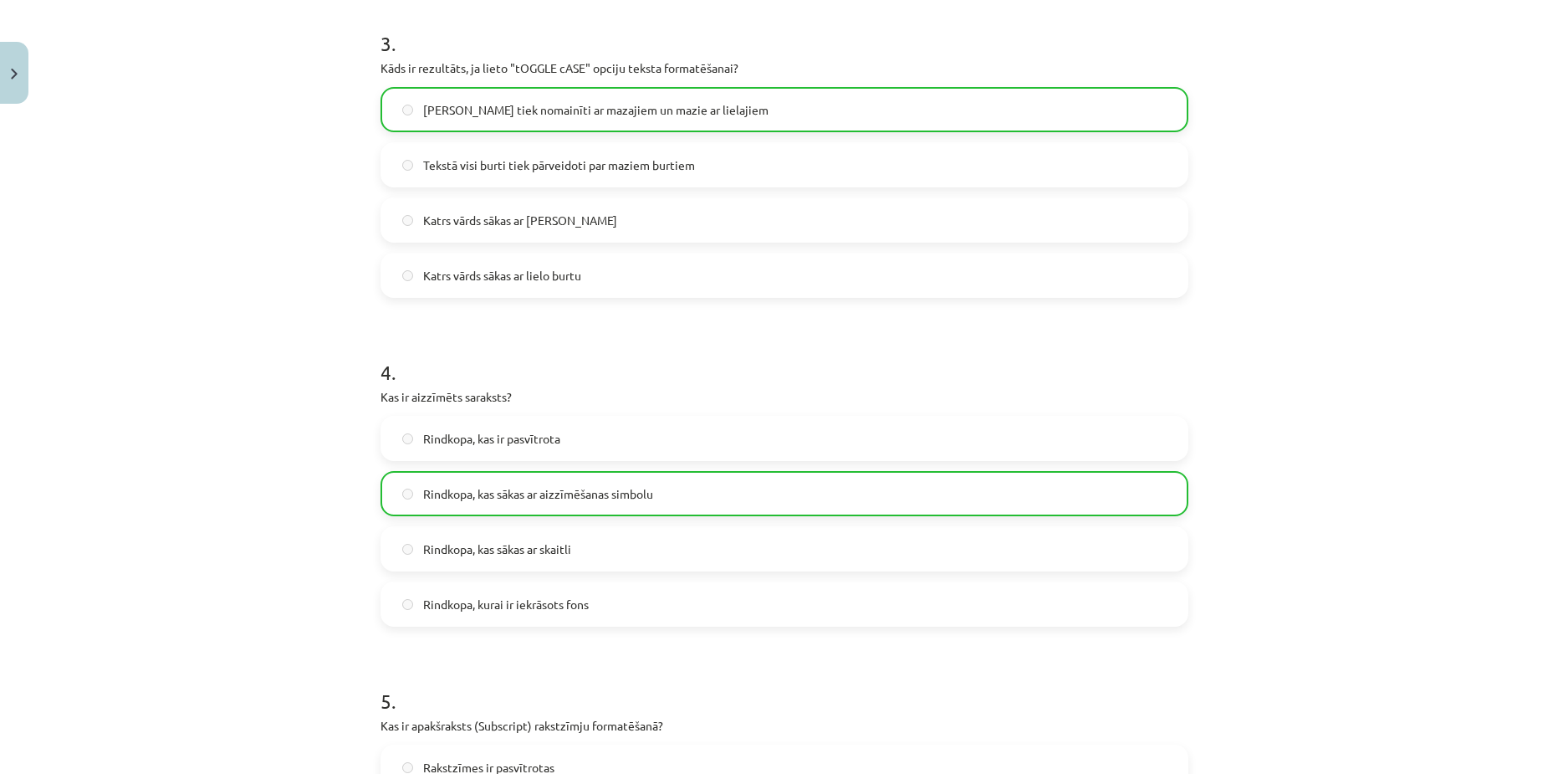
scroll to position [1433, 0]
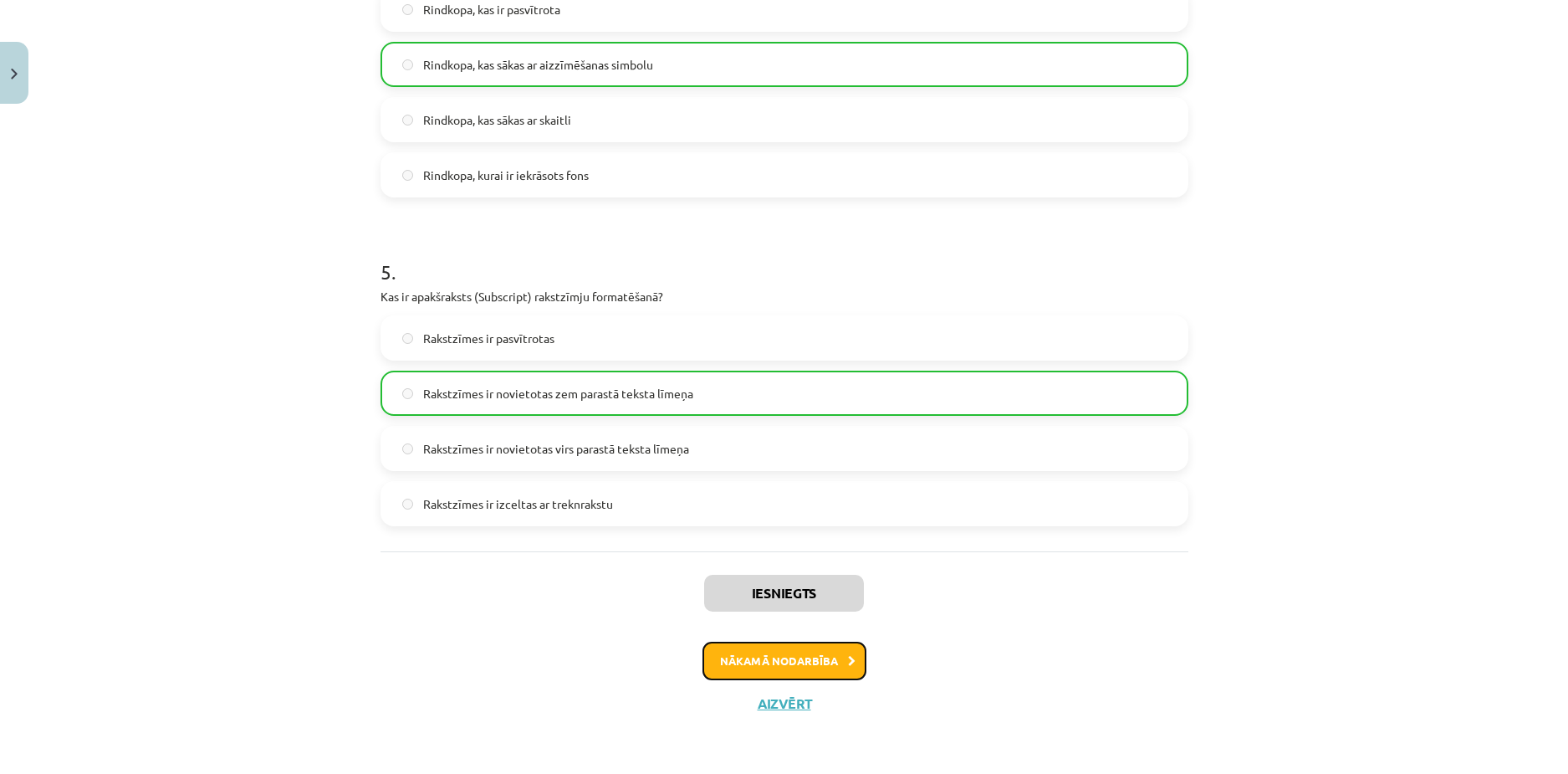
click at [784, 669] on button "Nākamā nodarbība" at bounding box center [784, 661] width 164 height 38
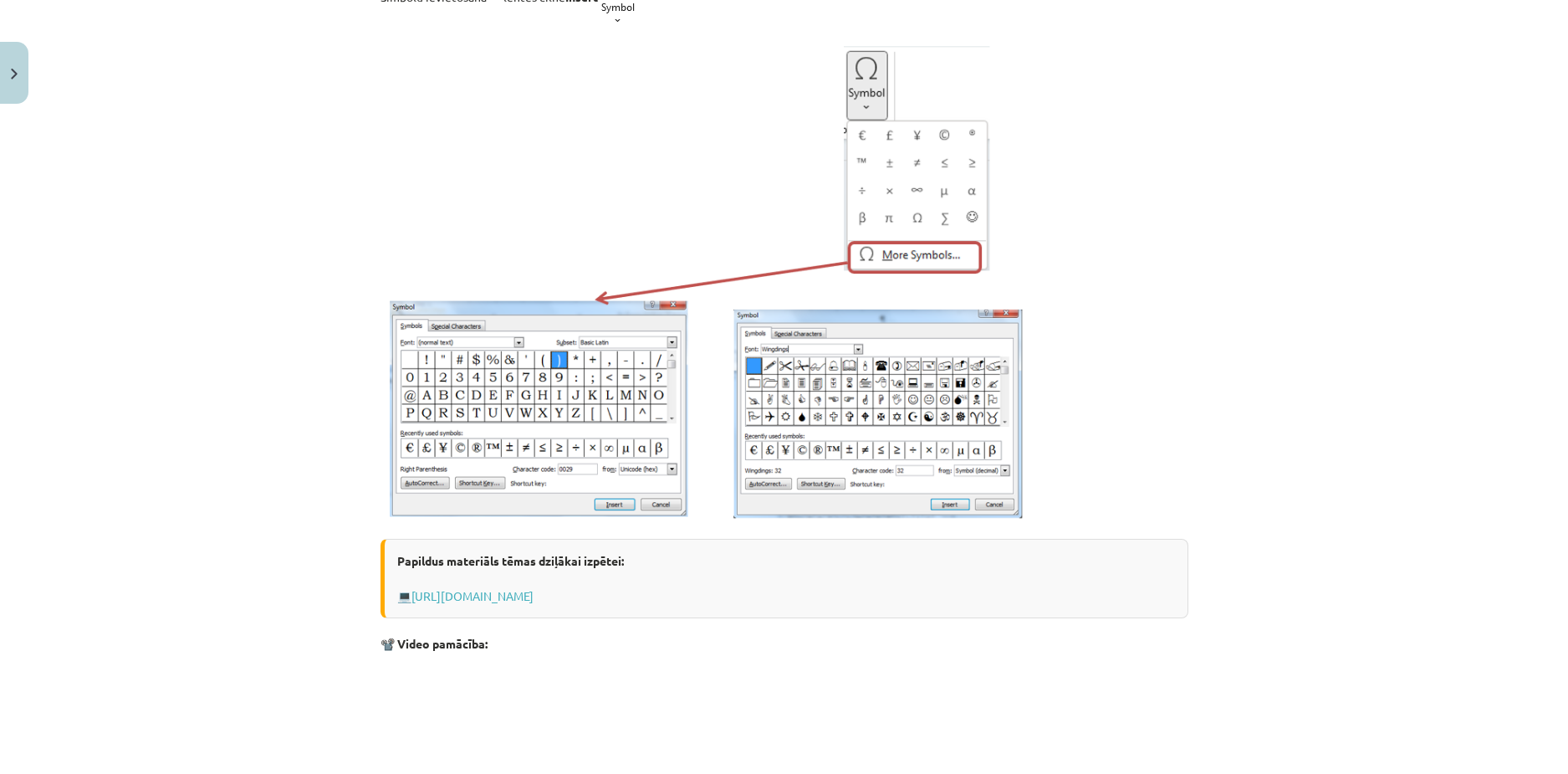
scroll to position [0, 0]
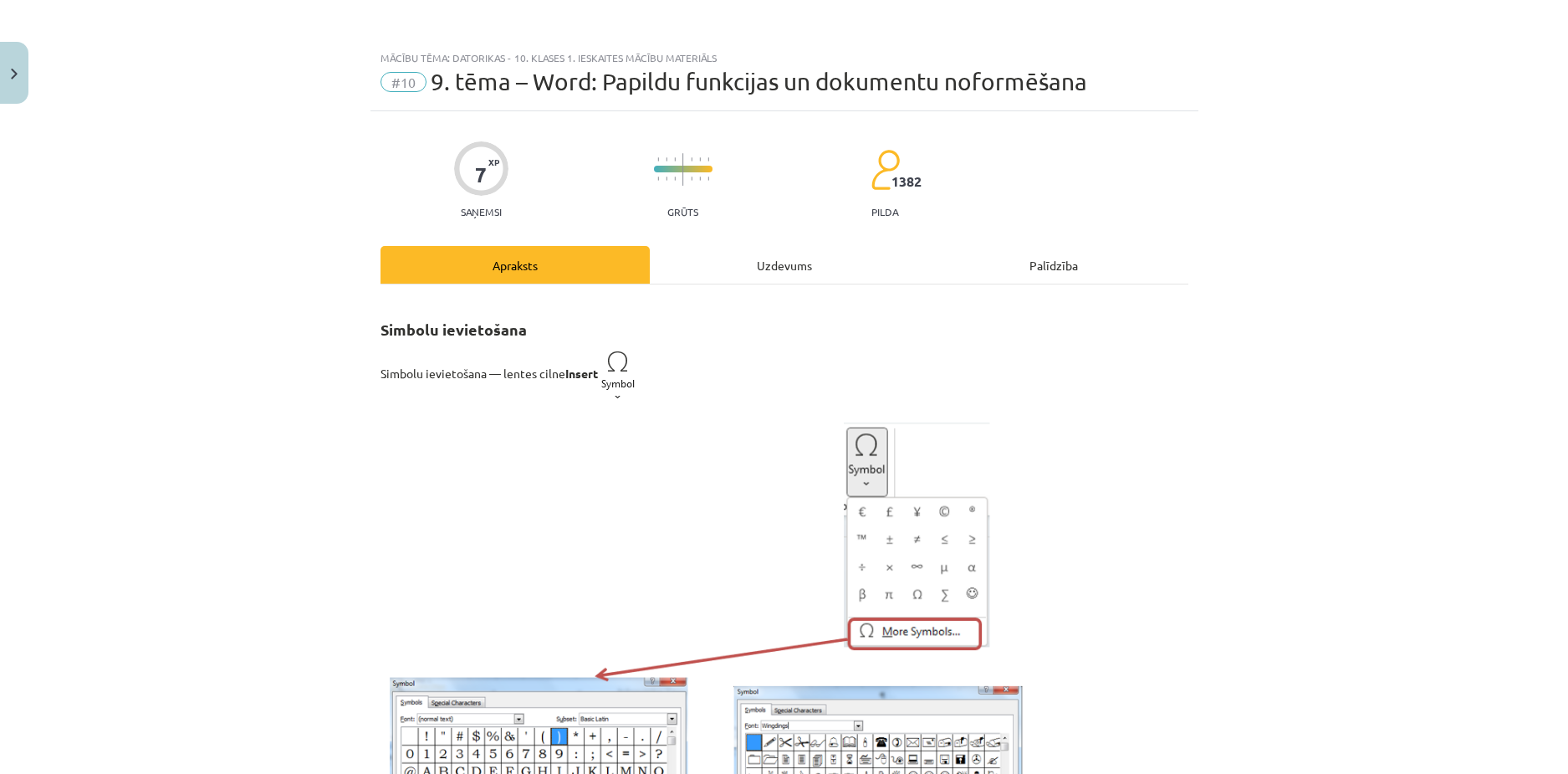
click at [728, 266] on div "Uzdevums" at bounding box center [784, 265] width 269 height 37
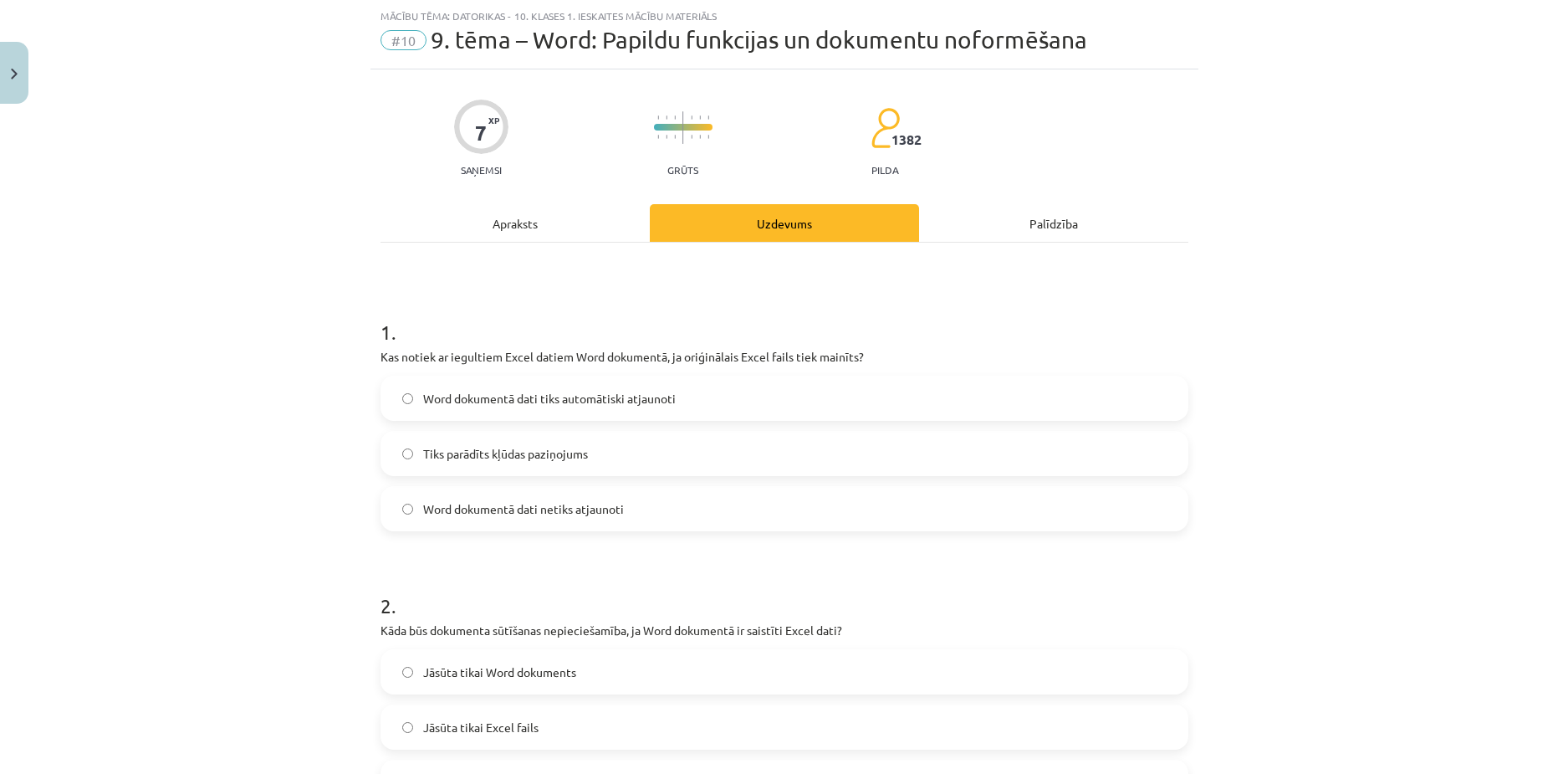
click at [527, 400] on span "Word dokumentā dati tiks automātiski atjaunoti" at bounding box center [549, 399] width 253 height 18
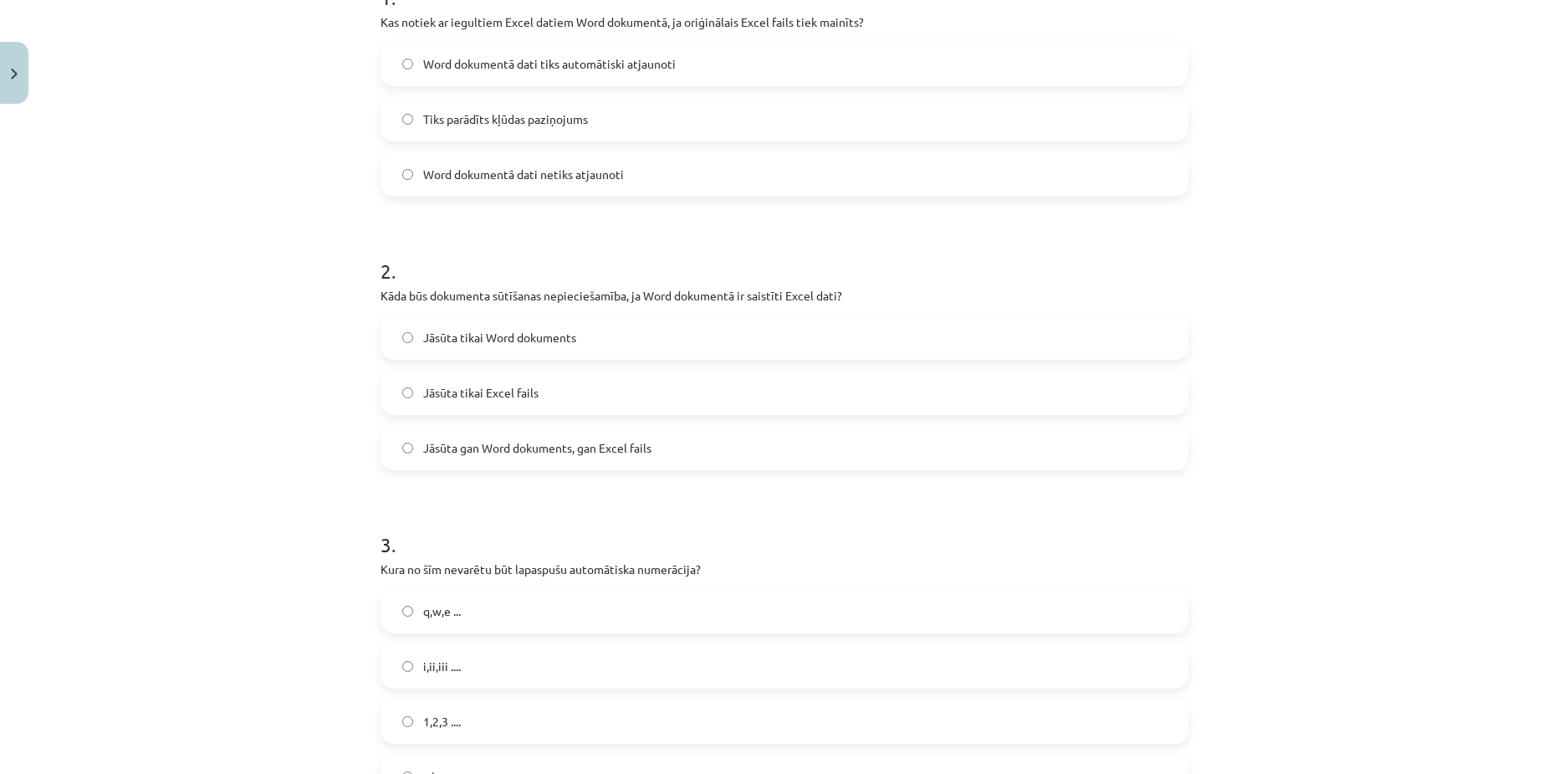
click at [528, 440] on span "Jāsūta gan Word dokuments, gan Excel fails" at bounding box center [537, 448] width 228 height 18
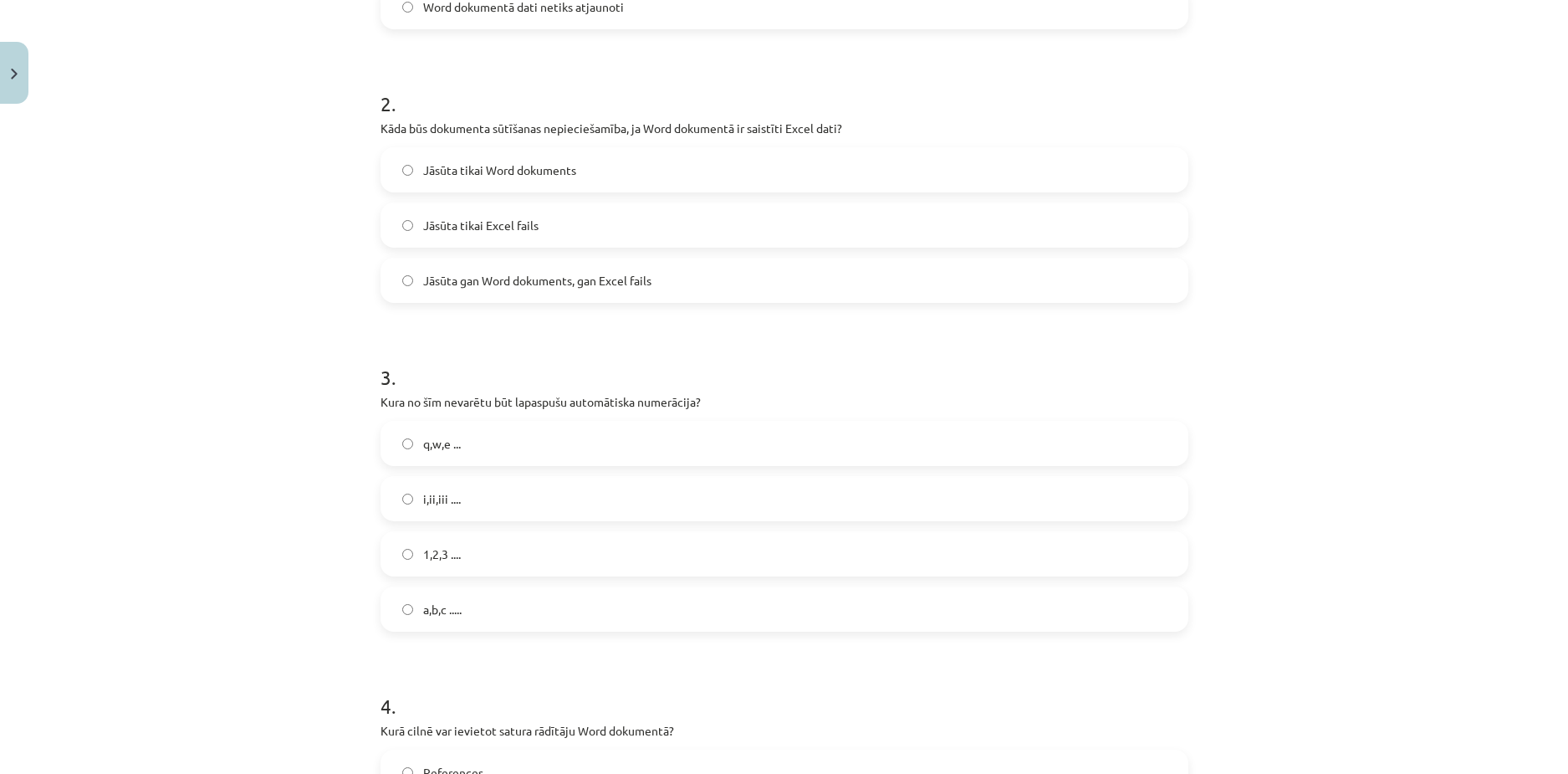
scroll to position [794, 0]
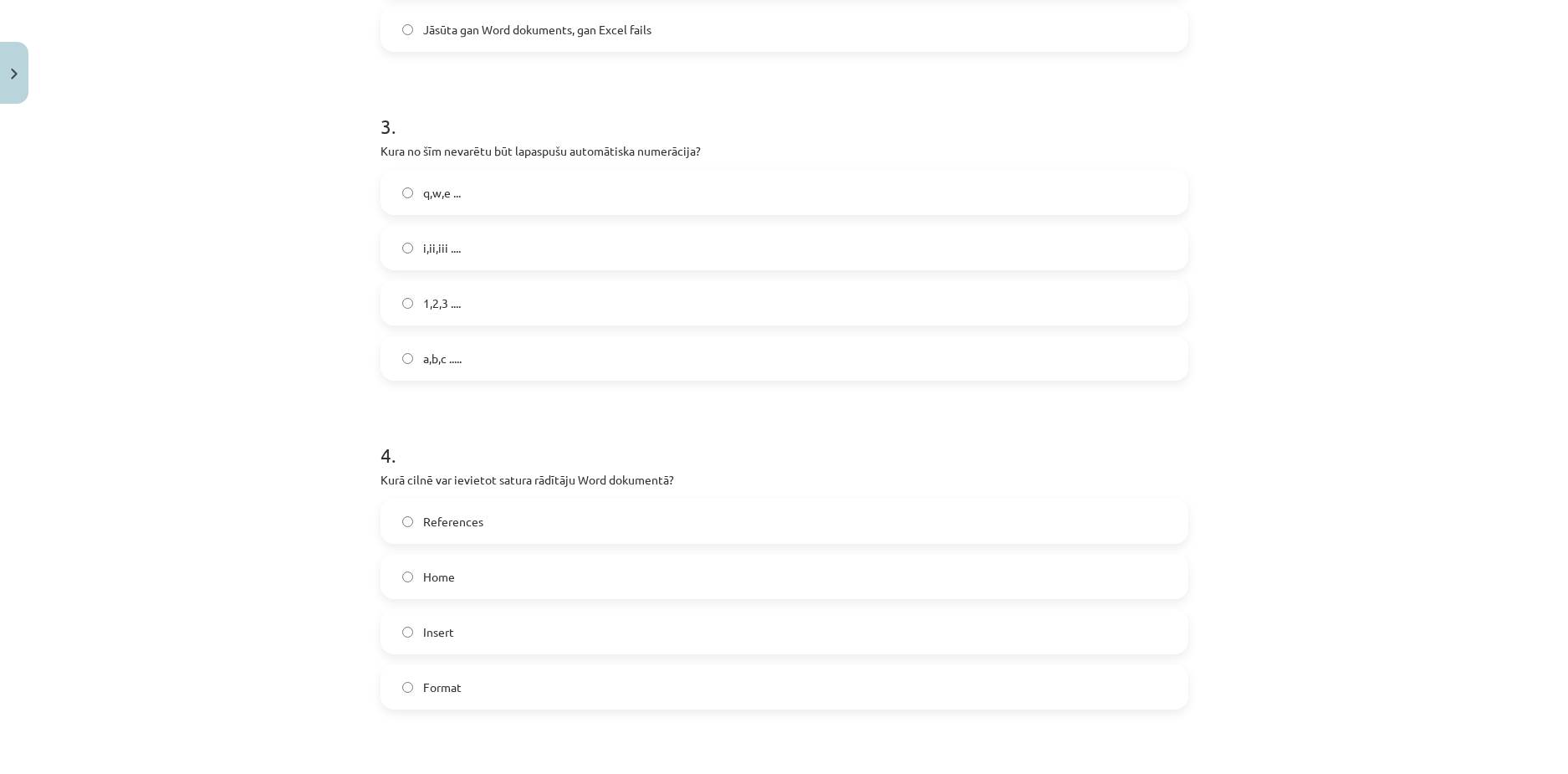
click at [423, 302] on span "1,2,3 ...." at bounding box center [442, 304] width 37 height 18
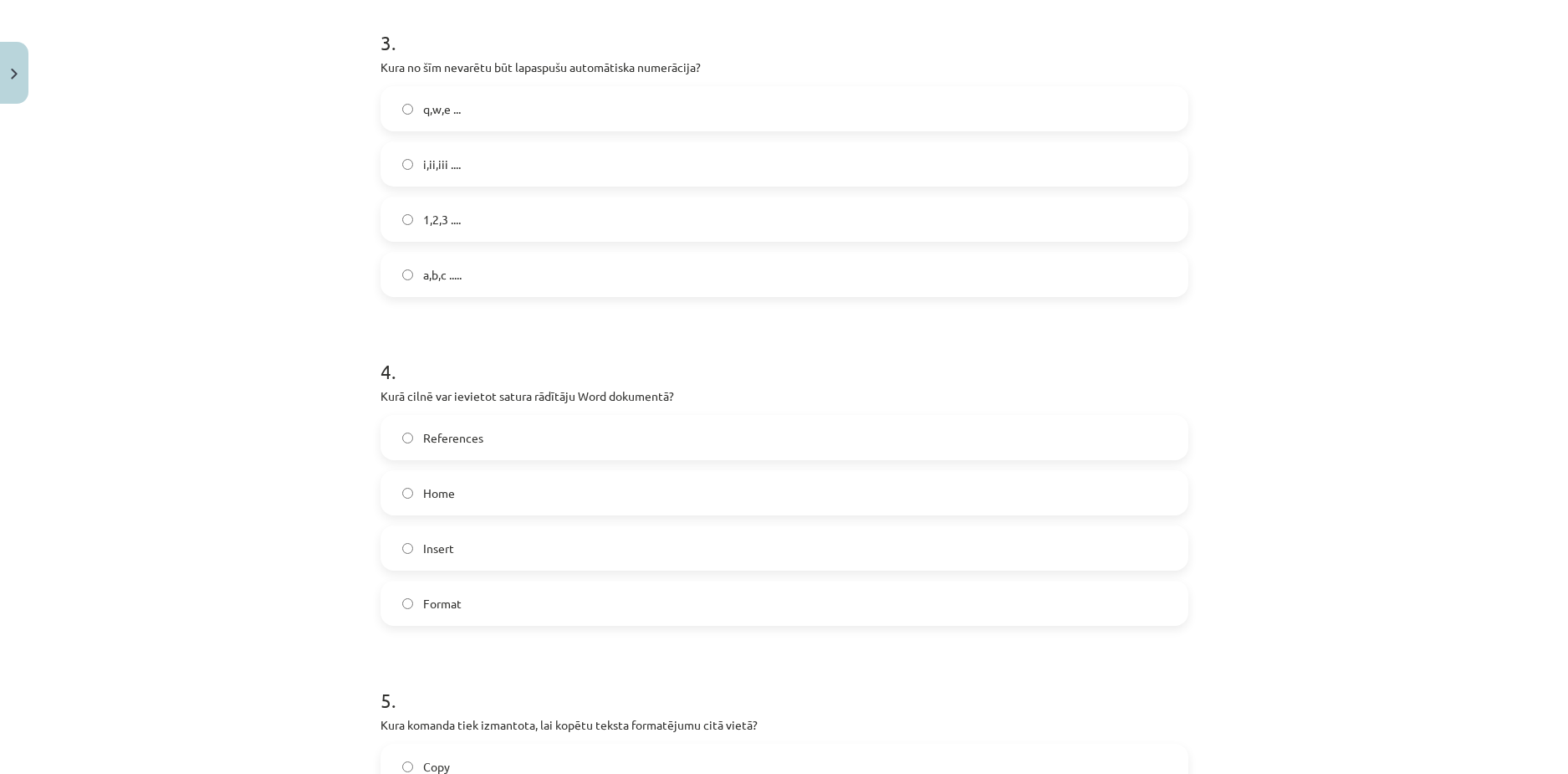
scroll to position [1213, 0]
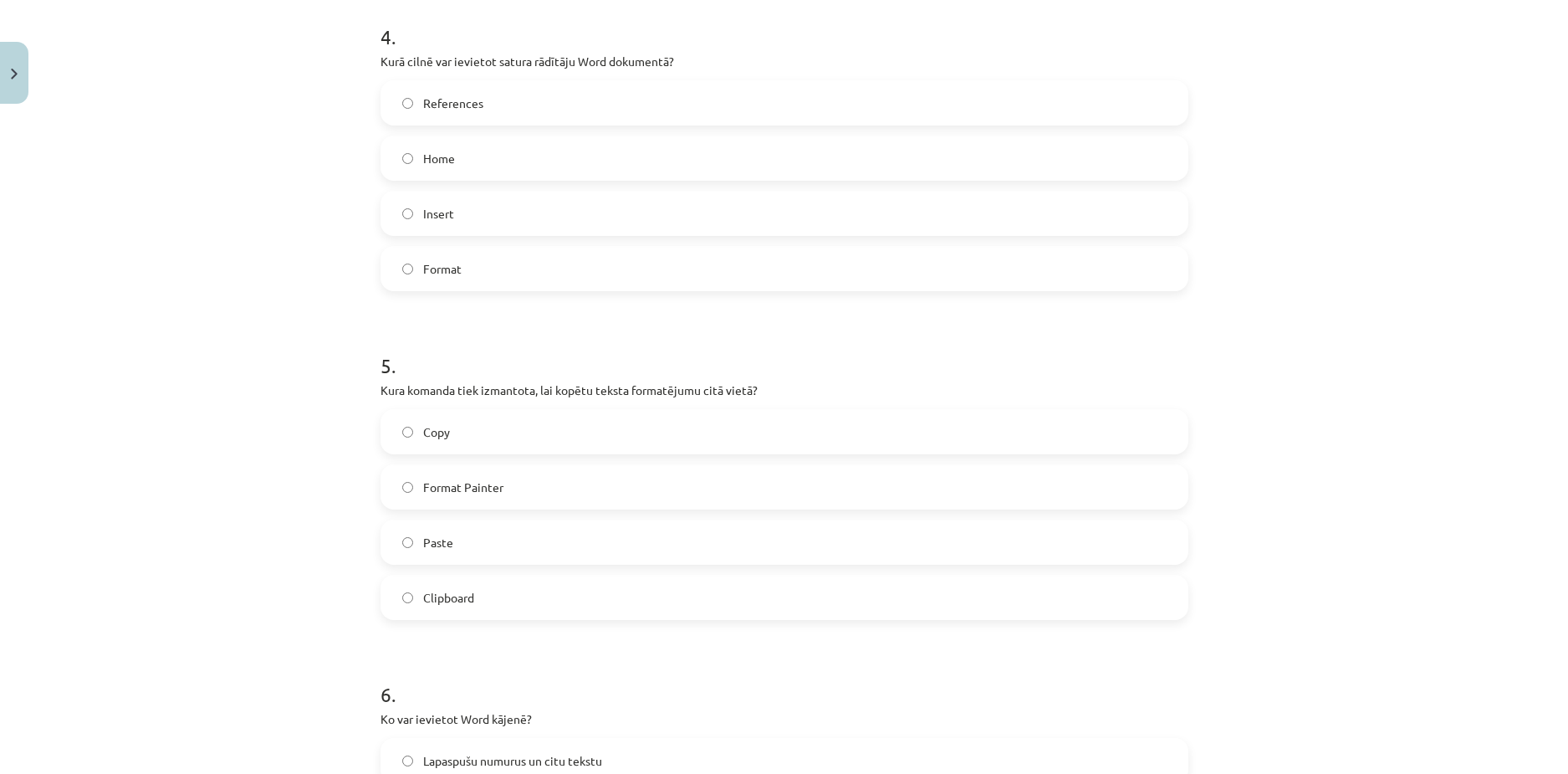
click at [425, 163] on span "Home" at bounding box center [439, 159] width 32 height 18
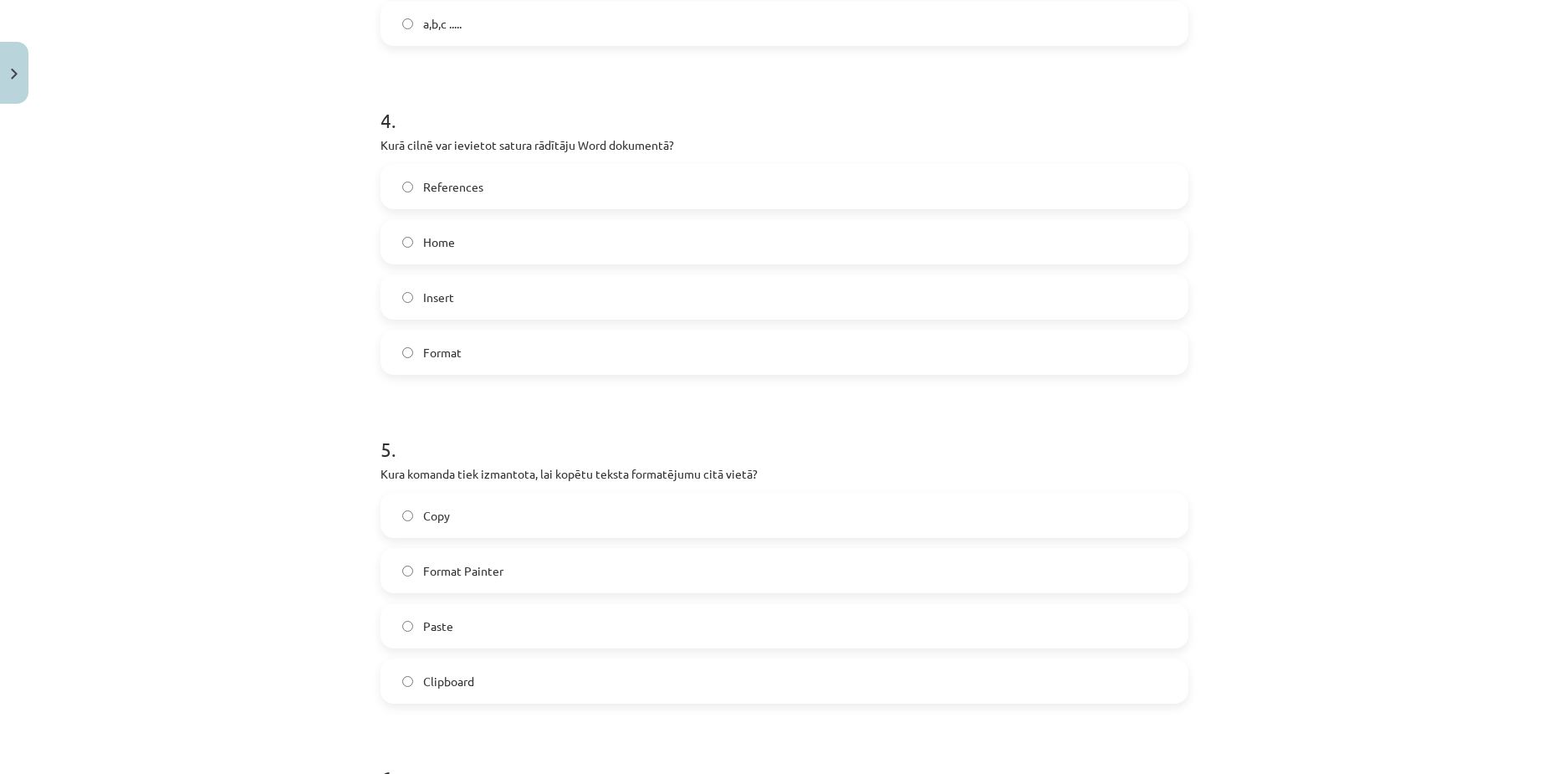
scroll to position [1046, 0]
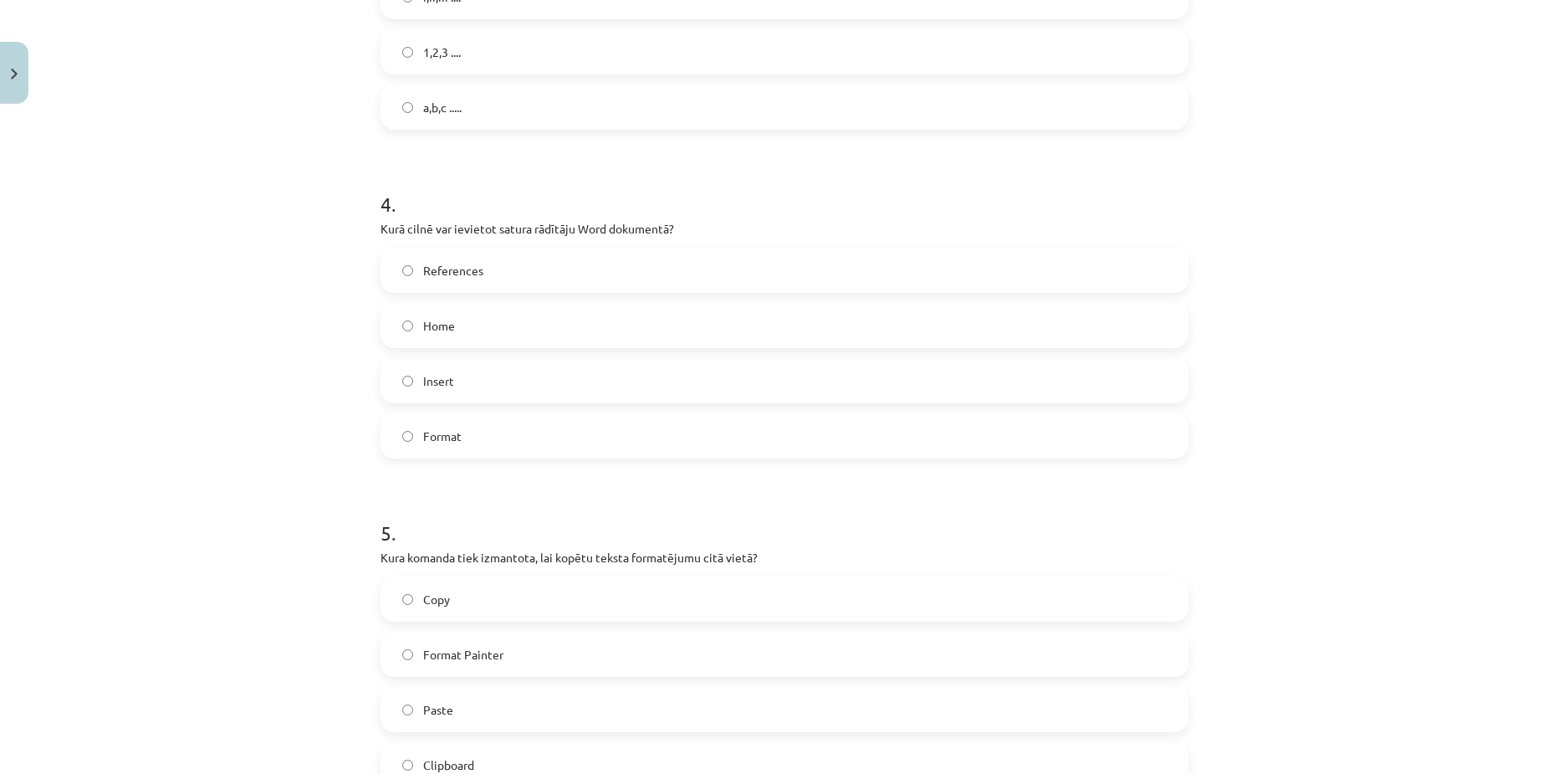
click at [423, 275] on span "References" at bounding box center [453, 271] width 61 height 18
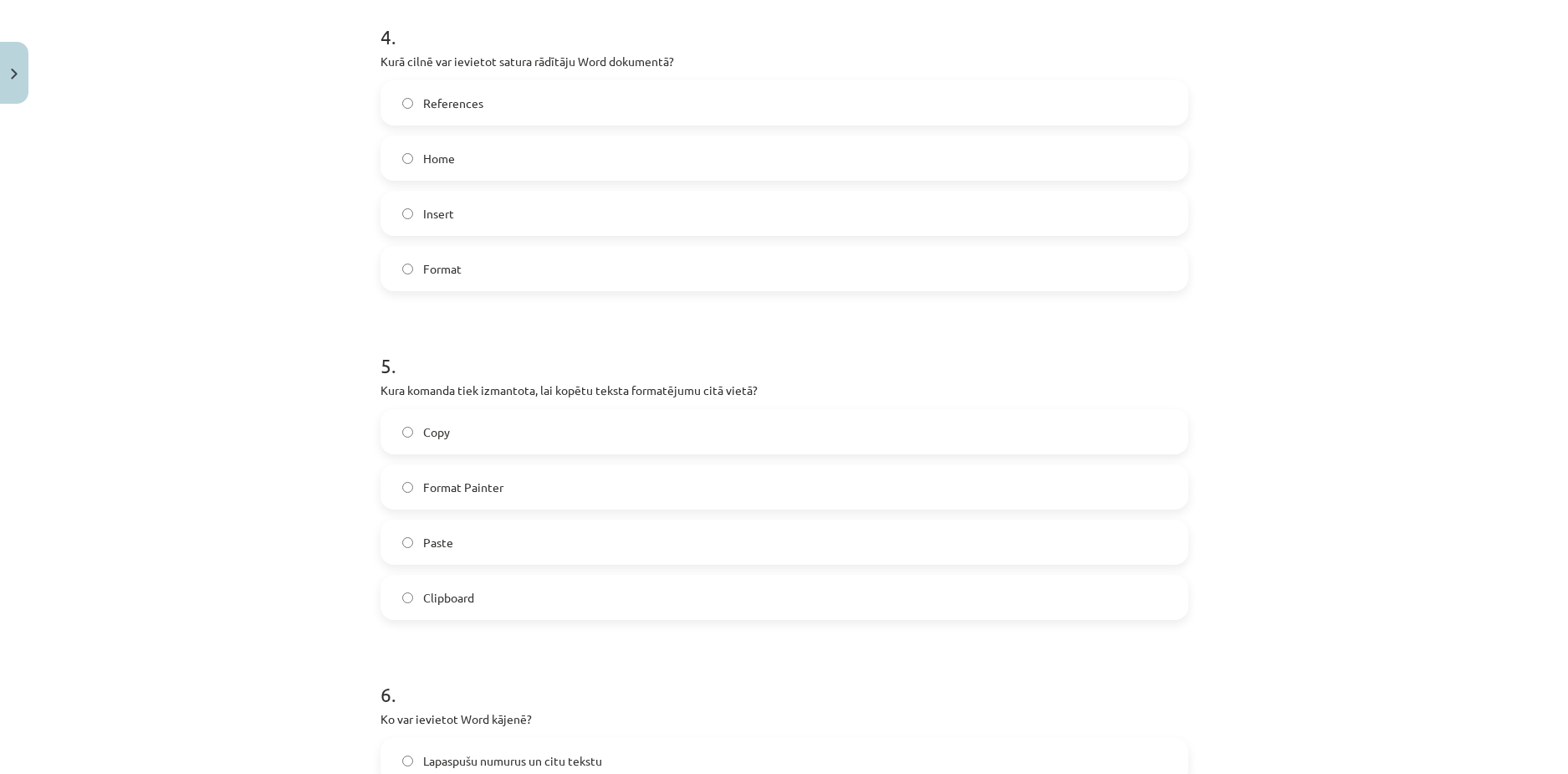
scroll to position [1464, 0]
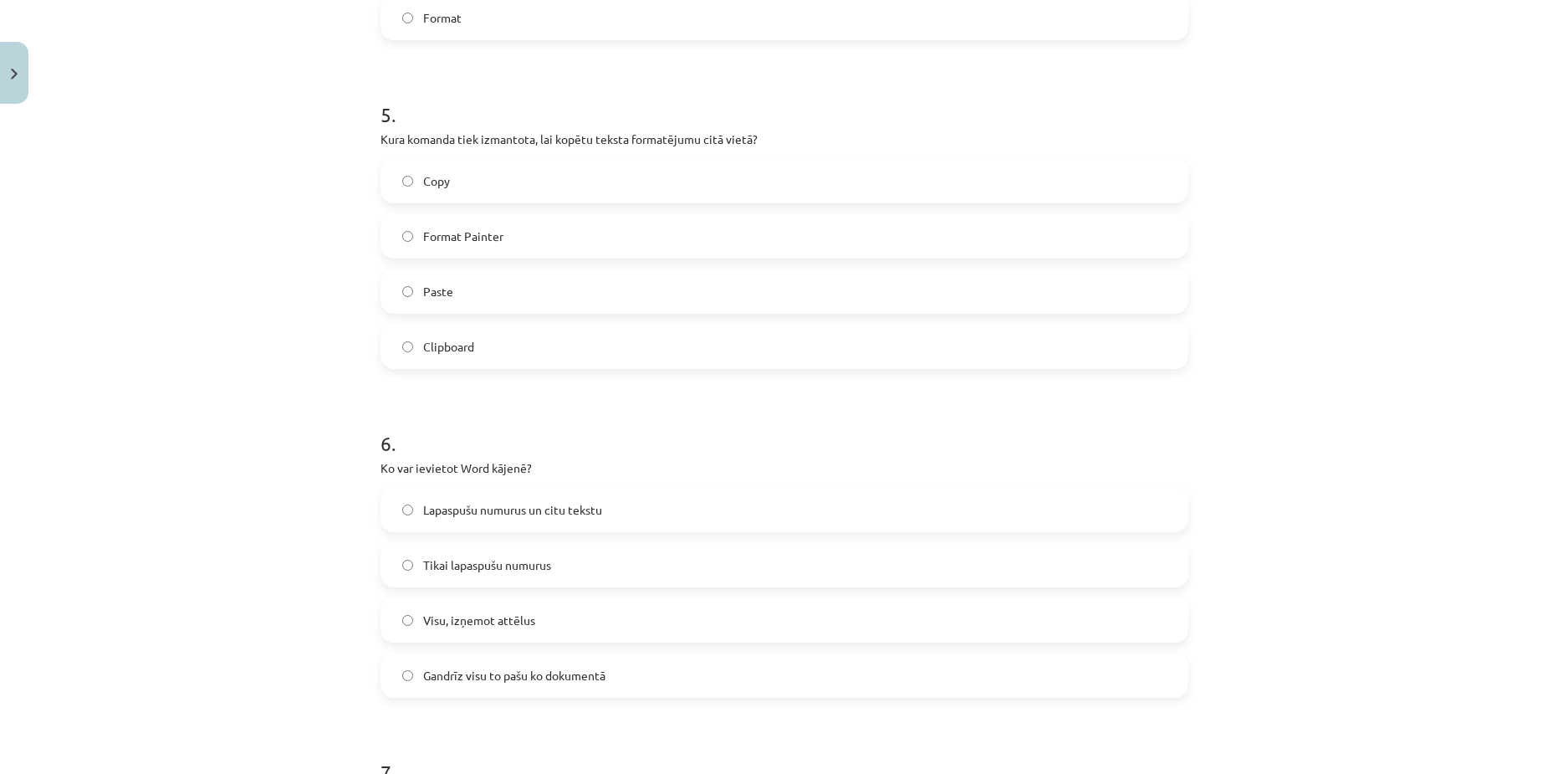
click at [427, 244] on span "Format Painter" at bounding box center [463, 237] width 80 height 18
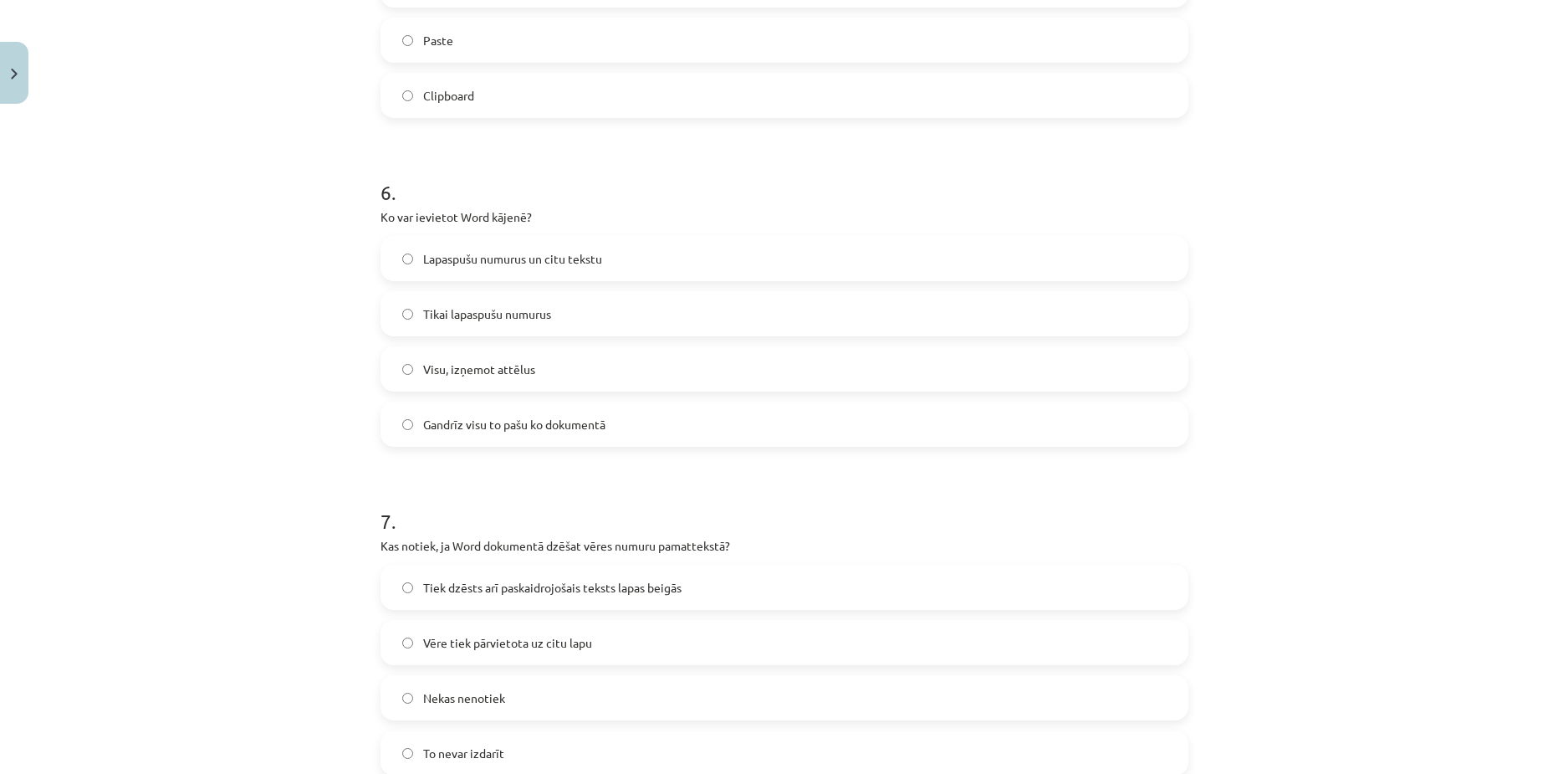
click at [475, 416] on span "Gandrīz visu to pašu ko dokumentā" at bounding box center [514, 425] width 183 height 18
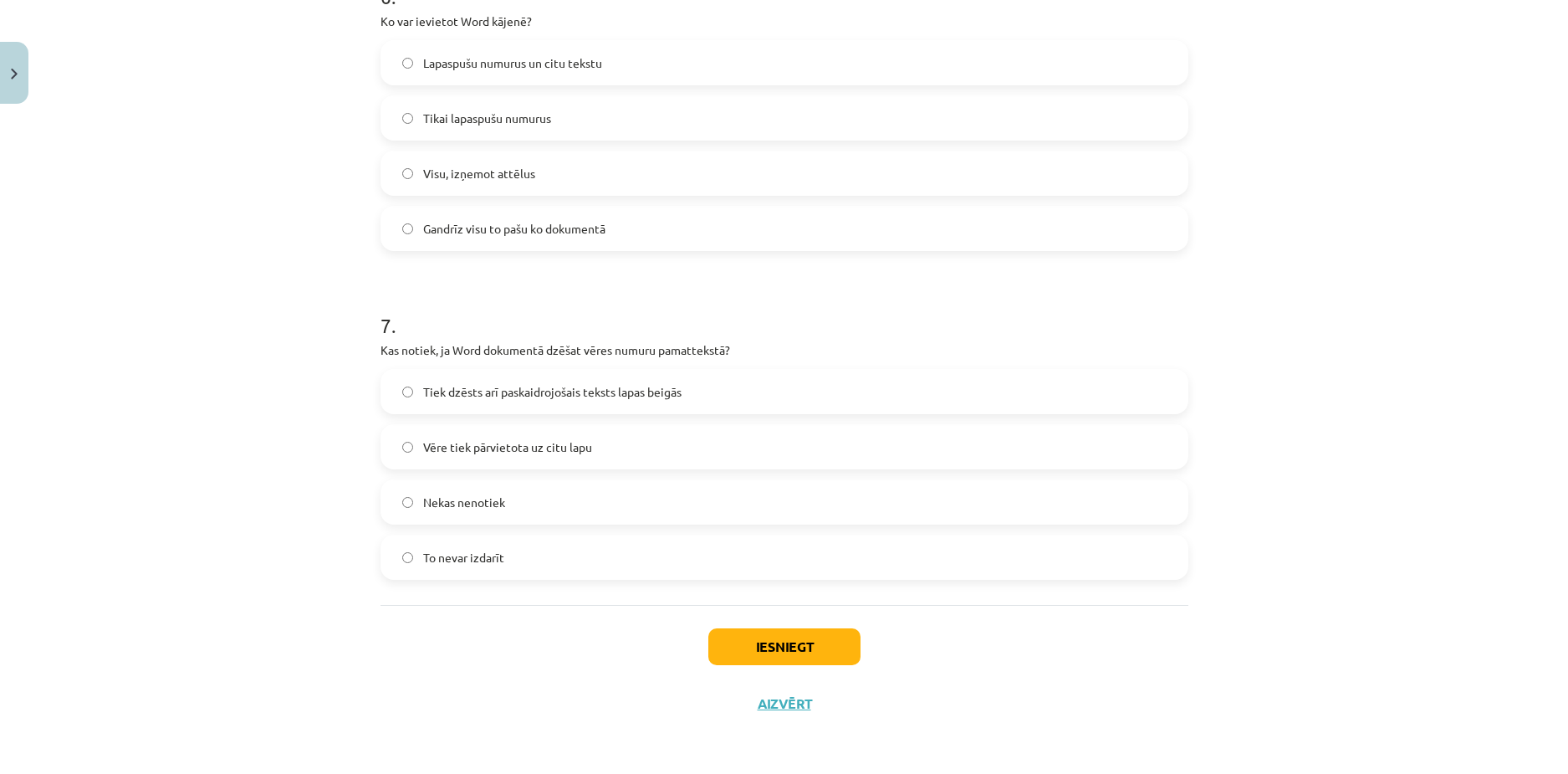
click at [473, 403] on label "Tiek dzēsts arī paskaidrojošais teksts lapas beigās" at bounding box center [784, 391] width 805 height 42
drag, startPoint x: 751, startPoint y: 623, endPoint x: 757, endPoint y: 629, distance: 8.5
click at [757, 629] on div "Iesniegt Aizvērt" at bounding box center [784, 664] width 808 height 118
click at [743, 635] on button "Iesniegt" at bounding box center [784, 647] width 152 height 37
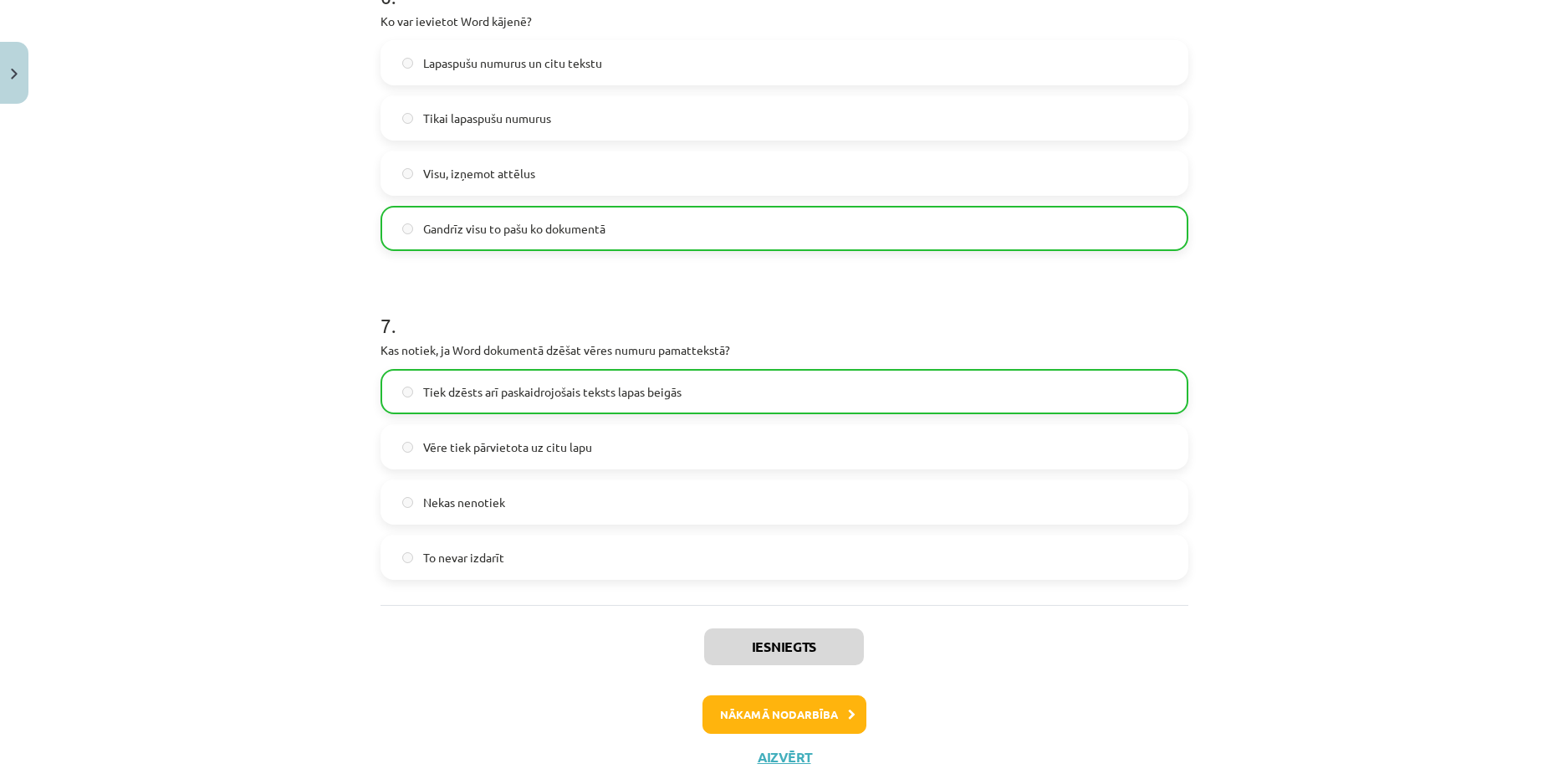
scroll to position [1965, 0]
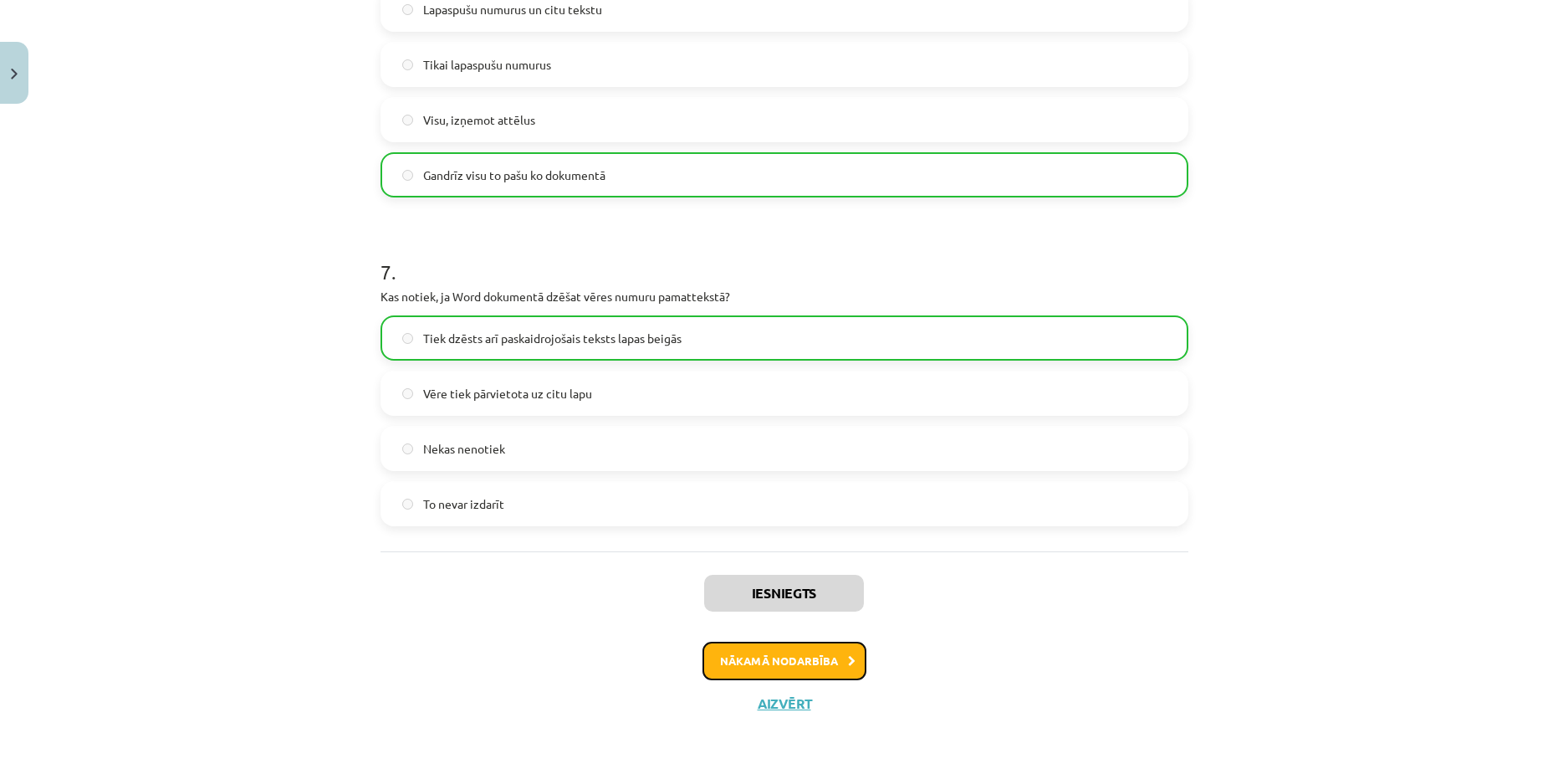
click at [743, 651] on button "Nākamā nodarbība" at bounding box center [784, 661] width 164 height 38
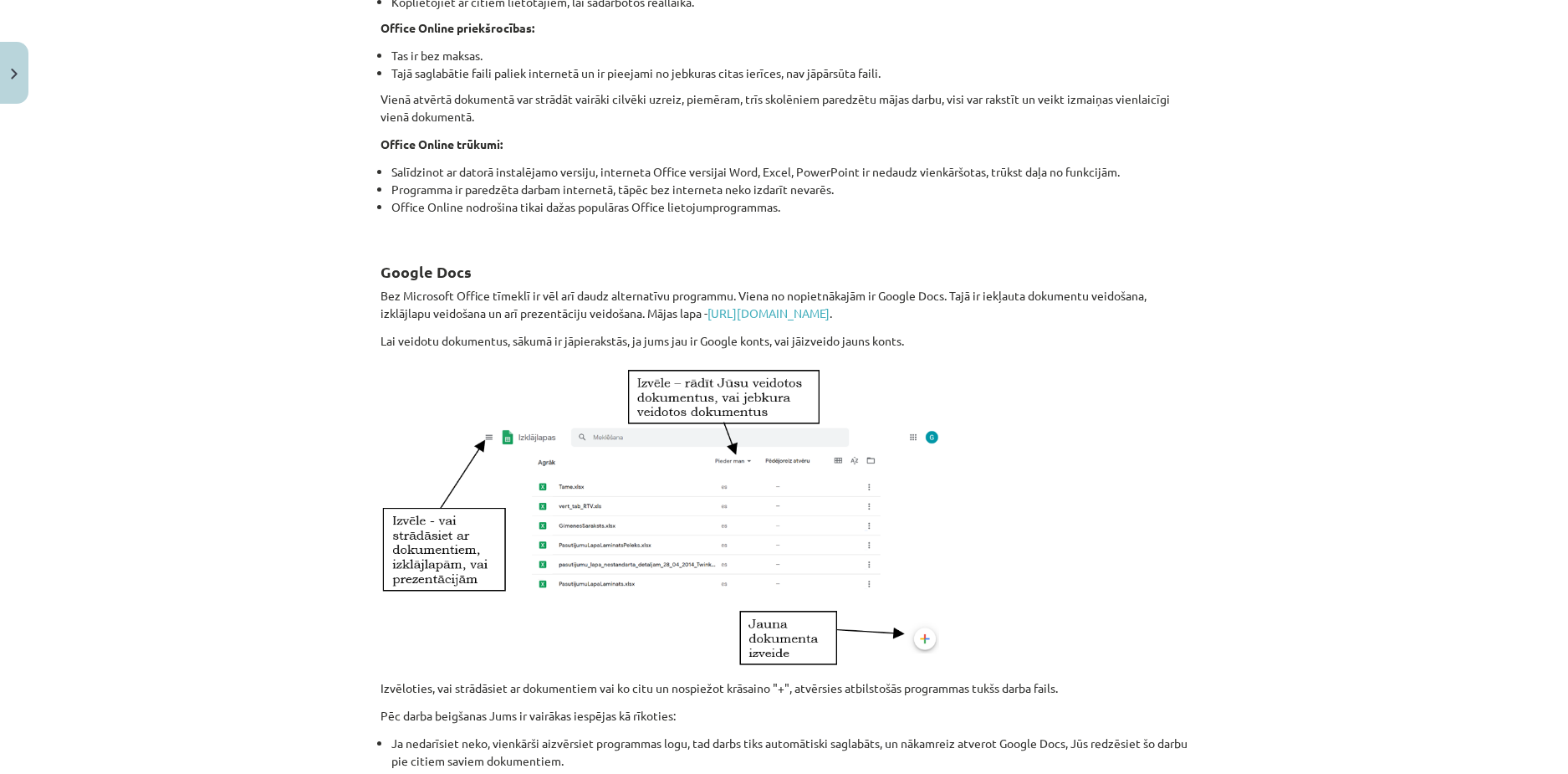
scroll to position [0, 0]
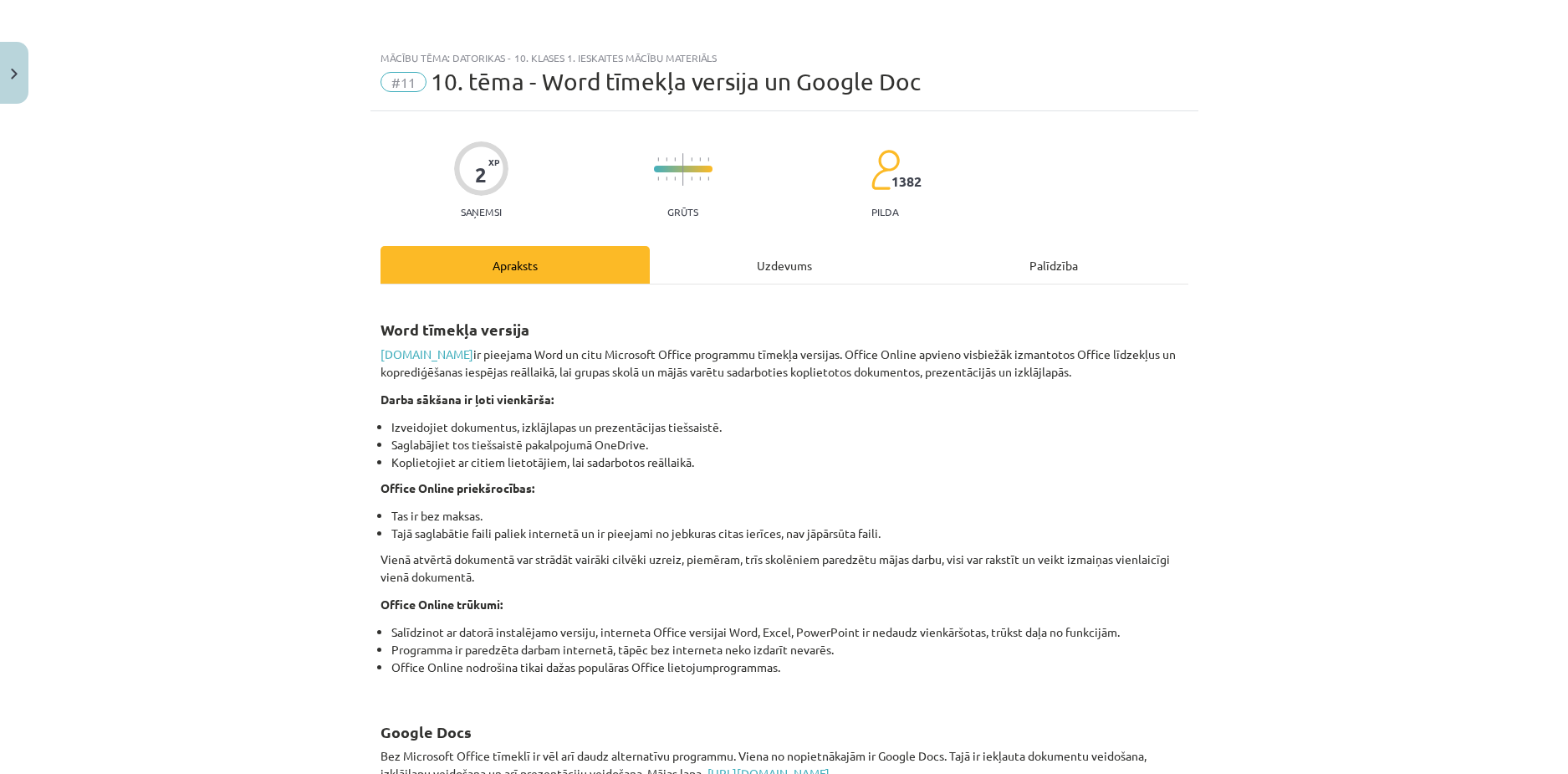
click at [725, 210] on div "2 XP Saņemsi Grūts 1382 pilda" at bounding box center [784, 174] width 808 height 86
click at [751, 267] on div "Uzdevums" at bounding box center [784, 265] width 269 height 37
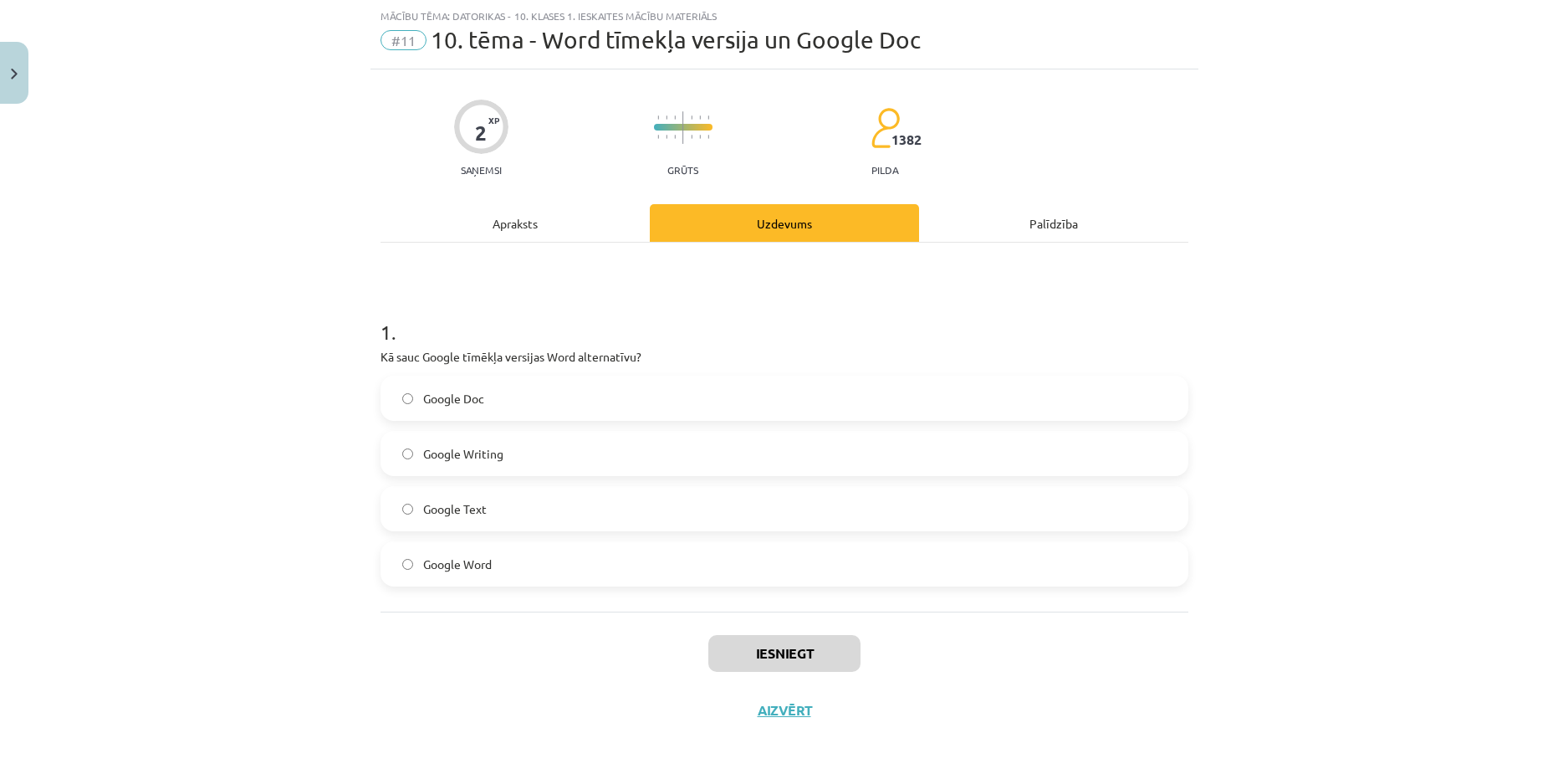
click at [463, 464] on label "Google Writing" at bounding box center [784, 453] width 805 height 42
click at [771, 662] on button "Iesniegt" at bounding box center [784, 653] width 152 height 37
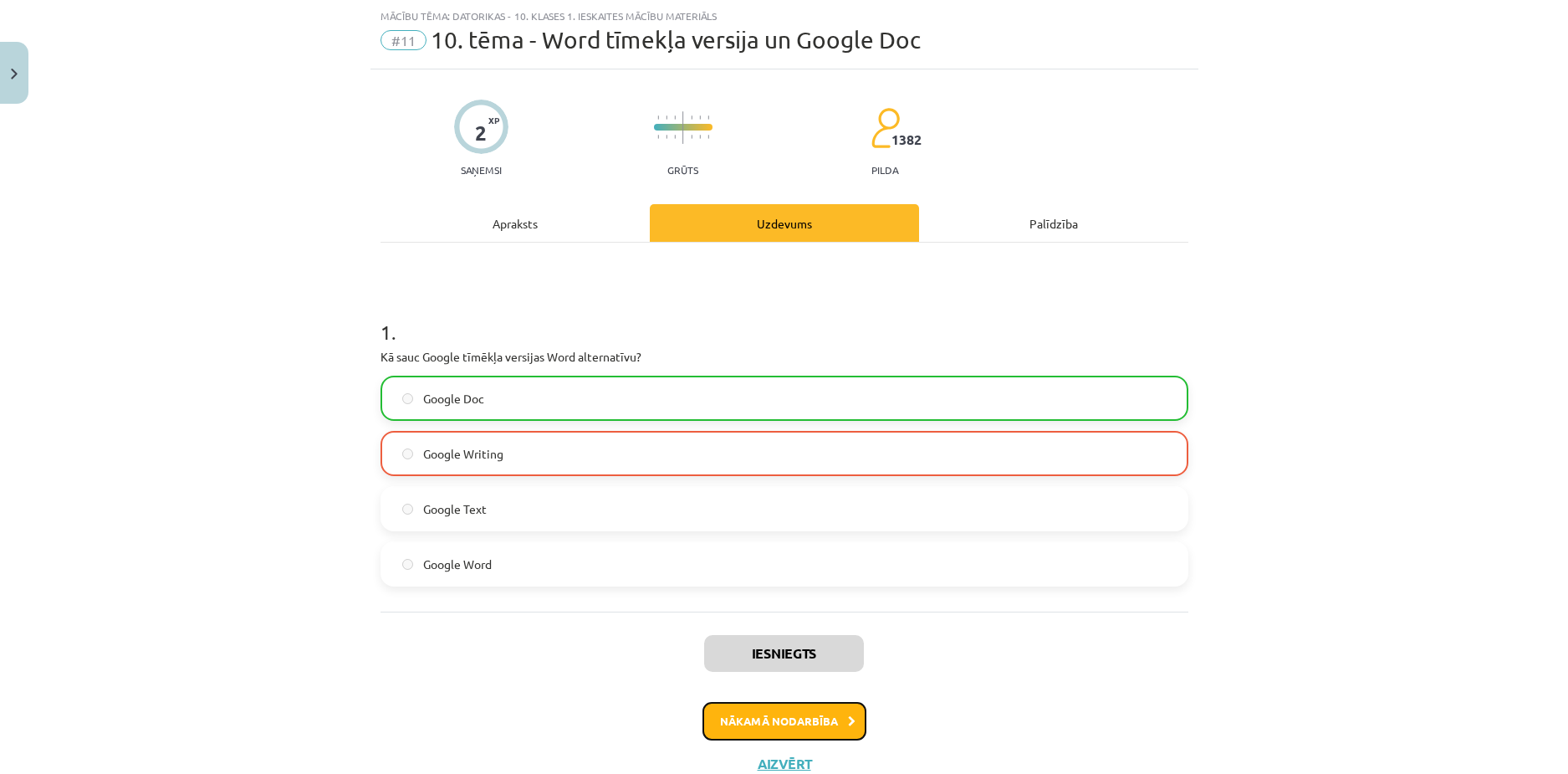
click at [789, 715] on button "Nākamā nodarbība" at bounding box center [784, 721] width 164 height 38
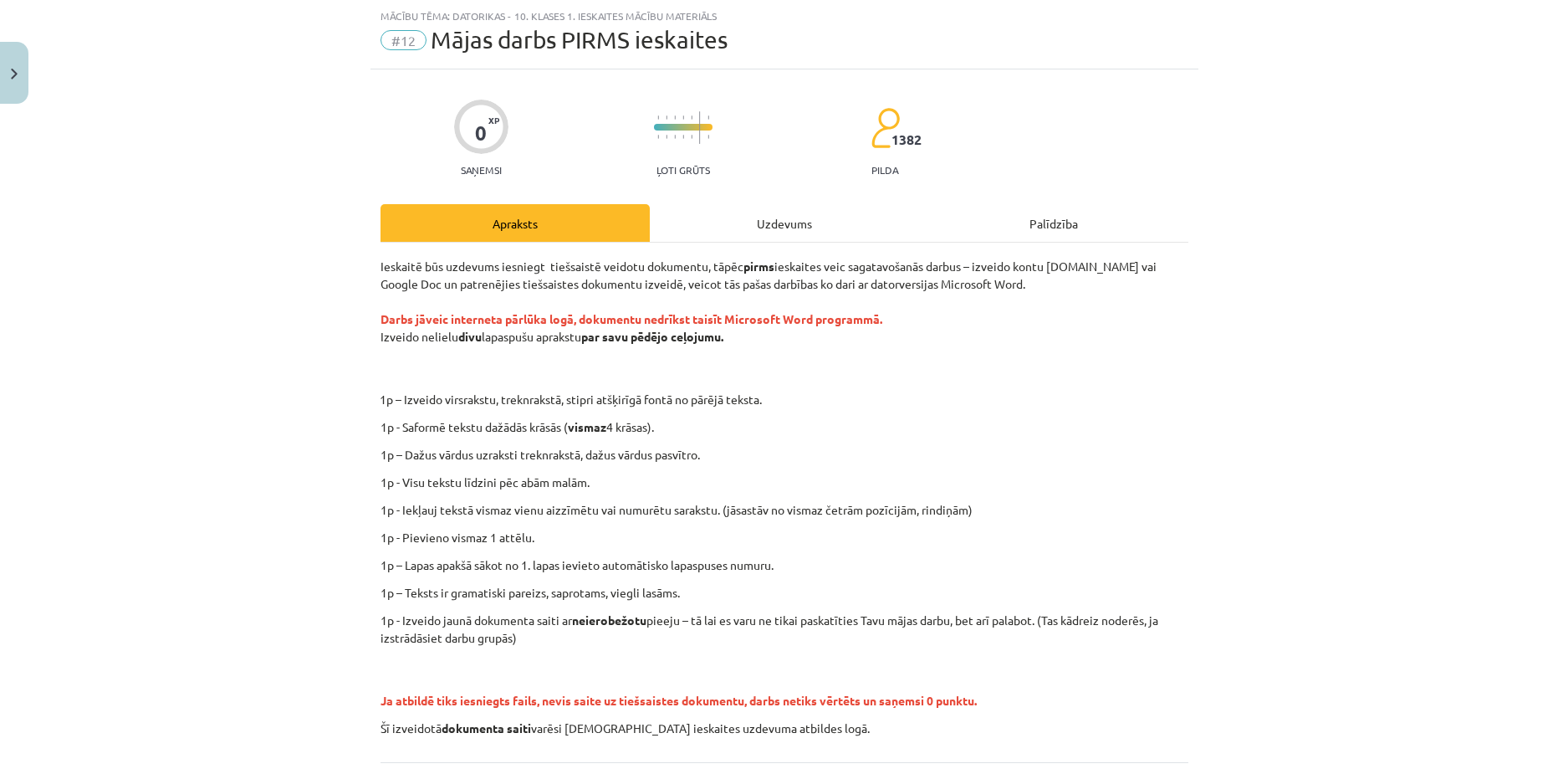
click at [773, 229] on div "Uzdevums" at bounding box center [784, 223] width 269 height 37
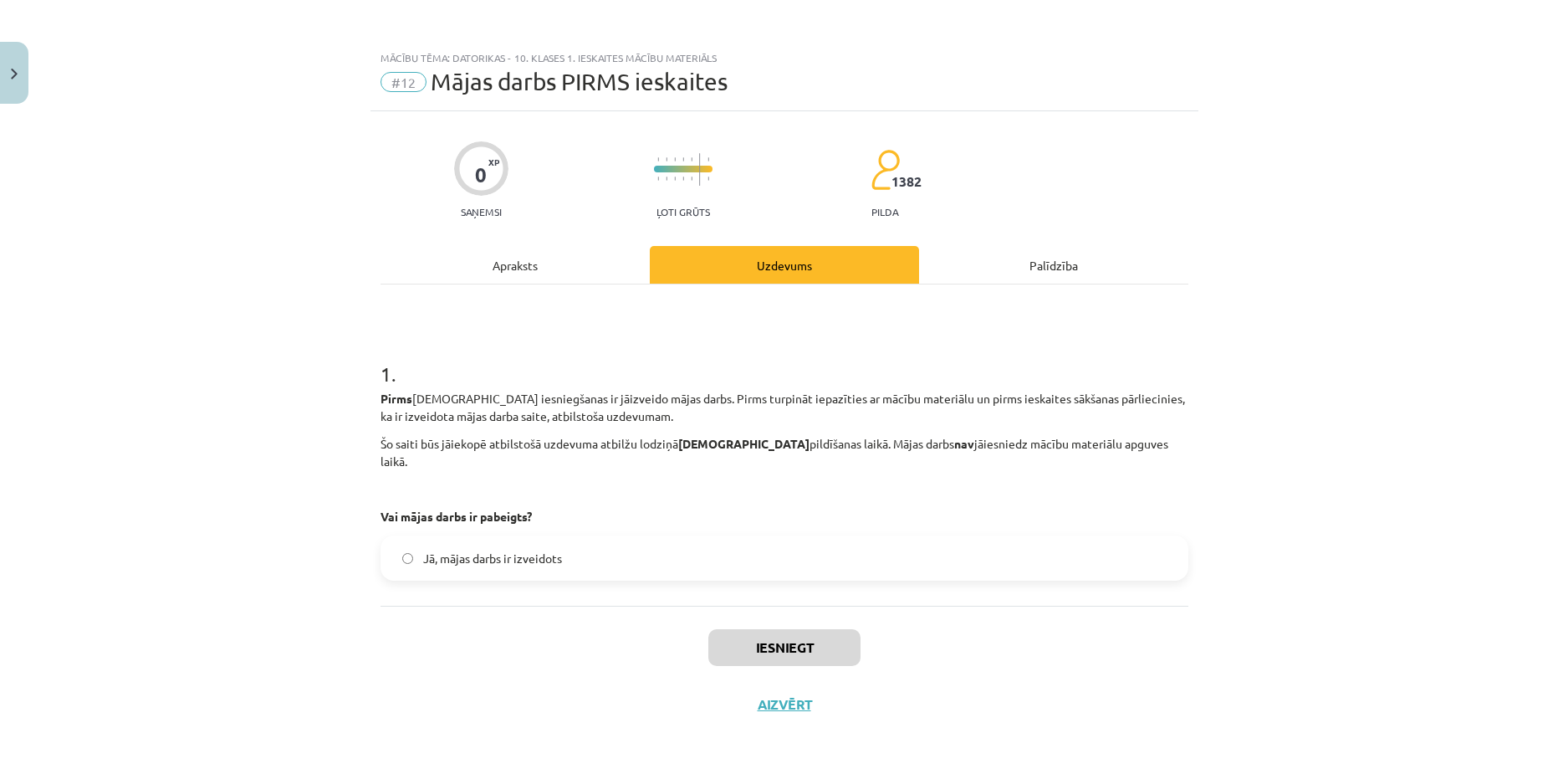
click at [516, 550] on span "Jā, mājas darbs ir izveidots" at bounding box center [492, 558] width 139 height 18
click at [760, 638] on button "Iesniegt" at bounding box center [784, 647] width 152 height 37
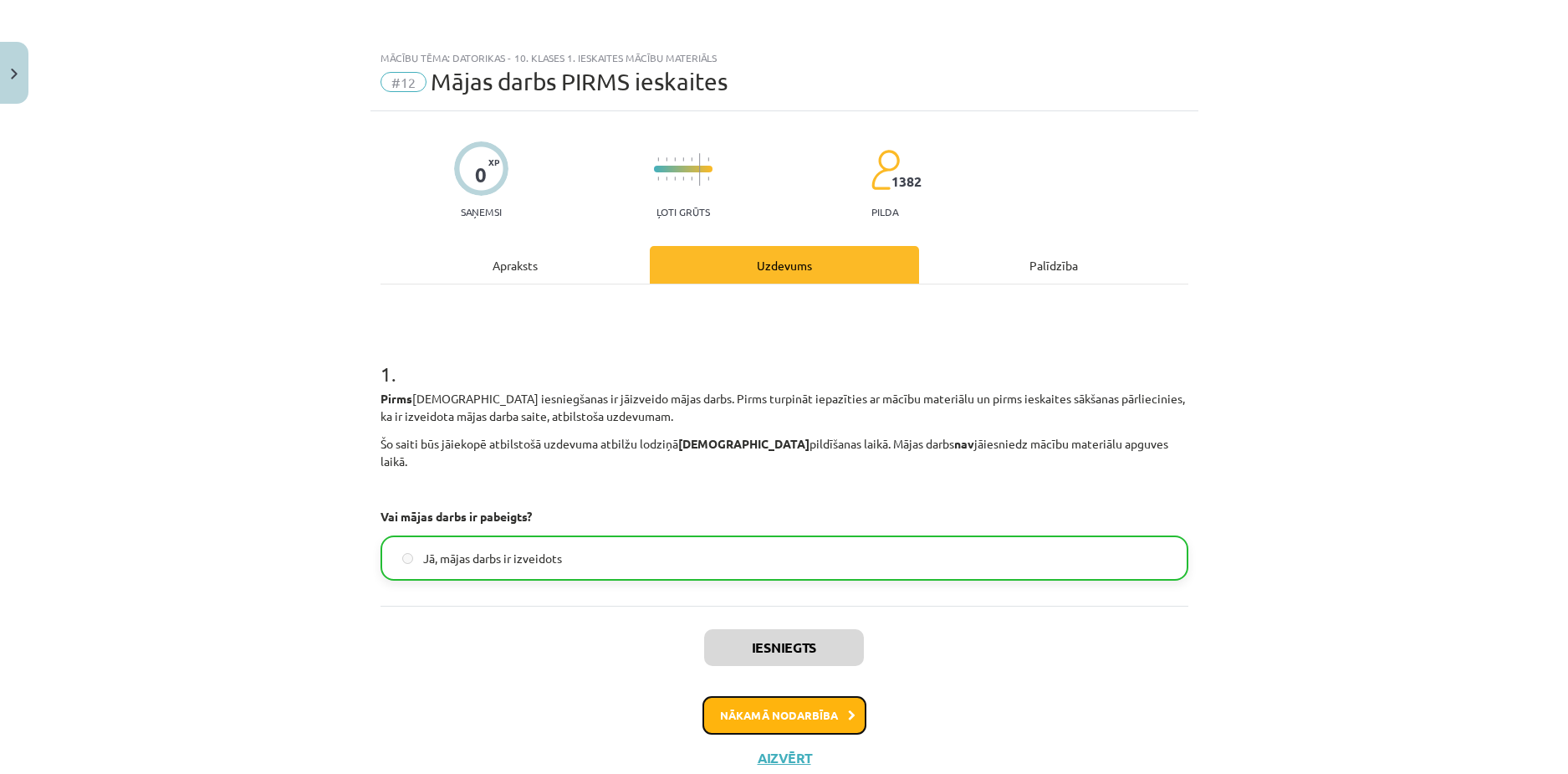
click at [766, 697] on button "Nākamā nodarbība" at bounding box center [784, 715] width 164 height 38
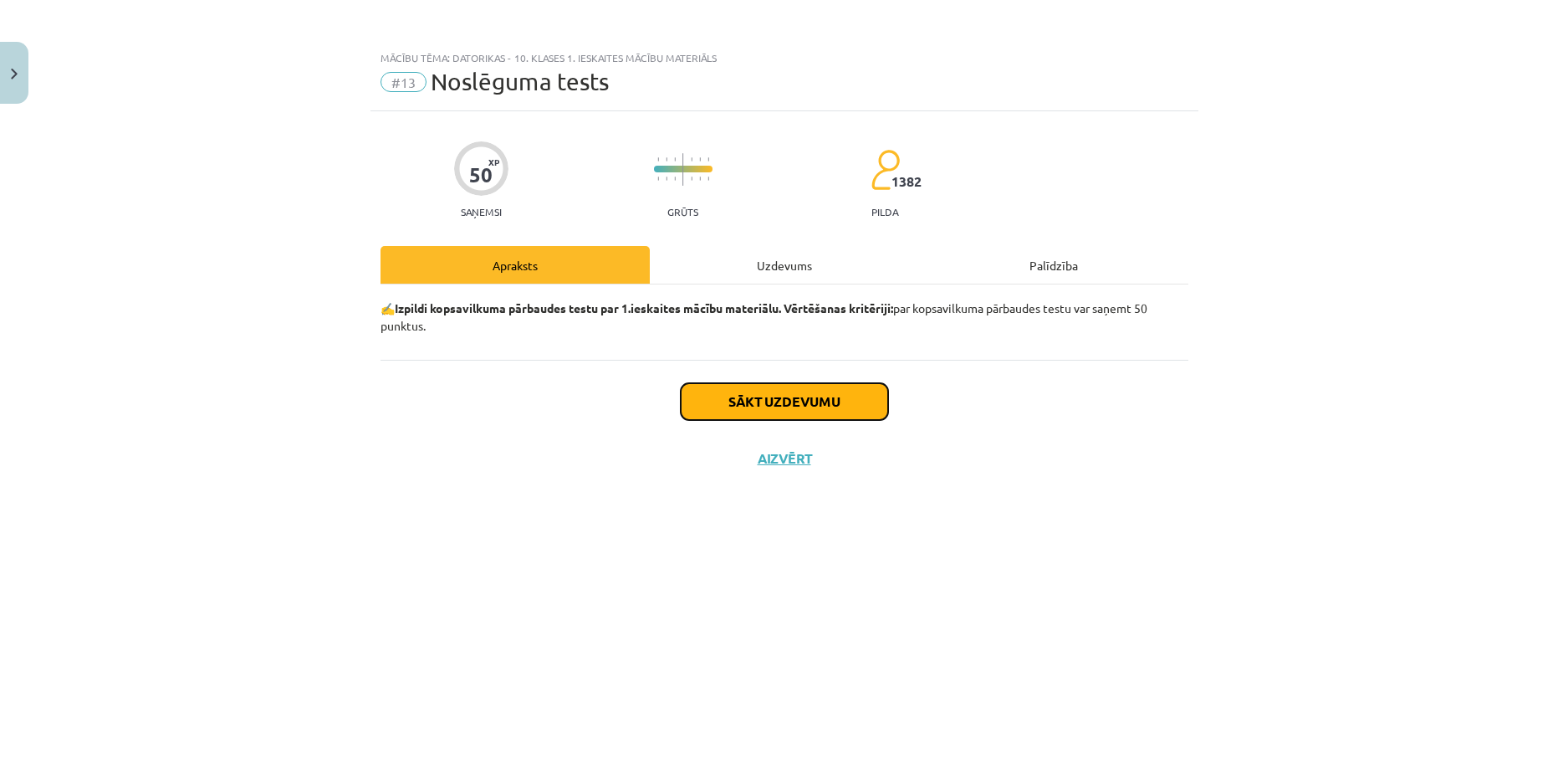
click at [766, 403] on button "Sākt uzdevumu" at bounding box center [784, 401] width 207 height 37
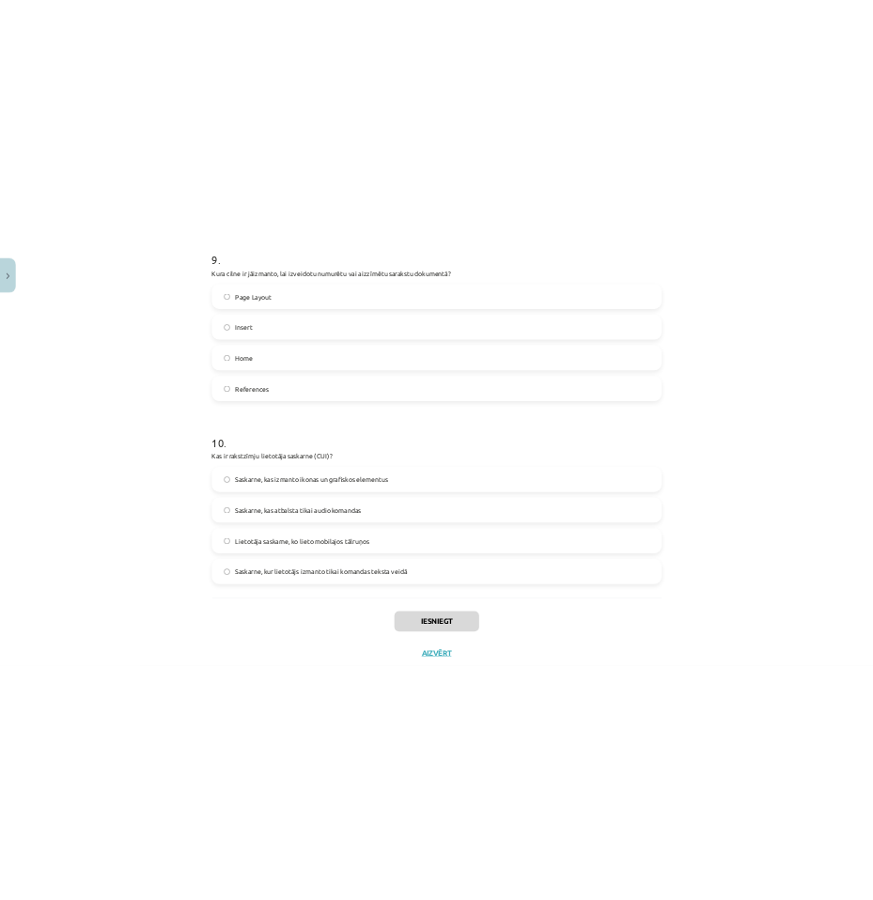
scroll to position [3342, 0]
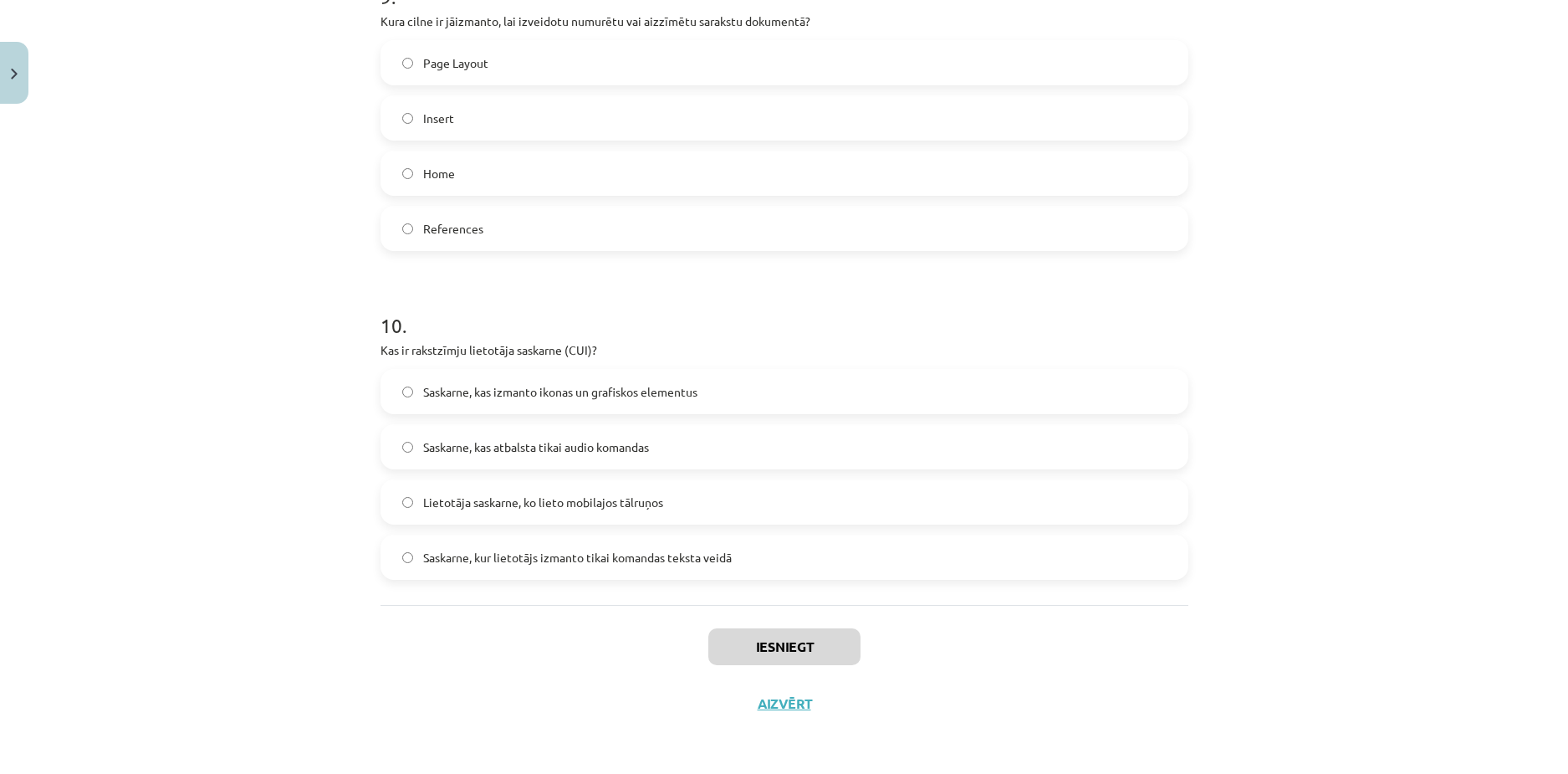
drag, startPoint x: 350, startPoint y: 393, endPoint x: 787, endPoint y: 580, distance: 475.3
click at [787, 580] on div "Mācību tēma: Datorikas - 10. klases 1. ieskaites mācību materiāls #13 Noslēguma…" at bounding box center [784, 387] width 1568 height 774
copy form "Lor ip dolorsitam consectet adipisc elitsedd? E-tempo incididuntut Laboree do m…"
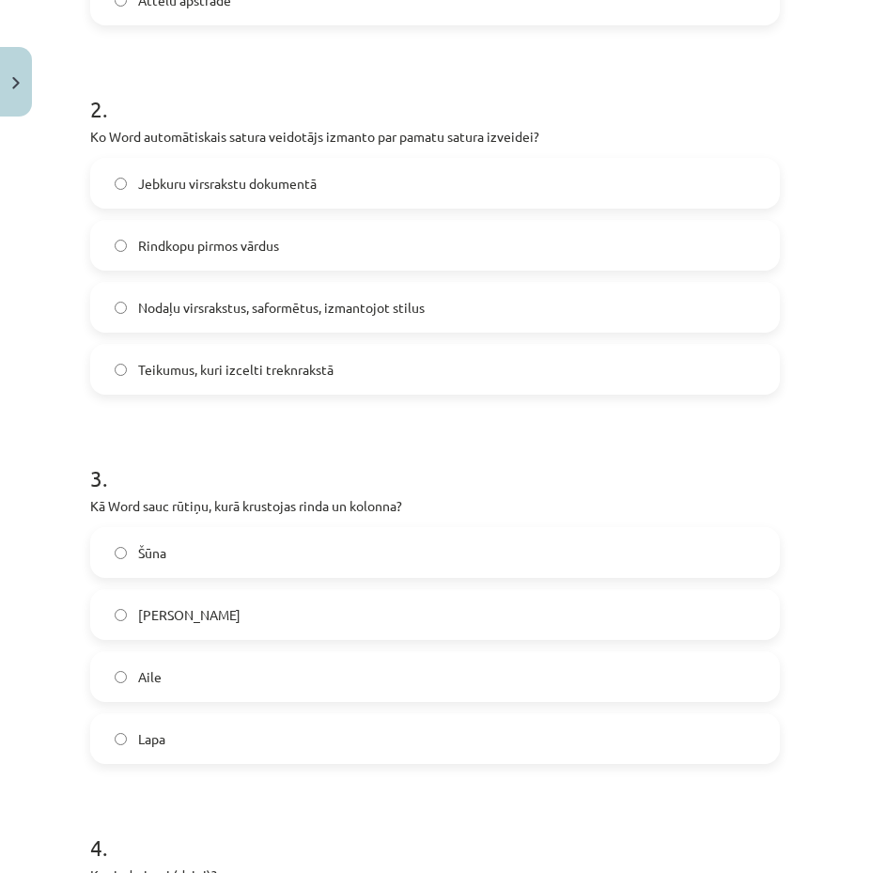
scroll to position [0, 0]
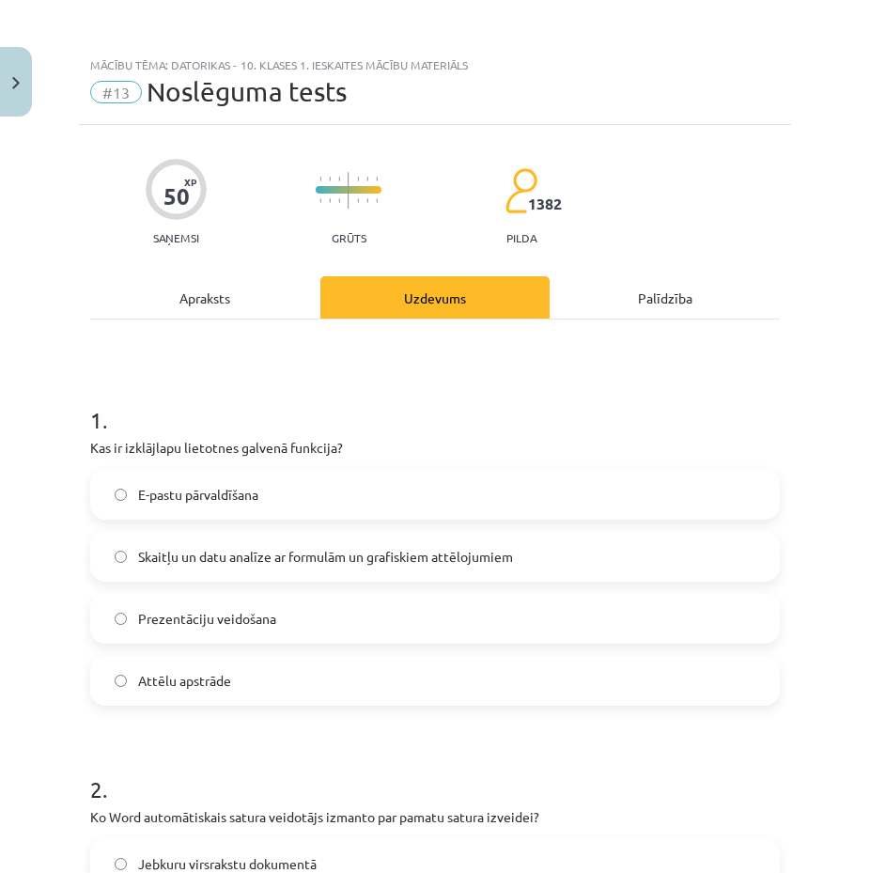
click at [253, 548] on span "Skaitļu un datu analīze ar formulām un grafiskiem attēlojumiem" at bounding box center [325, 557] width 375 height 20
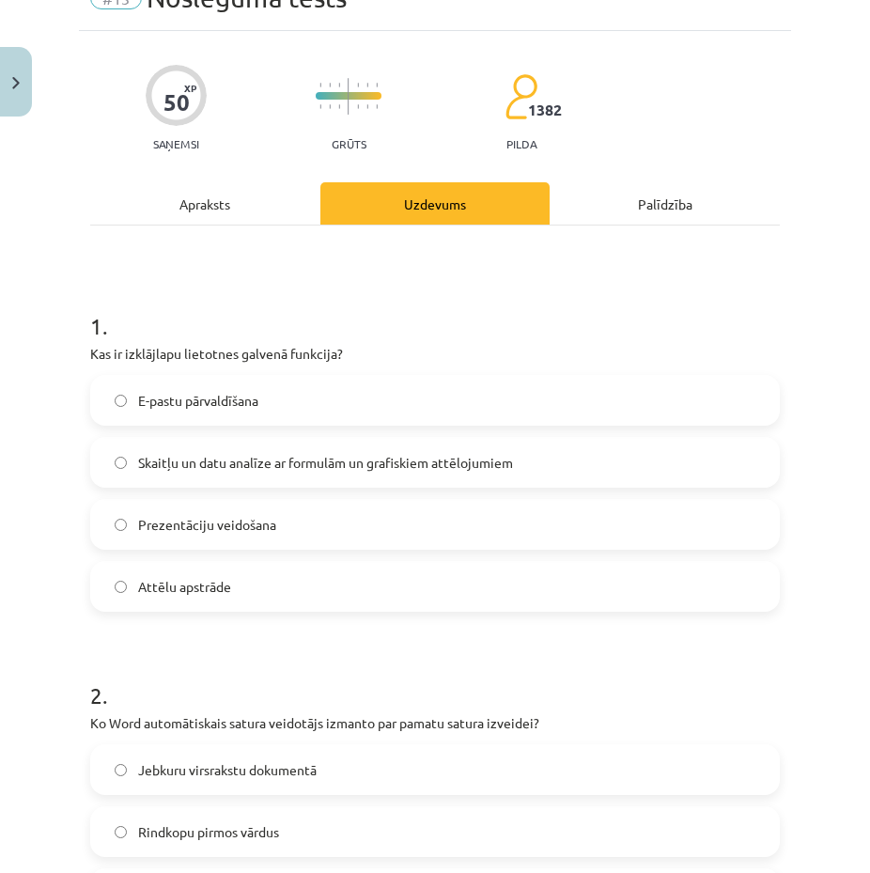
scroll to position [282, 0]
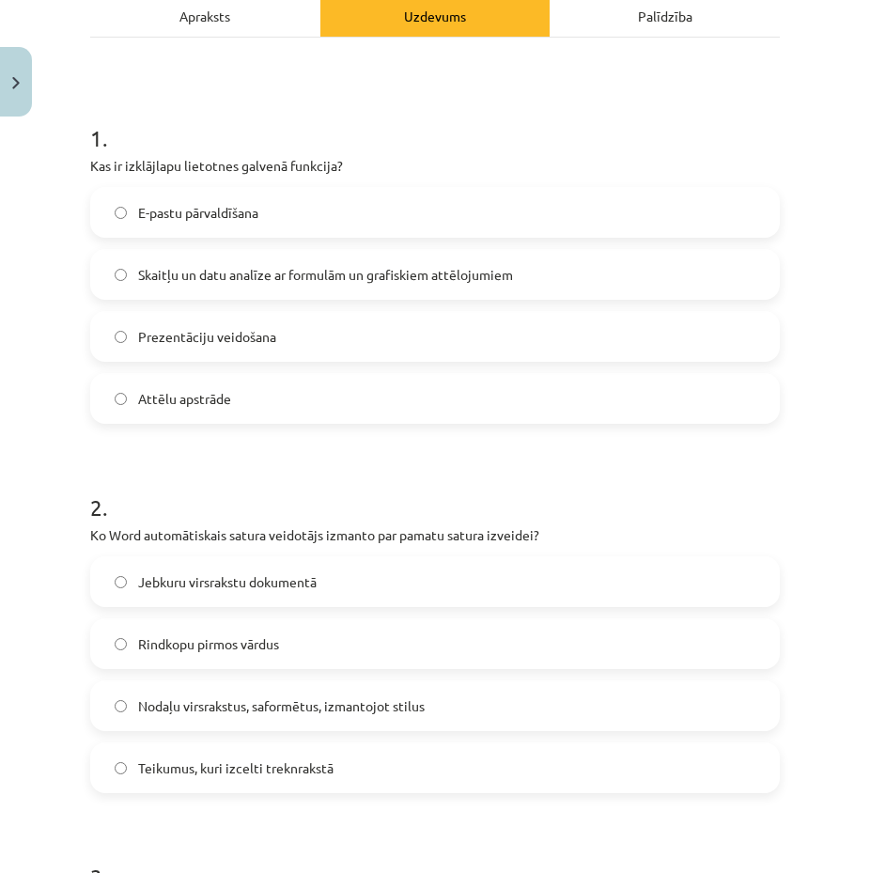
click at [219, 700] on span "Nodaļu virsrakstus, saformētus, izmantojot stilus" at bounding box center [281, 706] width 287 height 20
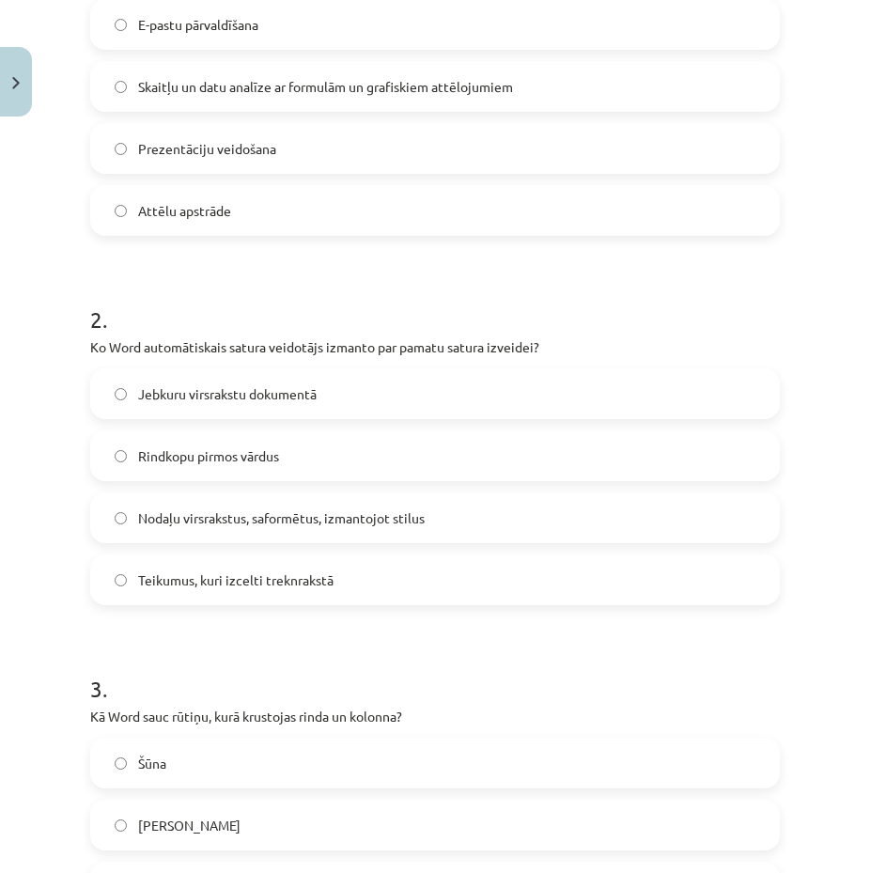
scroll to position [658, 0]
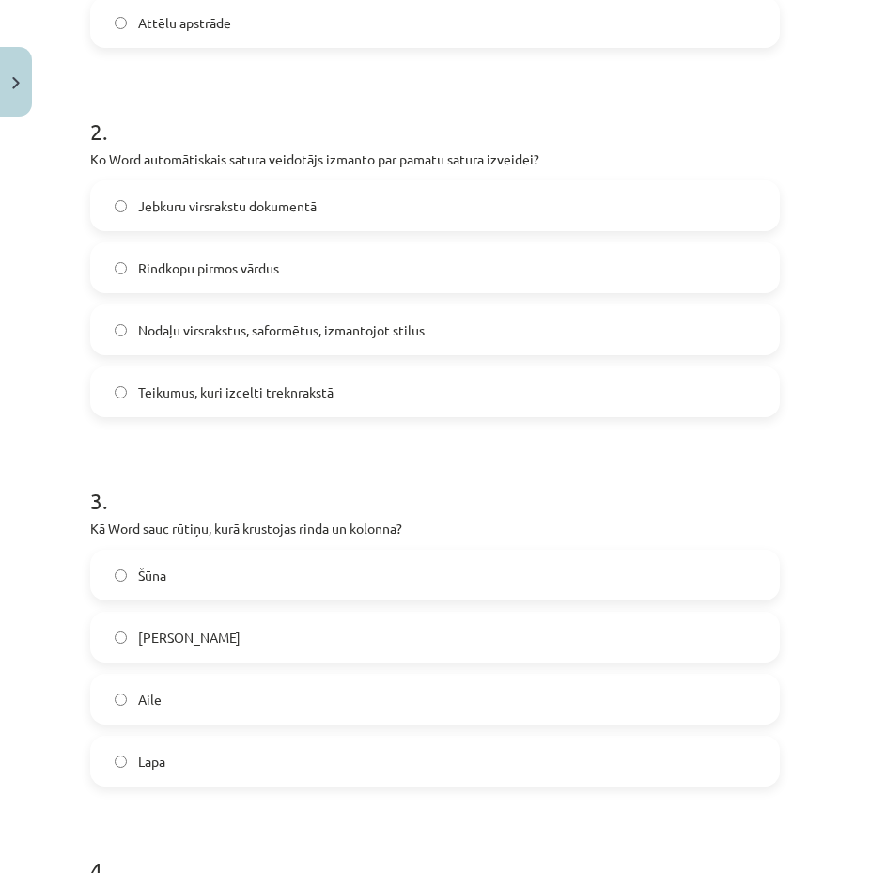
click at [136, 566] on label "Šūna" at bounding box center [435, 574] width 686 height 47
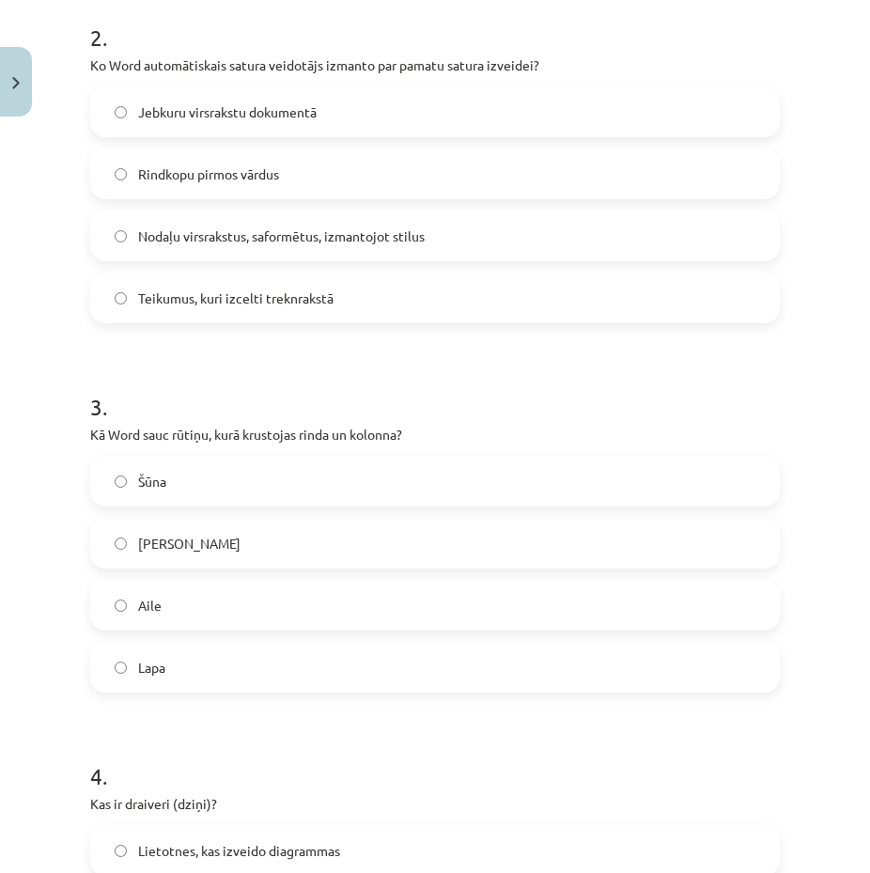
scroll to position [939, 0]
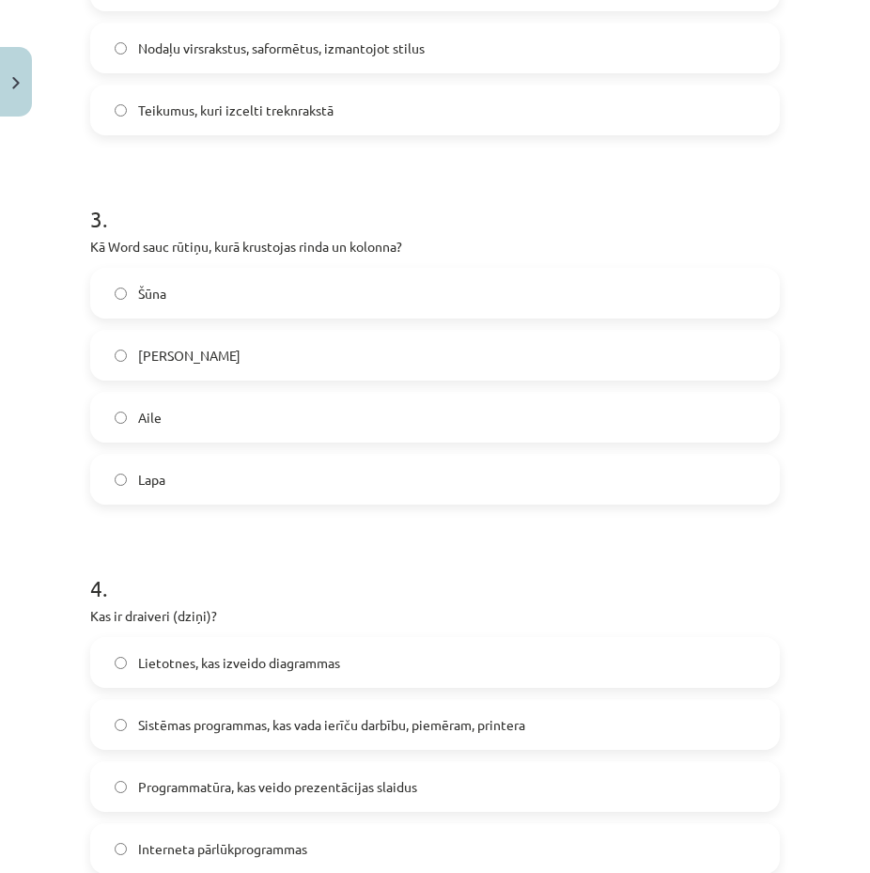
click at [204, 716] on span "Sistēmas programmas, kas vada ierīču darbību, piemēram, printera" at bounding box center [331, 725] width 387 height 20
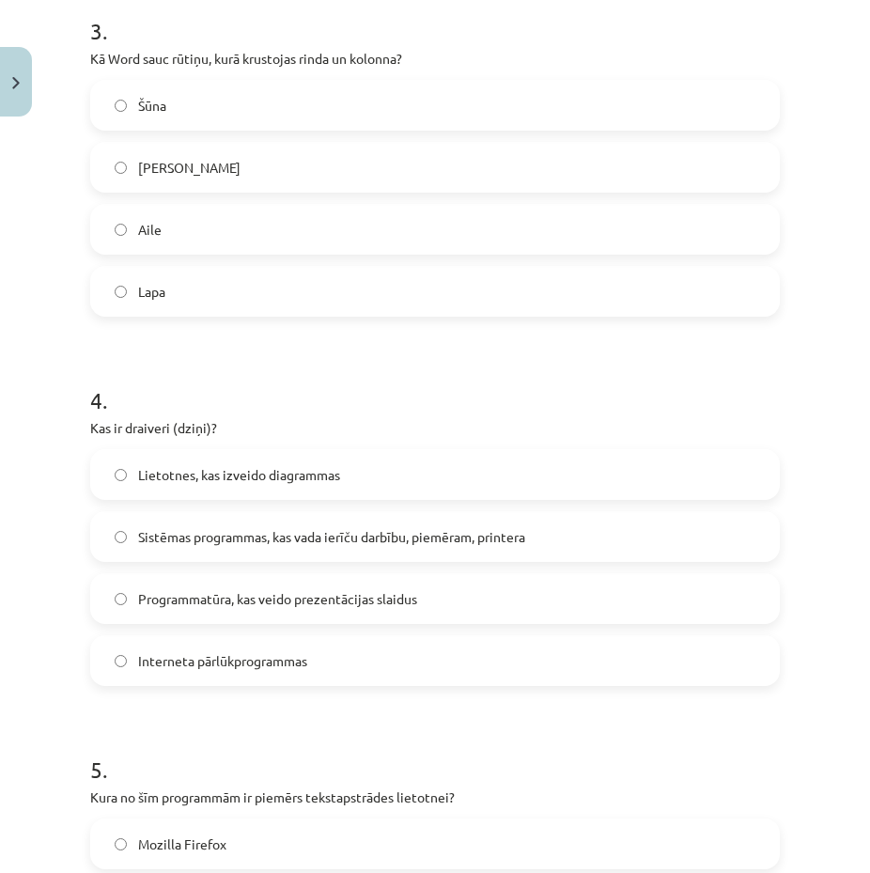
scroll to position [1409, 0]
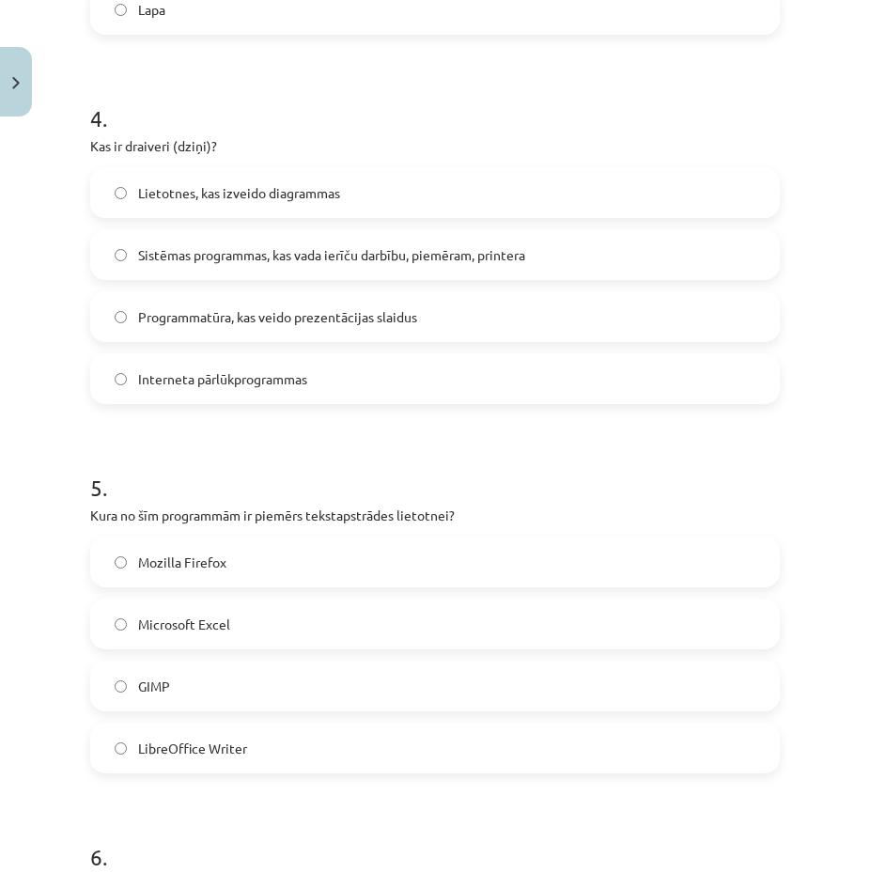
click at [165, 749] on span "LibreOffice Writer" at bounding box center [192, 748] width 109 height 20
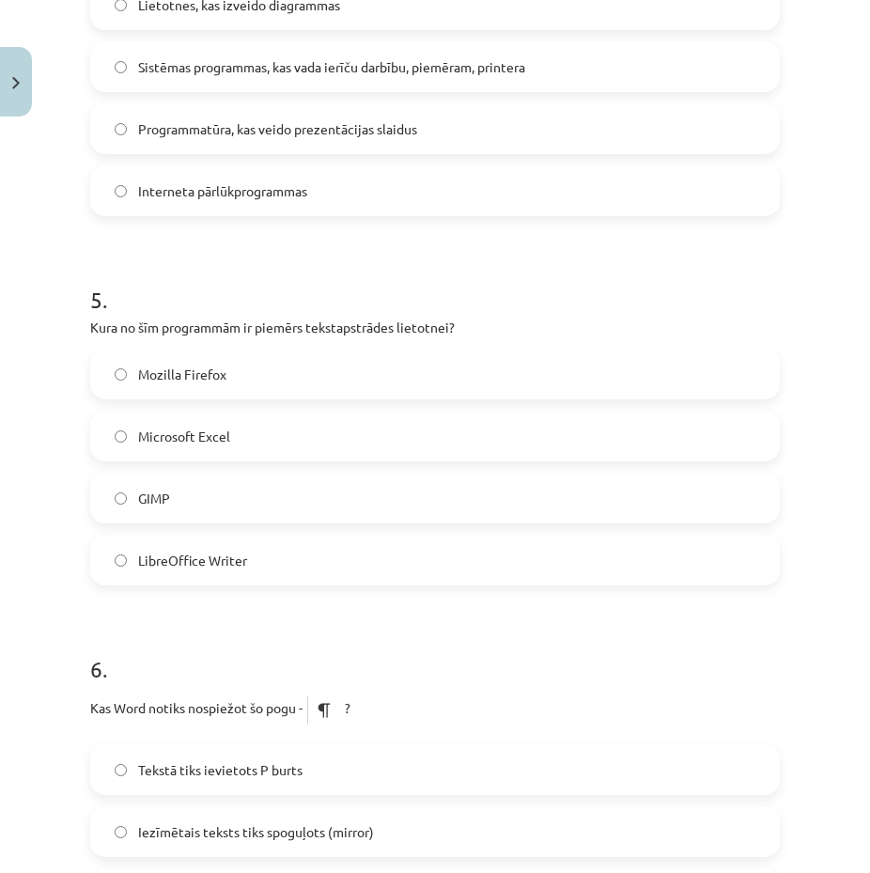
scroll to position [1785, 0]
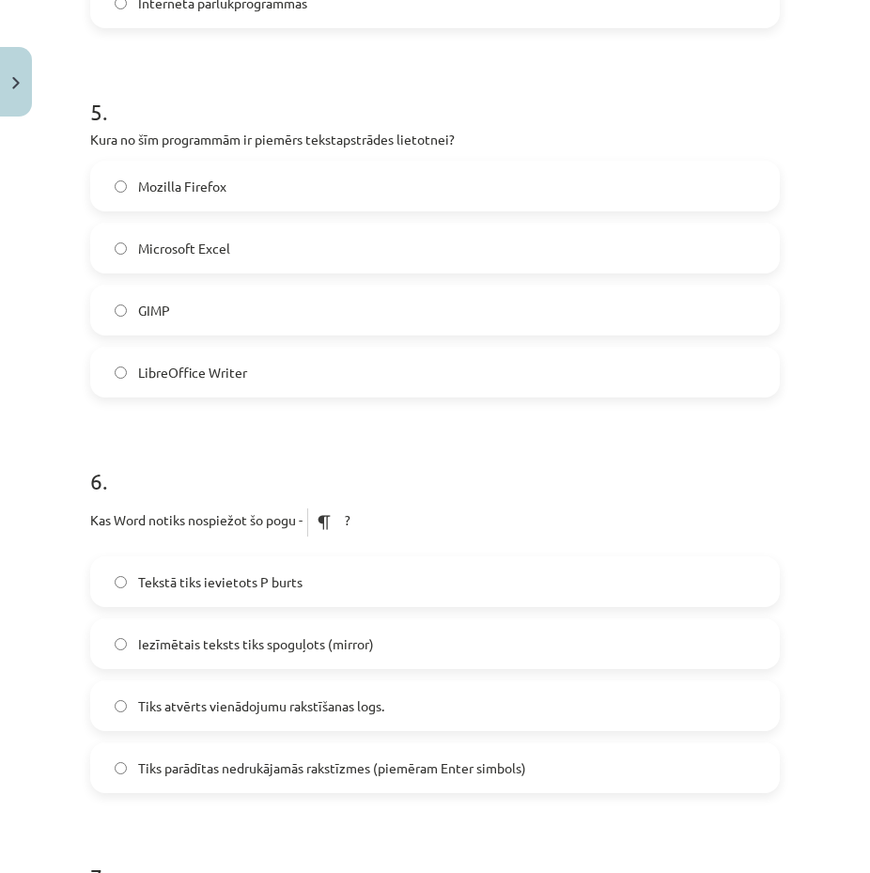
click at [205, 765] on span "Tiks parādītas nedrukājamās rakstīzmes (piemēram Enter simbols)" at bounding box center [332, 768] width 388 height 20
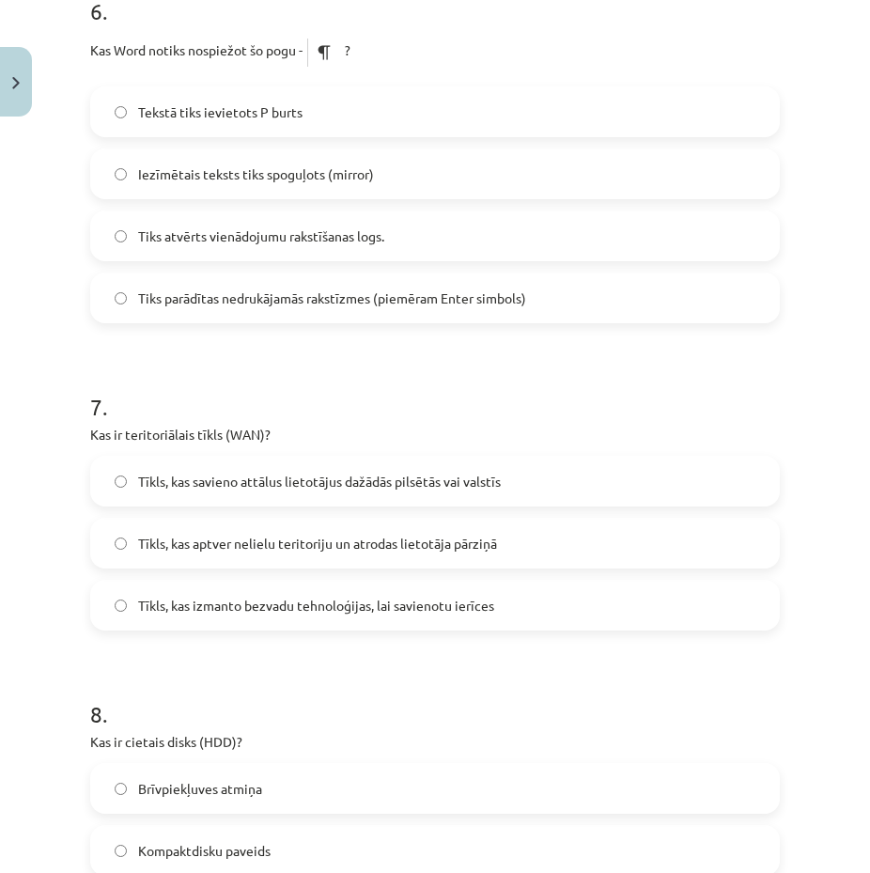
click at [242, 546] on span "Tīkls, kas aptver nelielu teritoriju un atrodas lietotāja pārziņā" at bounding box center [317, 544] width 359 height 20
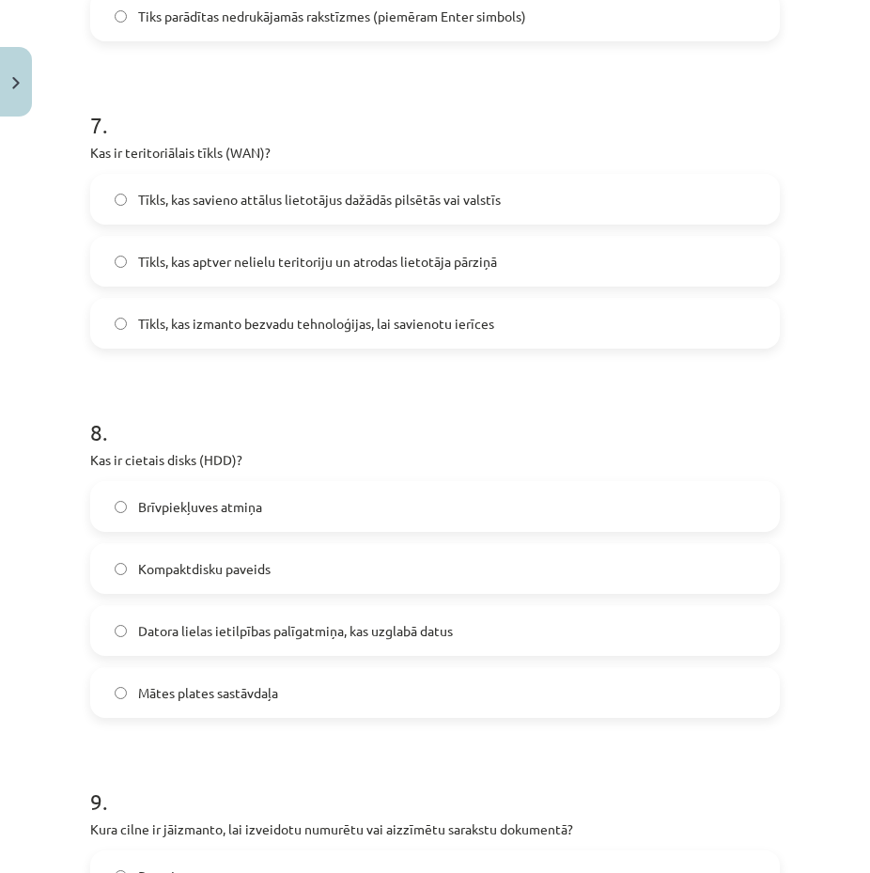
click at [193, 635] on span "Datora lielas ietilpības palīgatmiņa, kas uzglabā datus" at bounding box center [295, 631] width 315 height 20
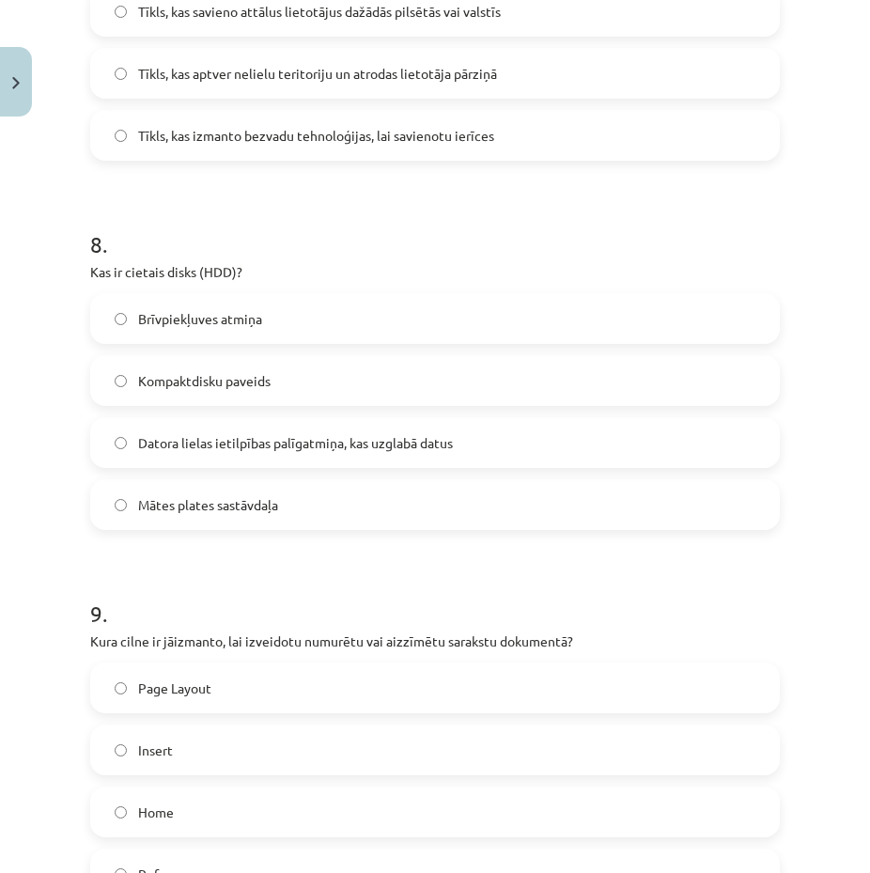
scroll to position [2912, 0]
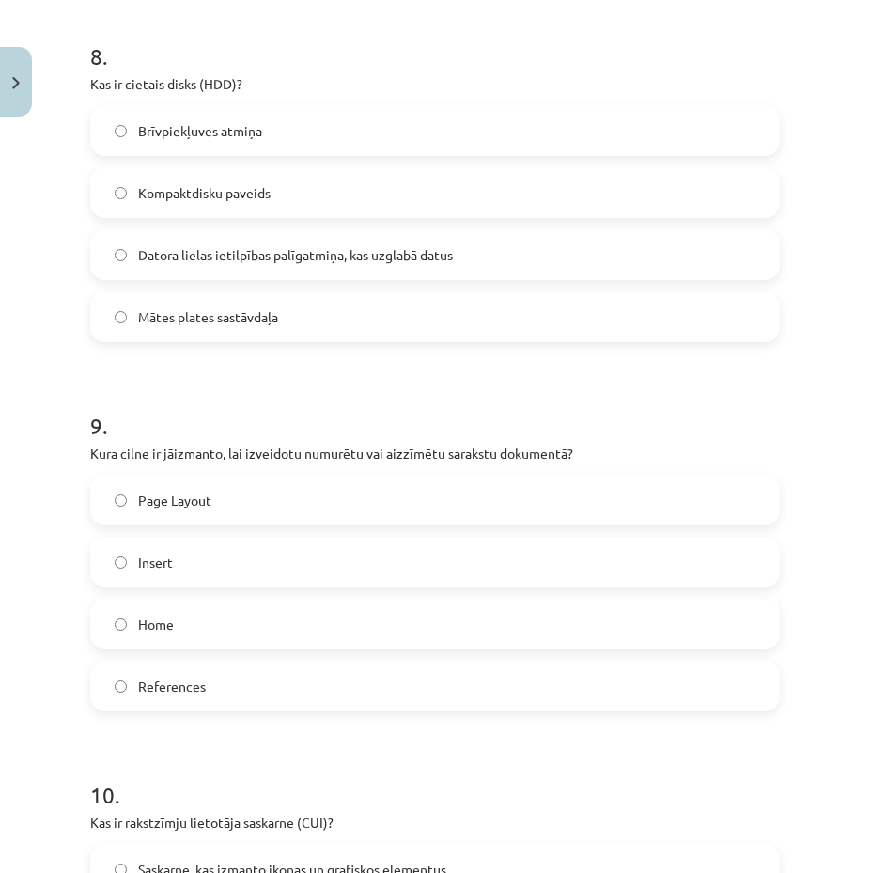
click at [144, 623] on span "Home" at bounding box center [156, 624] width 36 height 20
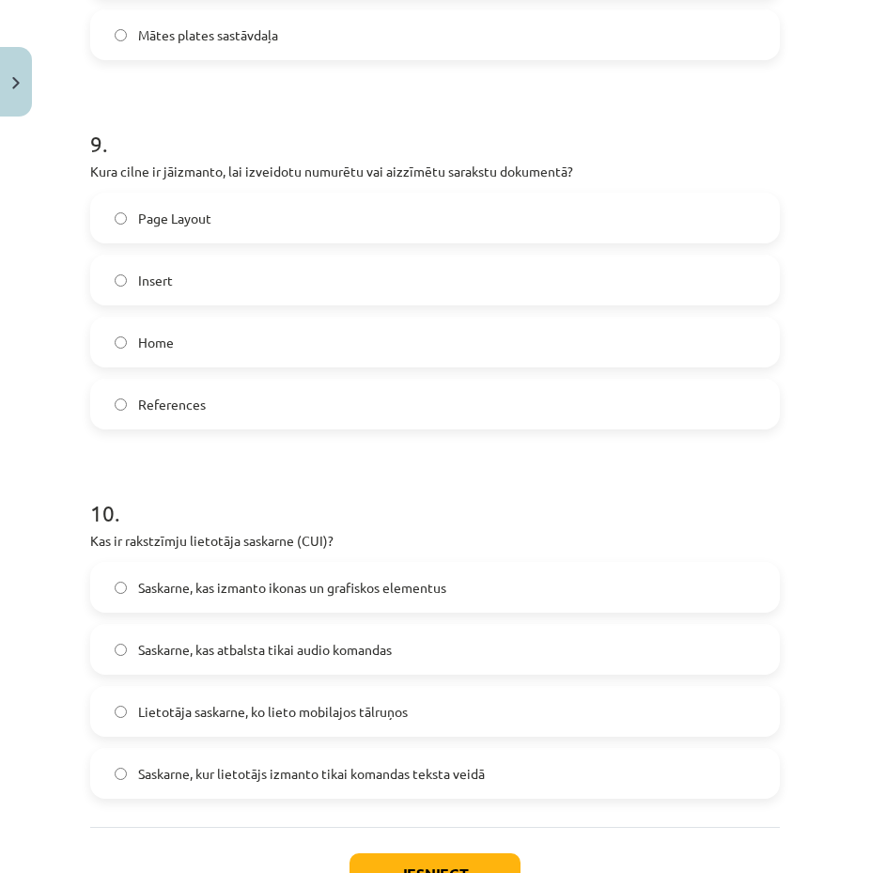
scroll to position [3288, 0]
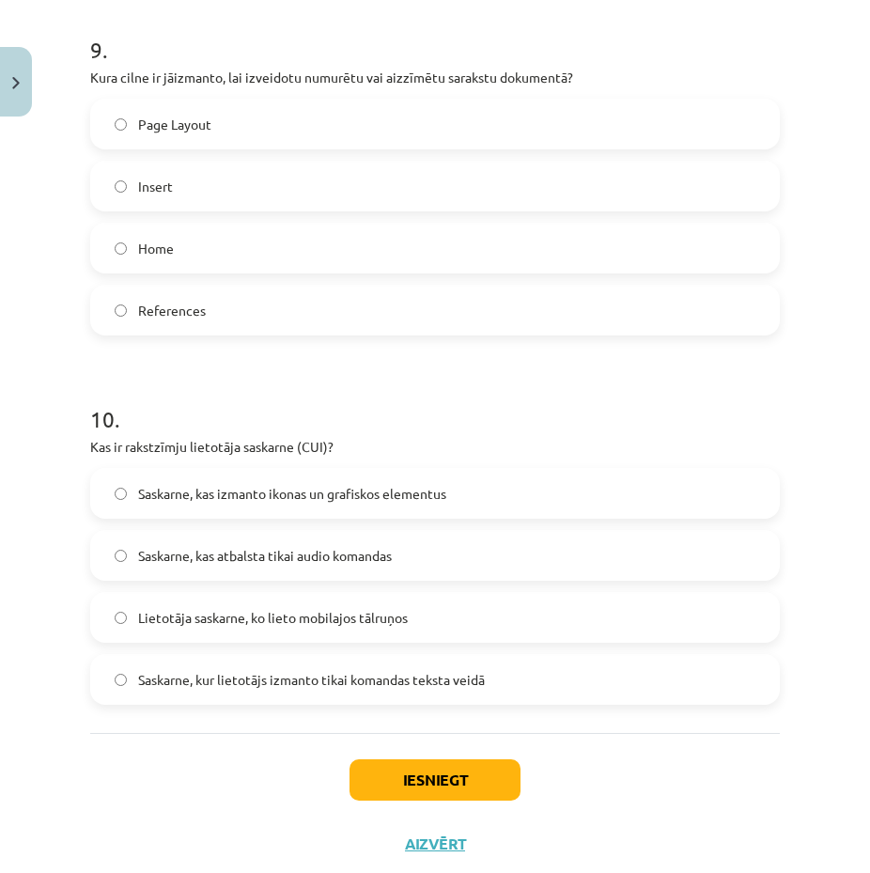
click at [241, 673] on span "Saskarne, kur lietotājs izmanto tikai komandas teksta veidā" at bounding box center [311, 680] width 347 height 20
click at [402, 776] on button "Iesniegt" at bounding box center [434, 779] width 171 height 41
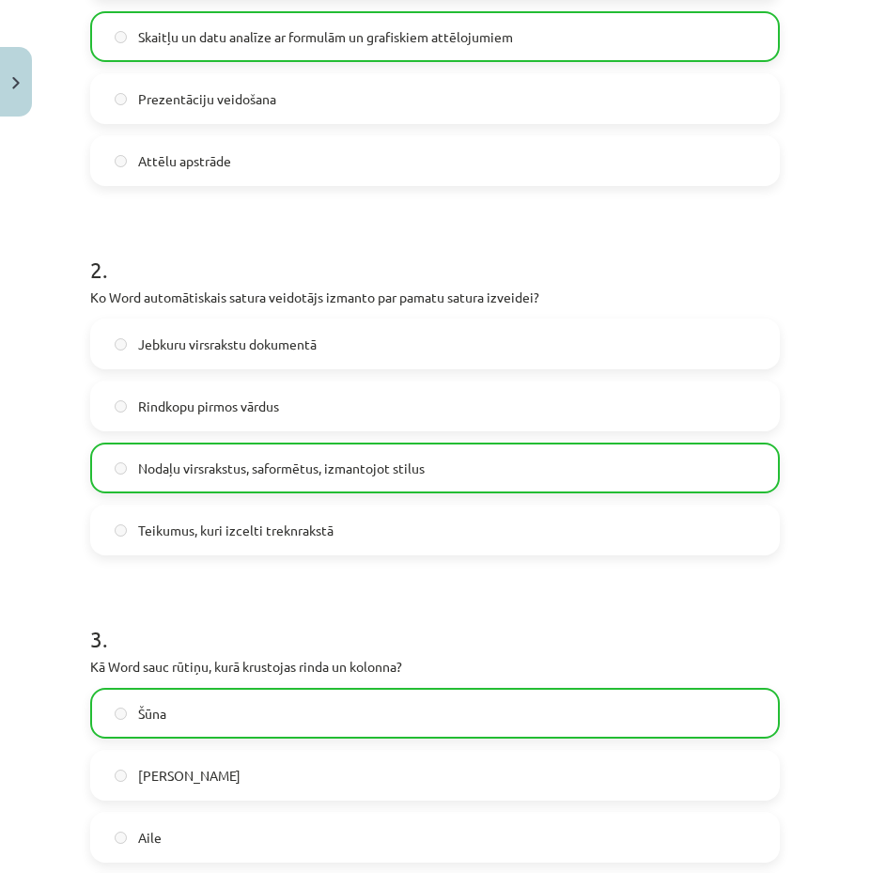
scroll to position [0, 0]
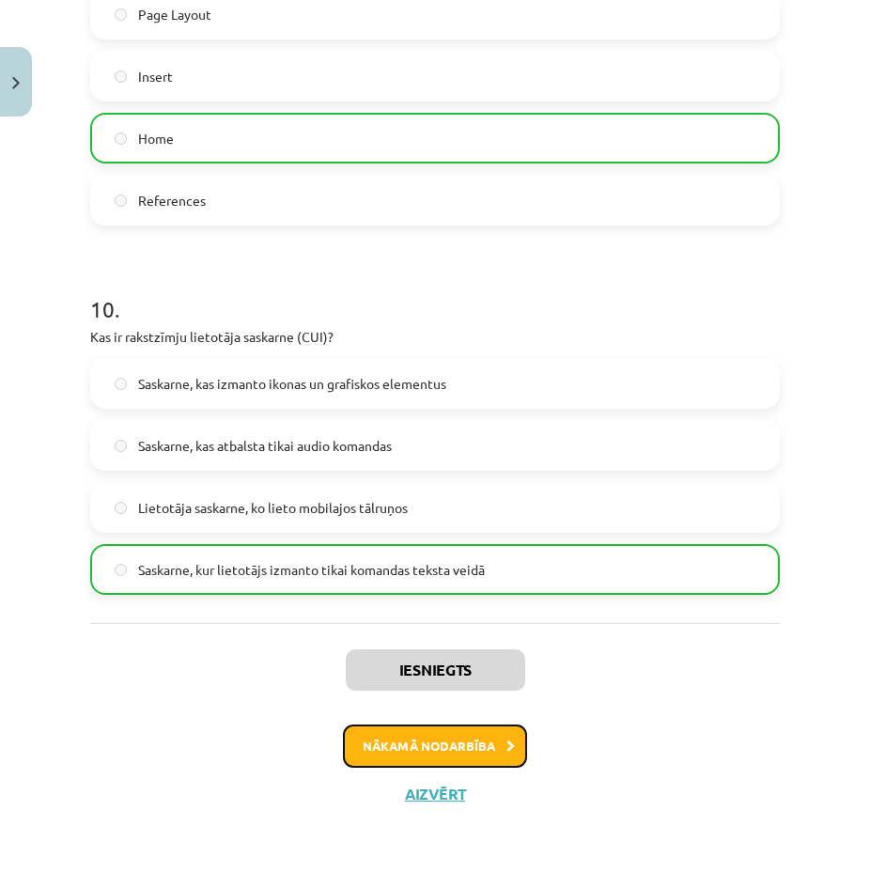
click at [393, 751] on button "Nākamā nodarbība" at bounding box center [435, 745] width 184 height 43
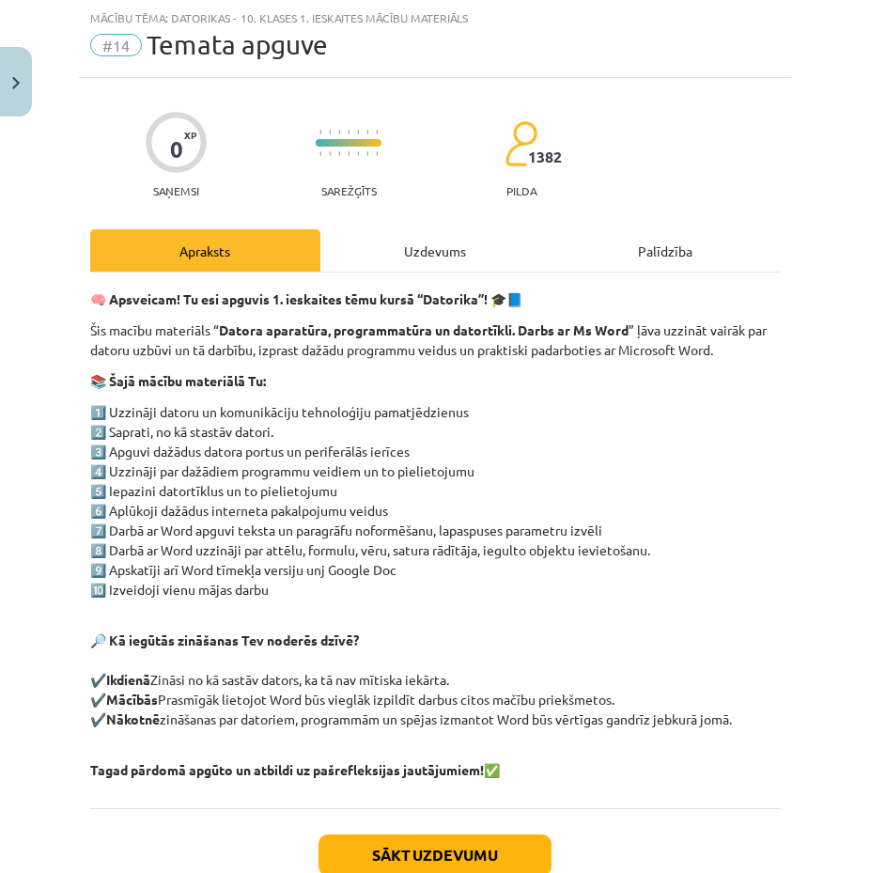
scroll to position [172, 0]
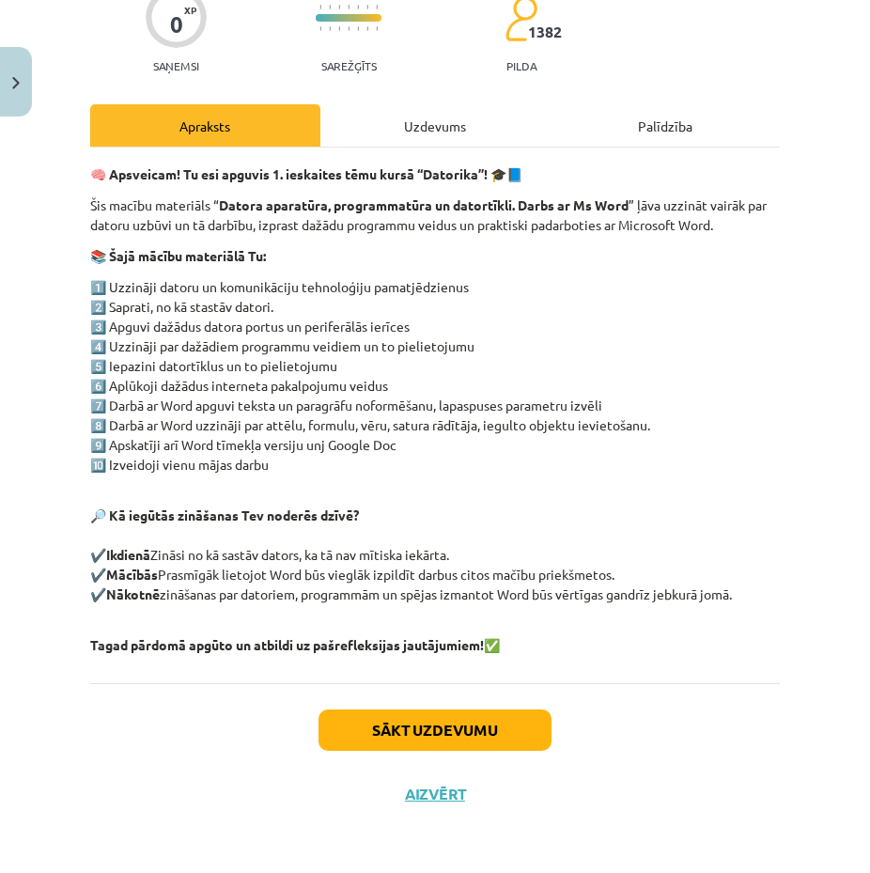
click at [393, 128] on div "Uzdevums" at bounding box center [435, 125] width 230 height 42
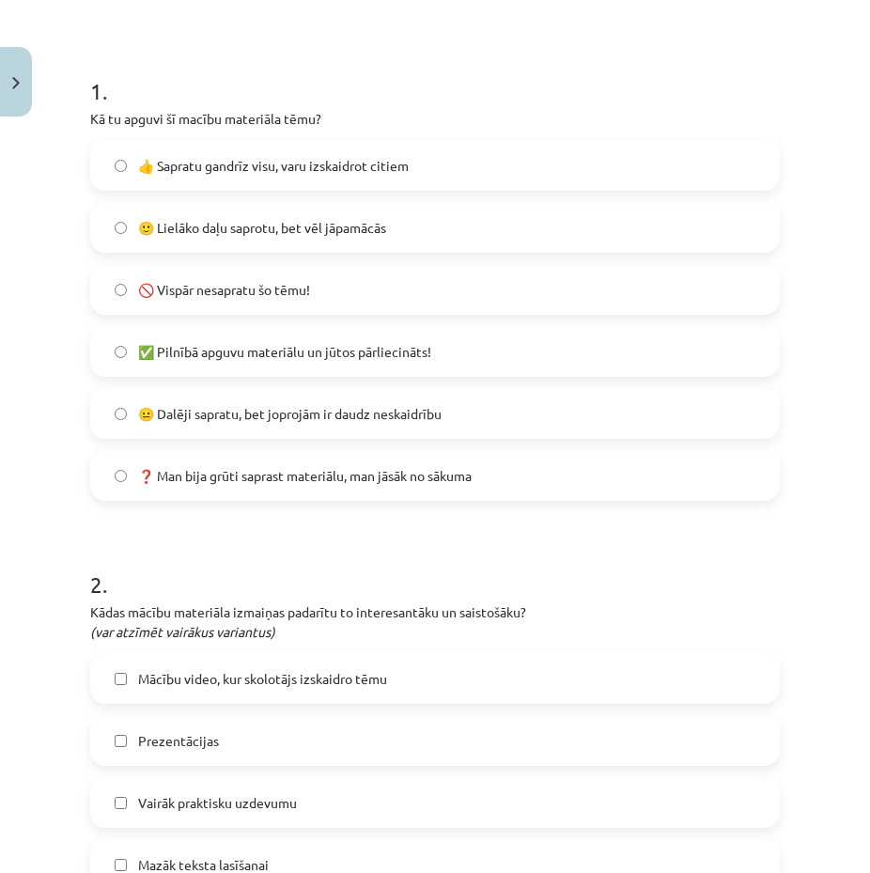
scroll to position [235, 0]
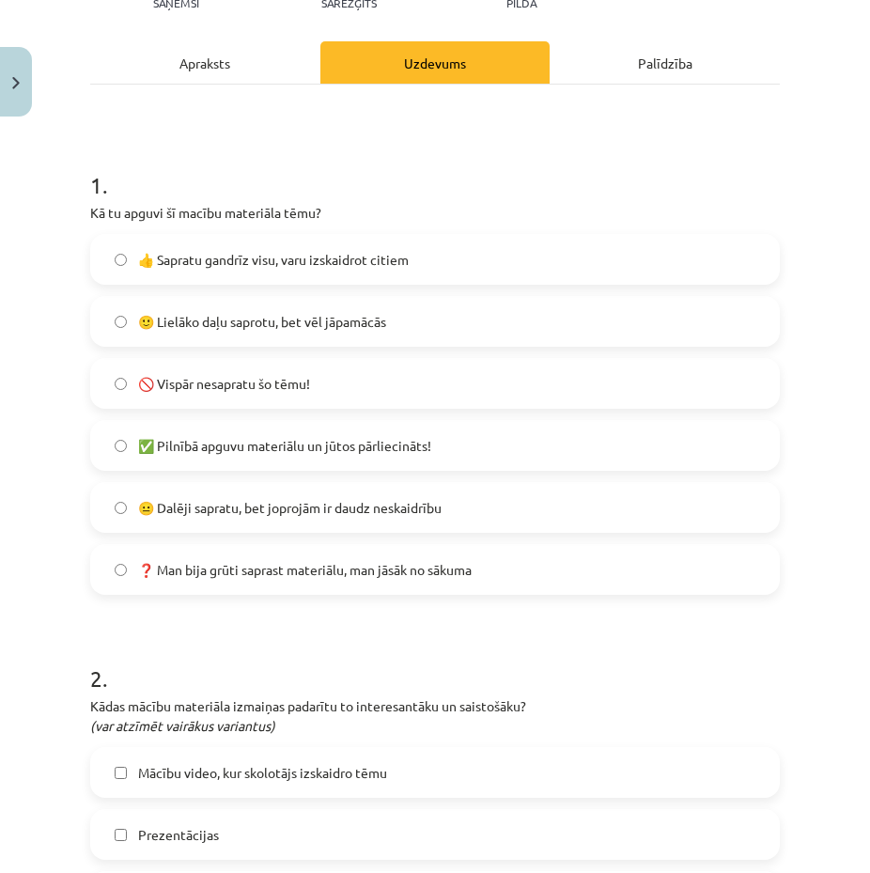
click at [267, 333] on label "🙂 Lielāko daļu saprotu, bet vēl jāpamācās" at bounding box center [435, 321] width 686 height 47
click at [273, 271] on label "👍 Sapratu gandrīz visu, varu izskaidrot citiem" at bounding box center [435, 259] width 686 height 47
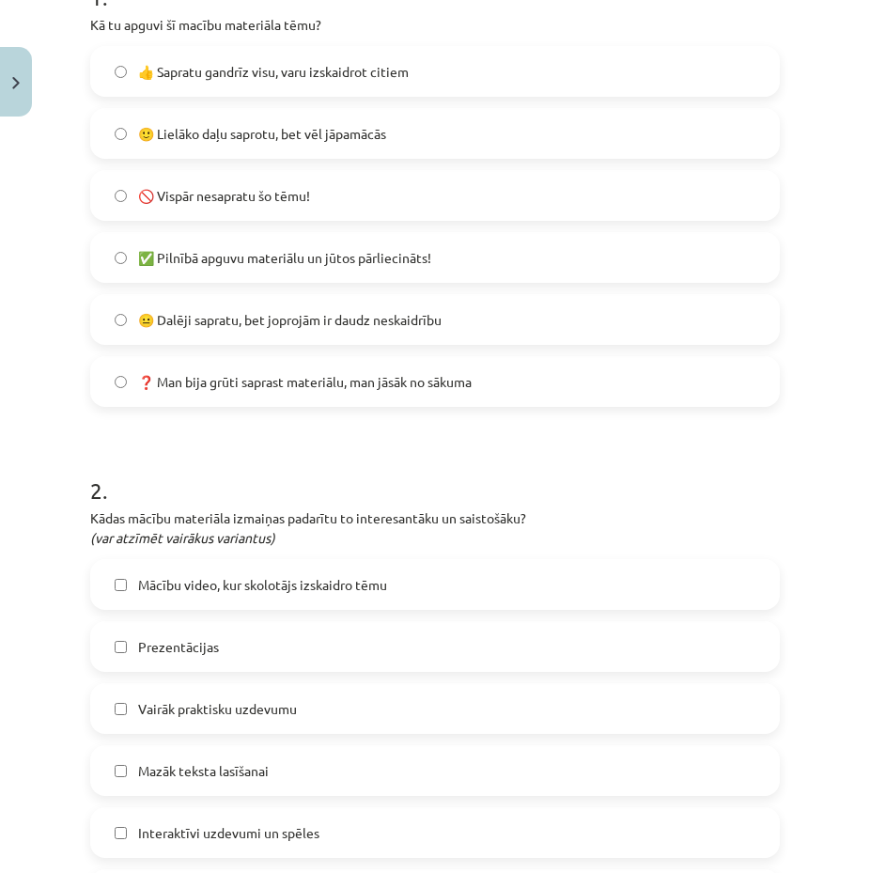
scroll to position [705, 0]
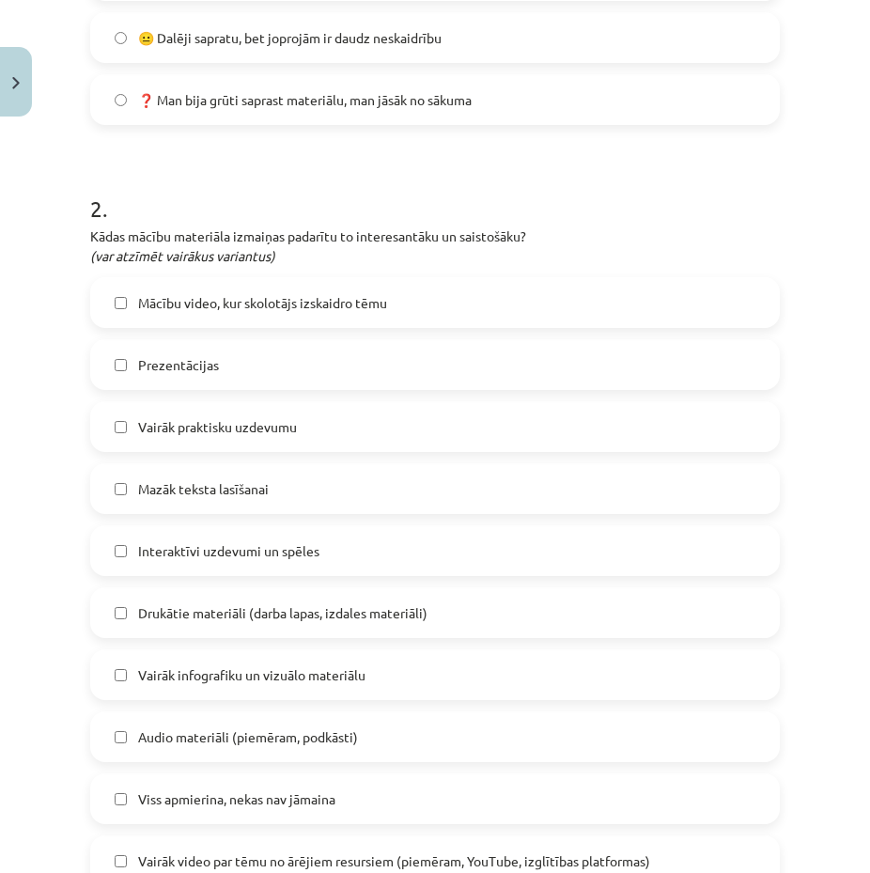
click at [171, 302] on span "Mācību video, kur skolotājs izskaidro tēmu" at bounding box center [262, 303] width 249 height 20
click at [185, 305] on span "Mācību video, kur skolotājs izskaidro tēmu" at bounding box center [262, 303] width 249 height 20
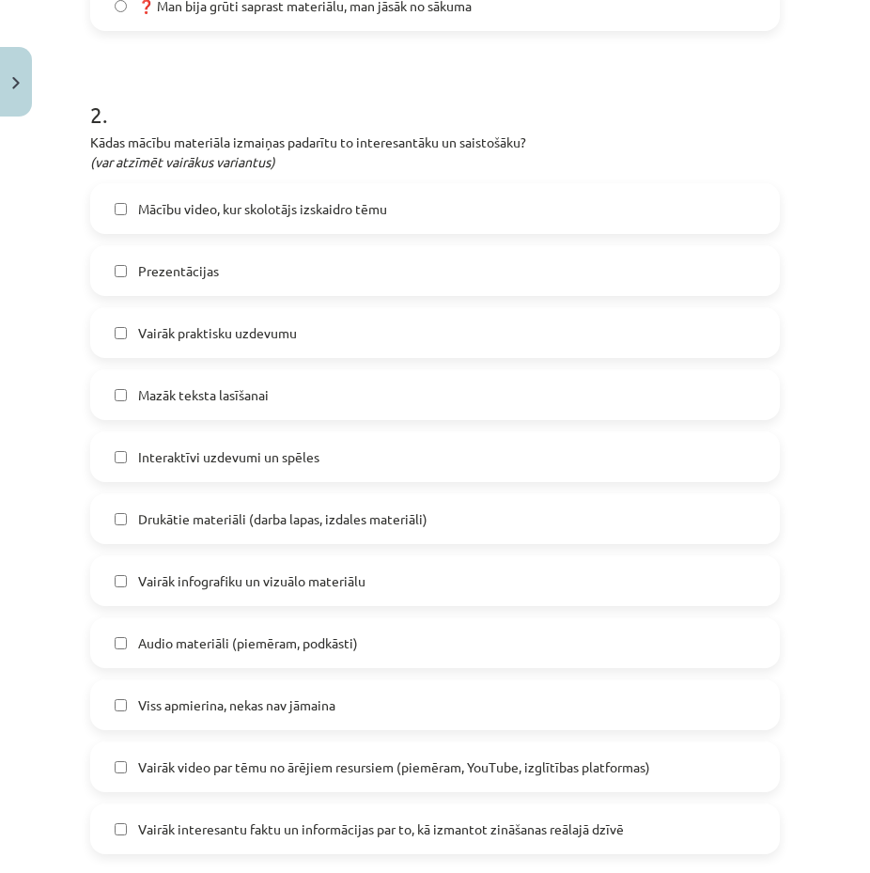
click at [189, 394] on span "Mazāk teksta lasīšanai" at bounding box center [203, 395] width 131 height 20
click at [185, 346] on label "Vairāk praktisku uzdevumu" at bounding box center [435, 332] width 686 height 47
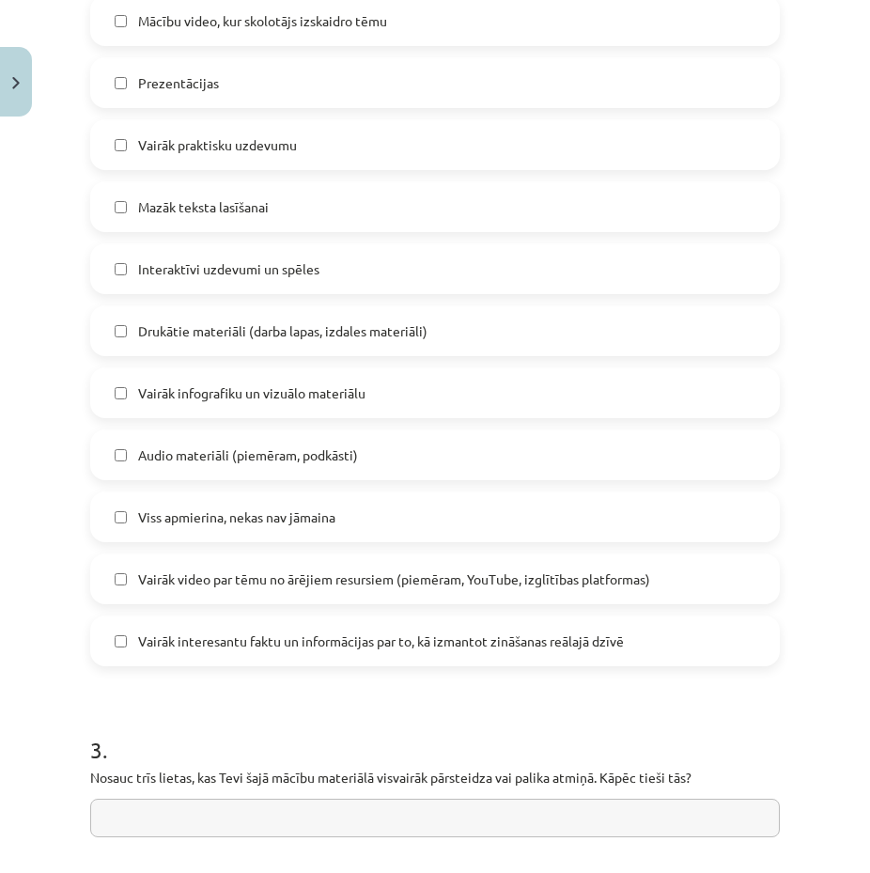
scroll to position [705, 0]
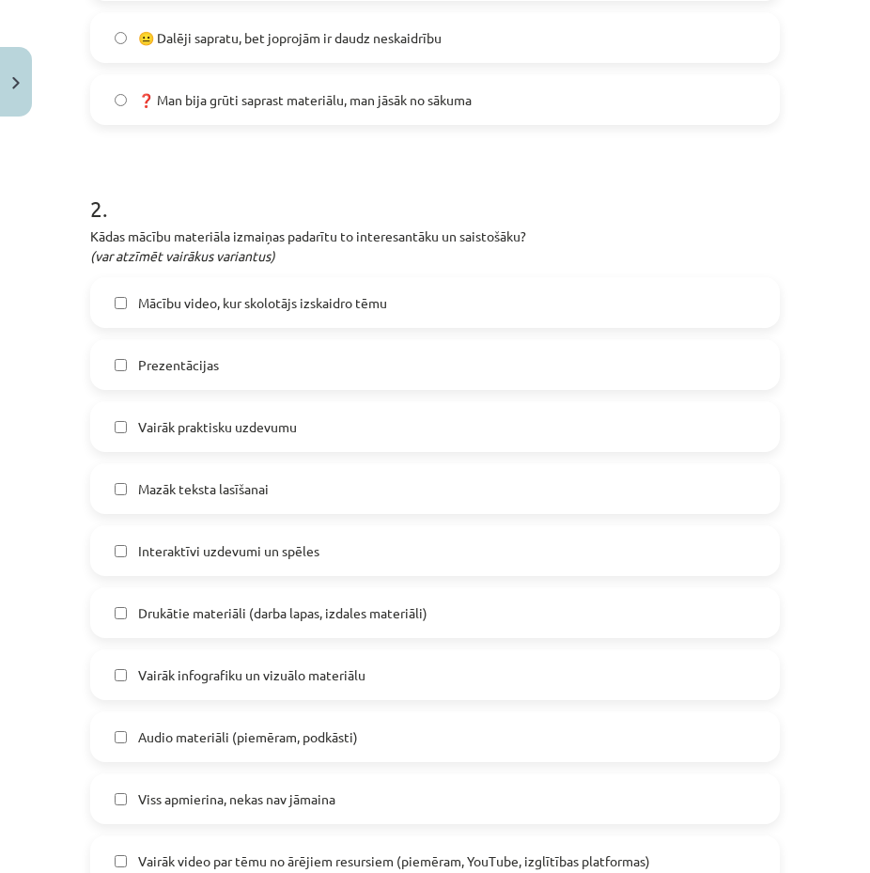
click at [188, 436] on span "Vairāk praktisku uzdevumu" at bounding box center [217, 427] width 159 height 20
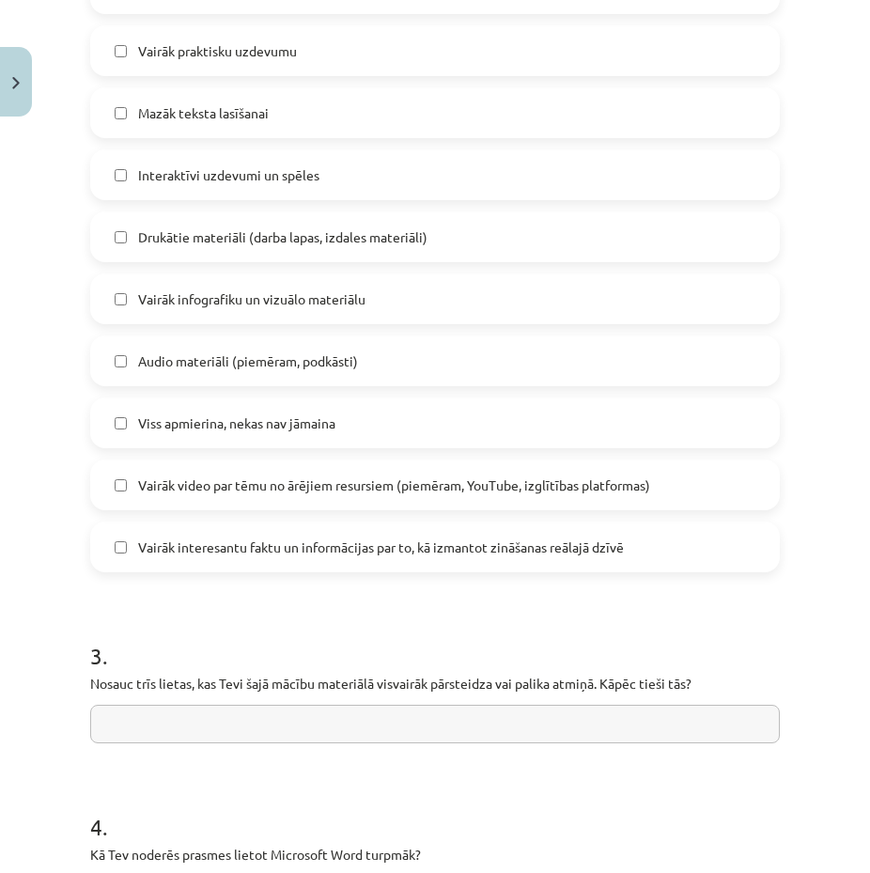
scroll to position [1268, 0]
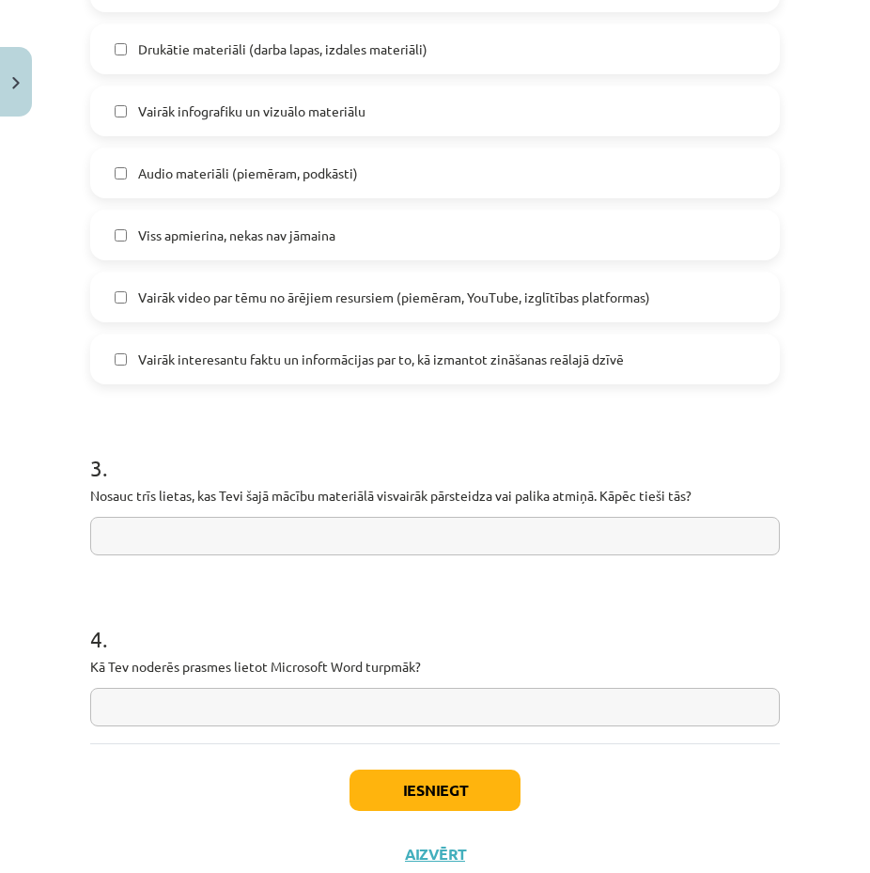
click at [225, 533] on input "text" at bounding box center [435, 536] width 690 height 39
click at [271, 534] on input "text" at bounding box center [435, 536] width 690 height 39
click at [270, 697] on input "text" at bounding box center [435, 707] width 690 height 39
type input "**********"
click at [396, 792] on button "Iesniegt" at bounding box center [434, 789] width 171 height 41
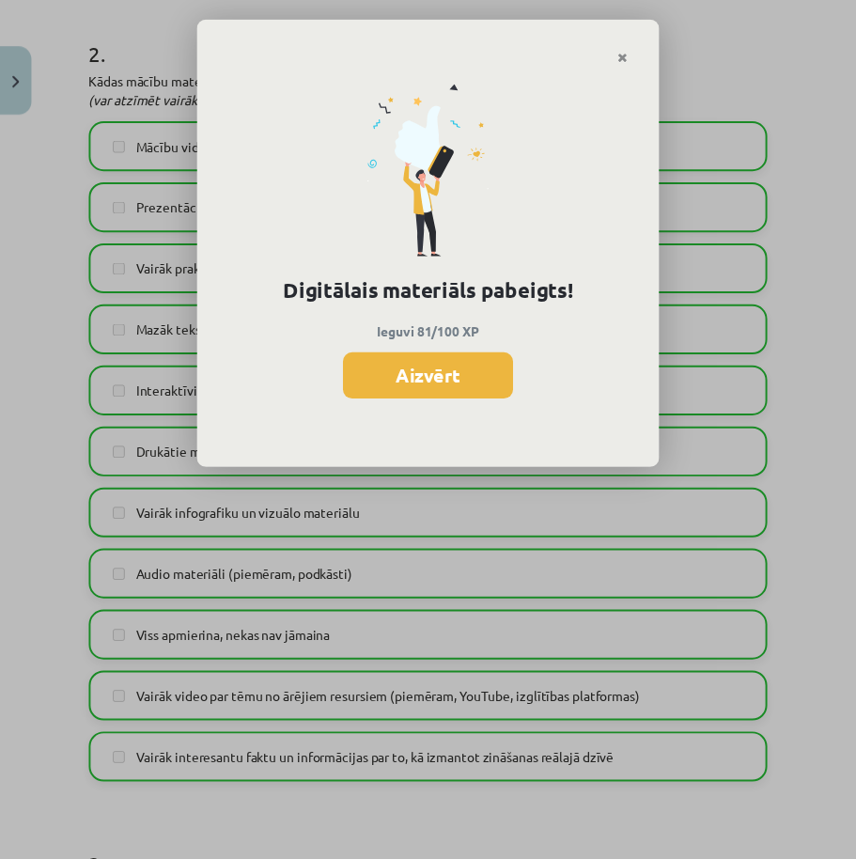
scroll to position [295, 0]
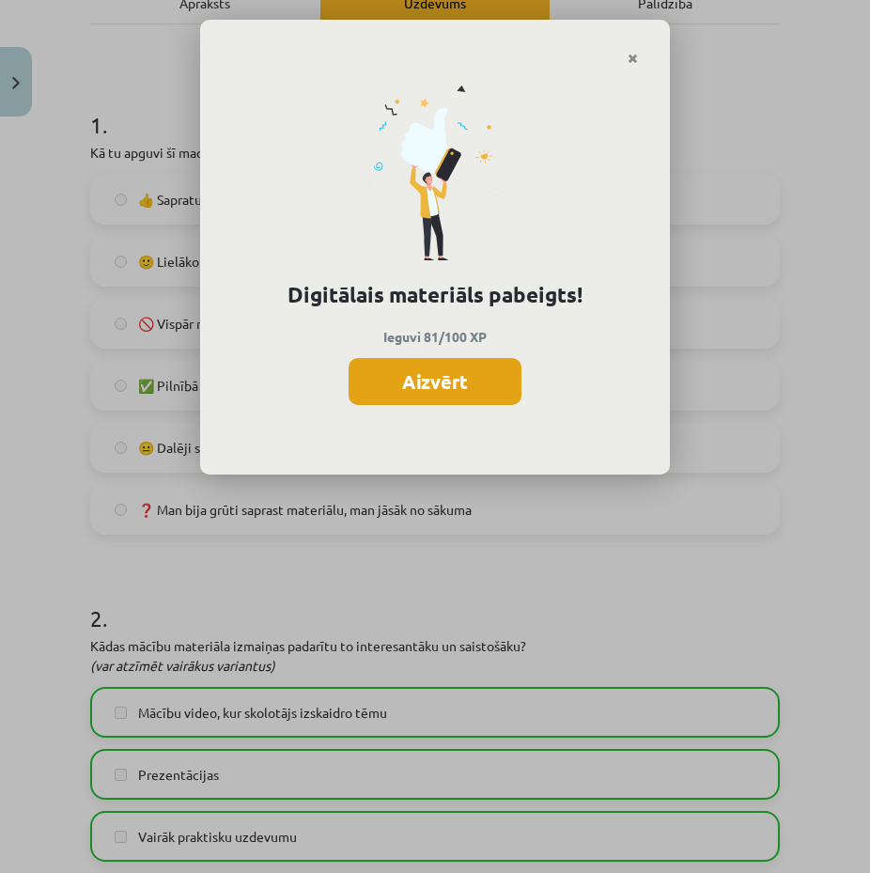
click at [421, 379] on button "Aizvērt" at bounding box center [435, 381] width 173 height 47
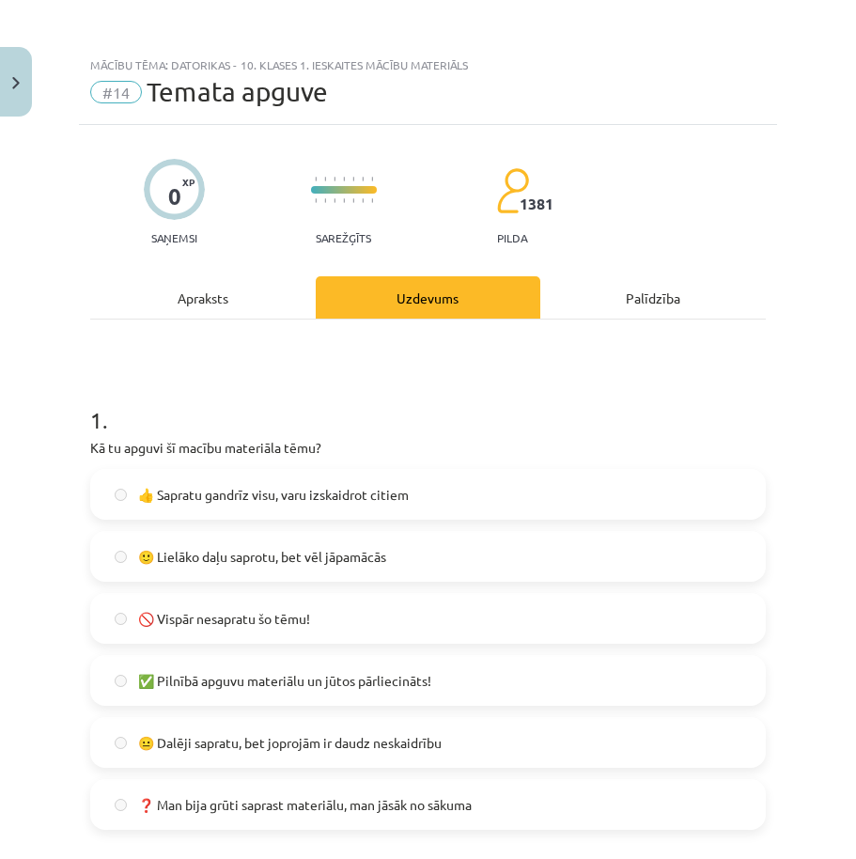
scroll to position [0, 0]
